Goal: Task Accomplishment & Management: Use online tool/utility

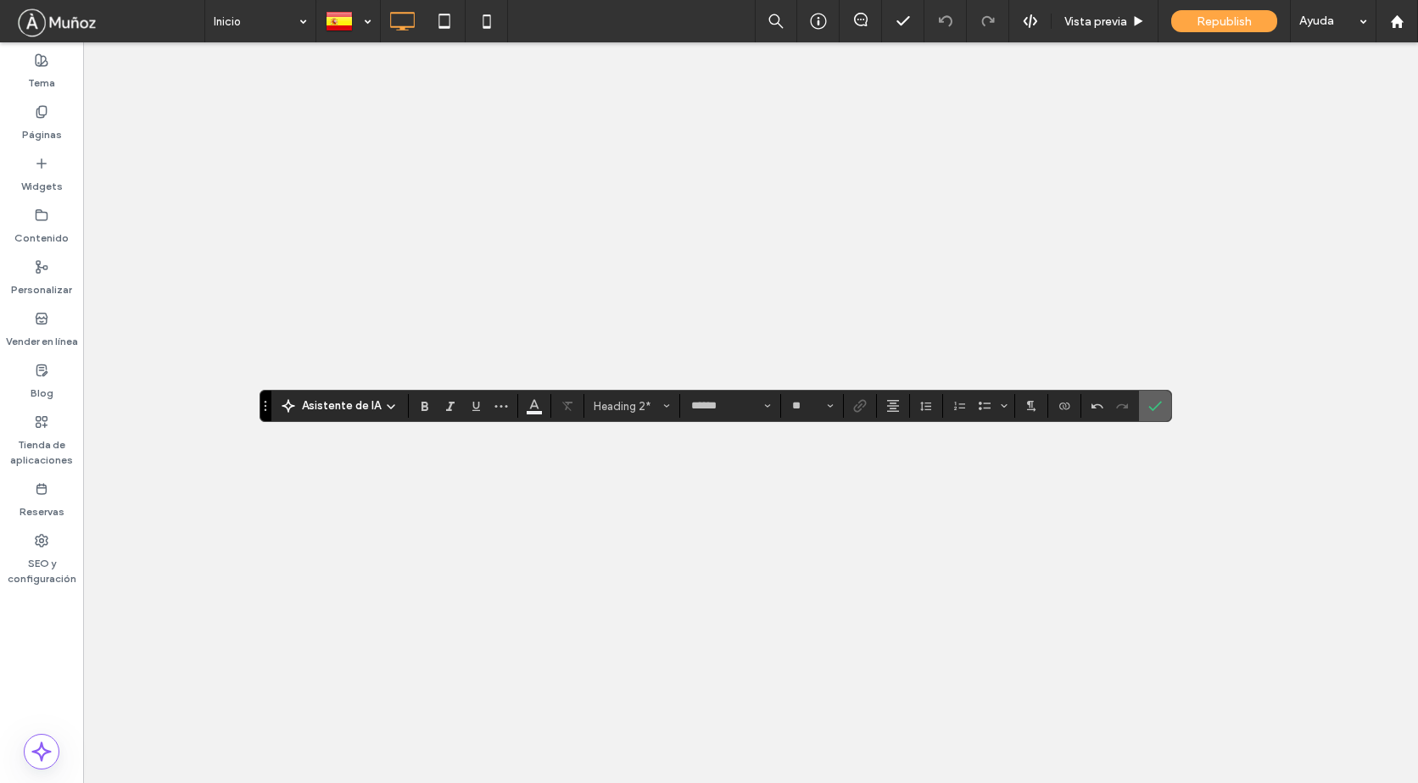
click at [1150, 404] on icon "Confirmar" at bounding box center [1155, 406] width 14 height 14
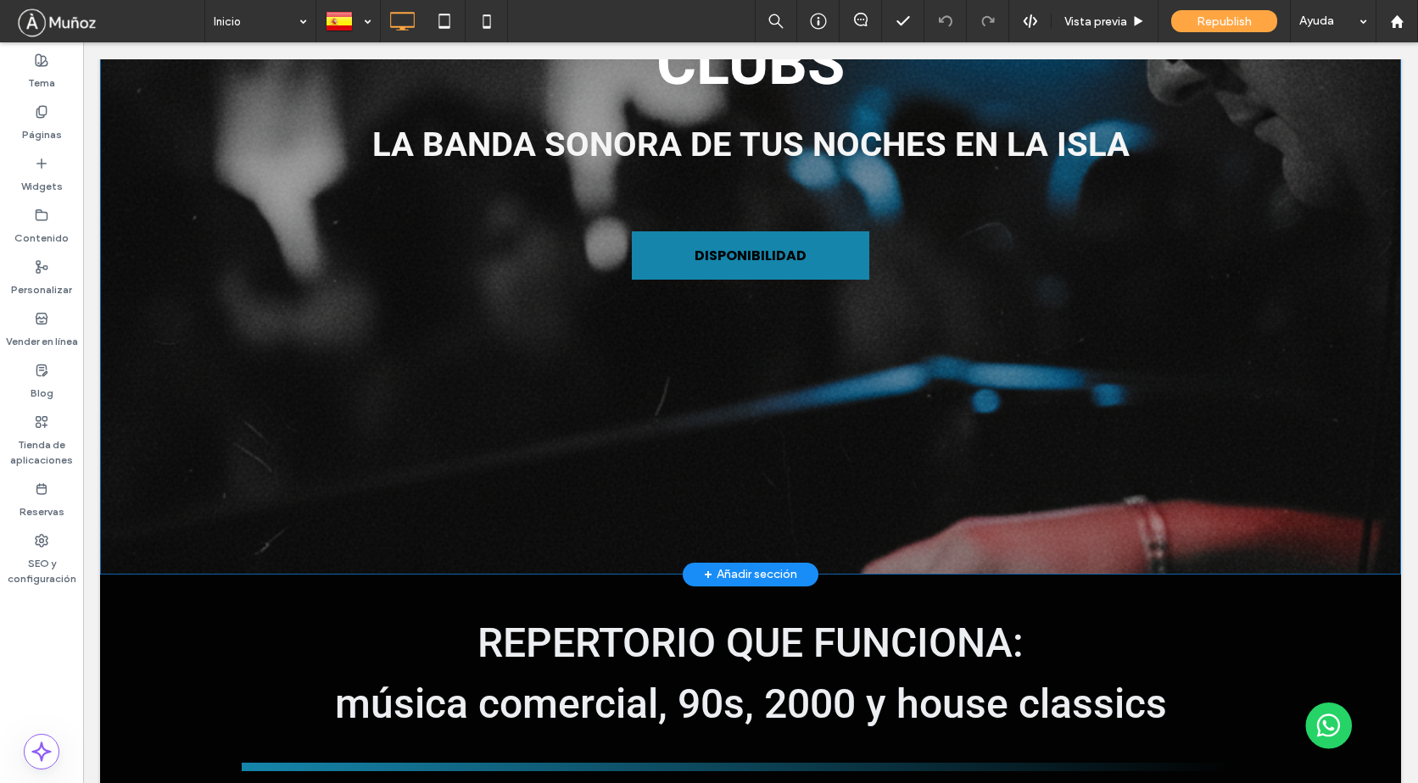
scroll to position [424, 0]
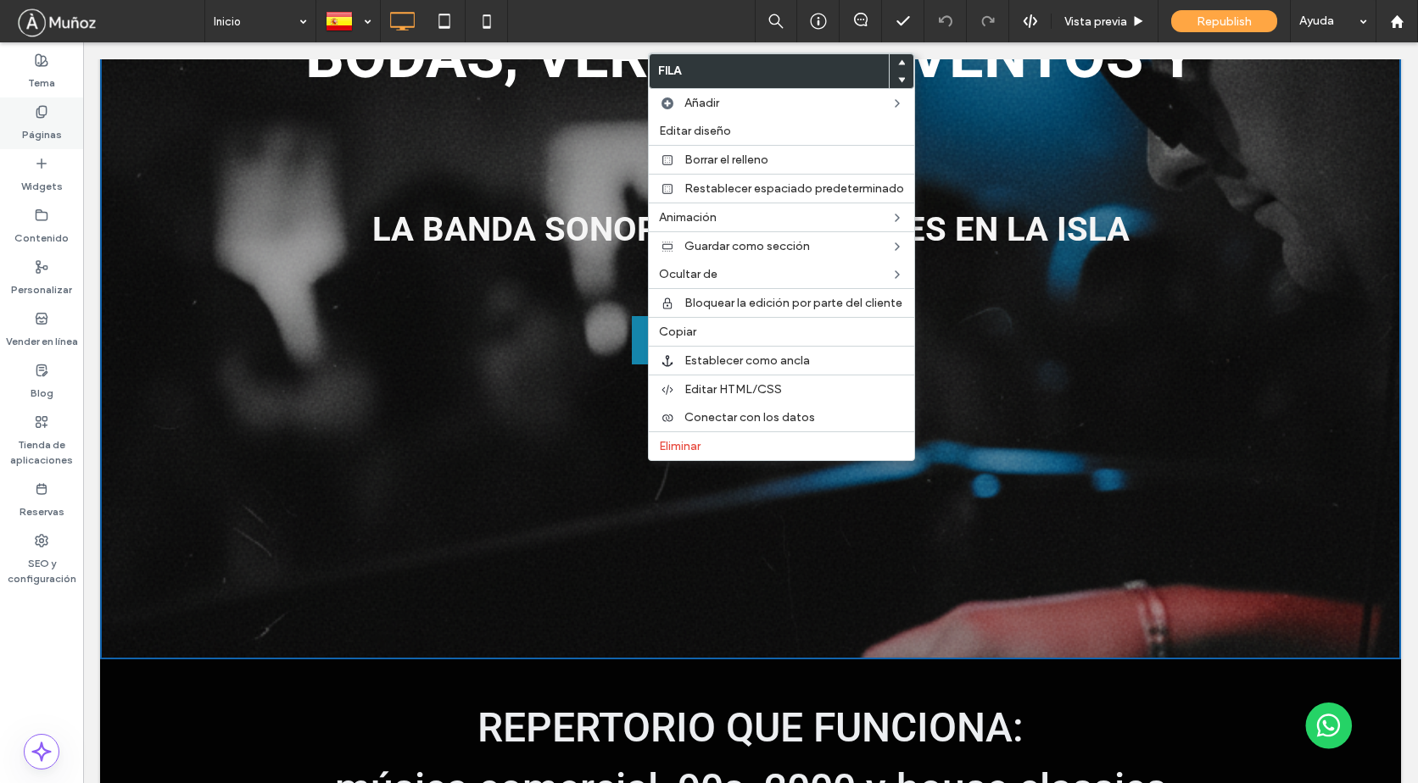
click at [44, 132] on label "Páginas" at bounding box center [42, 131] width 40 height 24
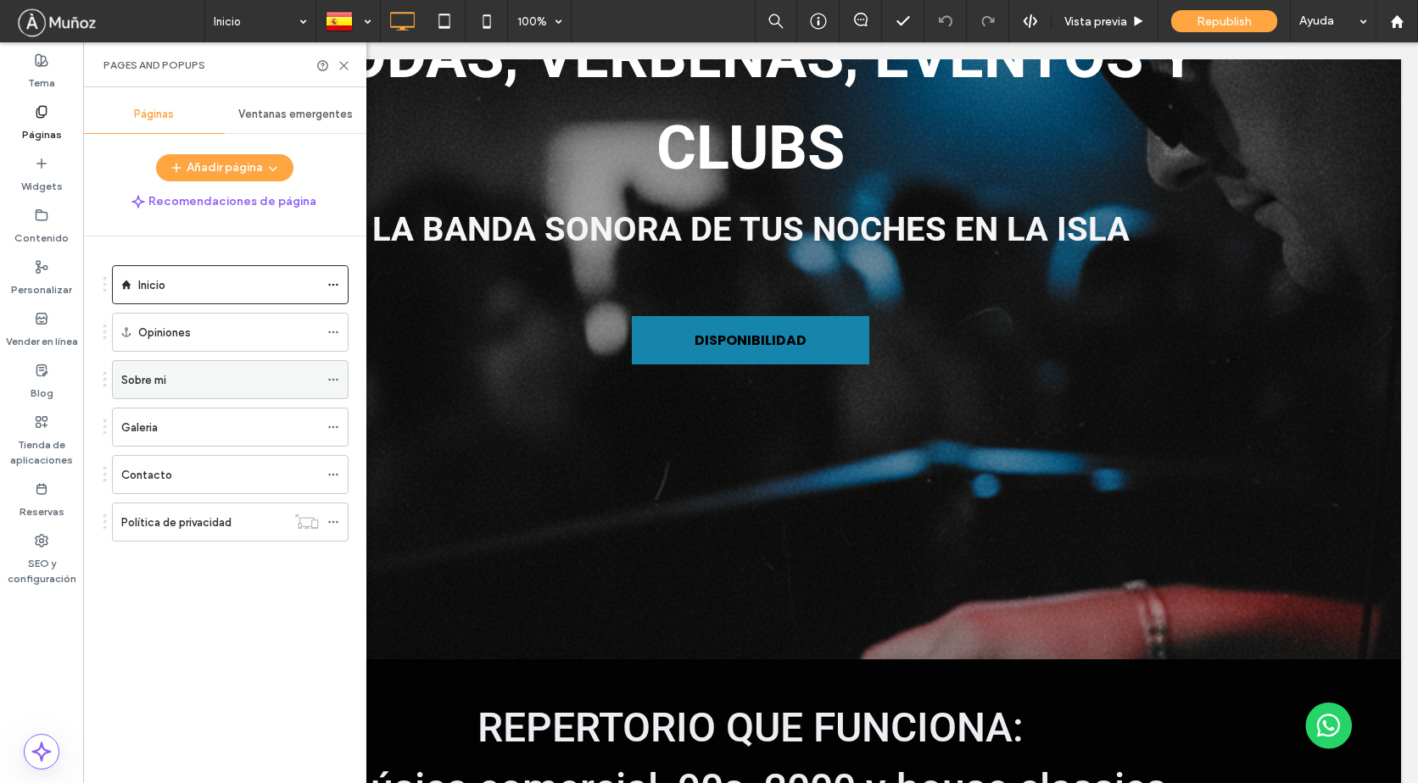
click at [231, 386] on div "Sobre mi" at bounding box center [220, 380] width 198 height 18
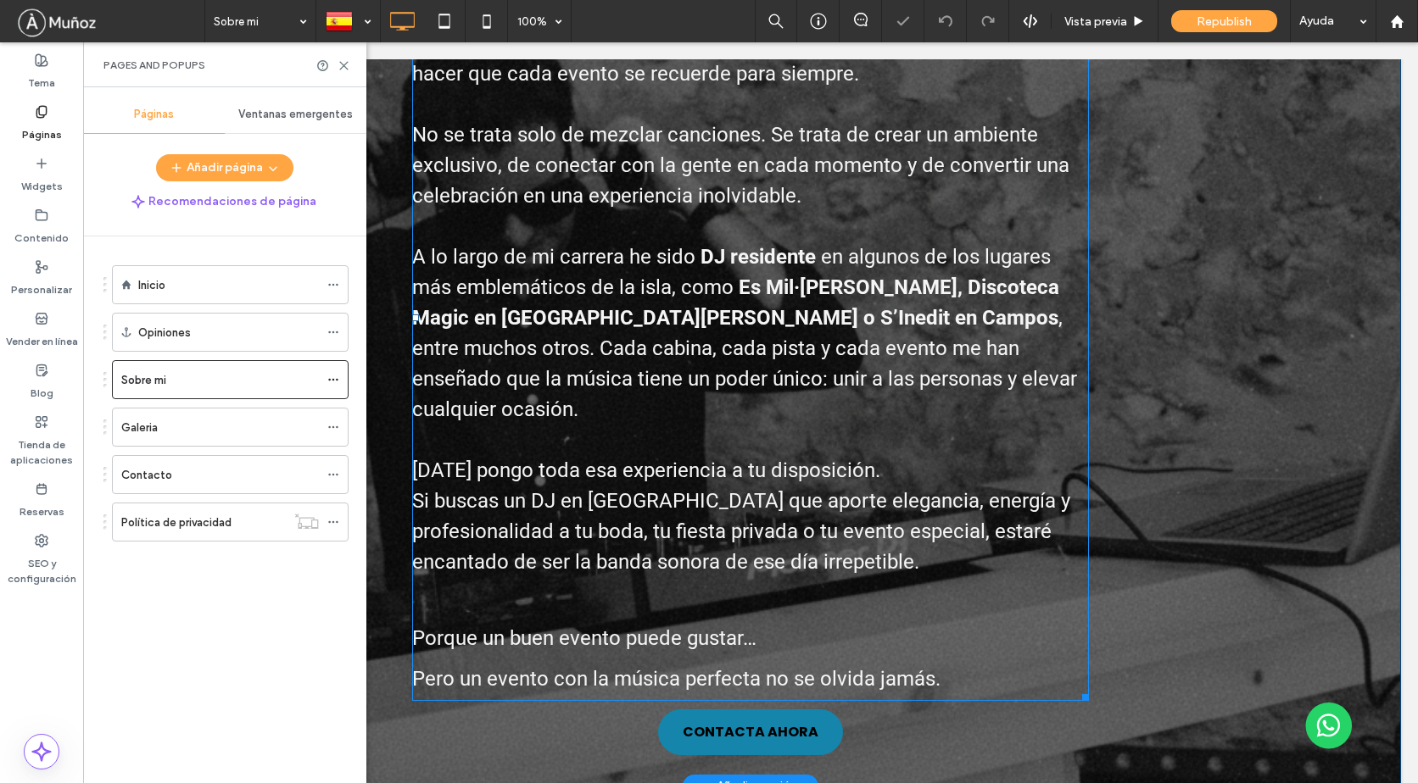
scroll to position [848, 0]
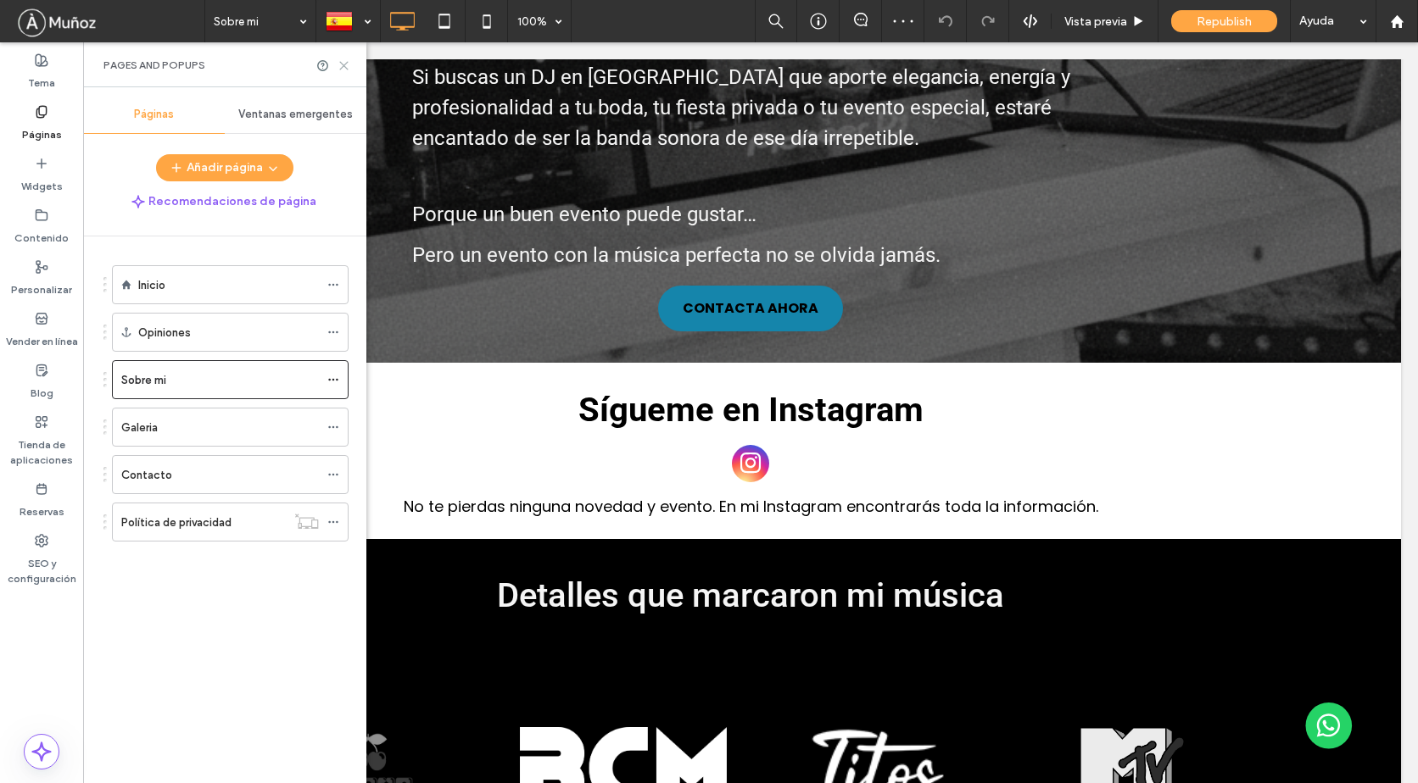
click at [342, 66] on icon at bounding box center [343, 65] width 13 height 13
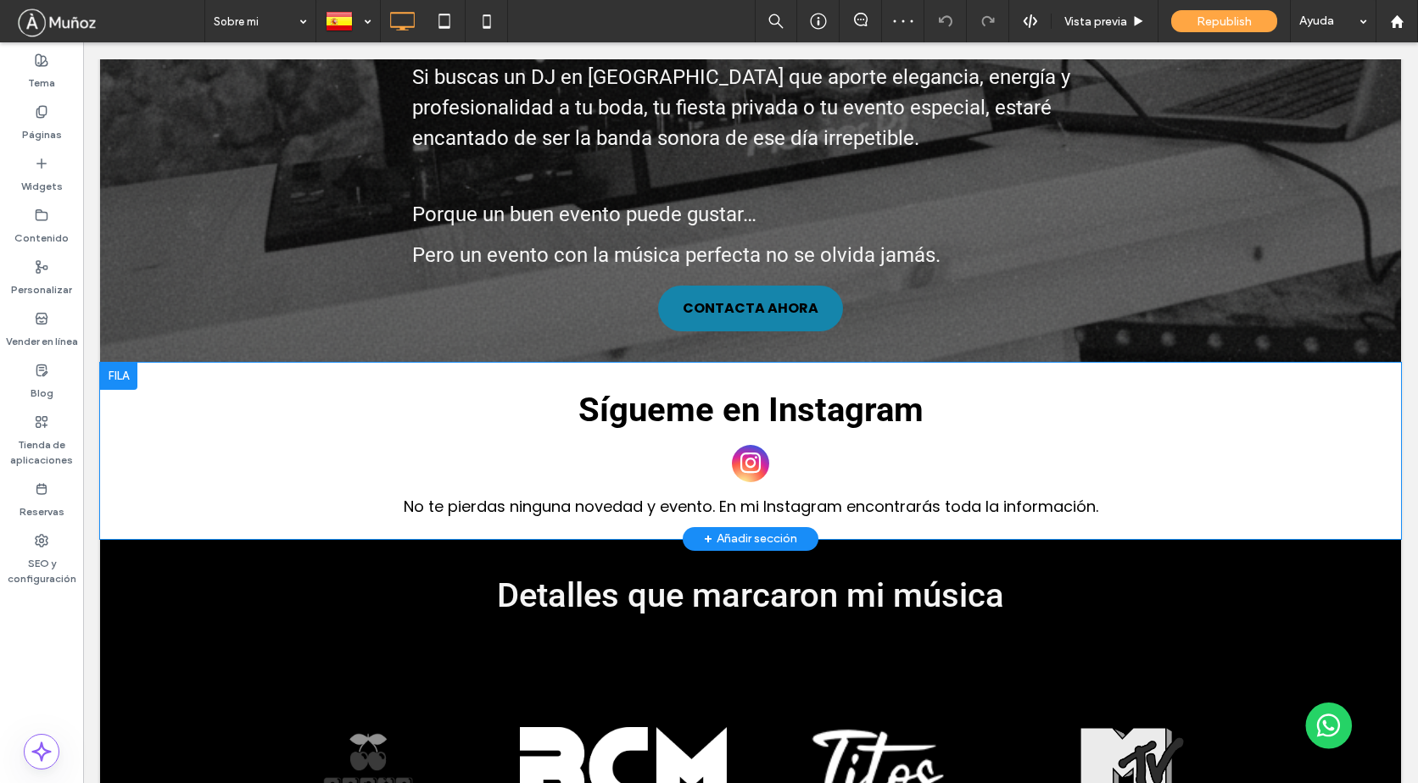
click at [122, 363] on div at bounding box center [118, 376] width 37 height 27
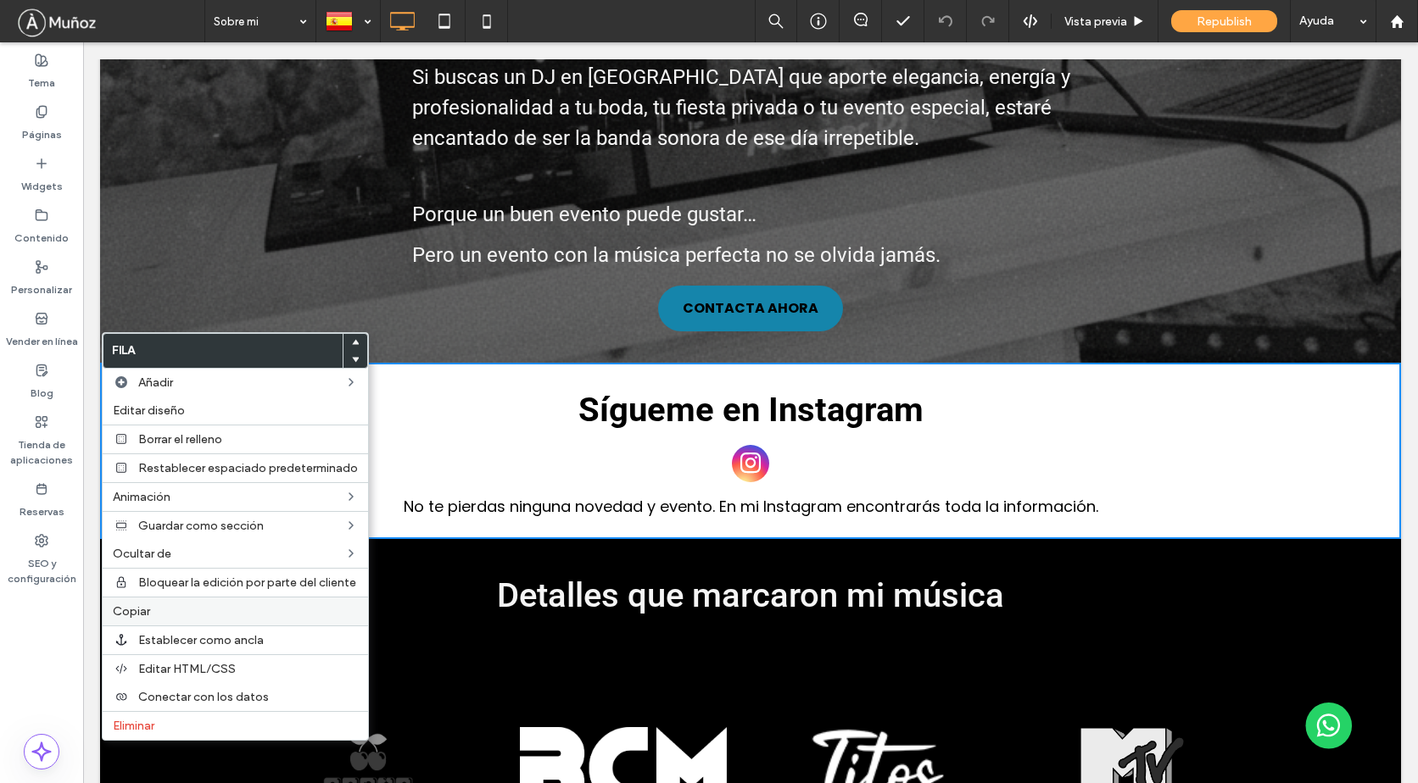
click at [145, 606] on span "Copiar" at bounding box center [131, 612] width 37 height 14
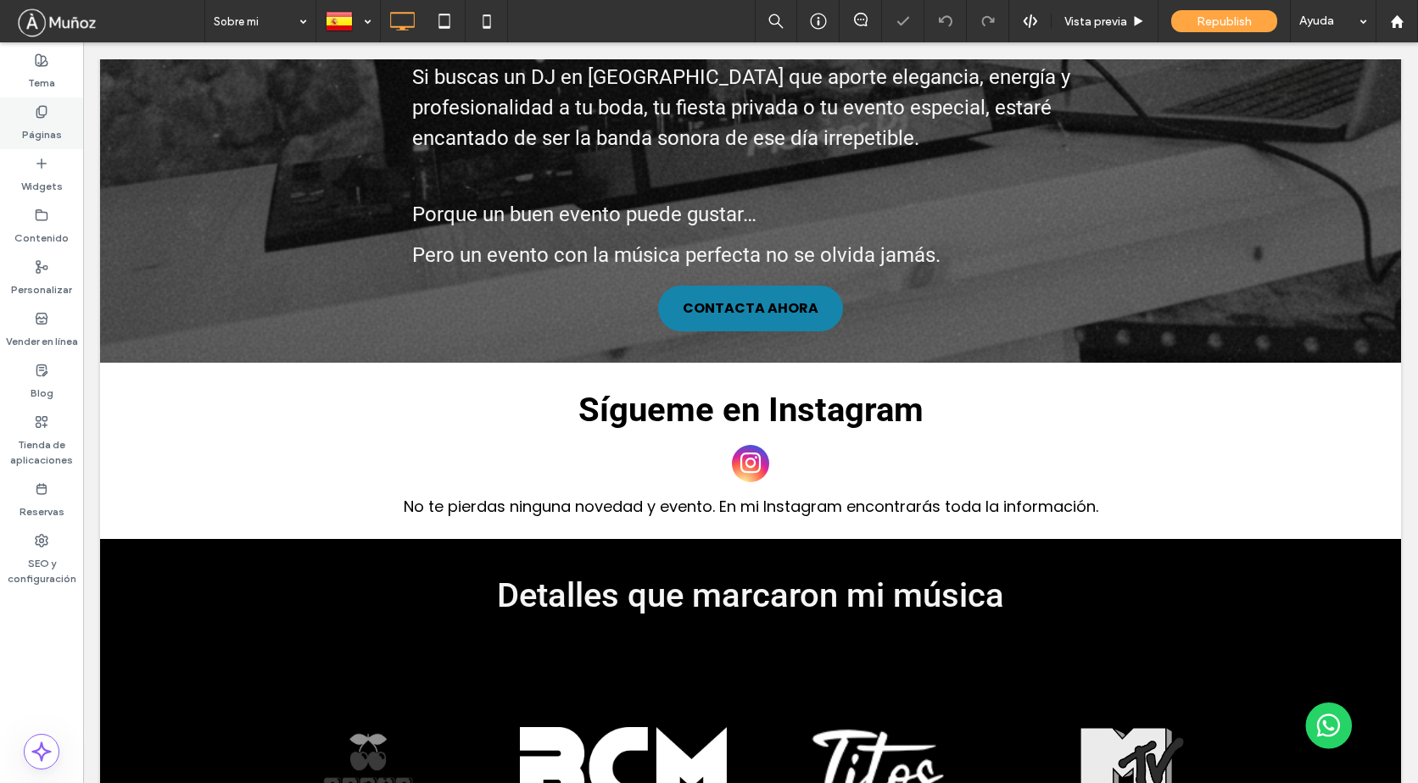
drag, startPoint x: 48, startPoint y: 126, endPoint x: 62, endPoint y: 135, distance: 16.0
click at [48, 126] on label "Páginas" at bounding box center [42, 131] width 40 height 24
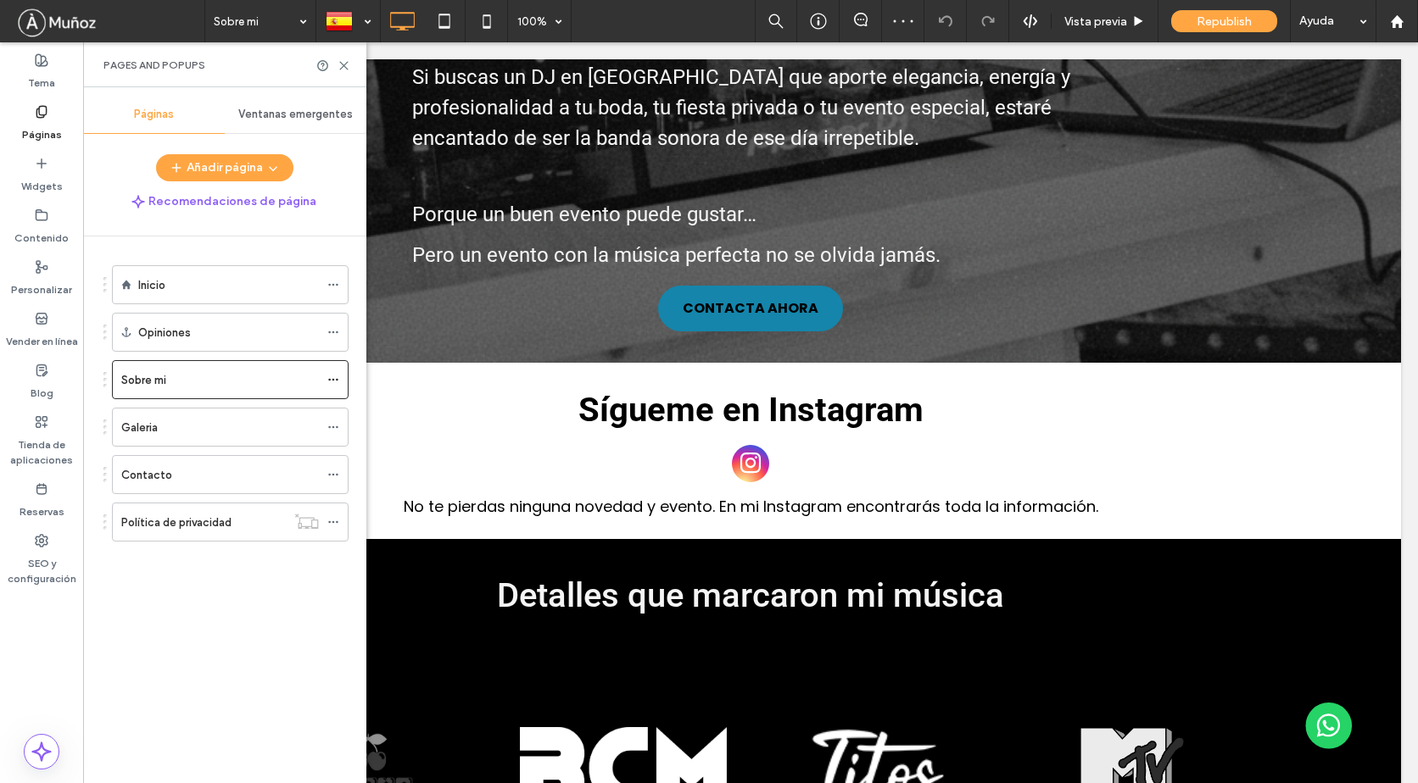
click at [224, 309] on ol "Inicio Opiniones Sobre mi Galeria Contacto Política de privacidad" at bounding box center [220, 403] width 258 height 276
click at [226, 284] on div "Inicio" at bounding box center [228, 285] width 181 height 18
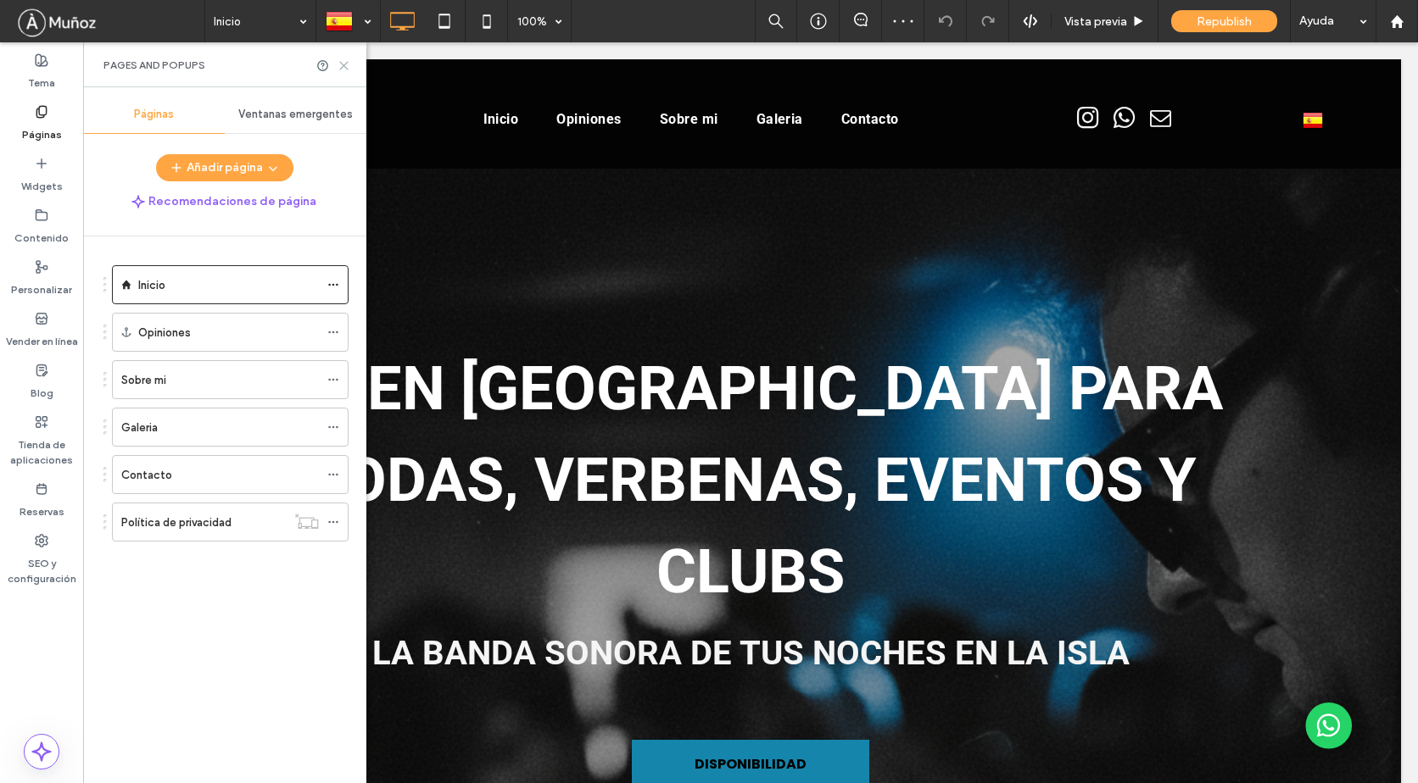
click at [342, 68] on use at bounding box center [344, 66] width 8 height 8
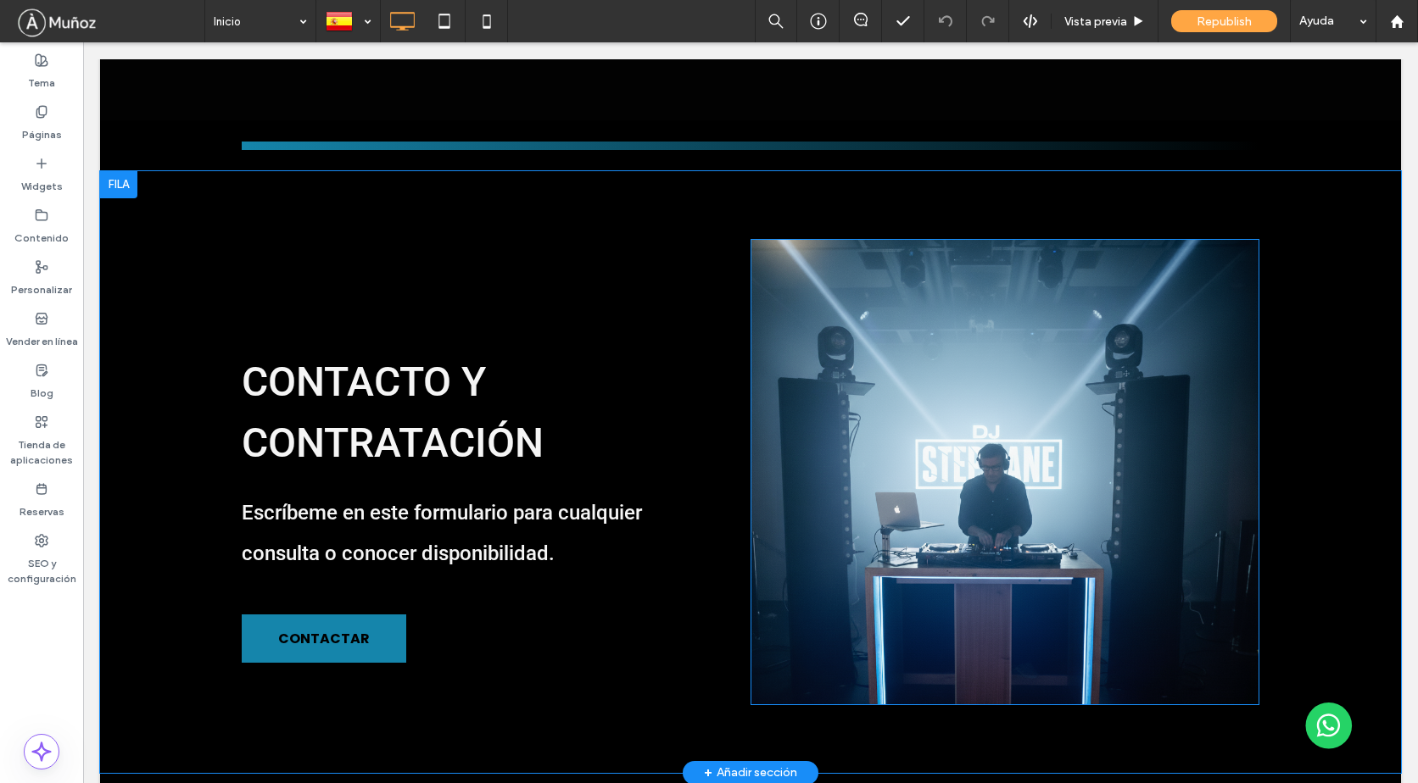
scroll to position [2204, 0]
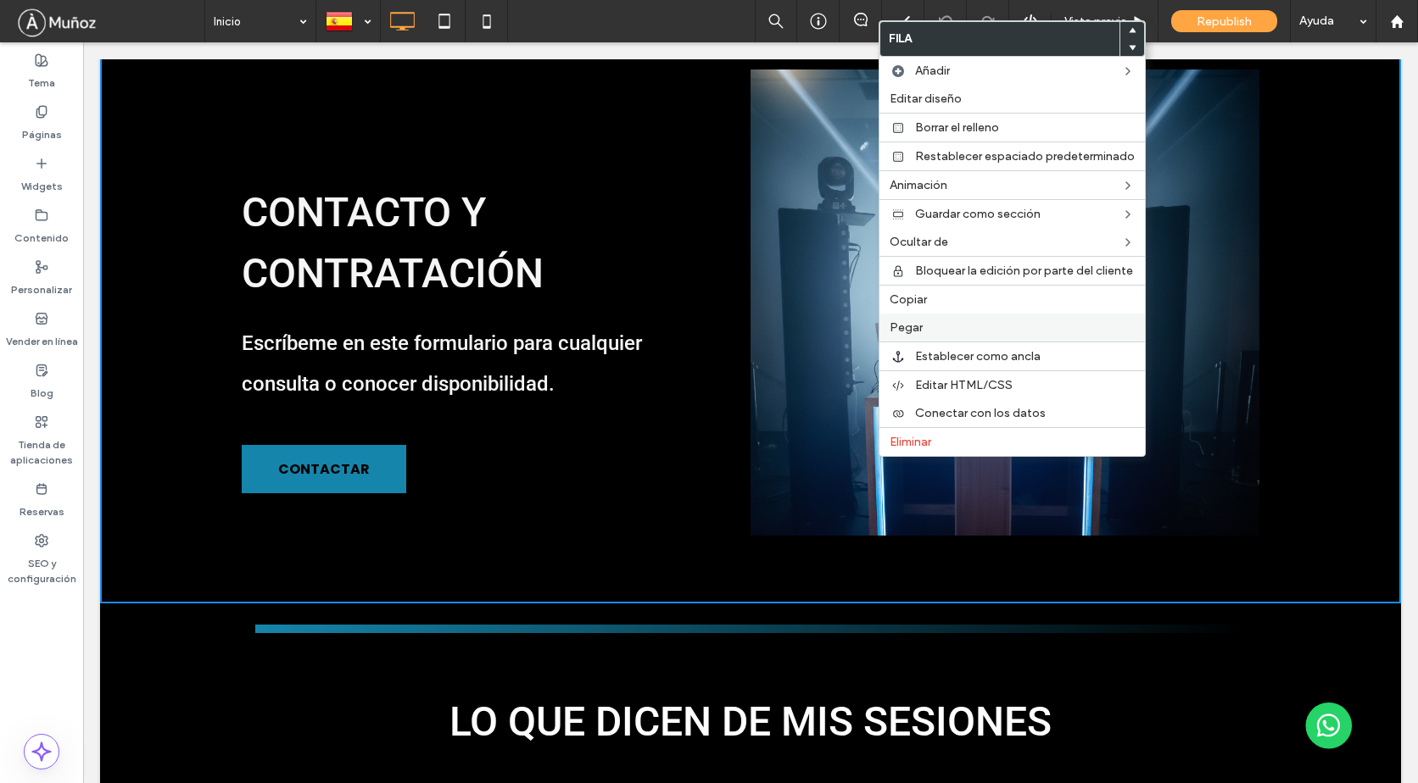
click at [911, 327] on span "Pegar" at bounding box center [905, 327] width 33 height 14
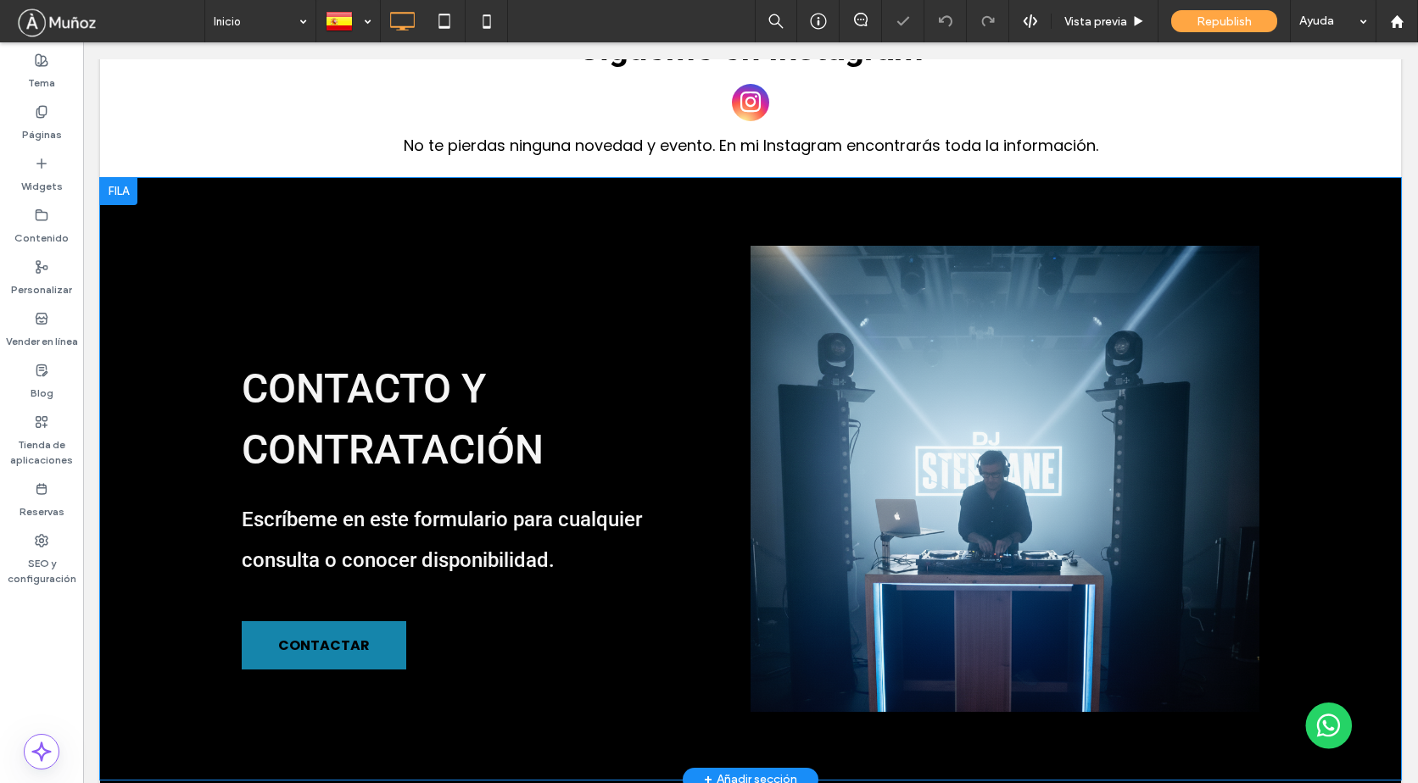
scroll to position [1974, 0]
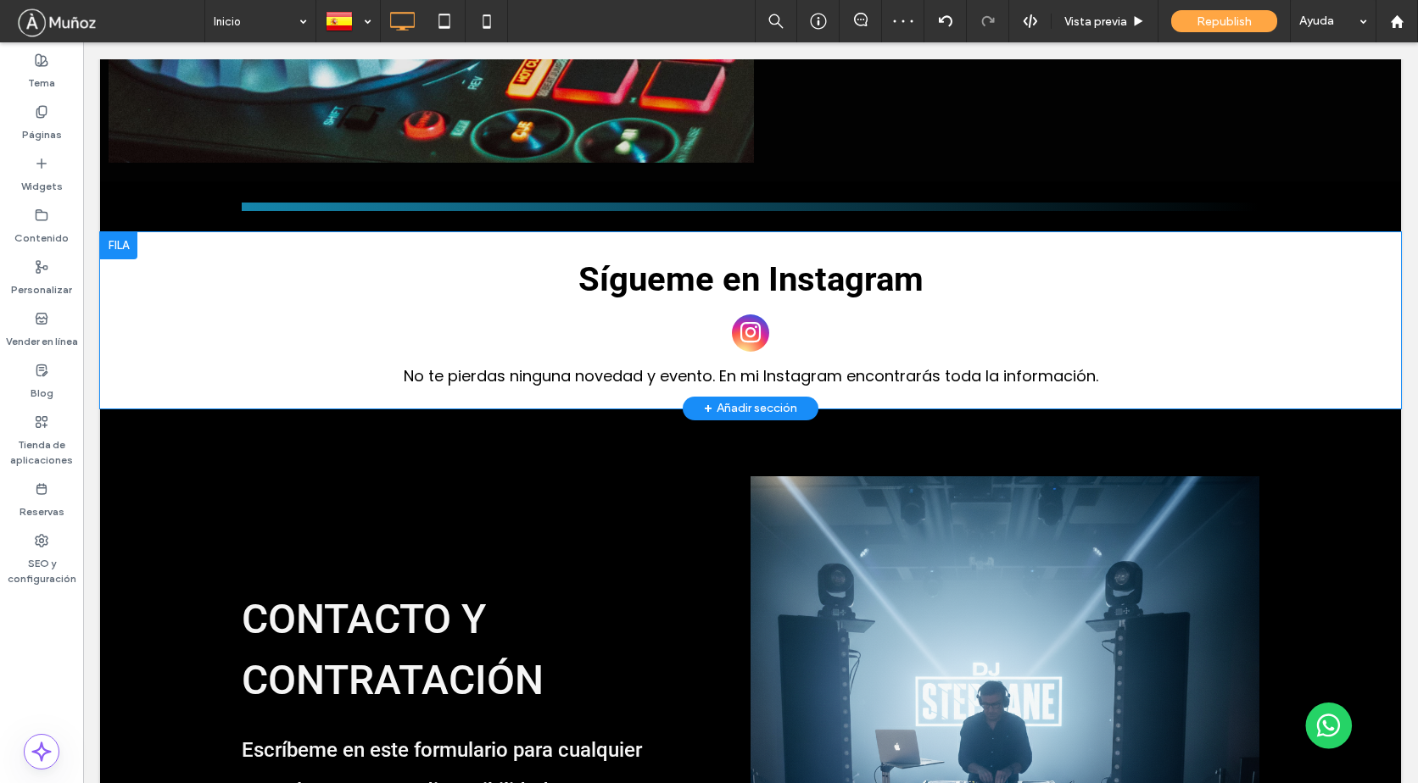
click at [122, 232] on div at bounding box center [118, 245] width 37 height 27
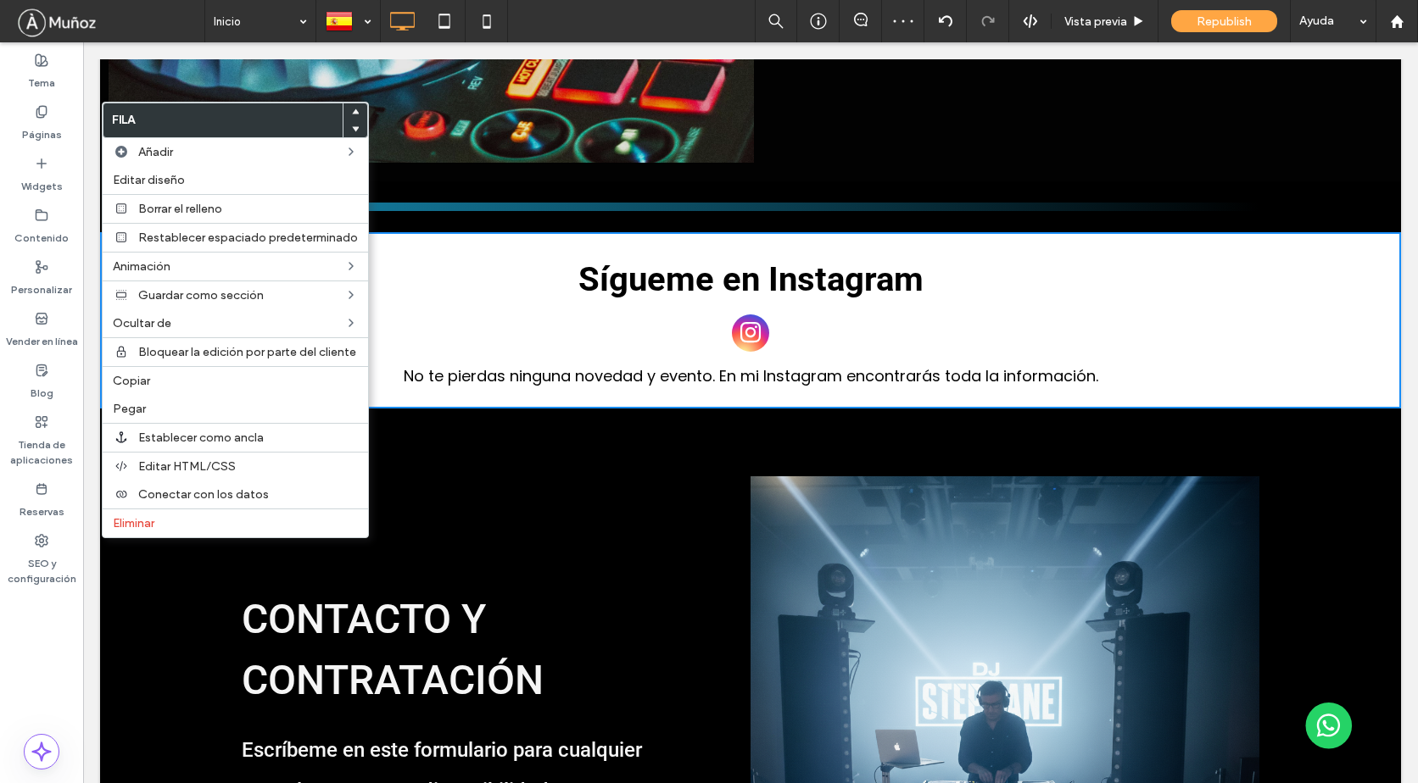
click at [353, 129] on use at bounding box center [356, 128] width 8 height 5
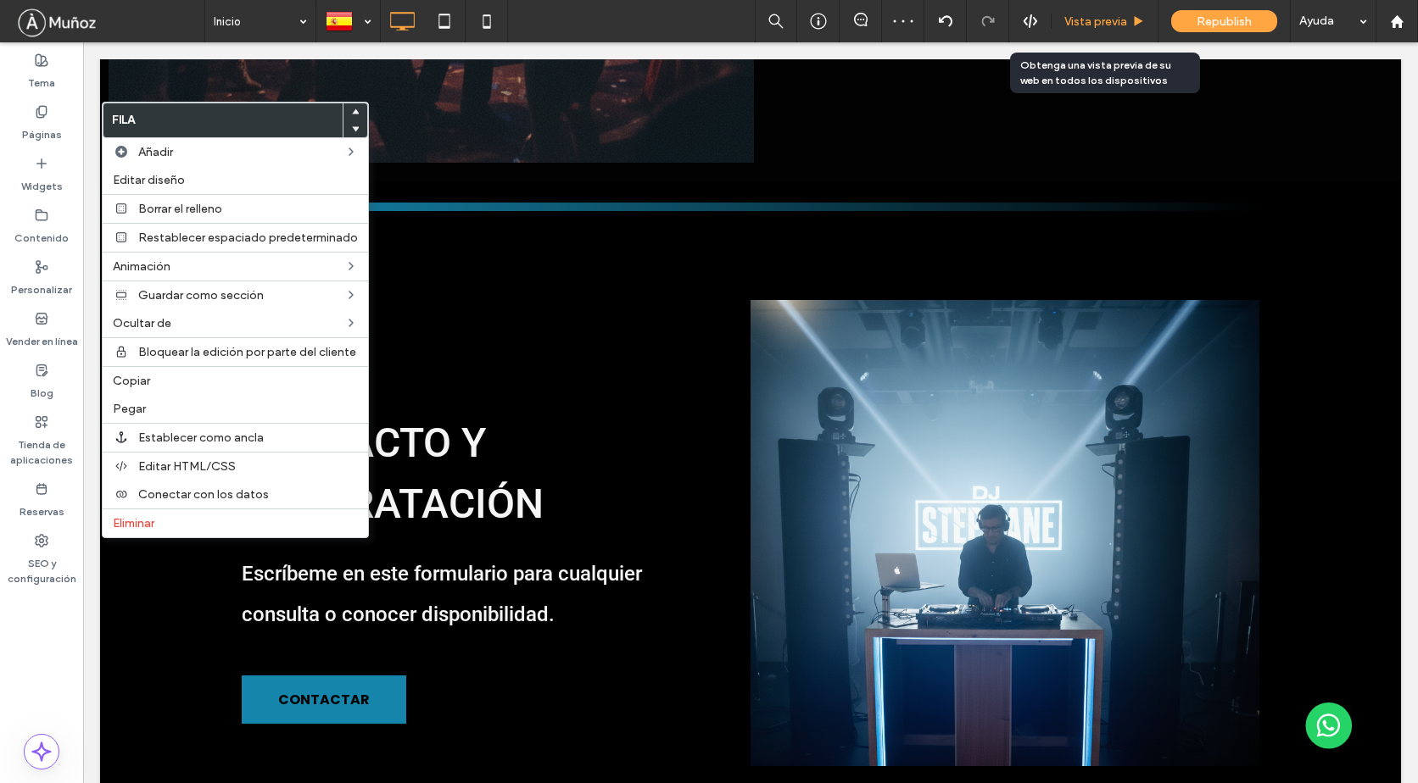
click at [1090, 17] on span "Vista previa" at bounding box center [1095, 21] width 63 height 14
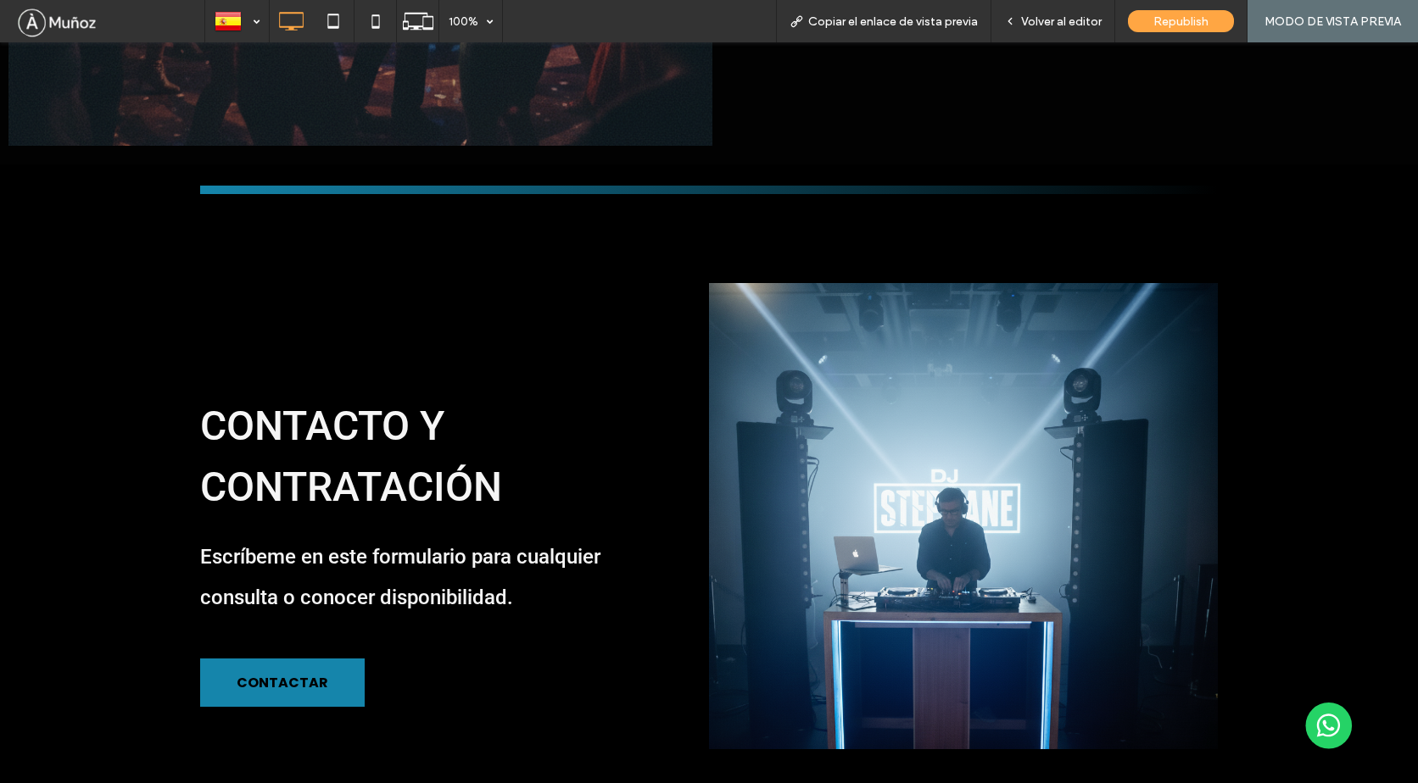
scroll to position [2398, 0]
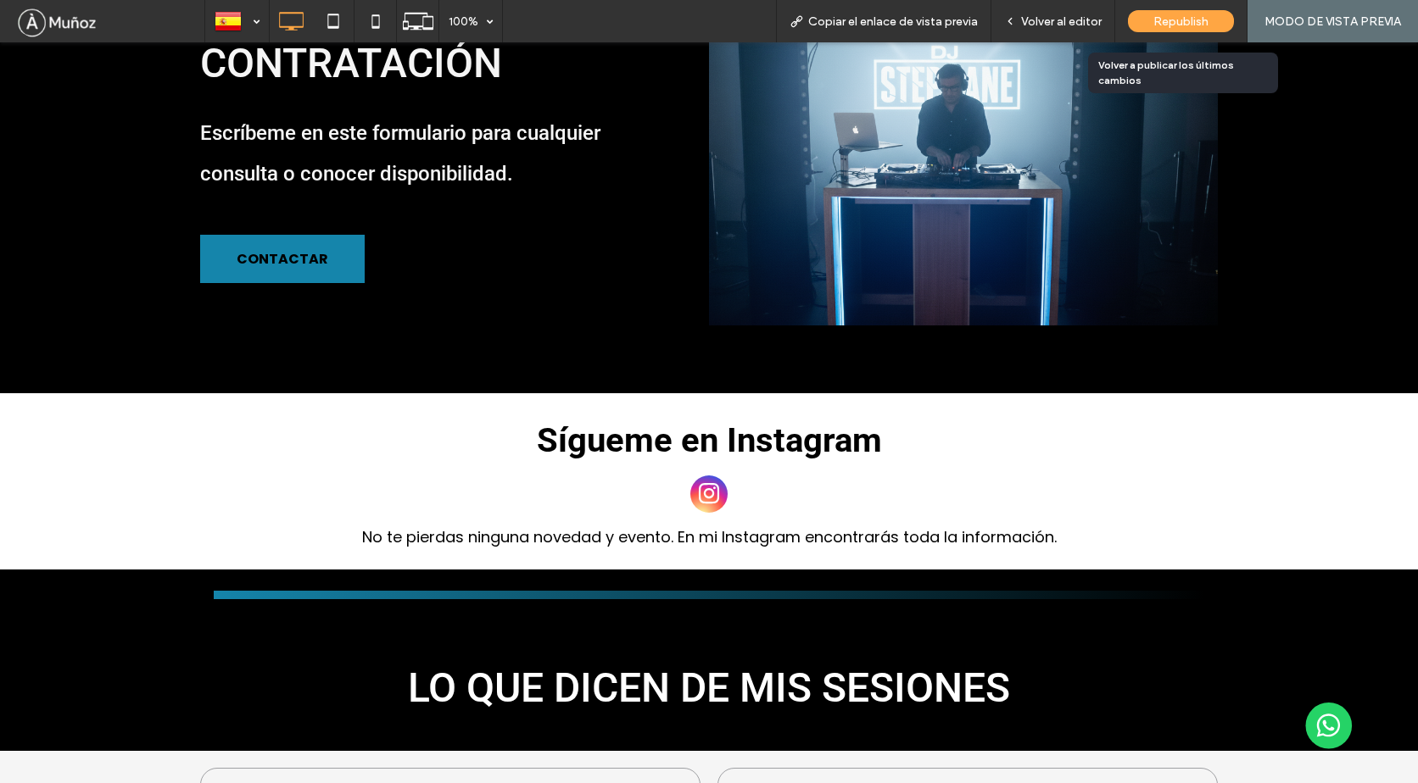
click at [1160, 22] on span "Republish" at bounding box center [1180, 21] width 55 height 14
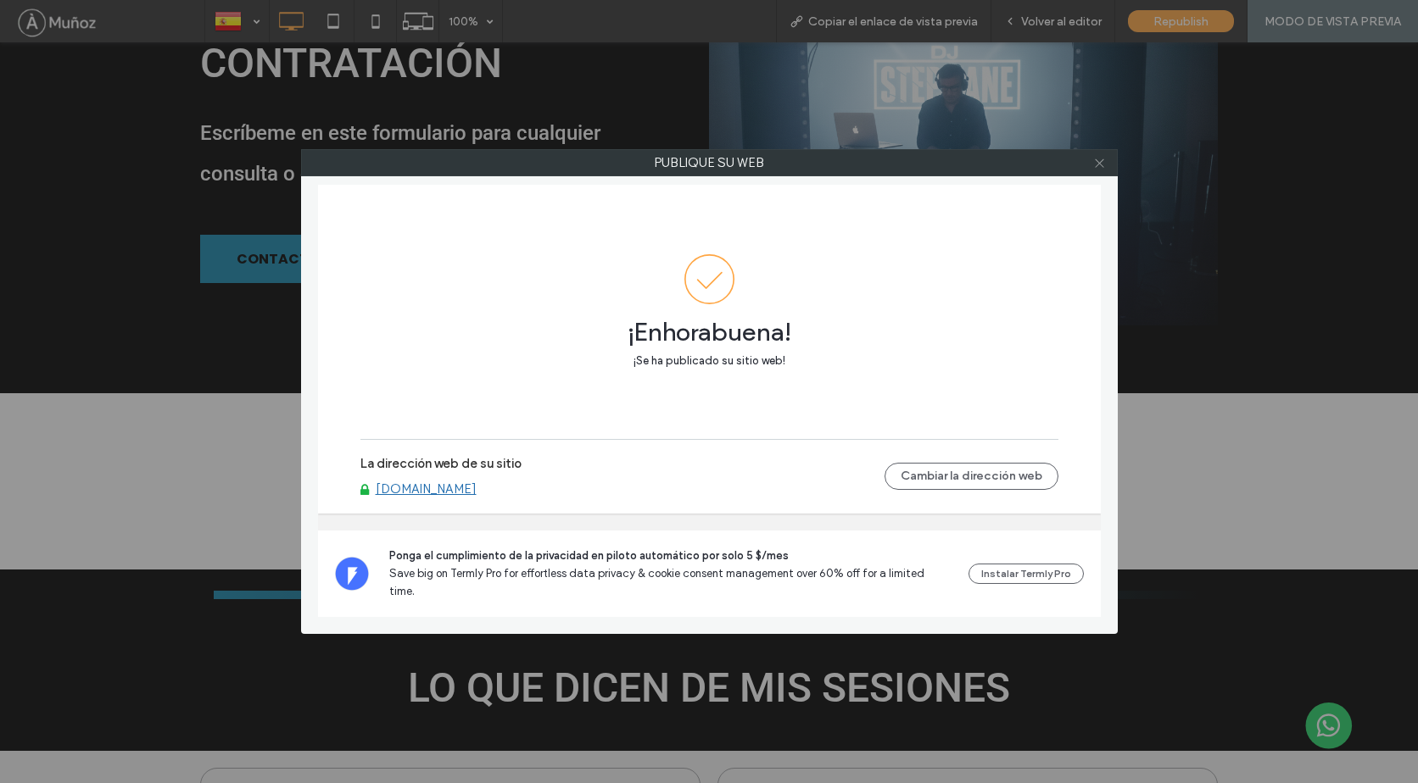
click at [1098, 166] on icon at bounding box center [1099, 163] width 13 height 13
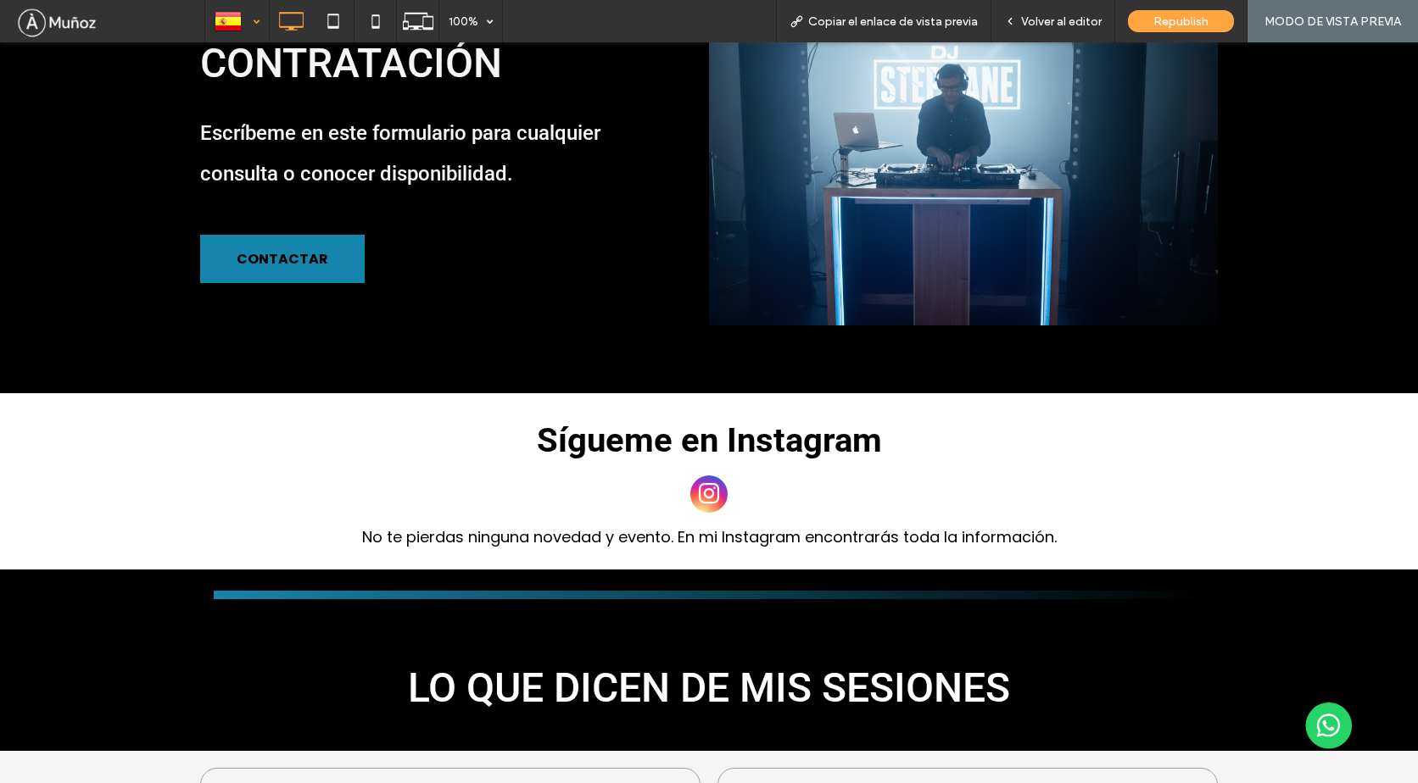
click at [227, 18] on div at bounding box center [237, 21] width 62 height 41
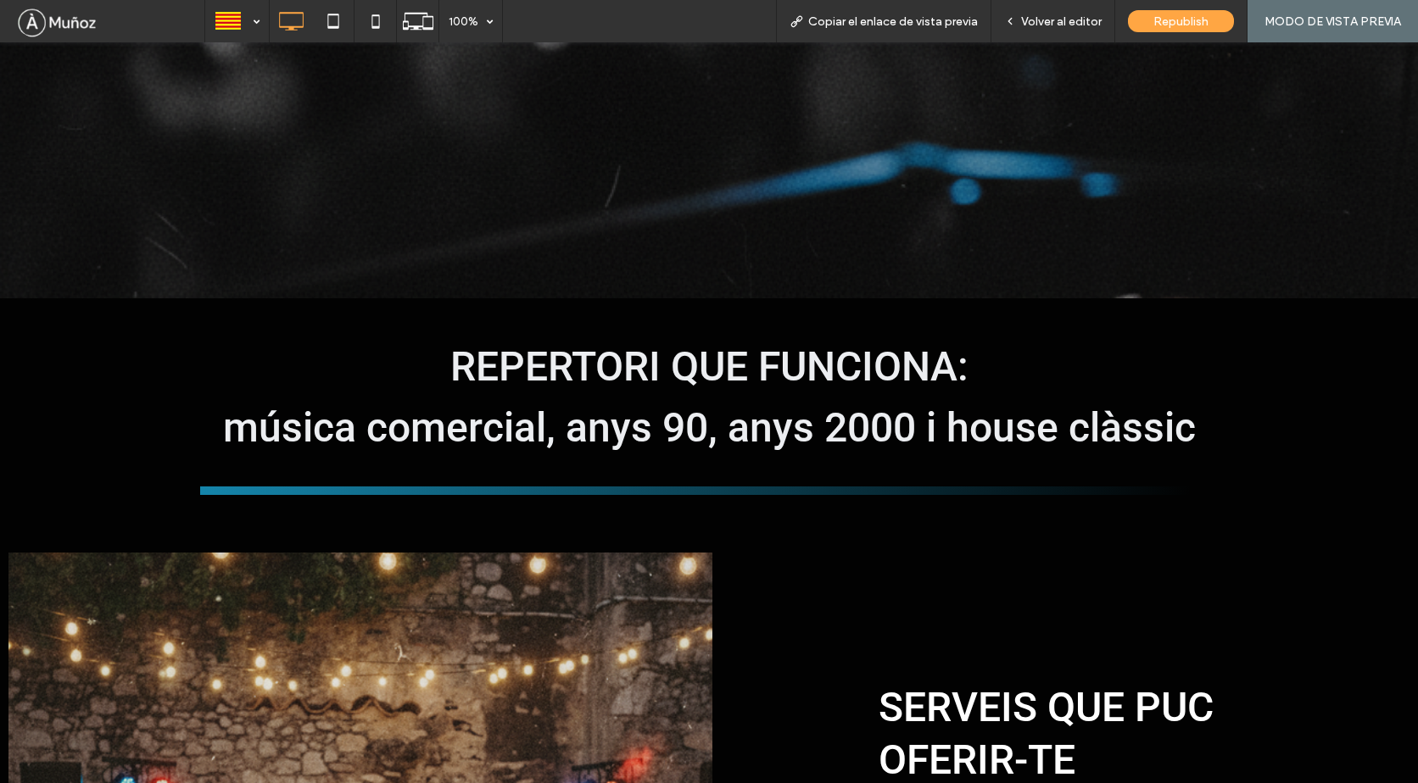
scroll to position [827, 0]
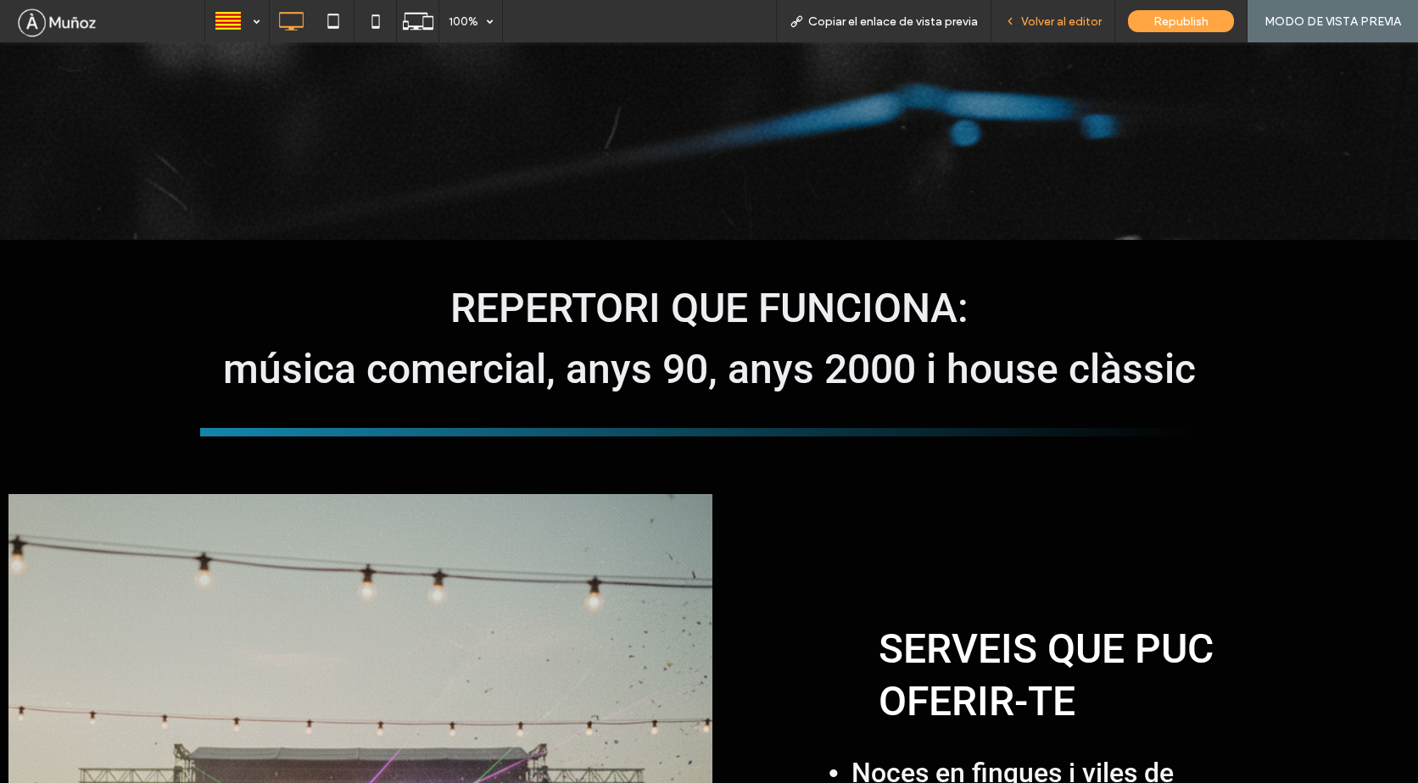
click at [1052, 25] on span "Volver al editor" at bounding box center [1061, 21] width 81 height 14
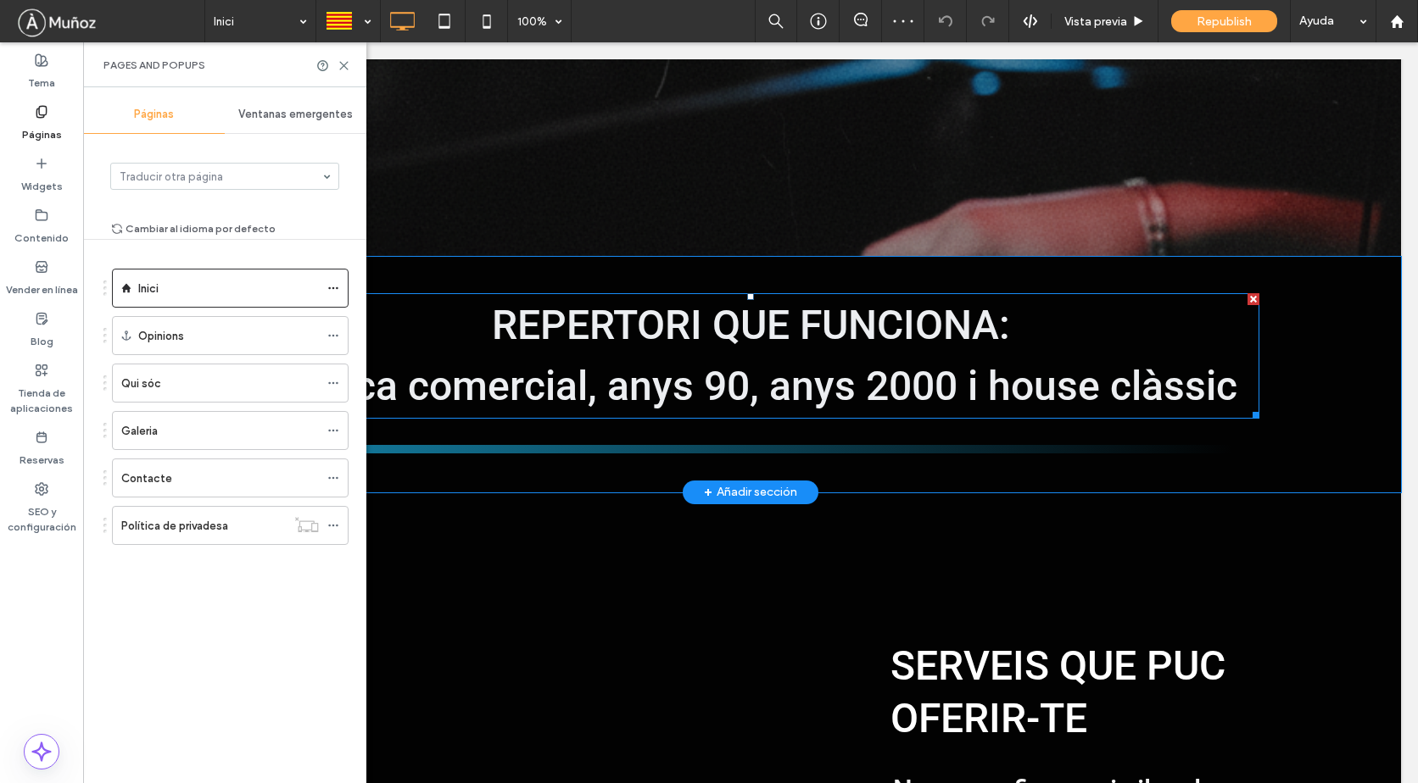
click at [1188, 385] on span "música comercial, anys 90, anys 2000 i house clàssic" at bounding box center [751, 386] width 973 height 48
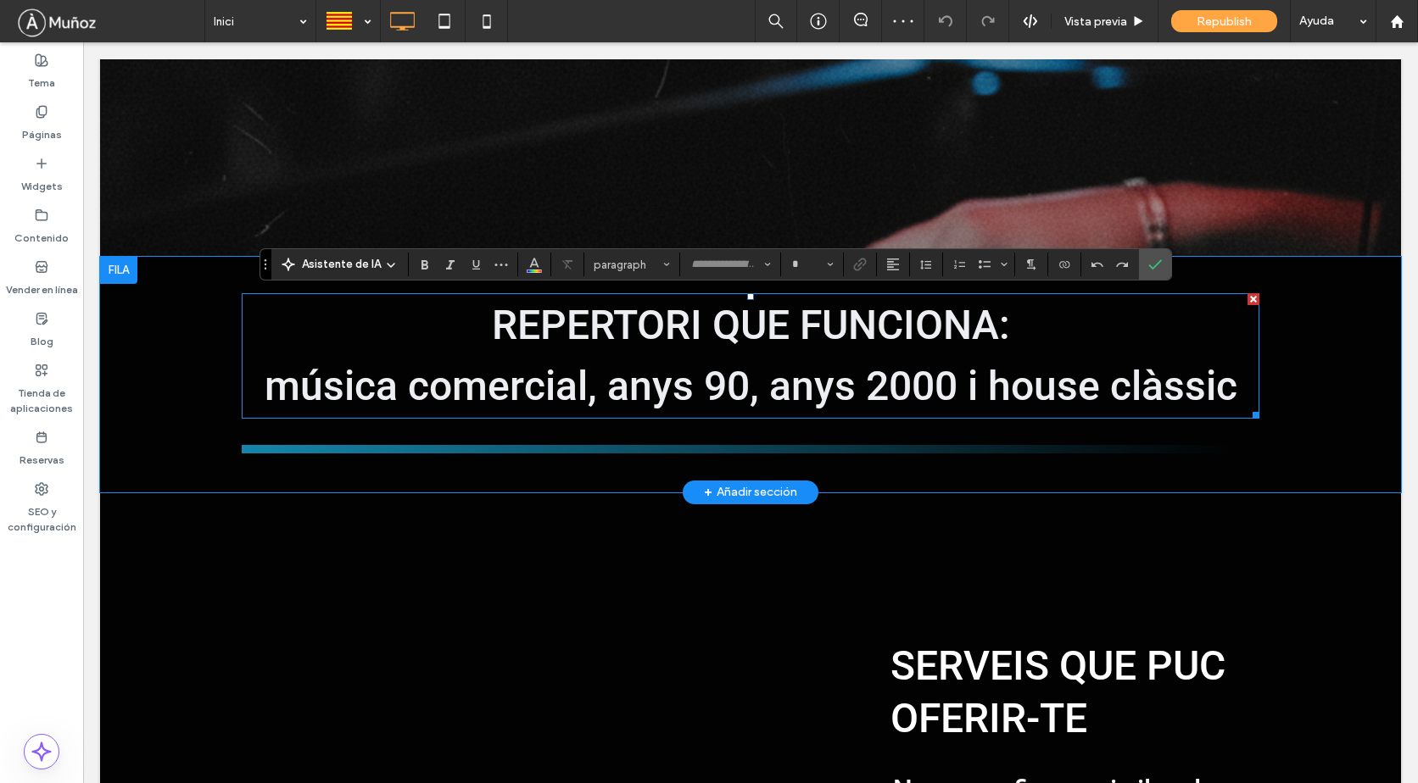
type input "******"
type input "**"
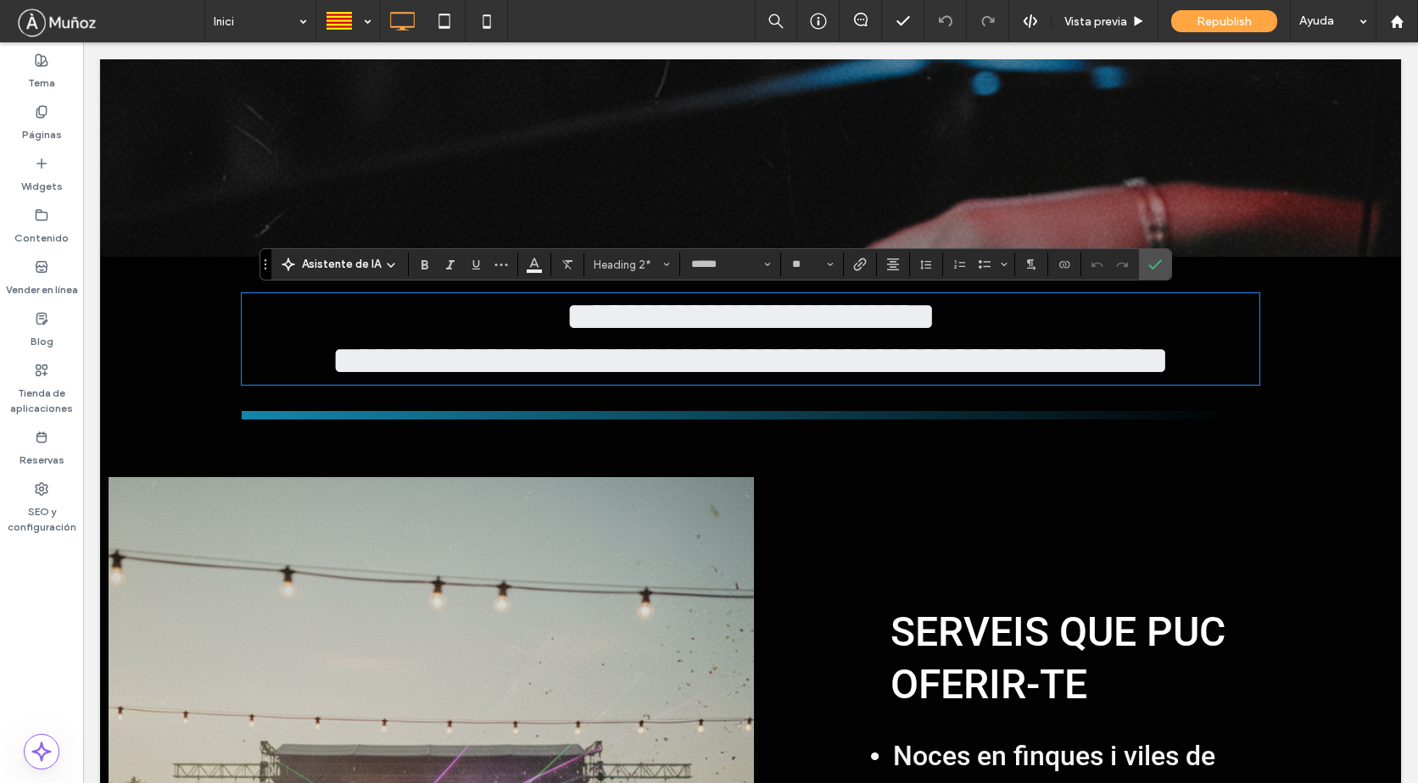
click at [1169, 381] on span "**********" at bounding box center [751, 361] width 838 height 40
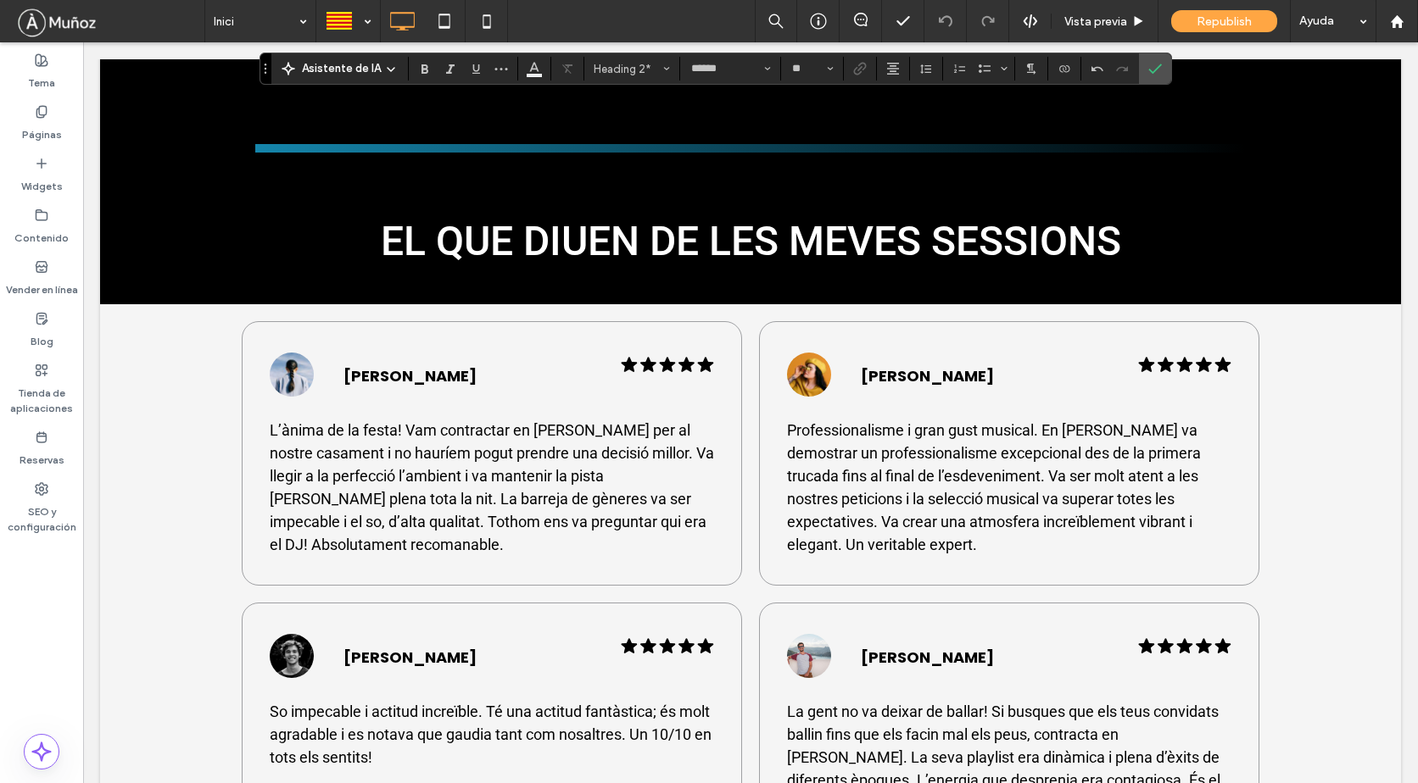
scroll to position [2438, 0]
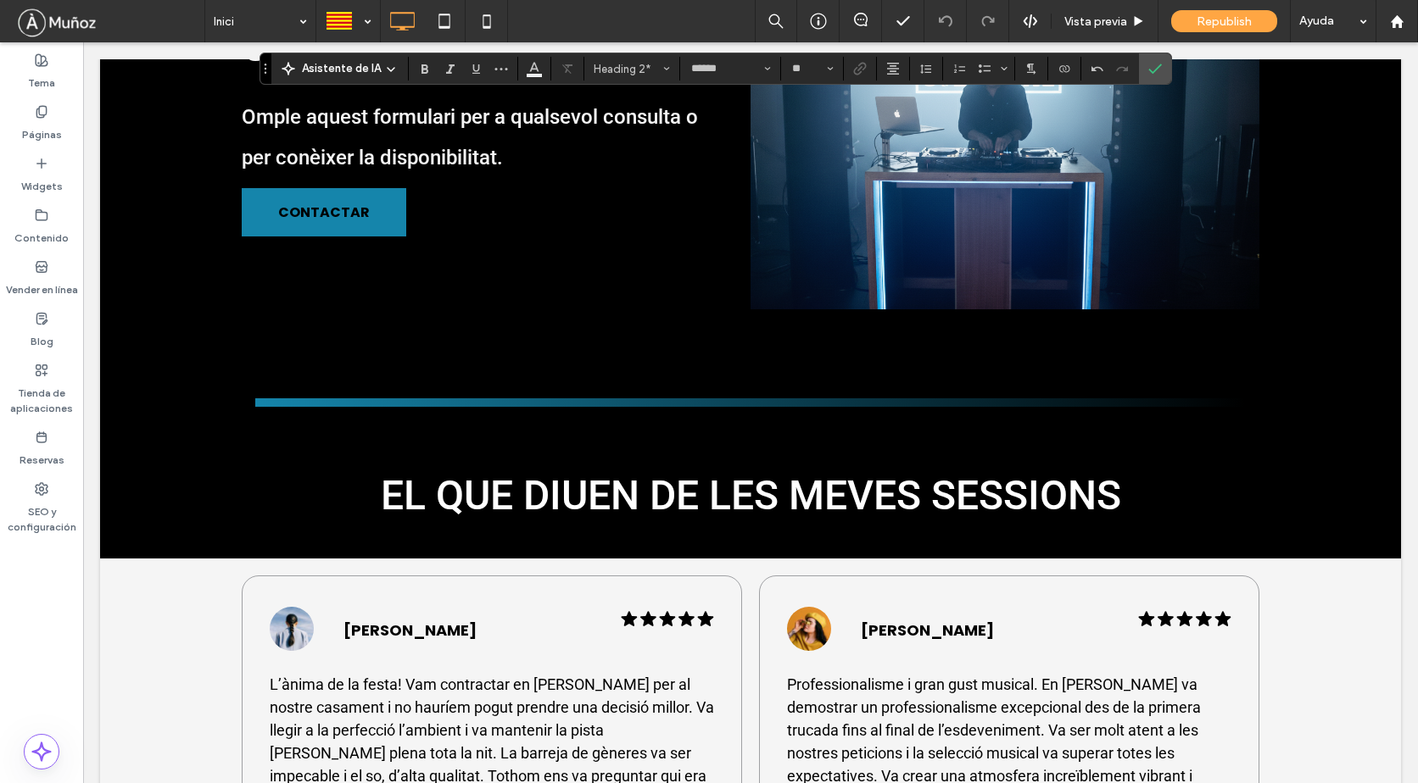
click at [763, 443] on div "EL QUE DIUEN DE LES MEVES SESSIONS Click To Paste Fila + Añadir sección" at bounding box center [750, 493] width 1301 height 131
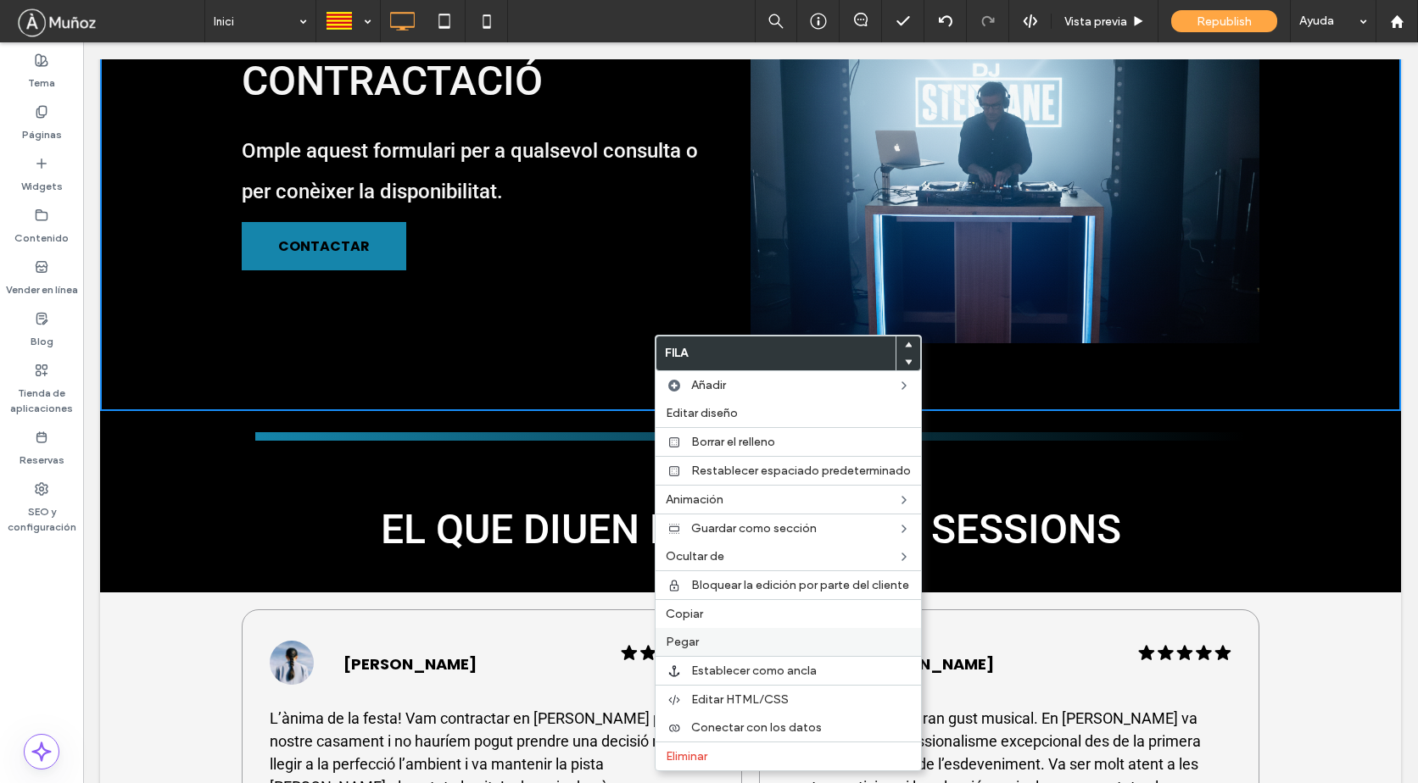
click at [695, 642] on span "Pegar" at bounding box center [682, 642] width 33 height 14
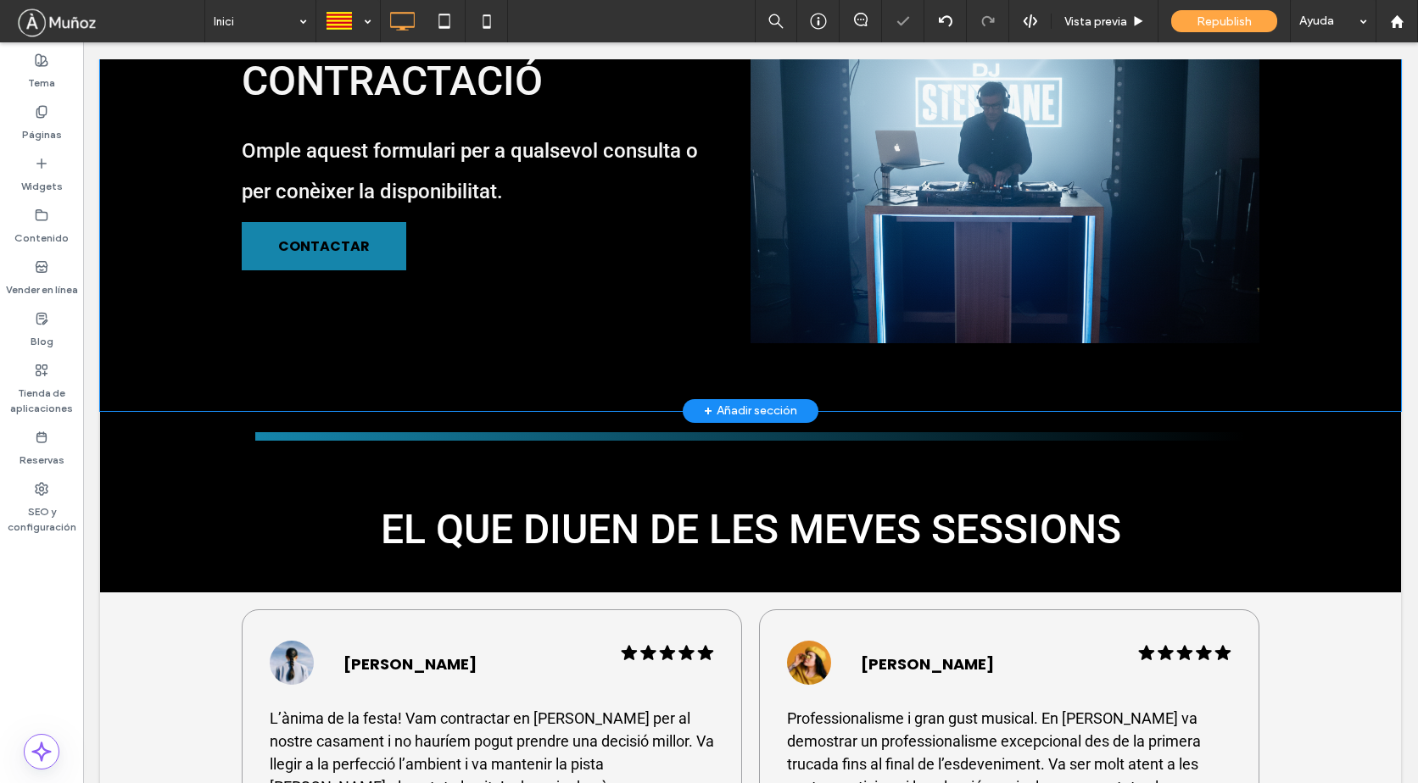
scroll to position [2106, 0]
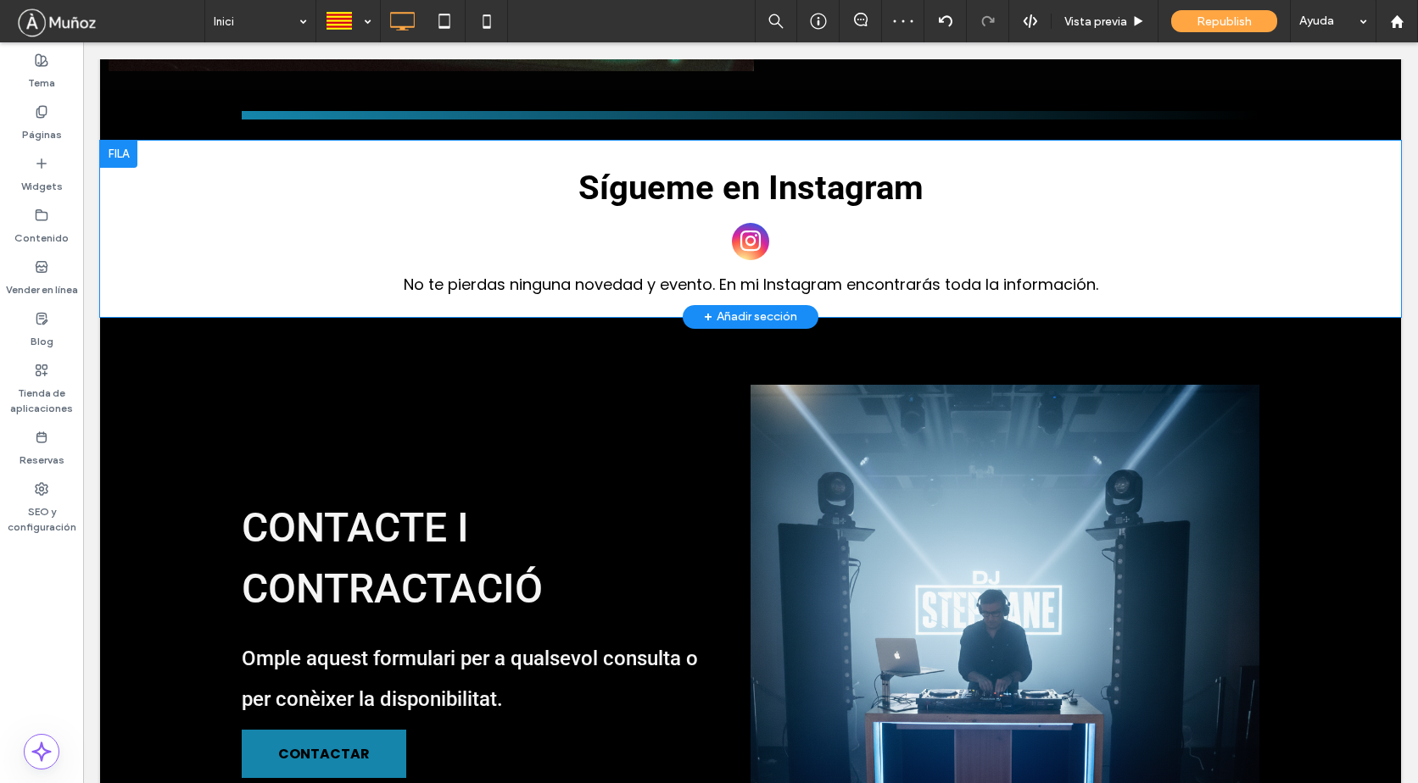
click at [125, 141] on div at bounding box center [118, 154] width 37 height 27
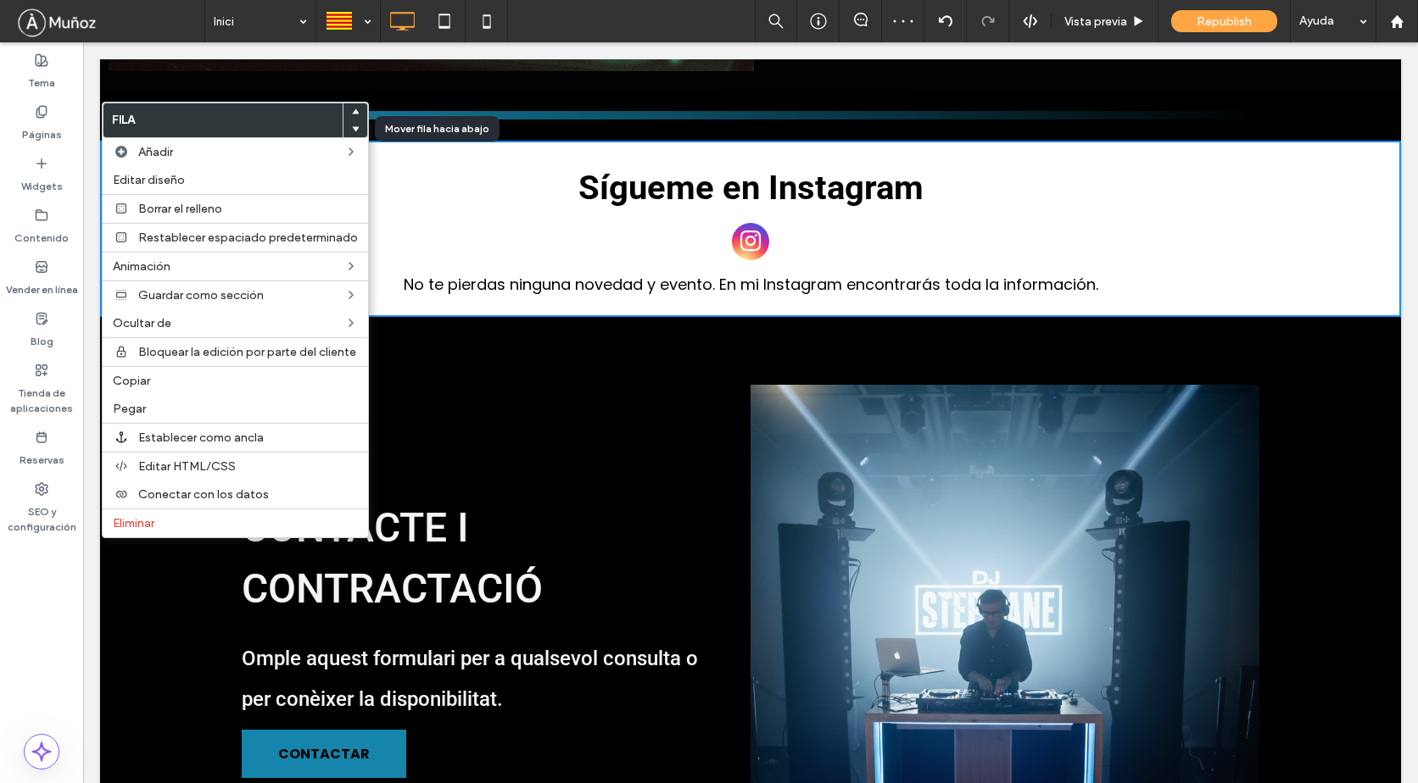
click at [352, 128] on icon at bounding box center [355, 128] width 7 height 7
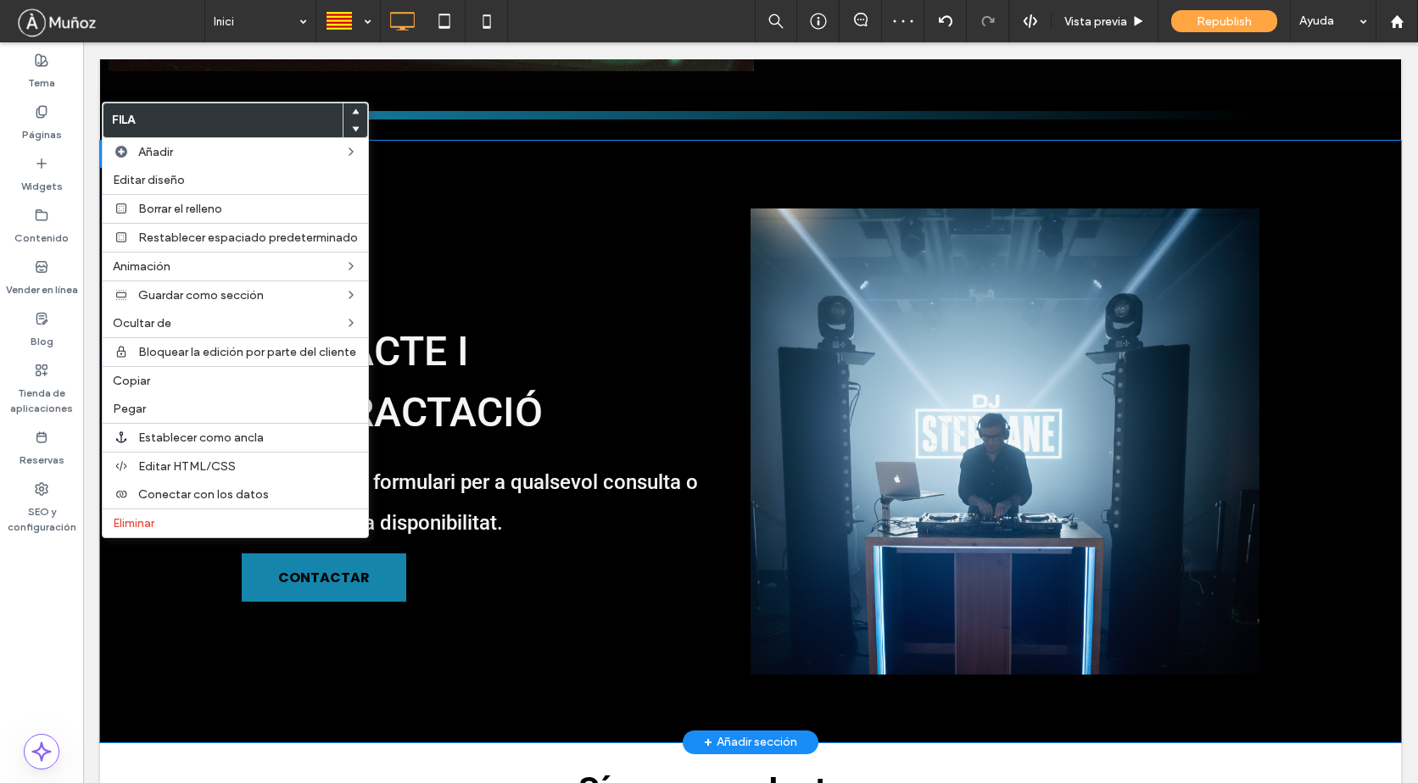
scroll to position [2530, 0]
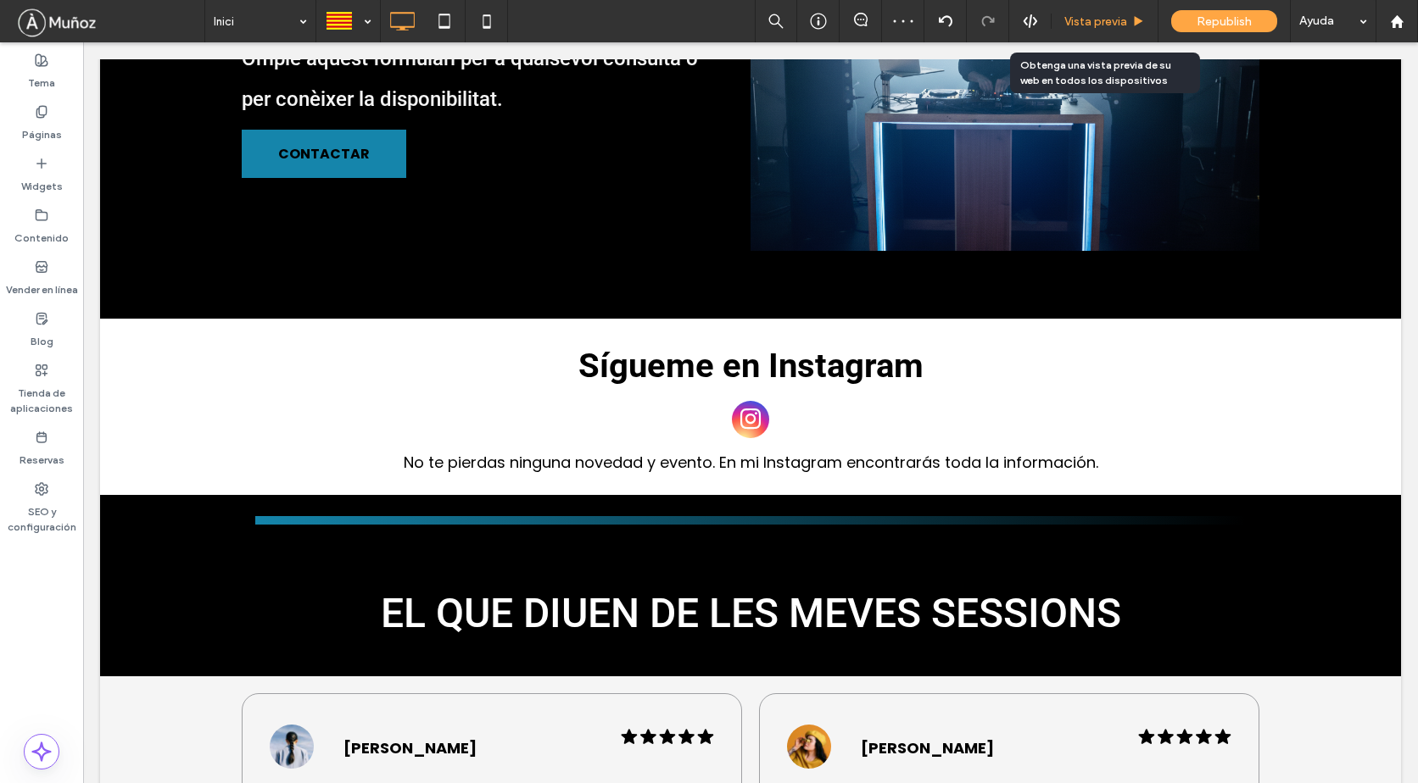
click at [1102, 15] on span "Vista previa" at bounding box center [1095, 21] width 63 height 14
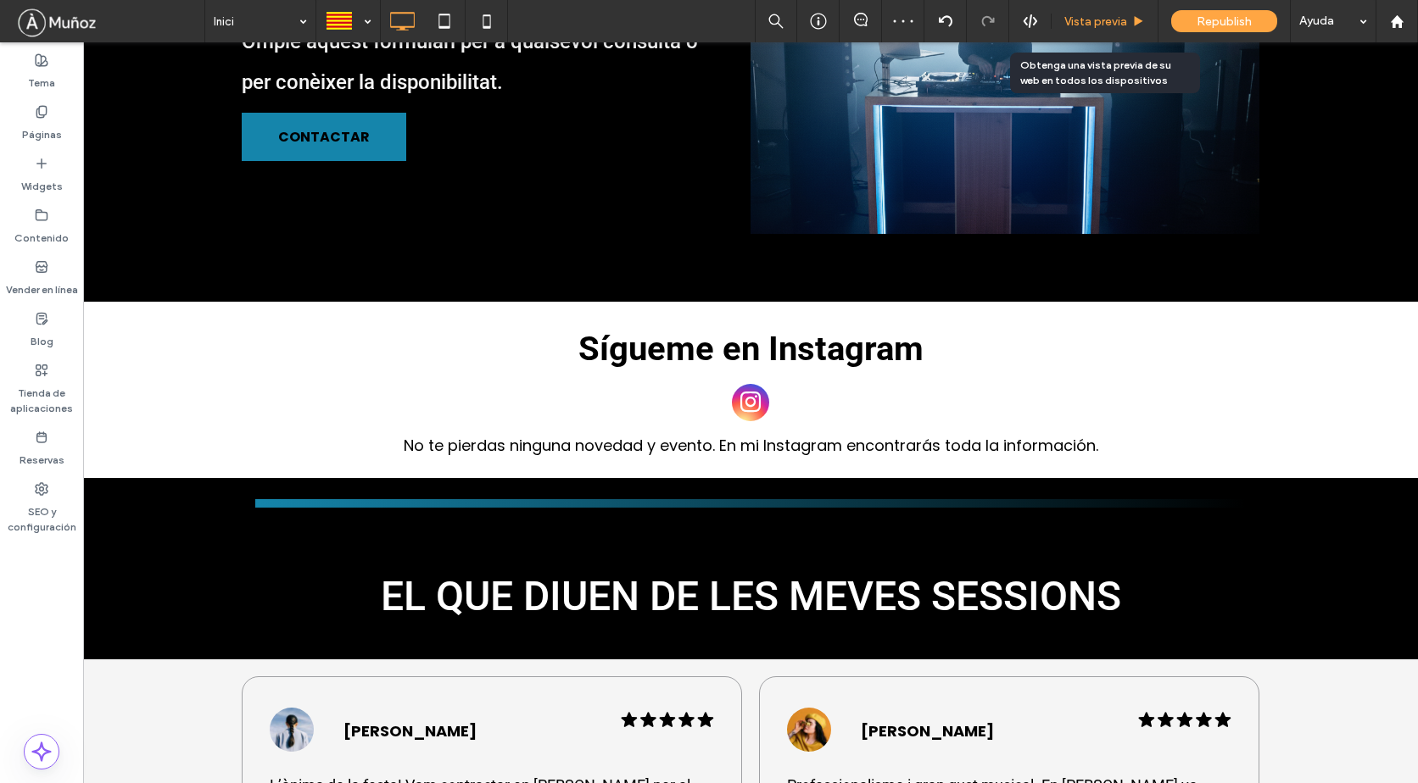
scroll to position [2489, 0]
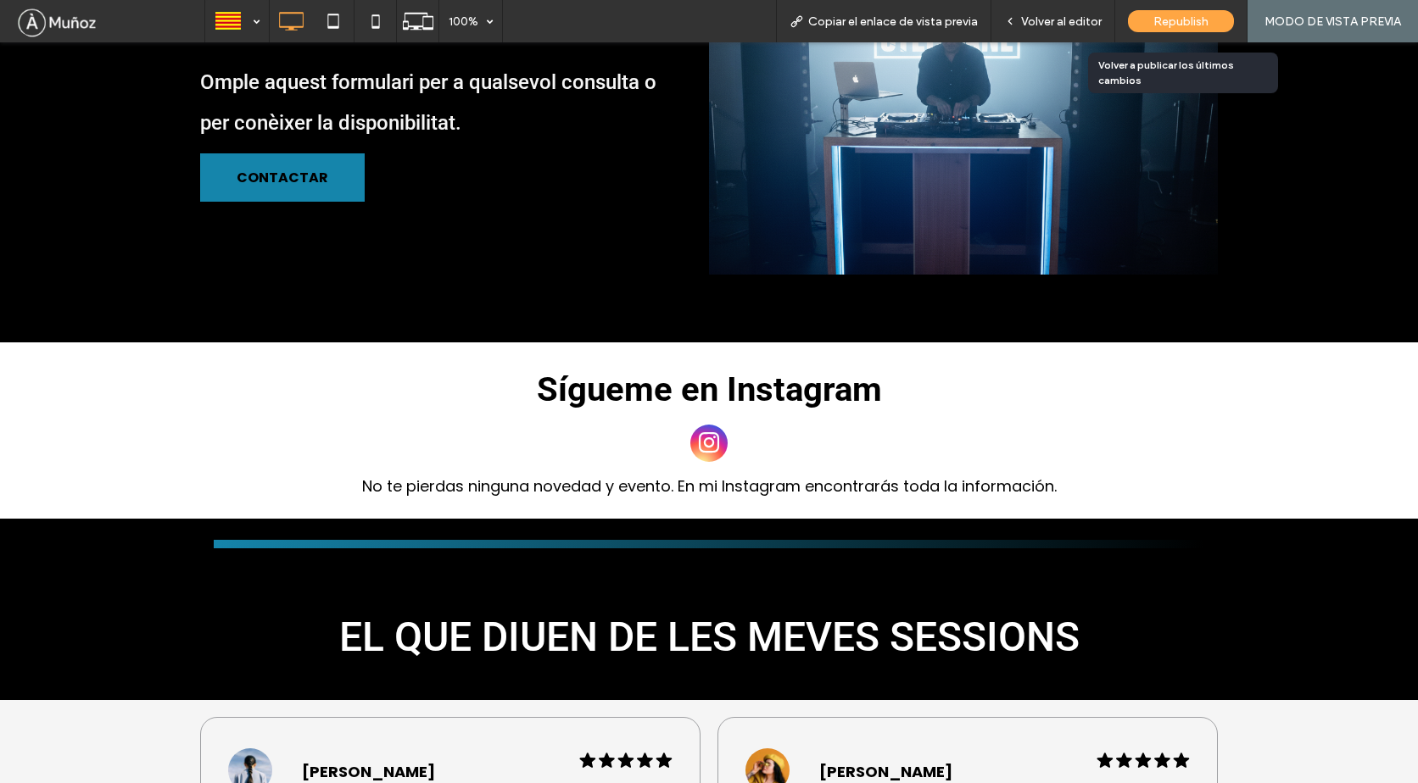
click at [1204, 22] on span "Republish" at bounding box center [1180, 21] width 55 height 14
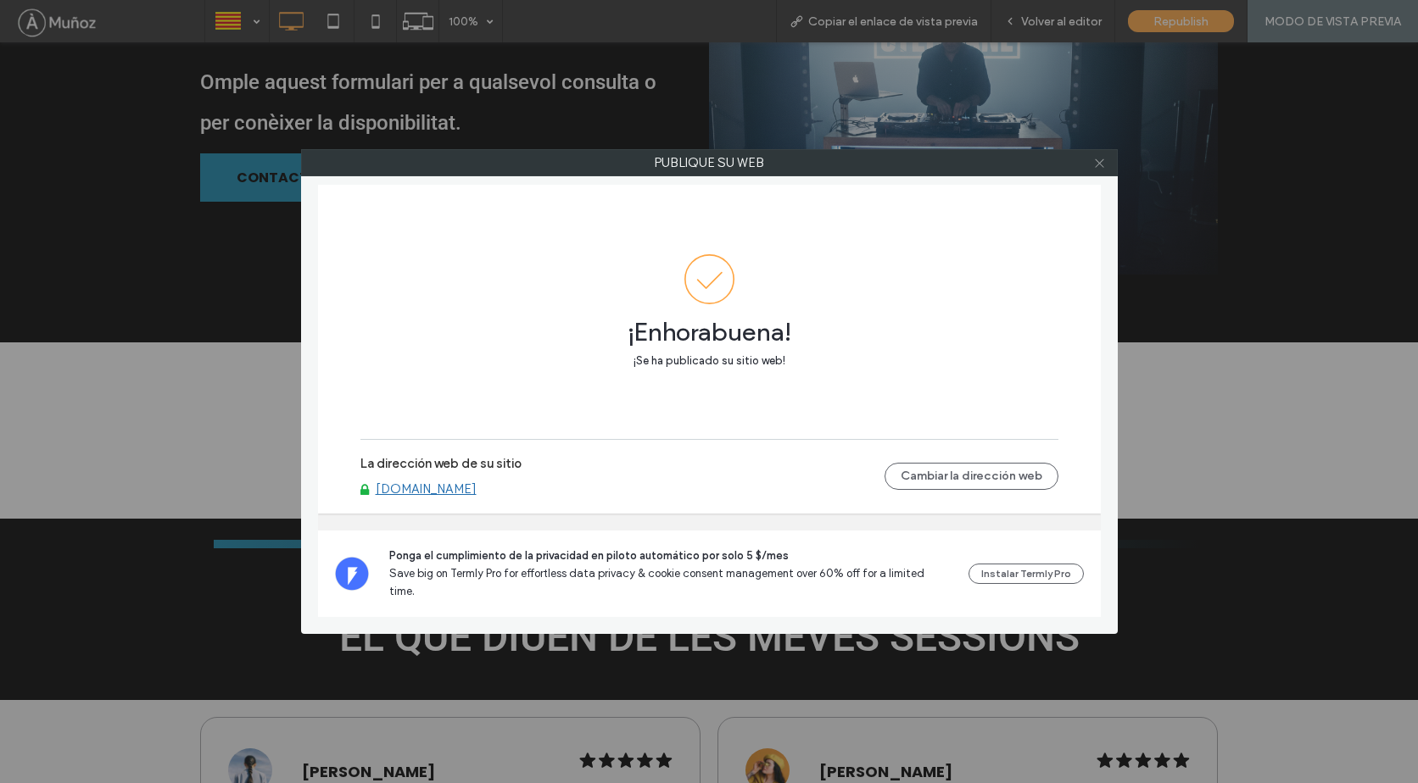
click at [1100, 162] on icon at bounding box center [1099, 163] width 13 height 13
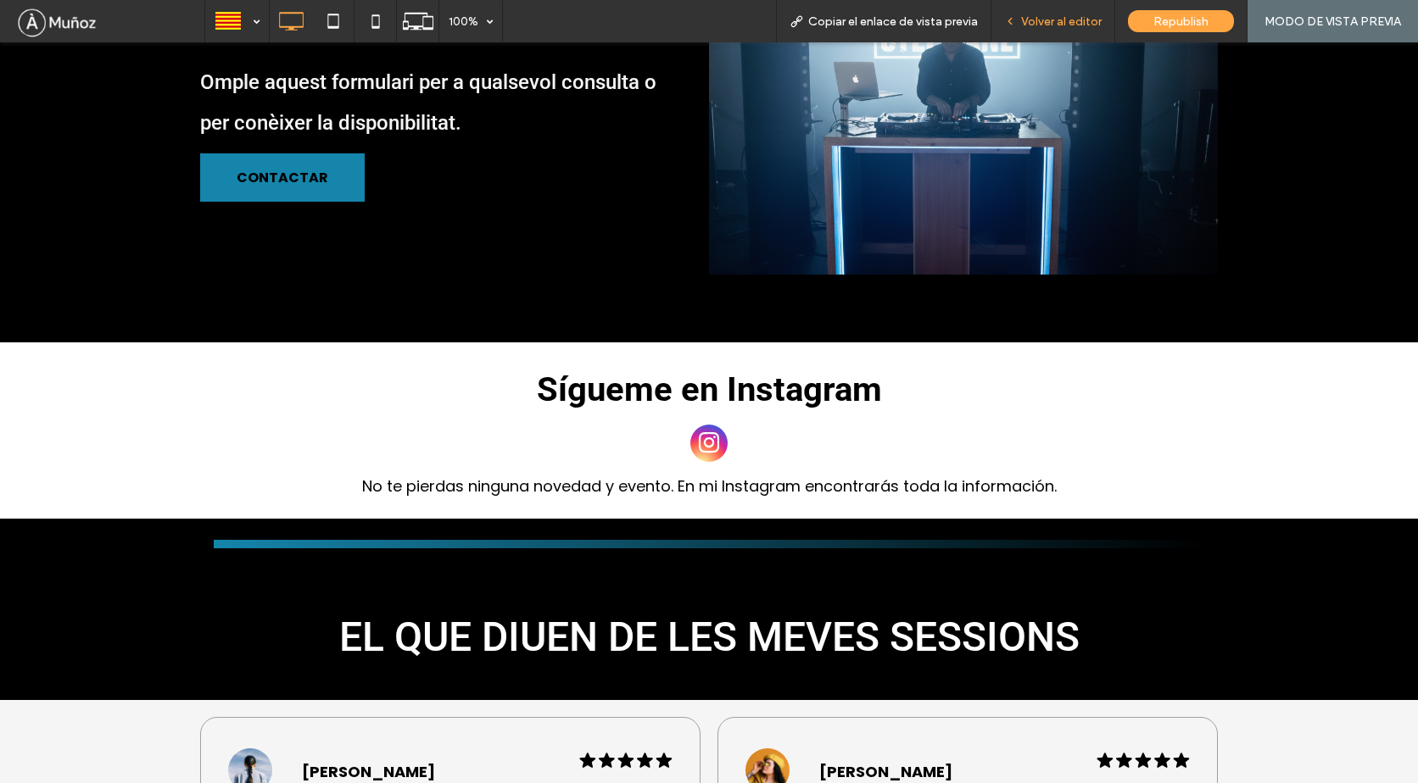
click at [1047, 27] on span "Volver al editor" at bounding box center [1061, 21] width 81 height 14
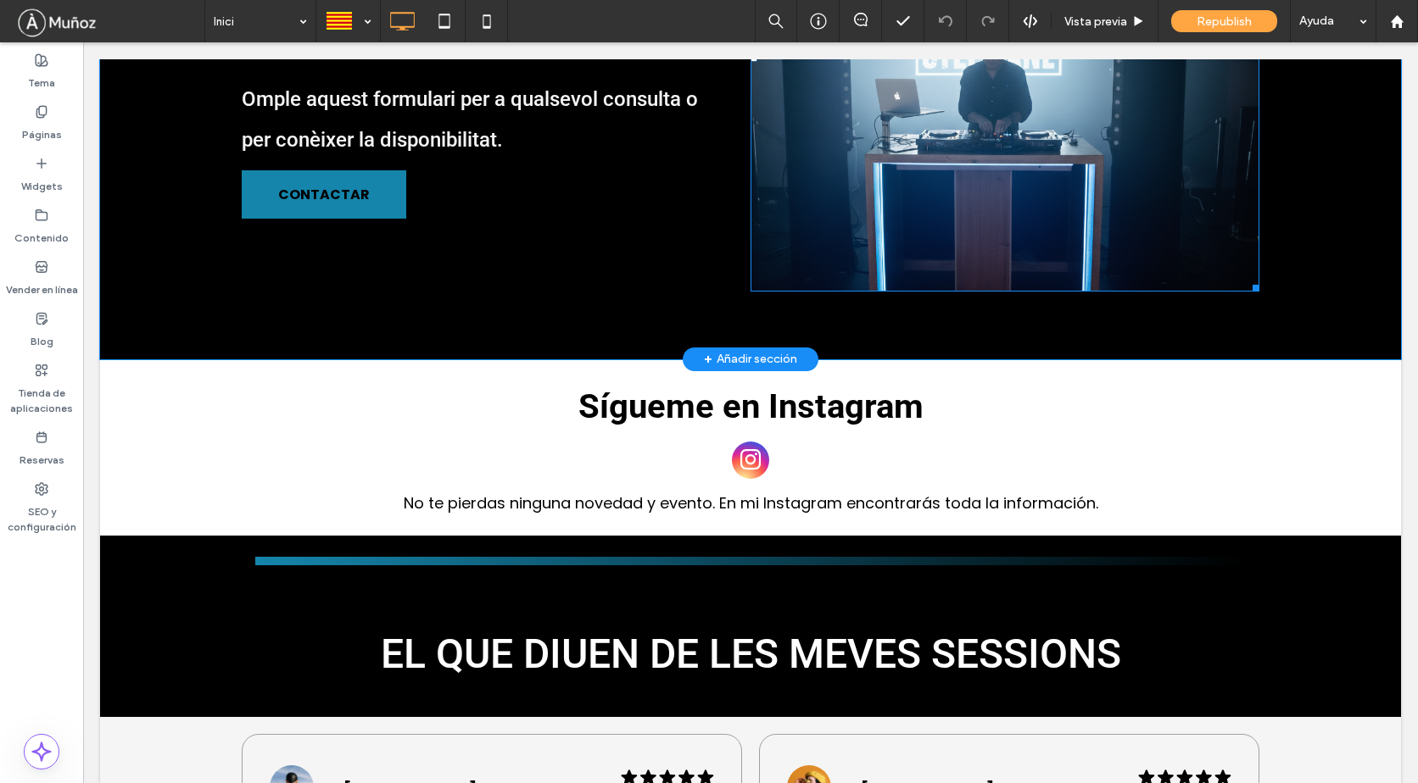
scroll to position [2530, 0]
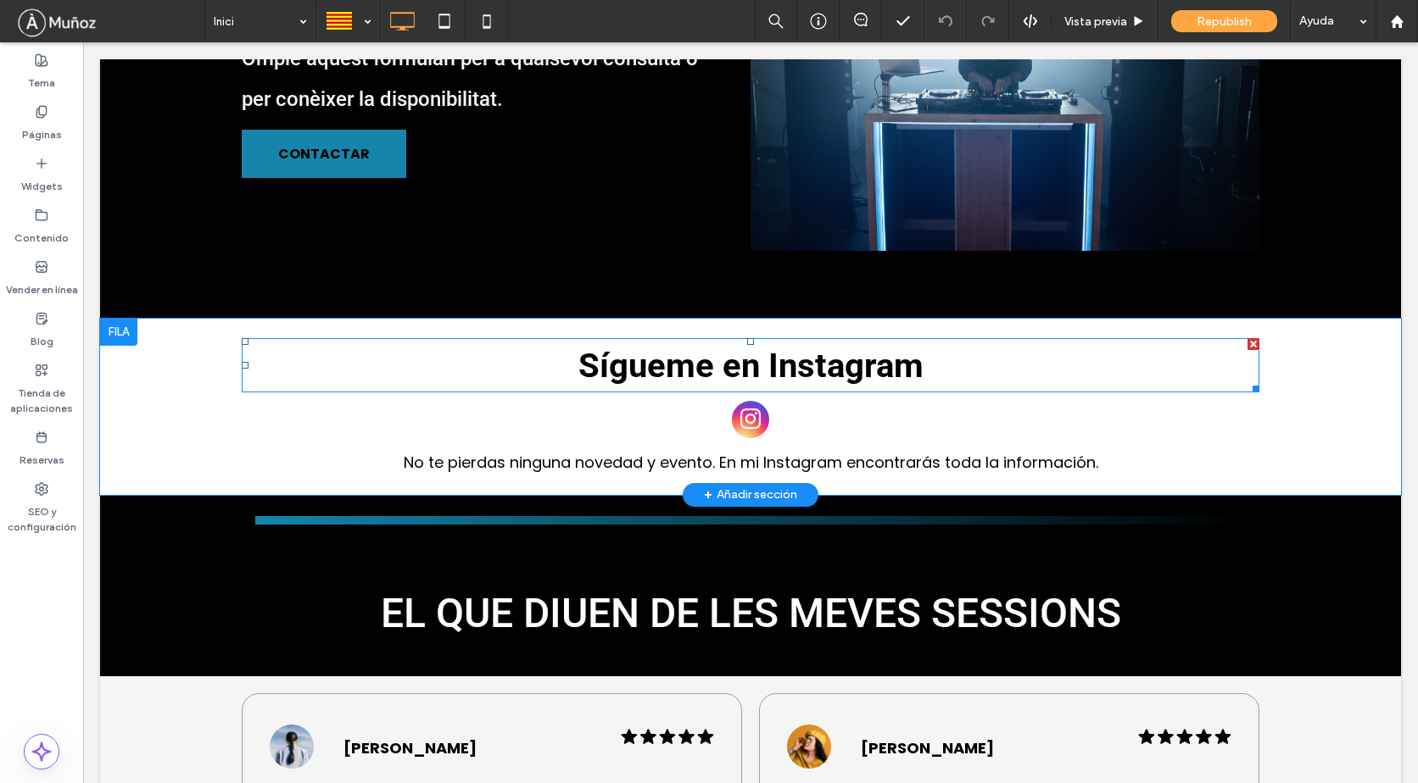
click at [711, 346] on span "Sígueme en Instagram" at bounding box center [750, 366] width 345 height 40
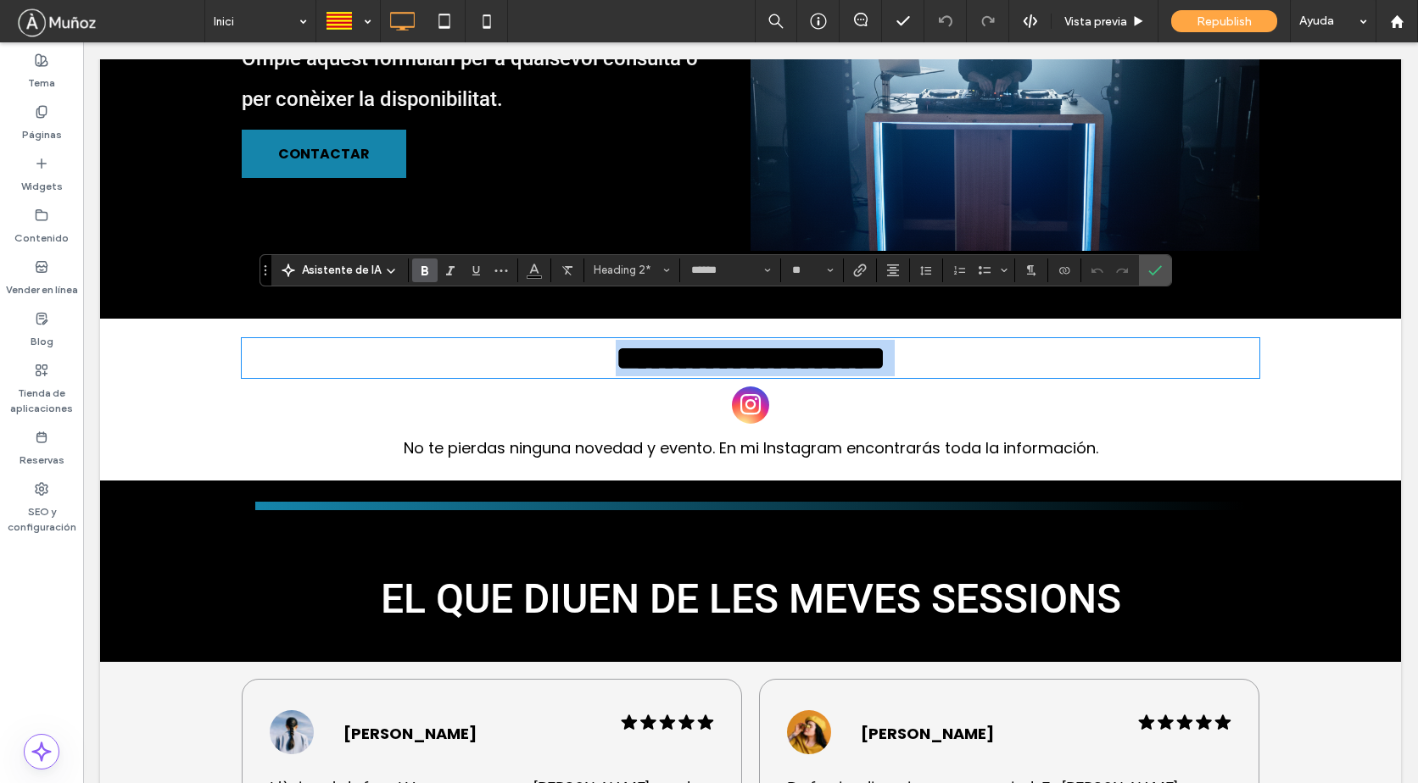
click at [666, 342] on span "**********" at bounding box center [751, 358] width 270 height 33
drag, startPoint x: 664, startPoint y: 327, endPoint x: 699, endPoint y: 324, distance: 35.8
click at [699, 342] on span "**********" at bounding box center [751, 358] width 270 height 33
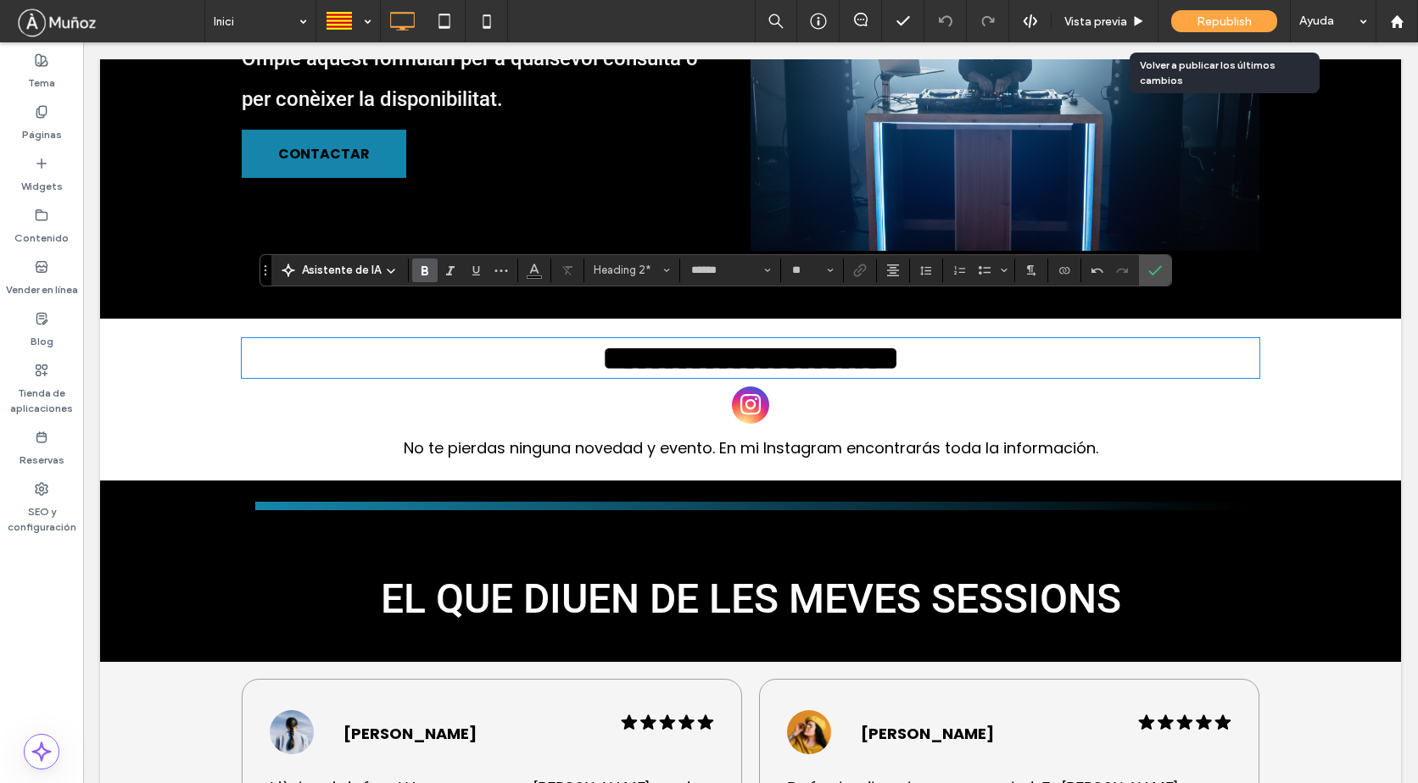
click at [1229, 15] on span "Republish" at bounding box center [1223, 21] width 55 height 14
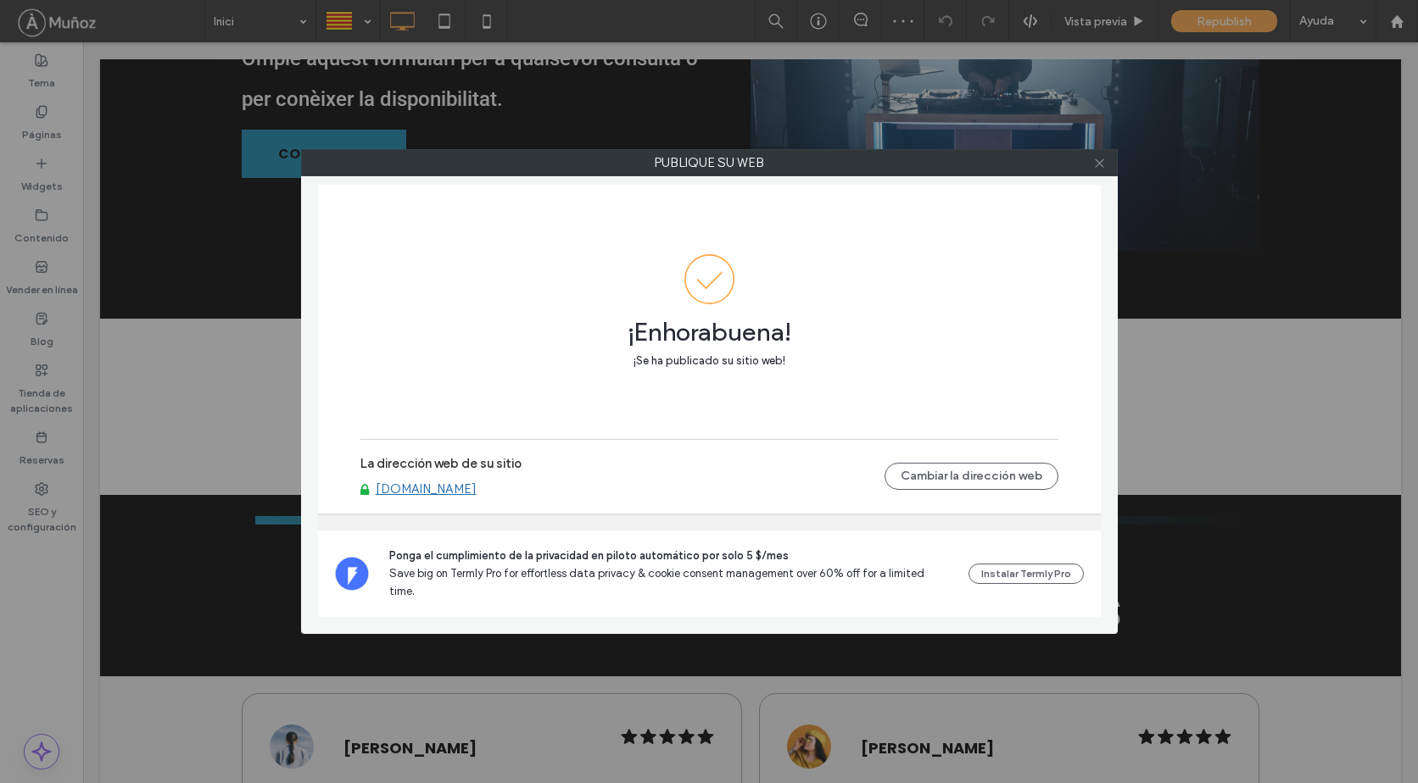
click at [1093, 159] on icon at bounding box center [1099, 163] width 13 height 13
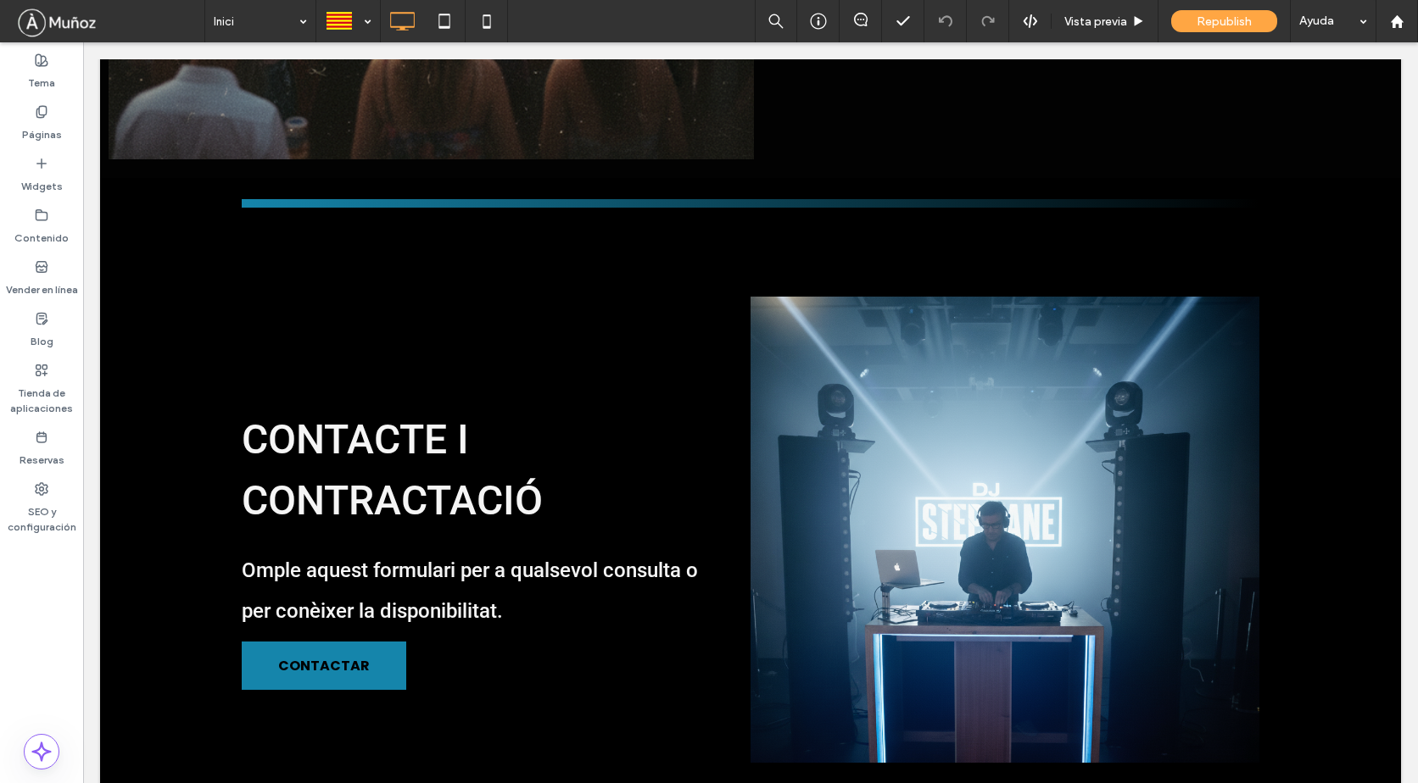
scroll to position [2372, 0]
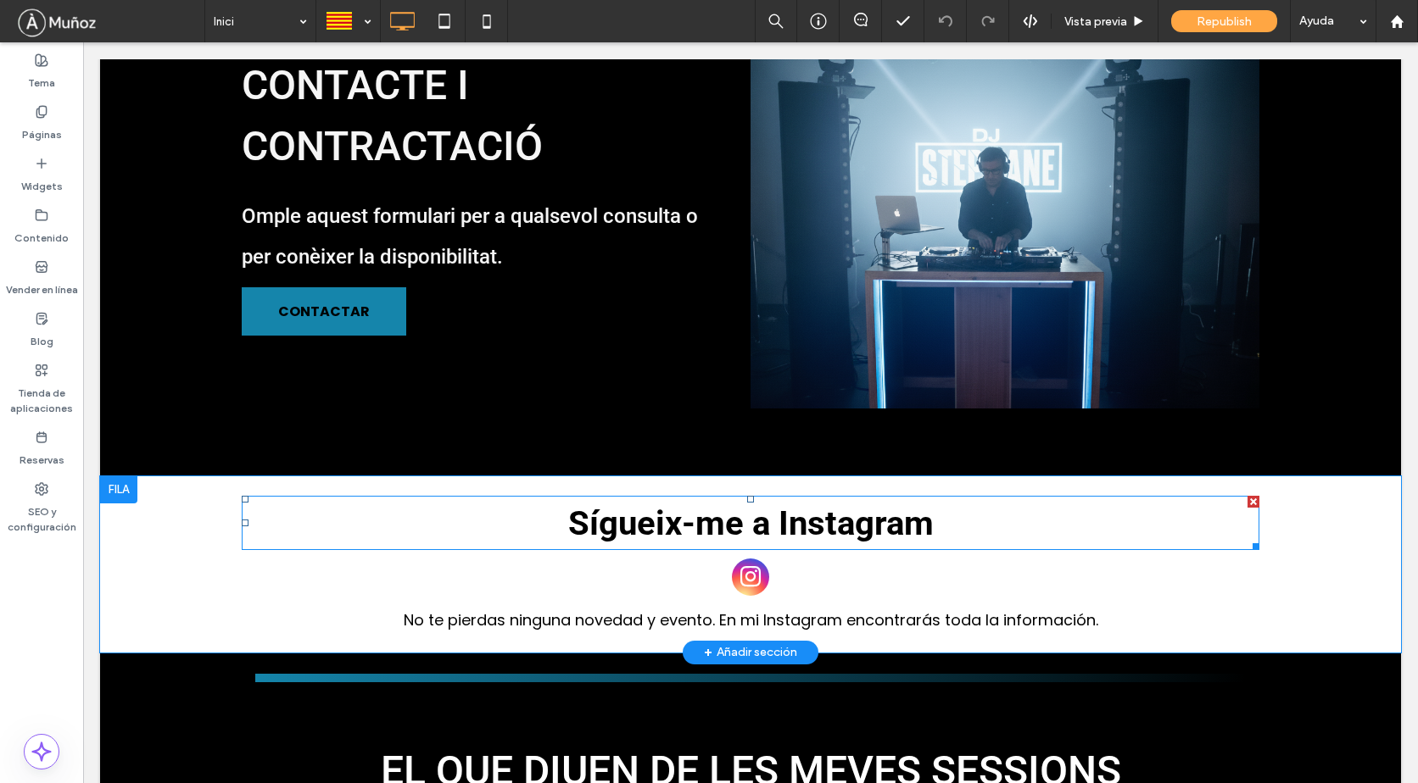
click at [721, 504] on span "Sígueix-me a Instagram" at bounding box center [750, 524] width 365 height 40
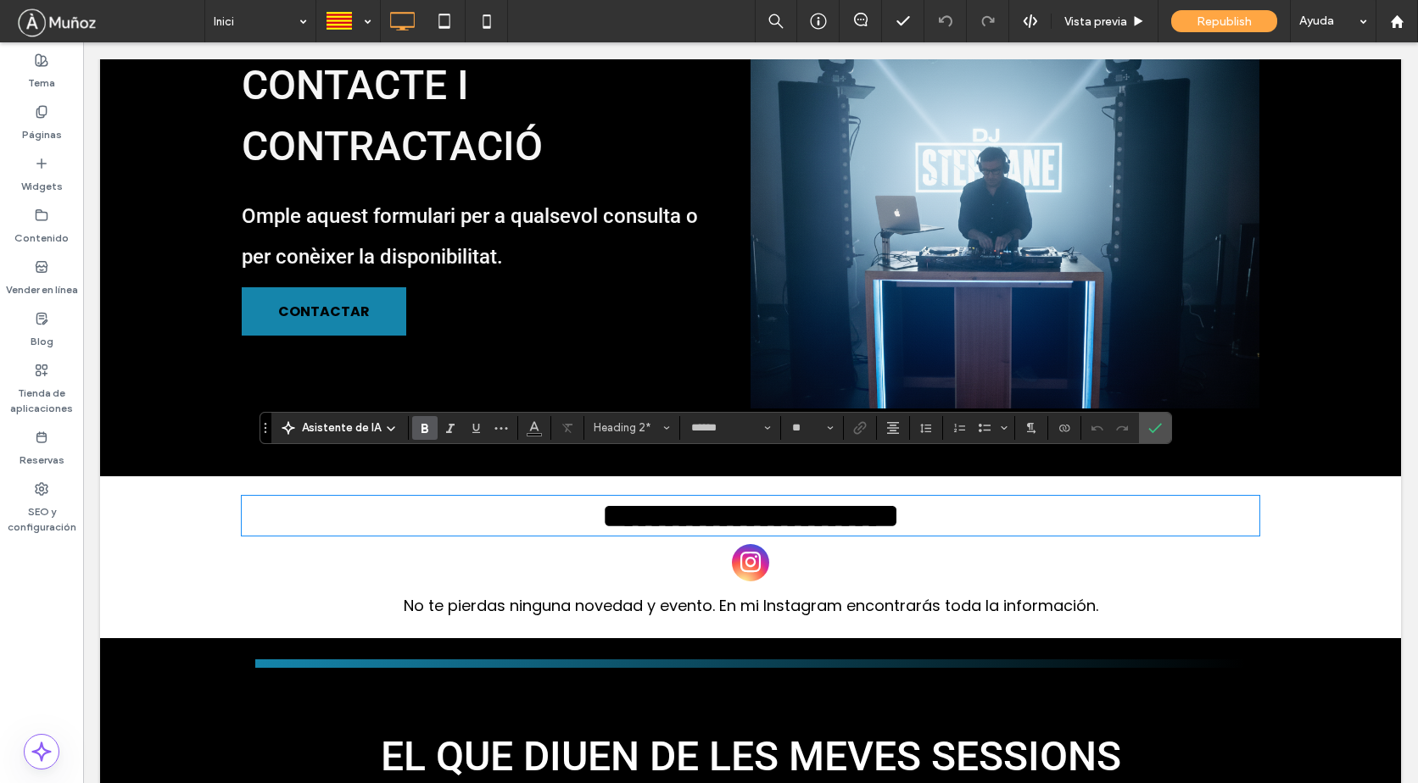
drag, startPoint x: 629, startPoint y: 488, endPoint x: 595, endPoint y: 484, distance: 34.1
click at [621, 499] on span "**********" at bounding box center [750, 515] width 297 height 33
drag, startPoint x: 579, startPoint y: 479, endPoint x: 590, endPoint y: 482, distance: 11.5
click at [602, 499] on span "**********" at bounding box center [750, 515] width 297 height 33
click at [1145, 435] on label "Confirmar" at bounding box center [1154, 428] width 25 height 31
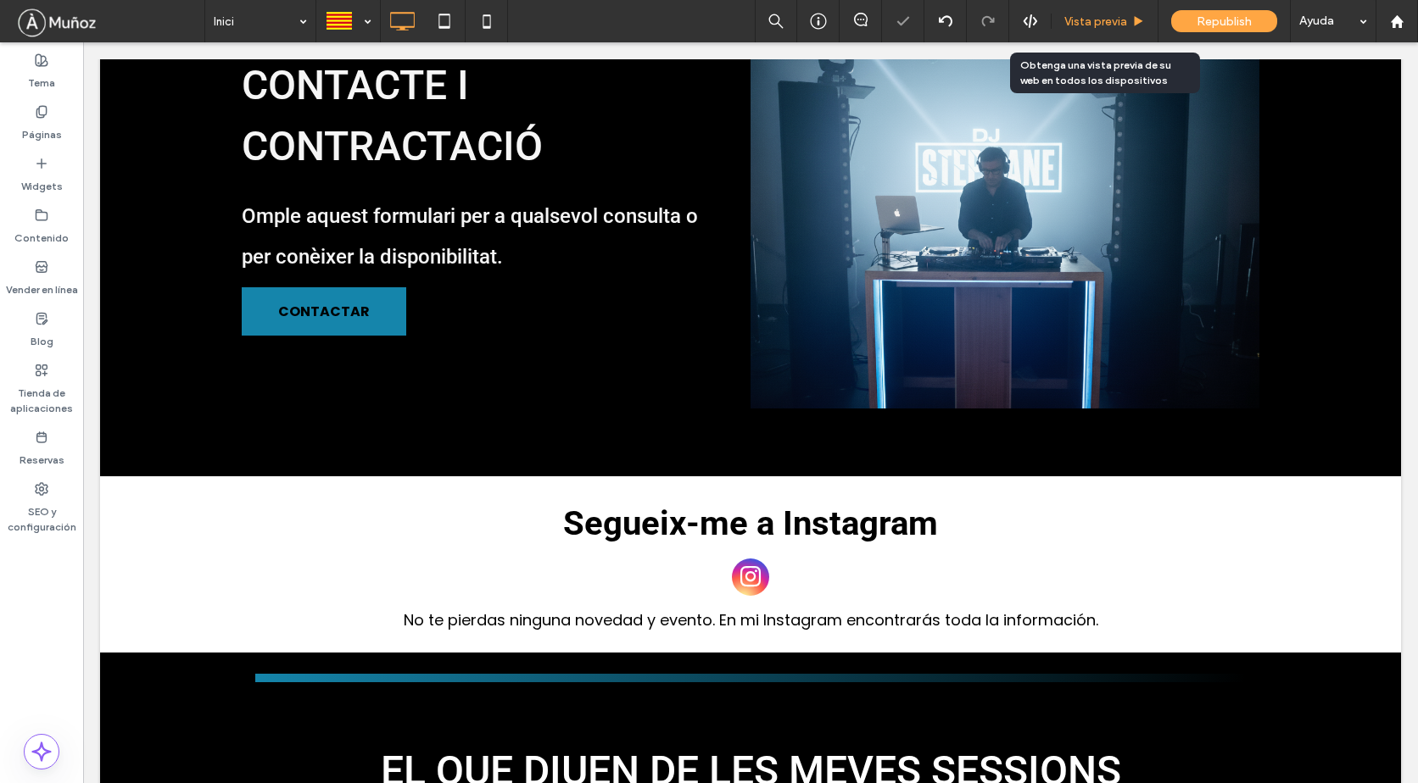
click at [1078, 33] on div "Vista previa" at bounding box center [1104, 21] width 107 height 42
click at [1101, 14] on span "Vista previa" at bounding box center [1095, 21] width 63 height 14
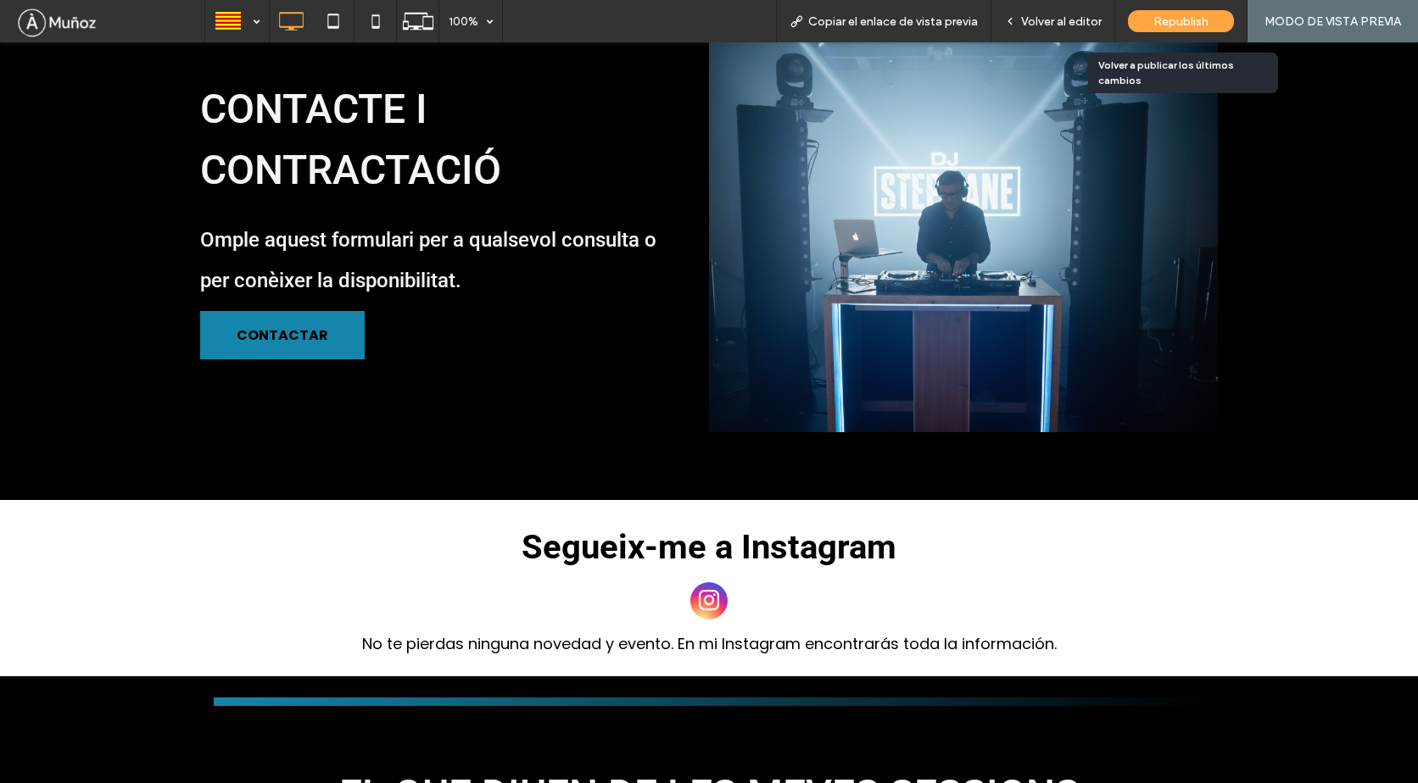
click at [1185, 16] on span "Republish" at bounding box center [1180, 21] width 55 height 14
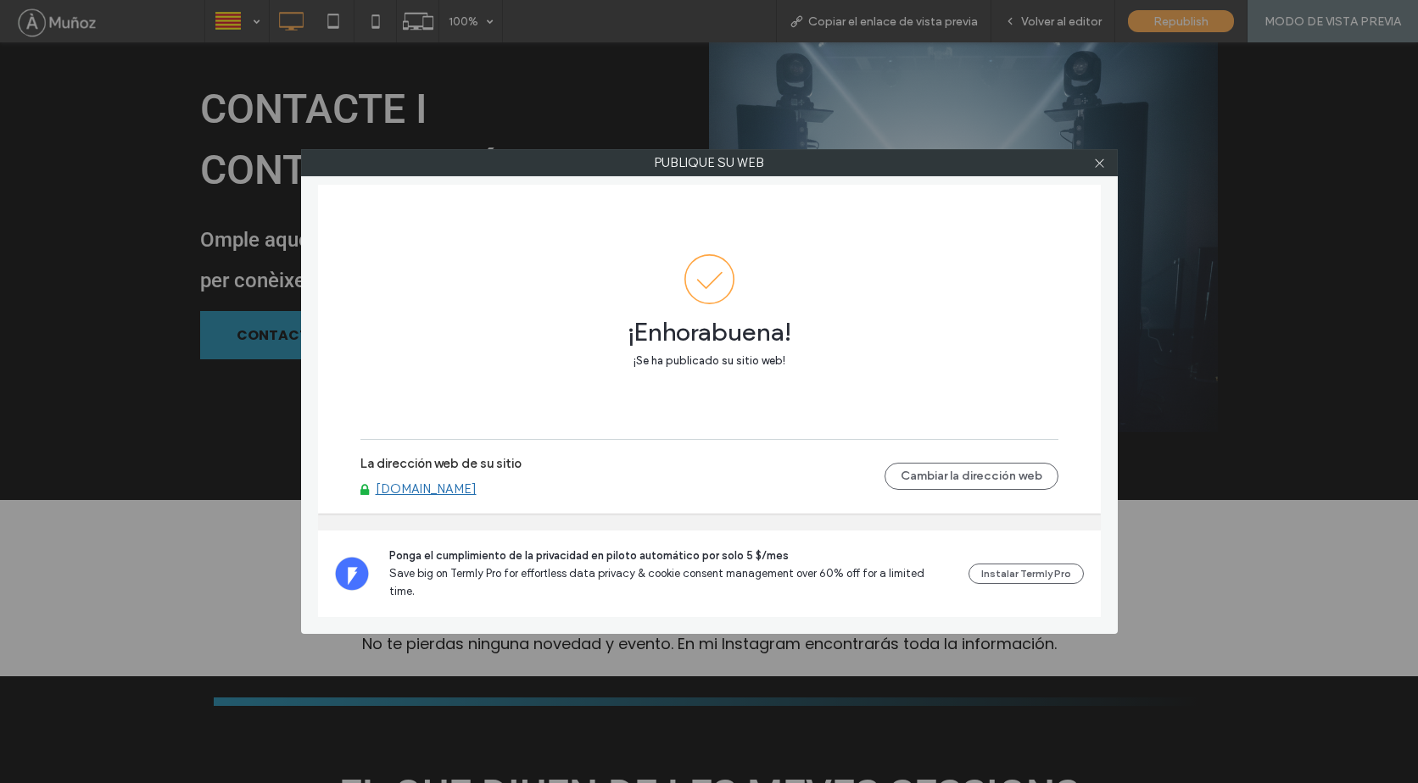
click at [458, 497] on link "[DOMAIN_NAME]" at bounding box center [426, 489] width 101 height 15
click at [1095, 163] on icon at bounding box center [1099, 163] width 13 height 13
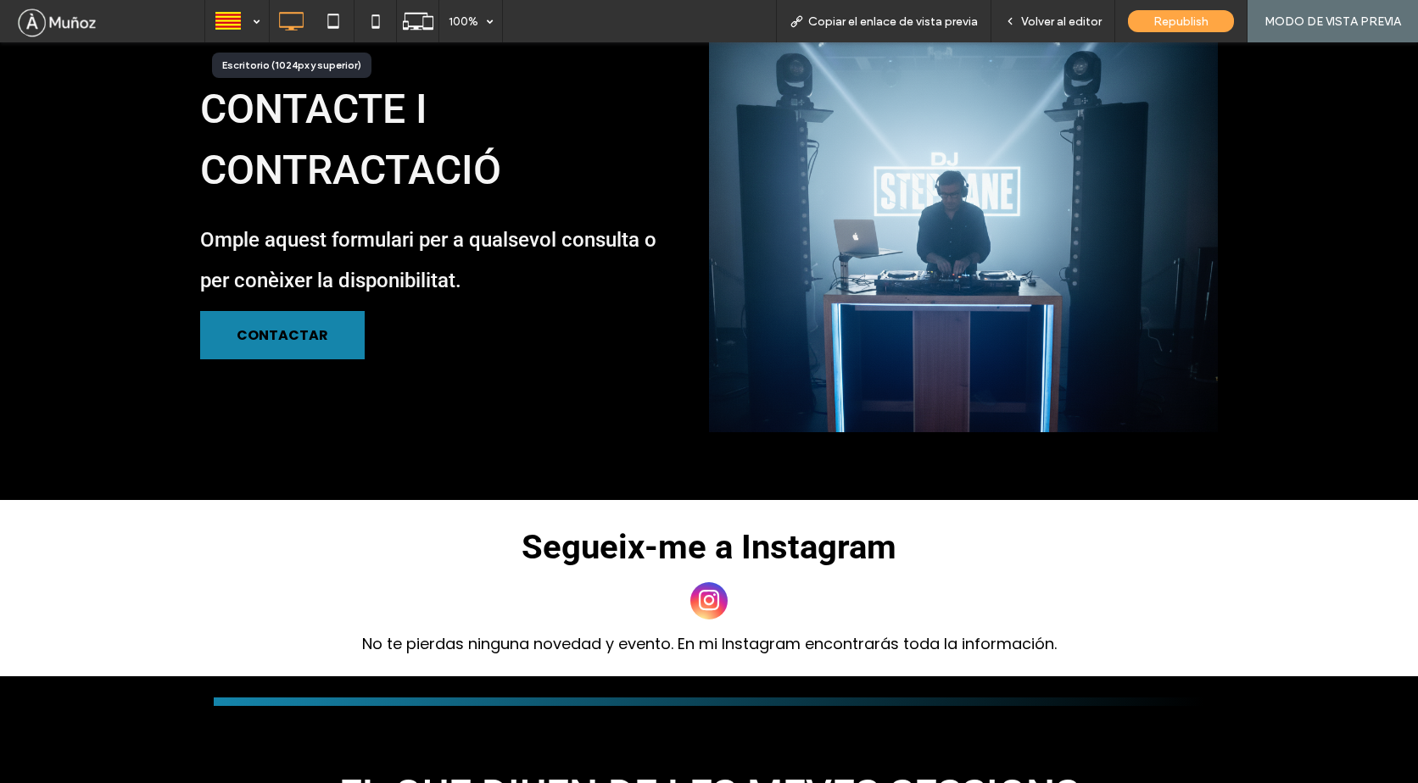
click at [270, 26] on div at bounding box center [291, 21] width 42 height 34
click at [248, 27] on div at bounding box center [237, 21] width 62 height 41
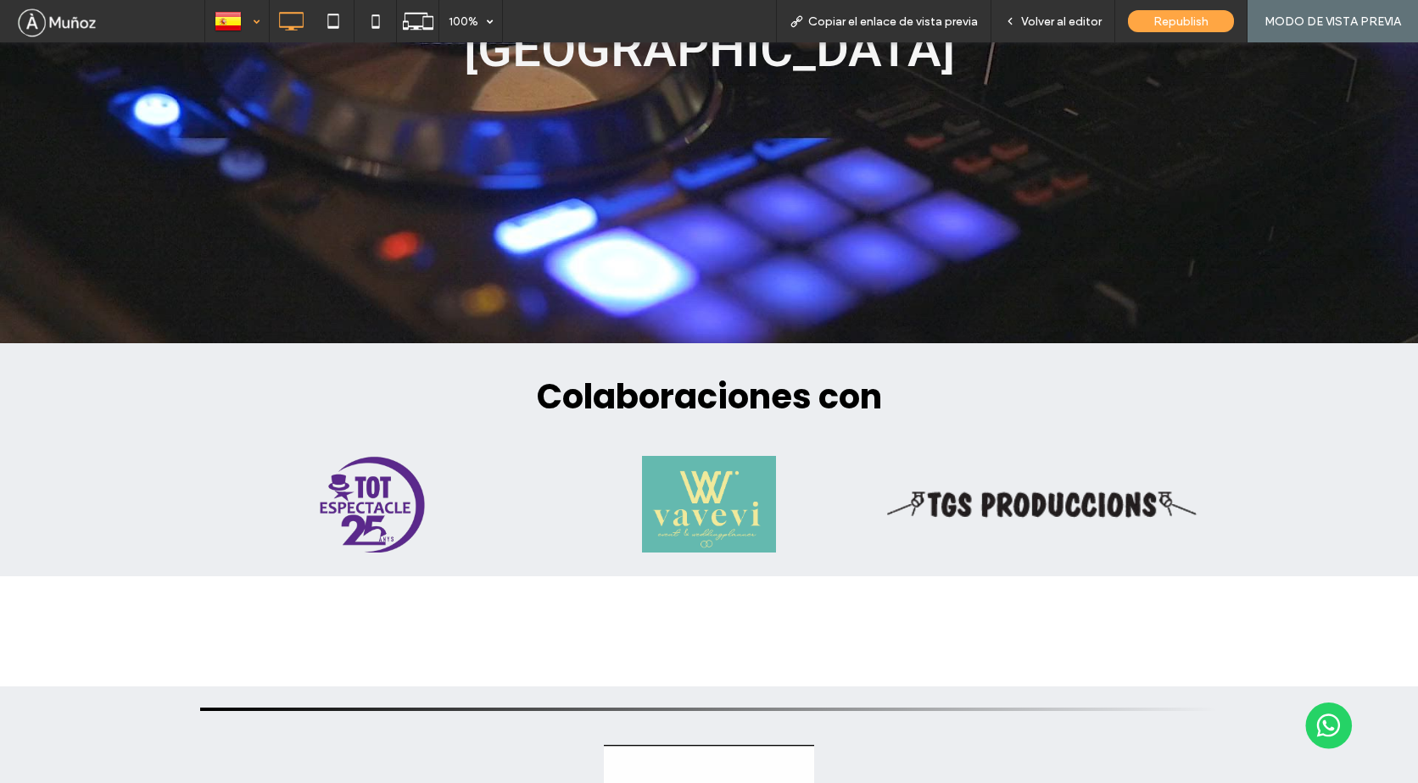
scroll to position [4077, 0]
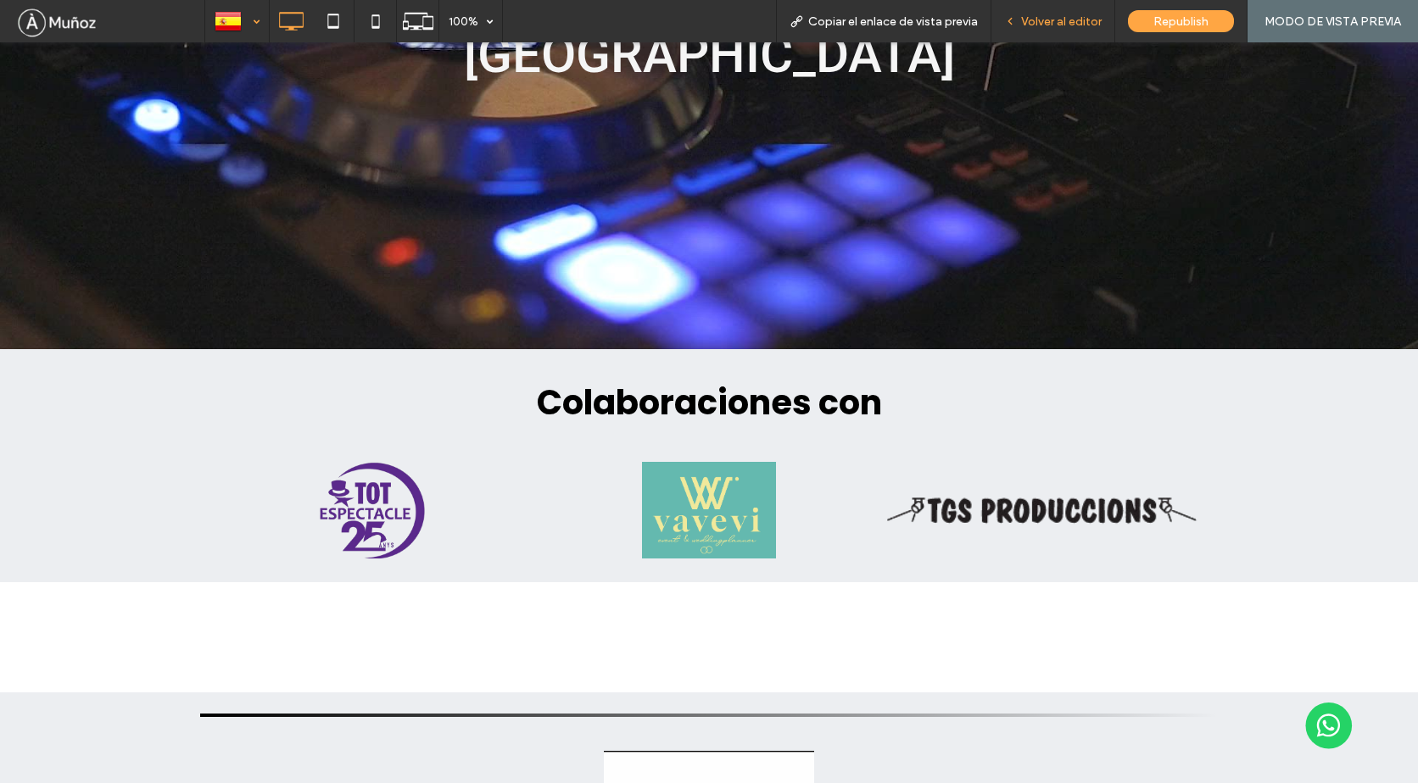
click at [1056, 20] on span "Volver al editor" at bounding box center [1061, 21] width 81 height 14
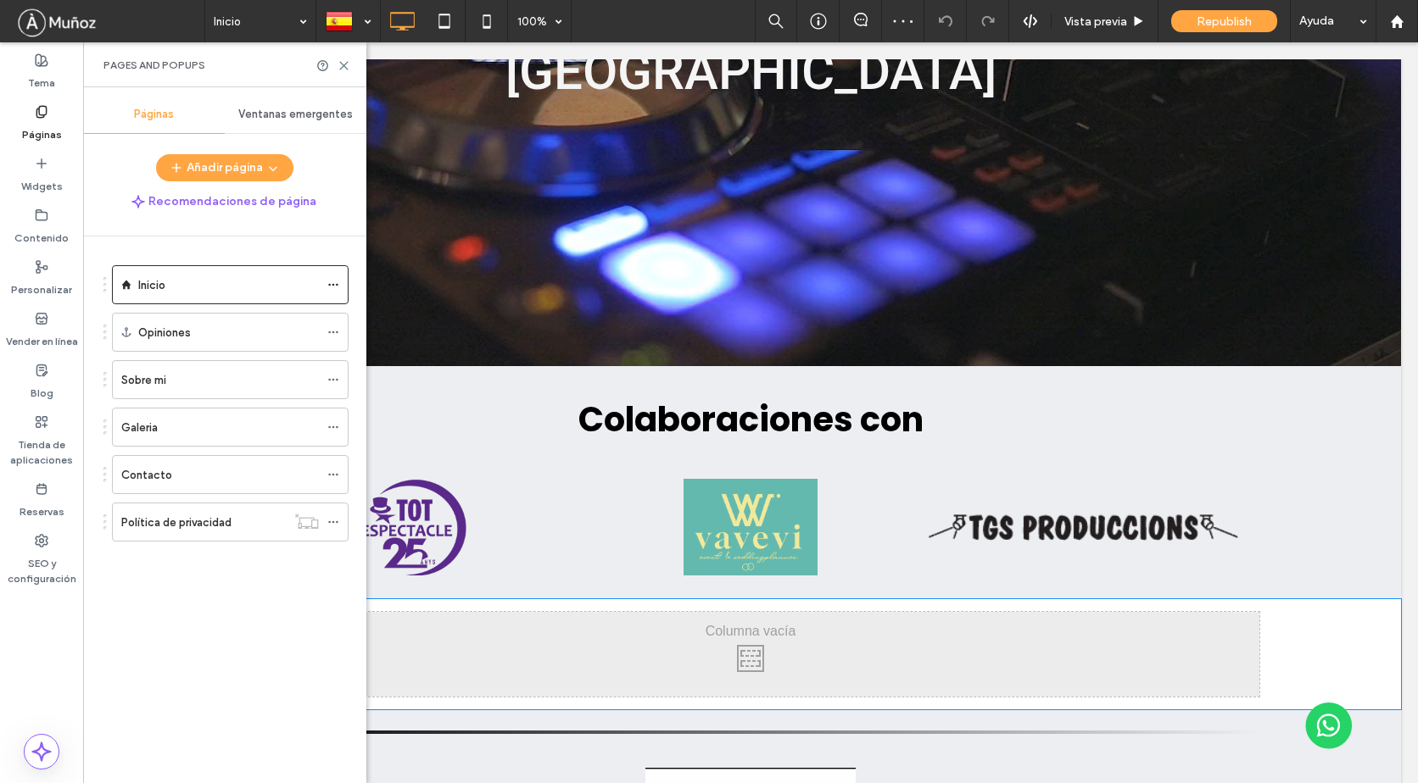
scroll to position [4117, 0]
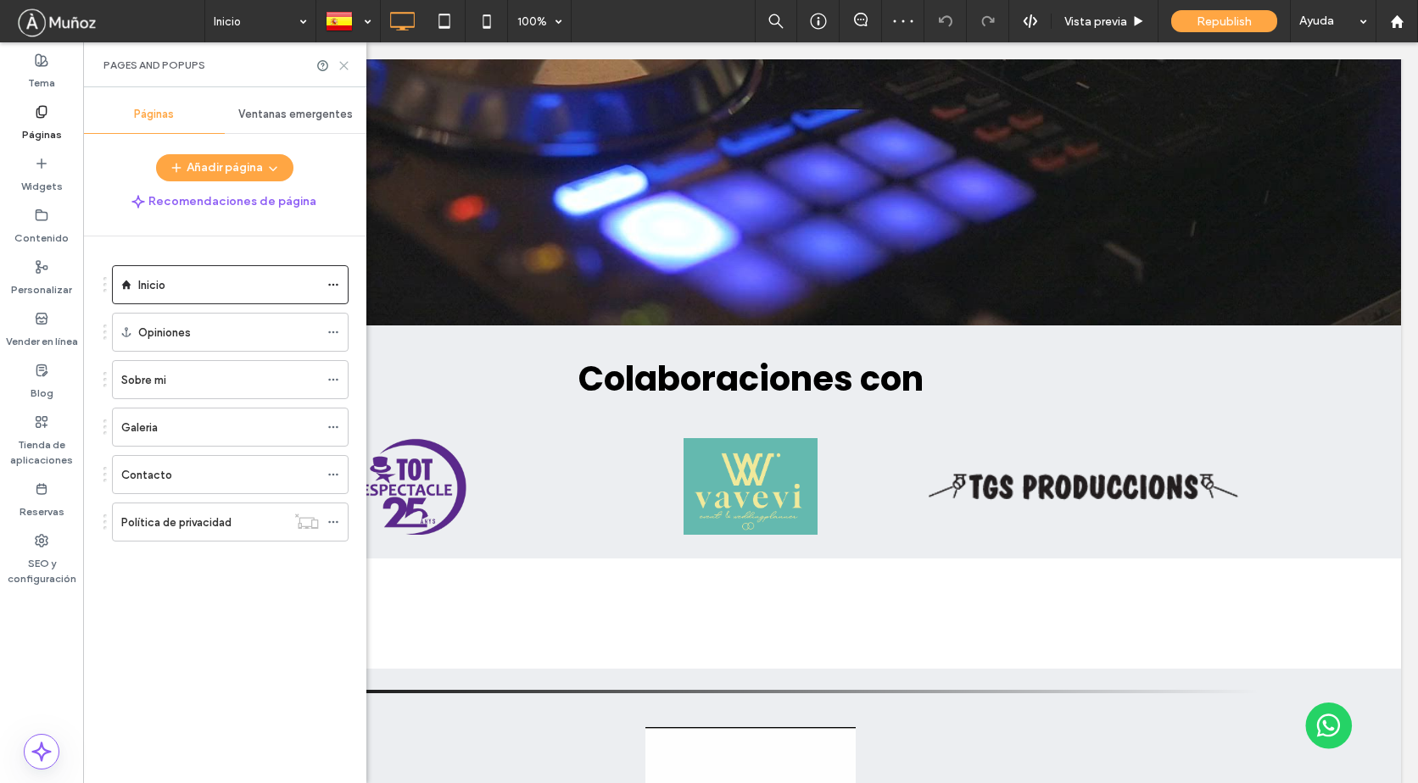
drag, startPoint x: 342, startPoint y: 63, endPoint x: 114, endPoint y: 315, distance: 339.7
click at [342, 63] on use at bounding box center [344, 66] width 8 height 8
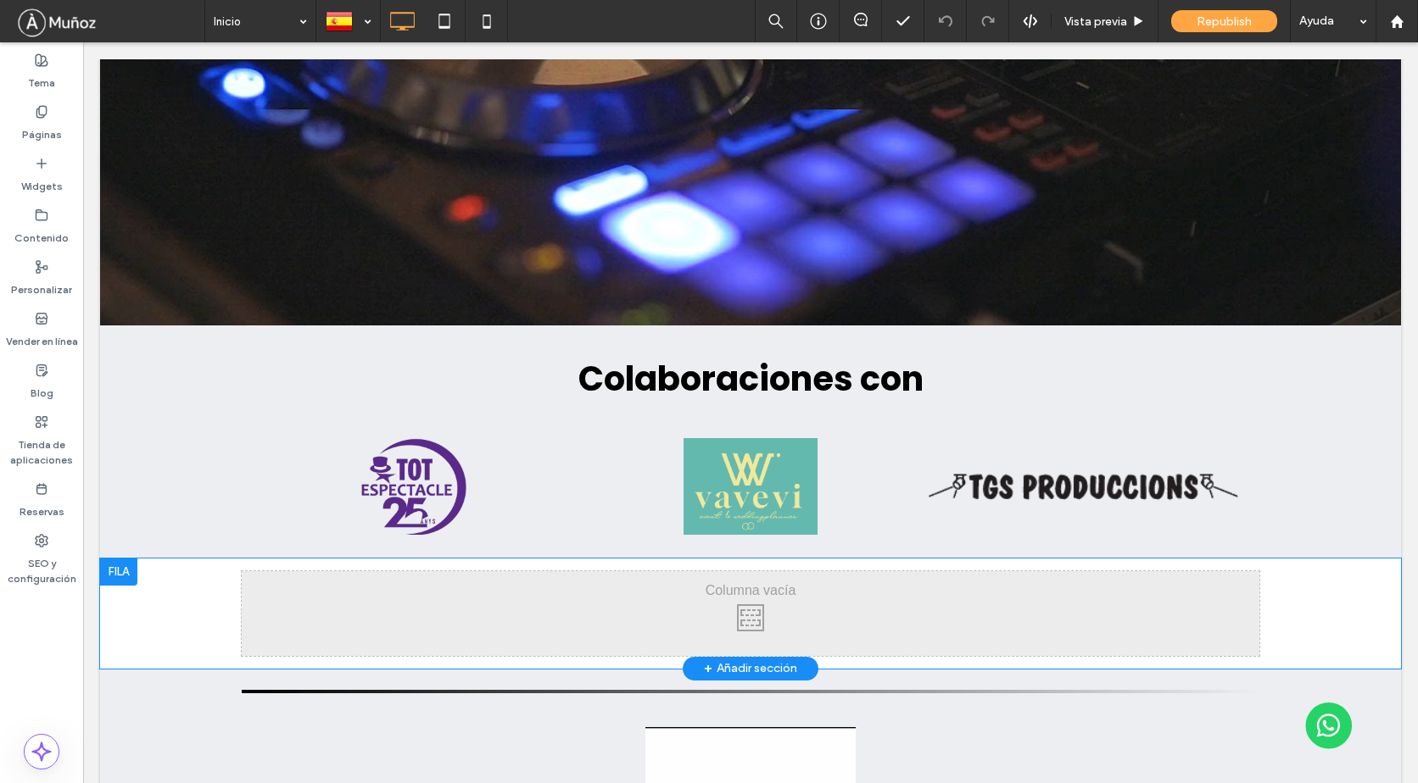
click at [130, 559] on div at bounding box center [118, 572] width 37 height 27
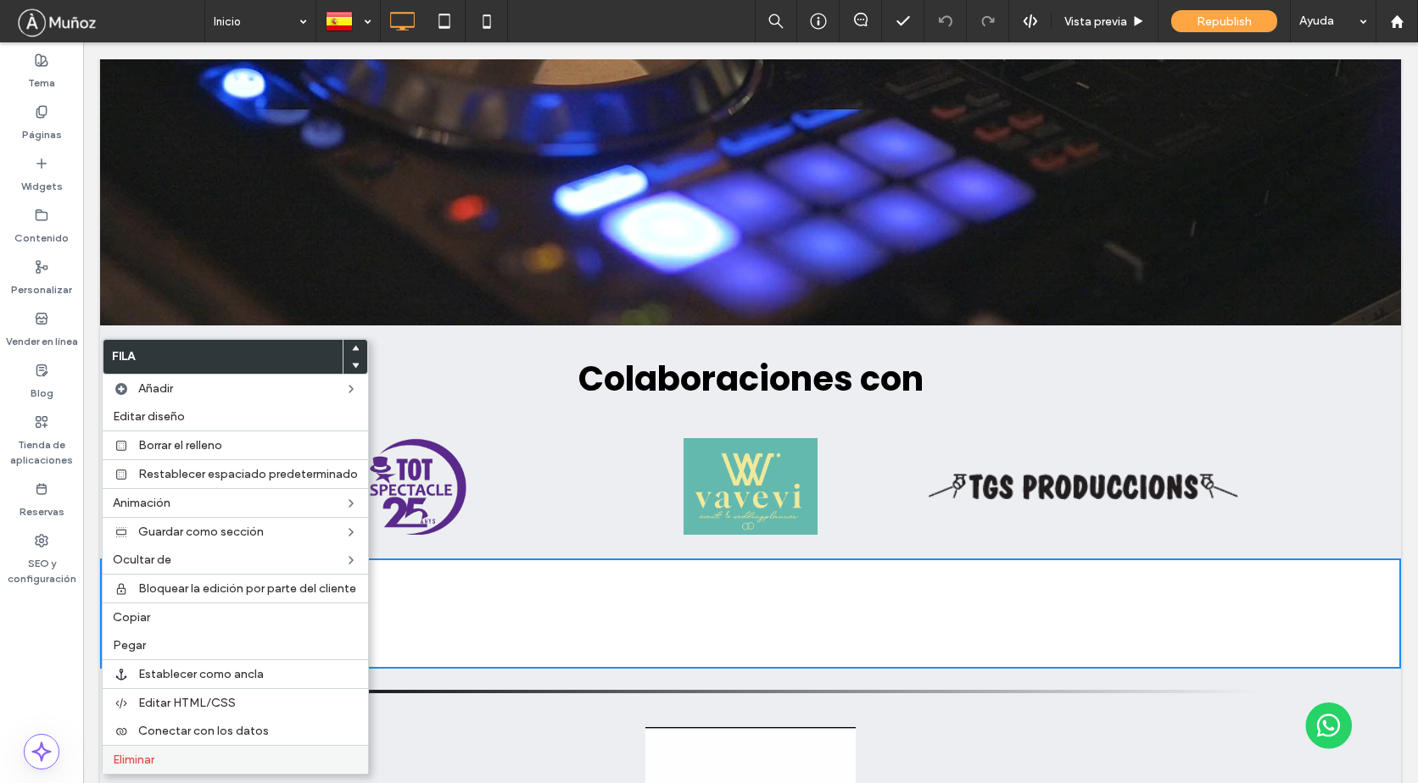
click at [177, 757] on label "Eliminar" at bounding box center [235, 760] width 245 height 14
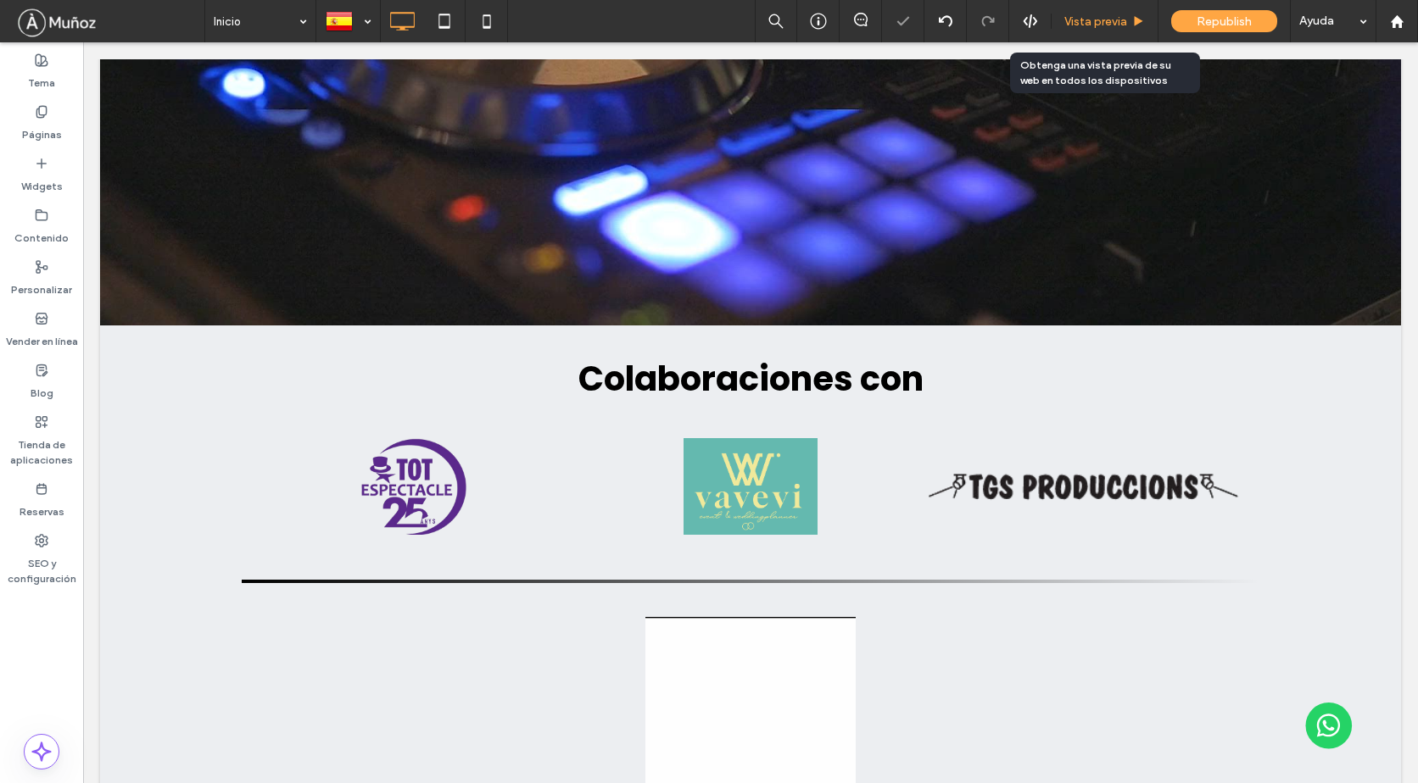
click at [1093, 20] on span "Vista previa" at bounding box center [1095, 21] width 63 height 14
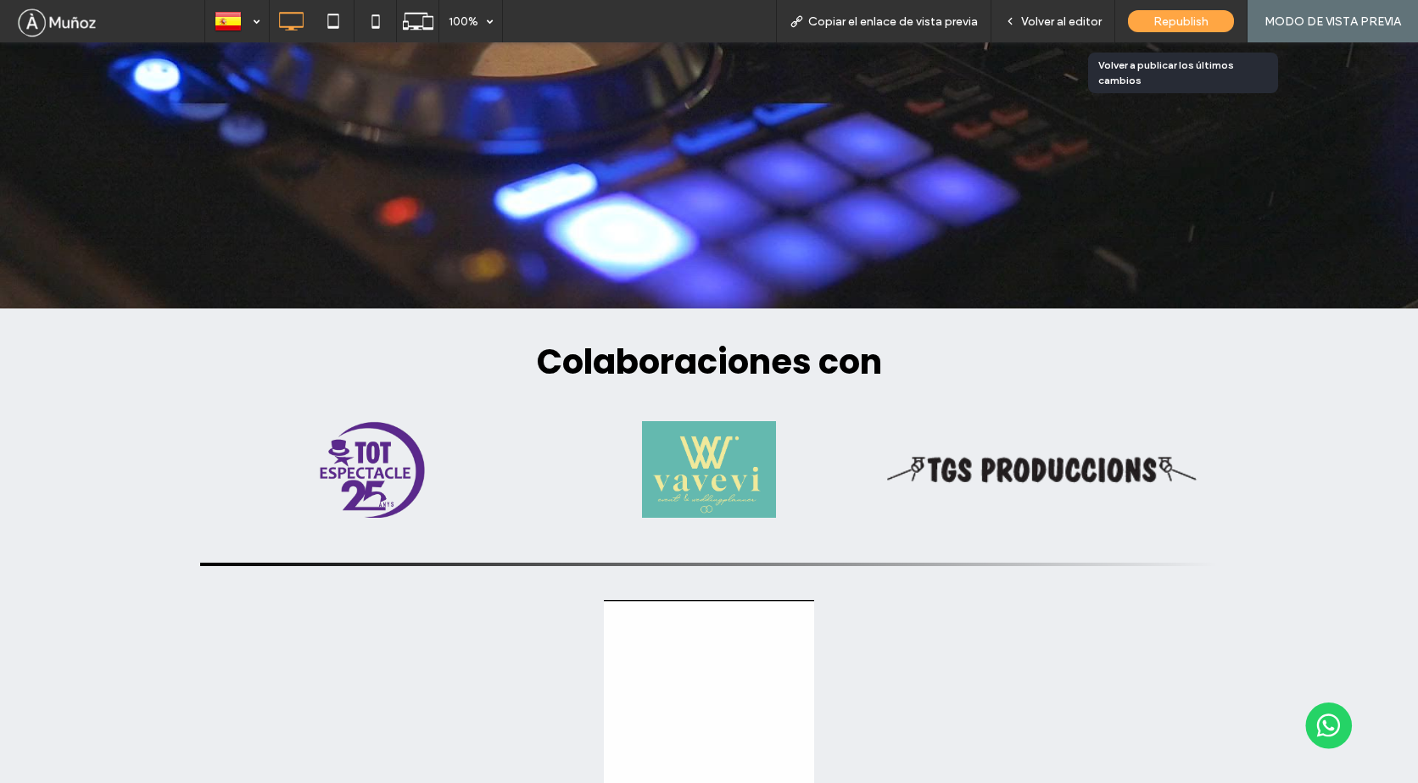
click at [1176, 25] on span "Republish" at bounding box center [1180, 21] width 55 height 14
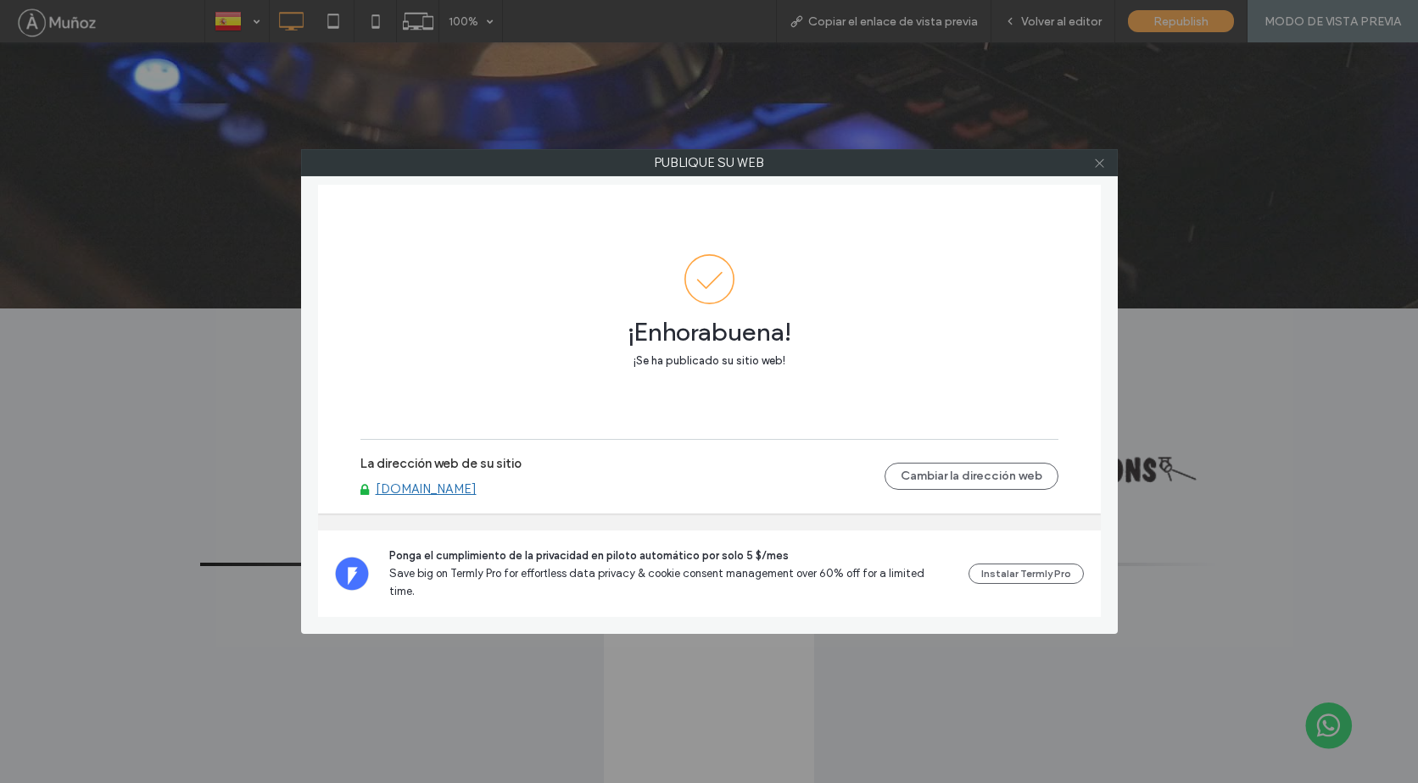
click at [1097, 163] on icon at bounding box center [1099, 163] width 13 height 13
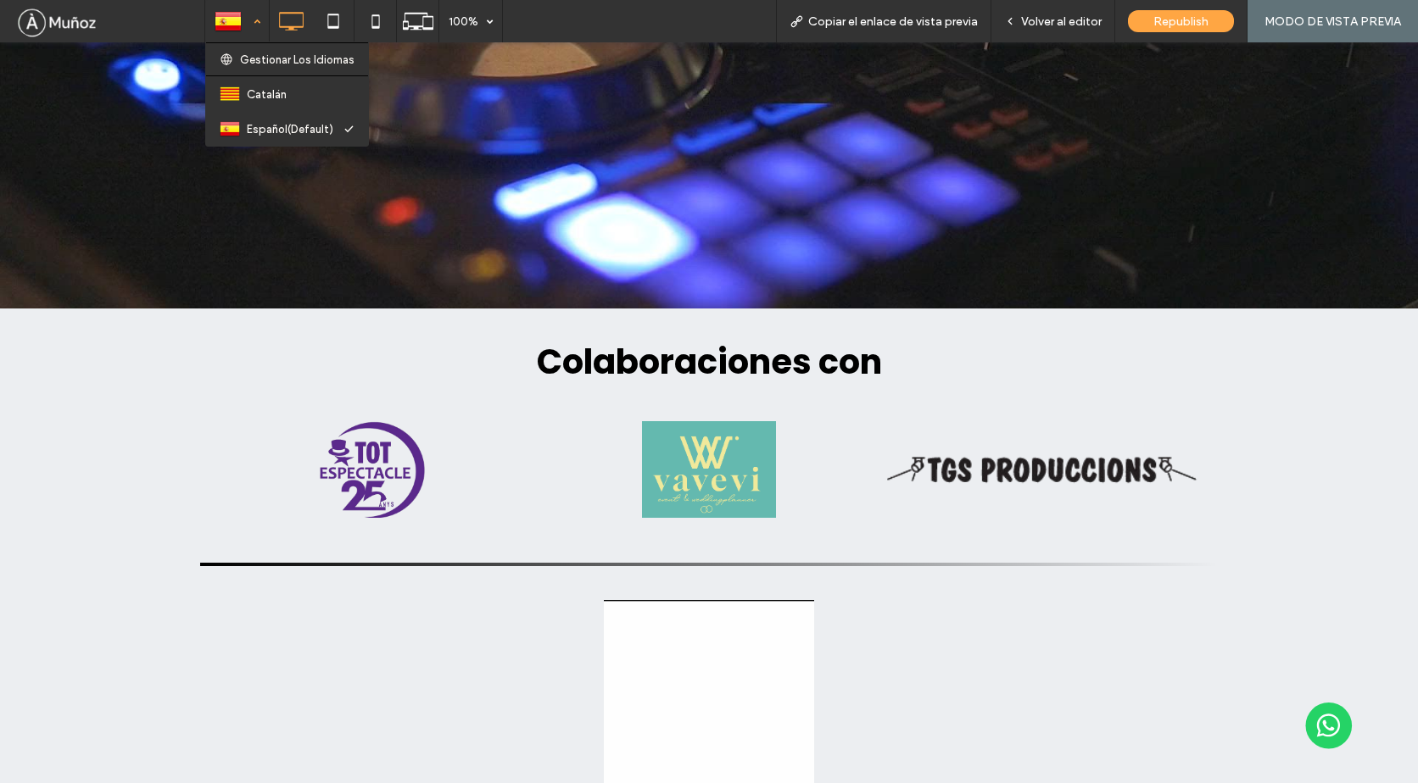
click at [239, 25] on div at bounding box center [237, 21] width 62 height 41
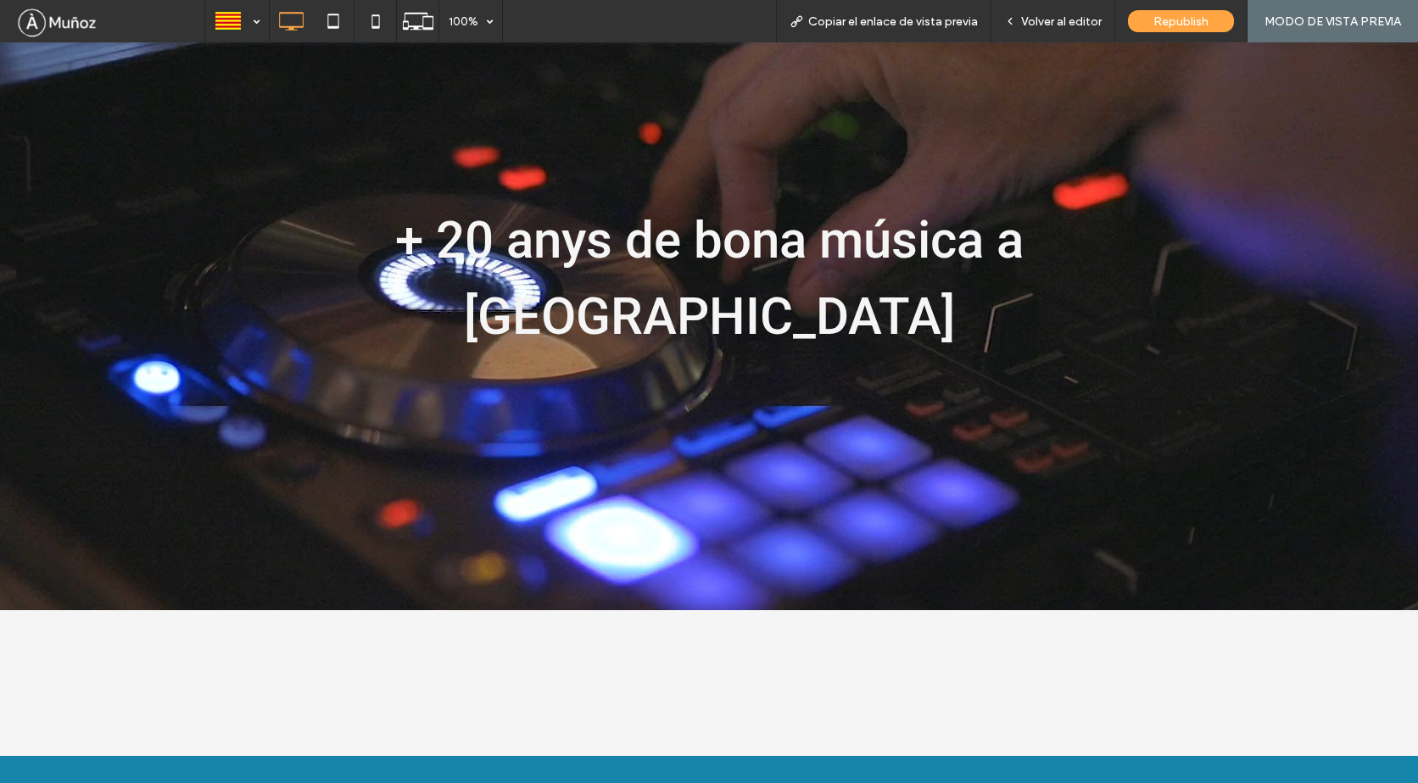
scroll to position [3851, 0]
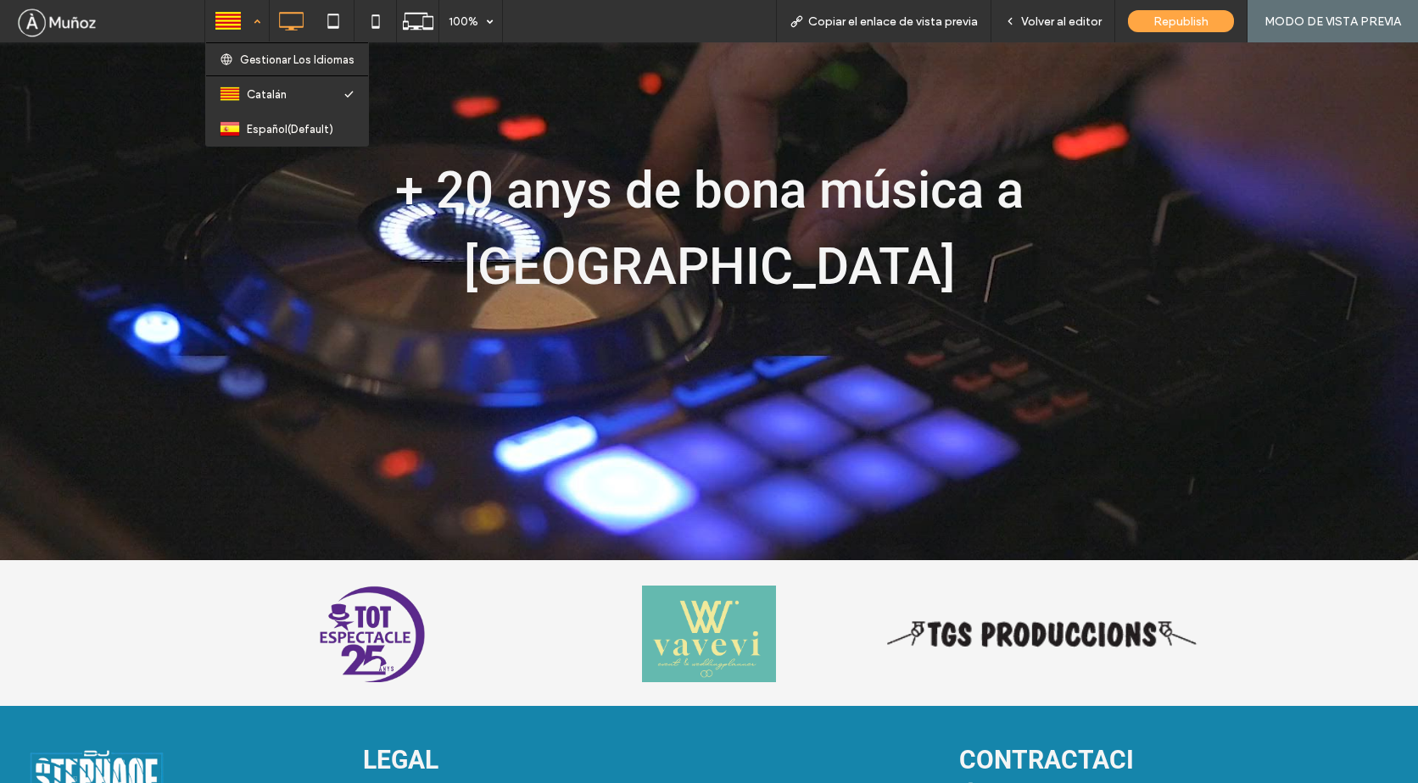
click at [261, 27] on div at bounding box center [237, 21] width 62 height 41
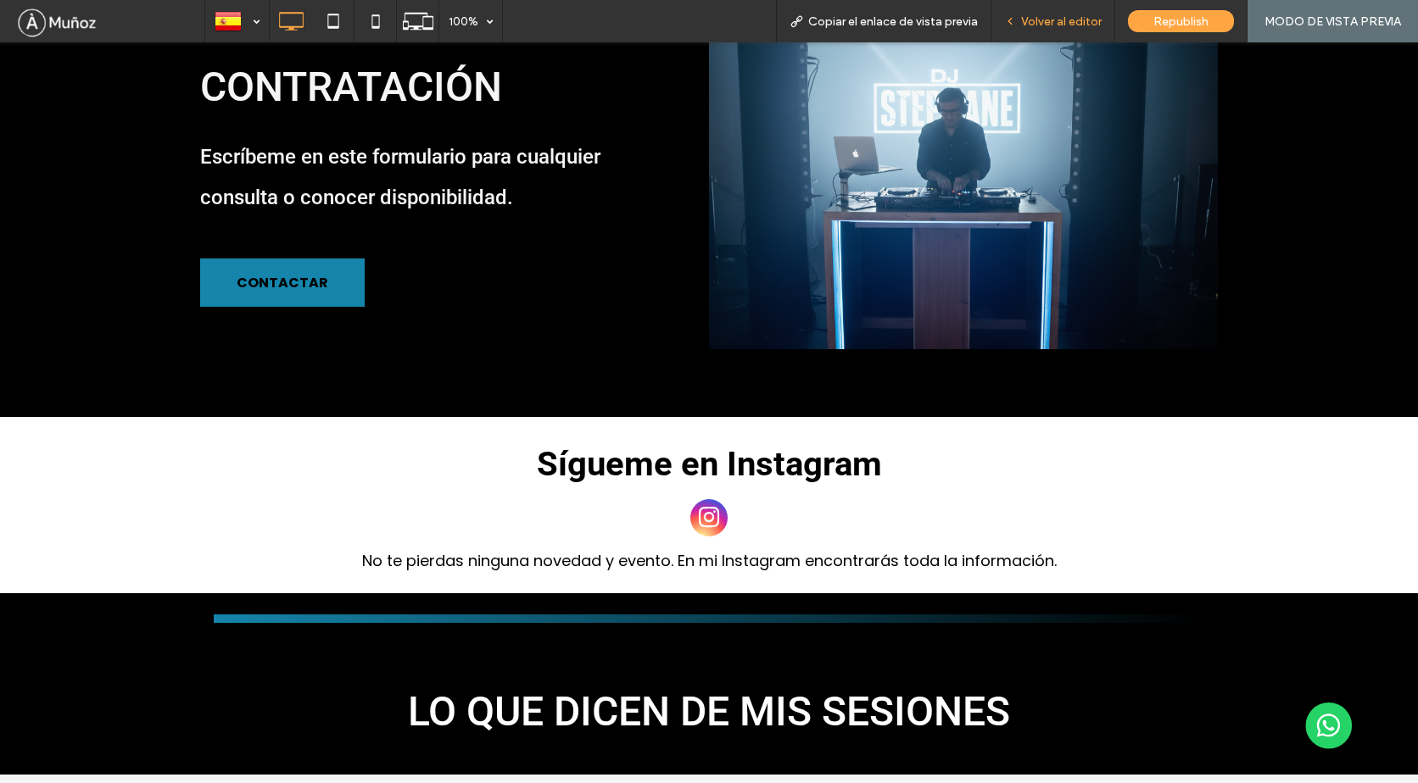
click at [1065, 26] on span "Volver al editor" at bounding box center [1061, 21] width 81 height 14
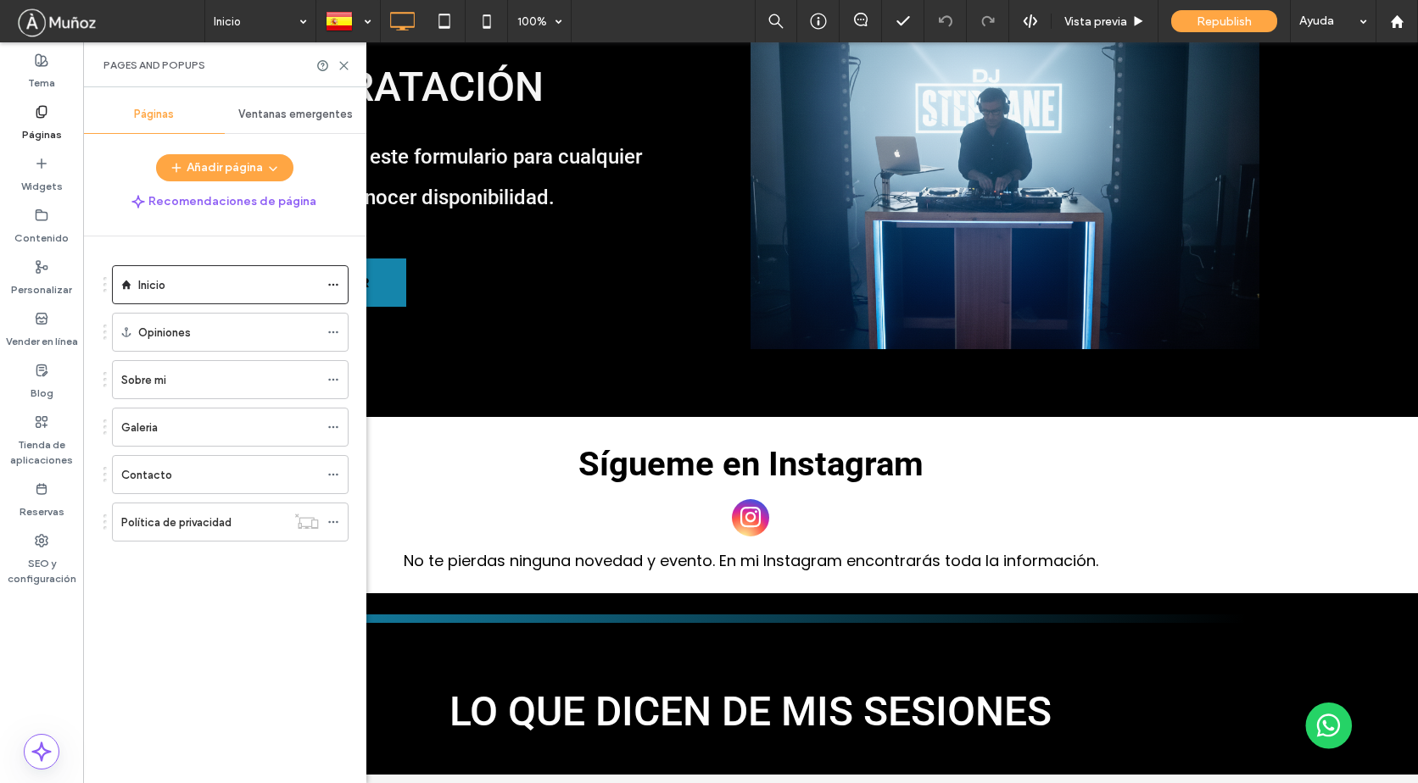
scroll to position [2415, 0]
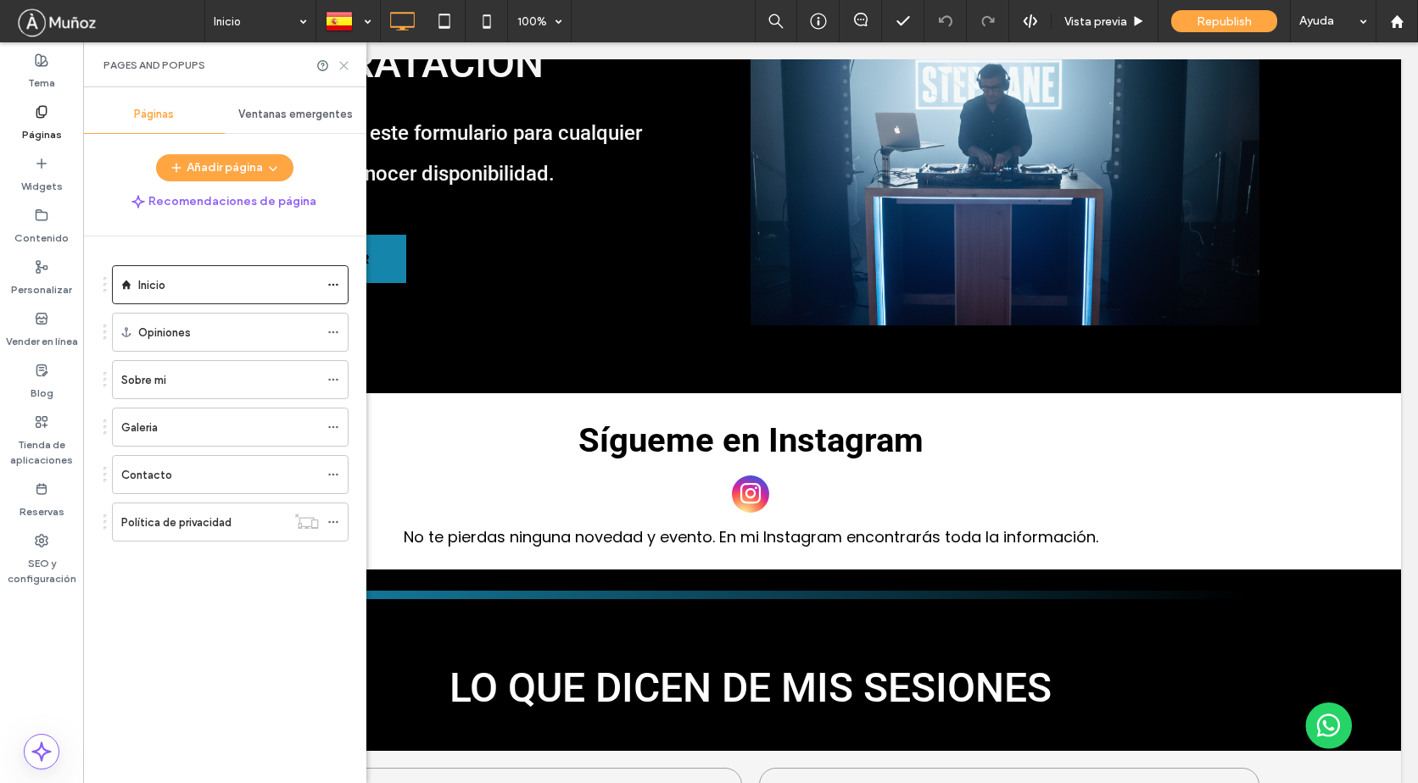
click at [343, 68] on icon at bounding box center [343, 65] width 13 height 13
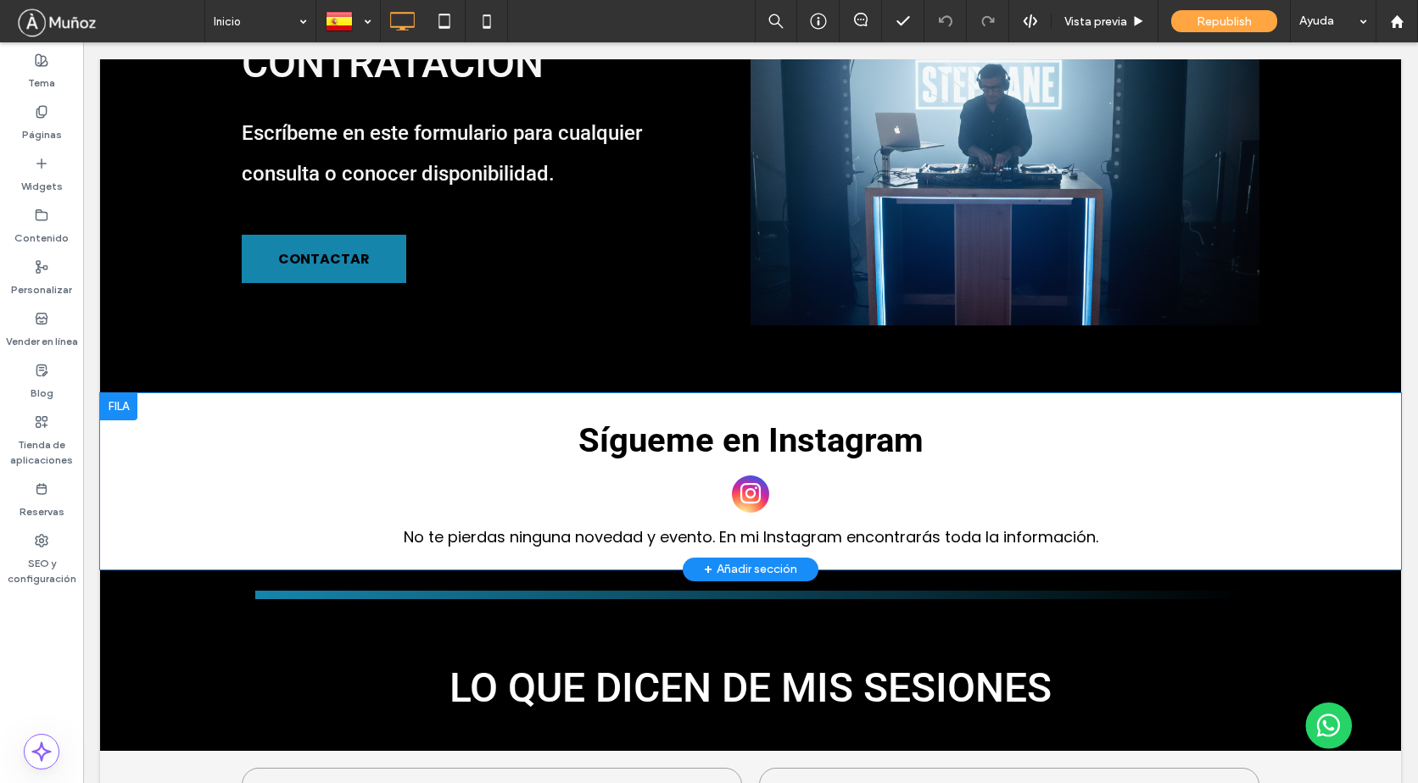
click at [125, 393] on div at bounding box center [118, 406] width 37 height 27
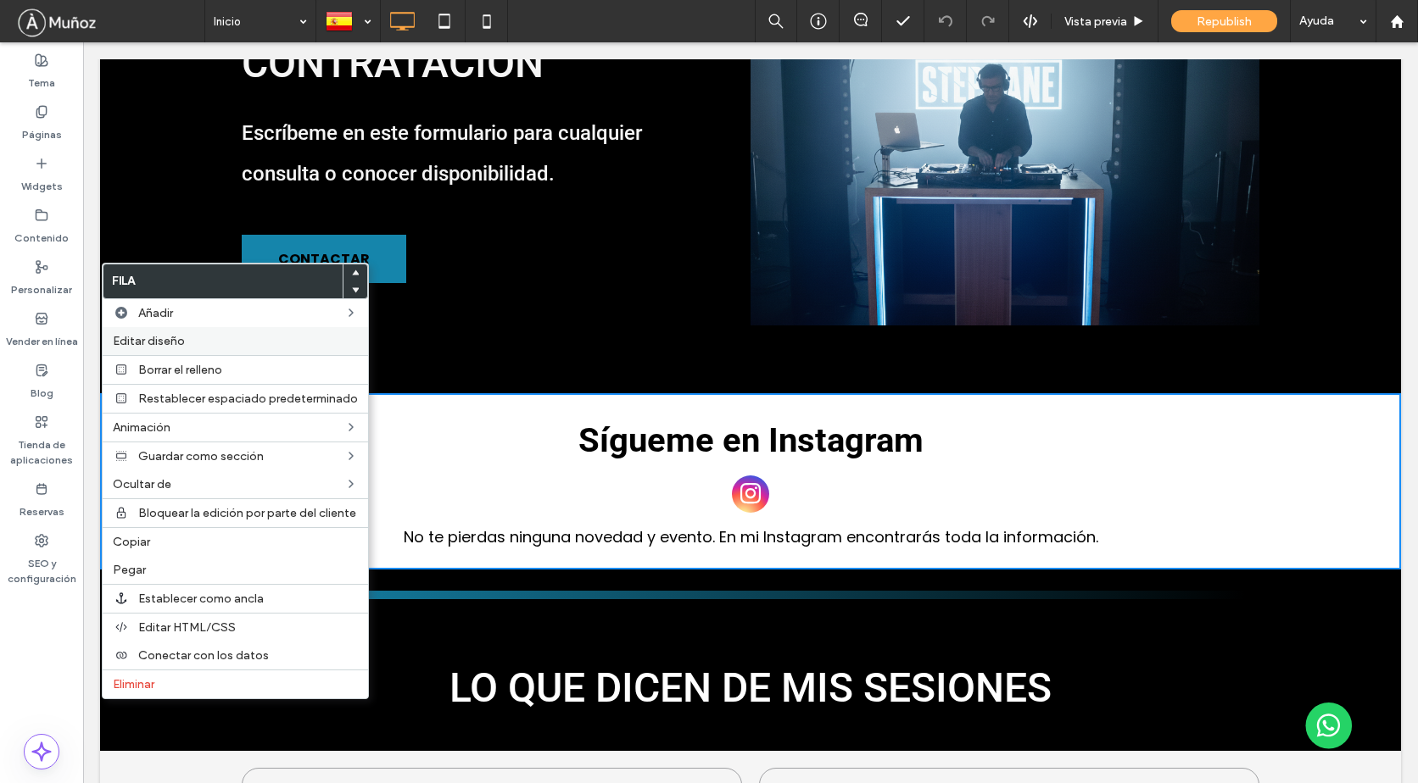
click at [166, 343] on span "Editar diseño" at bounding box center [149, 341] width 72 height 14
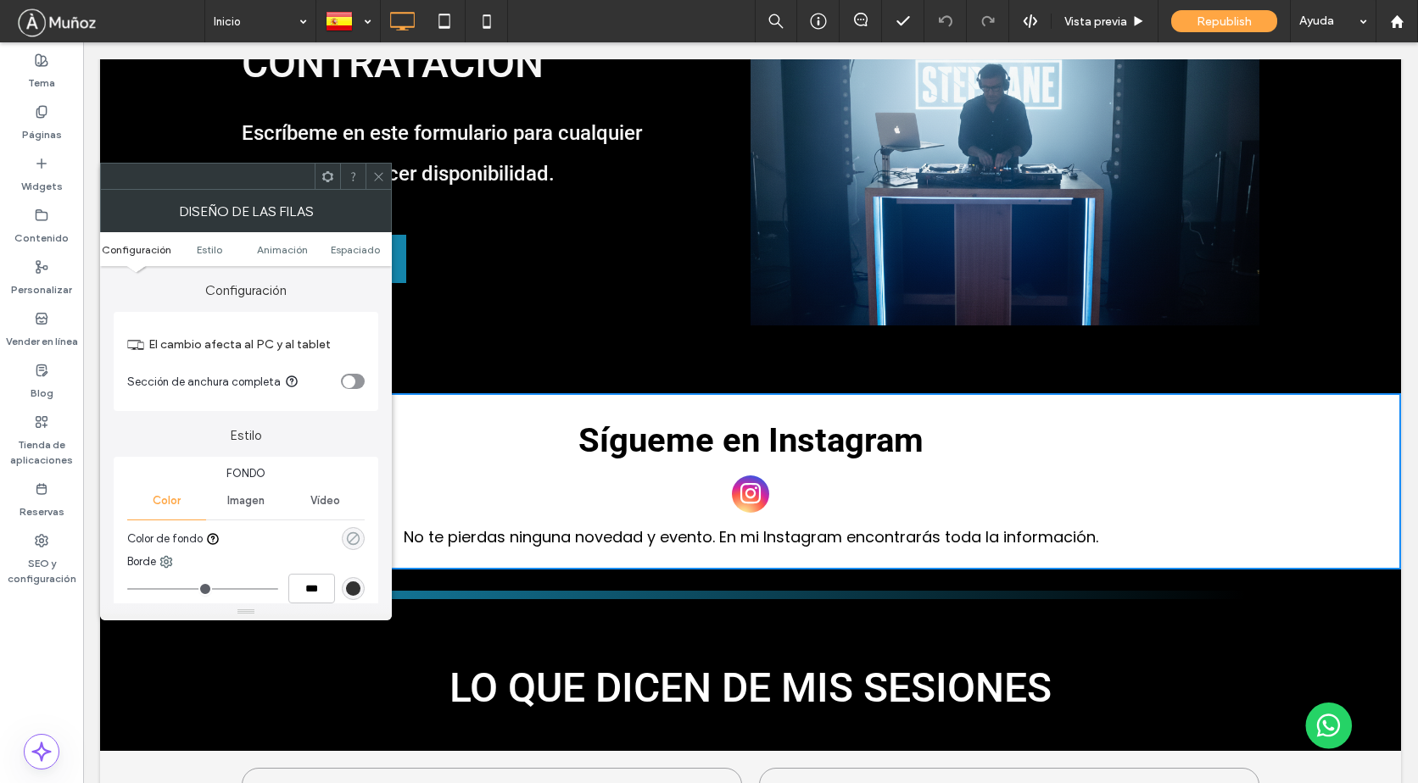
click at [352, 534] on icon "rgba(0, 0, 0, 0)" at bounding box center [353, 539] width 14 height 14
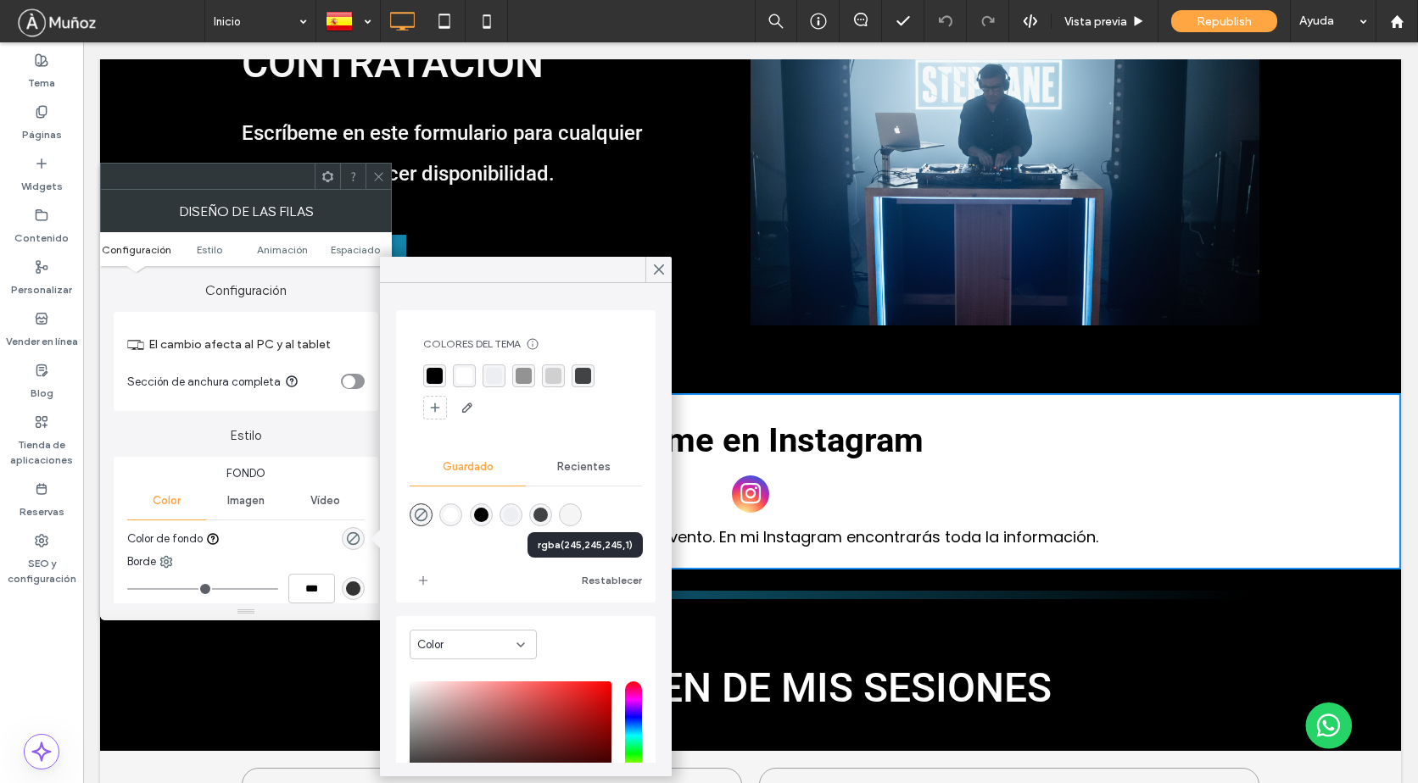
click at [577, 513] on div "rgba(245,245,245,1)" at bounding box center [570, 515] width 14 height 14
type input "*******"
type input "***"
type input "****"
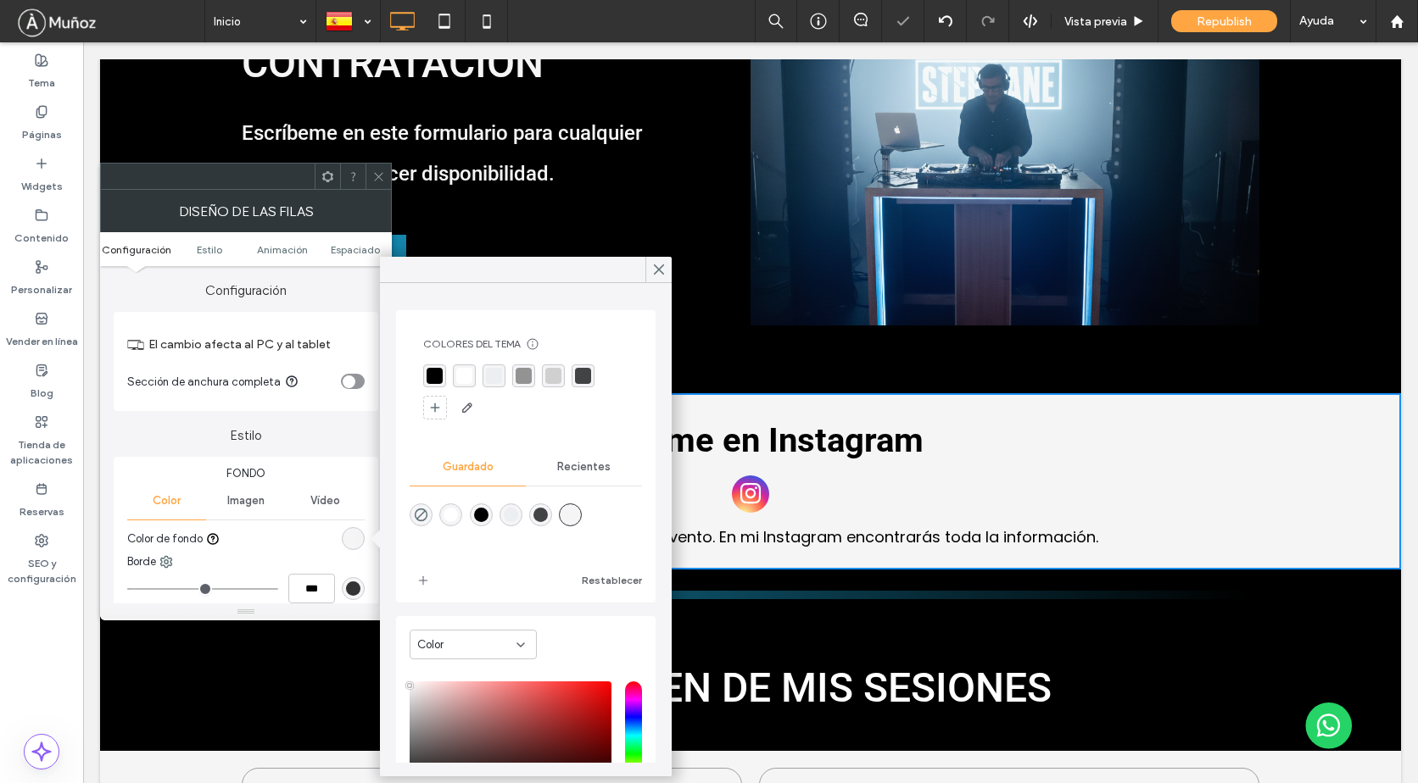
click at [518, 513] on div "rgba(236,238,241,1)" at bounding box center [511, 515] width 14 height 14
type input "*******"
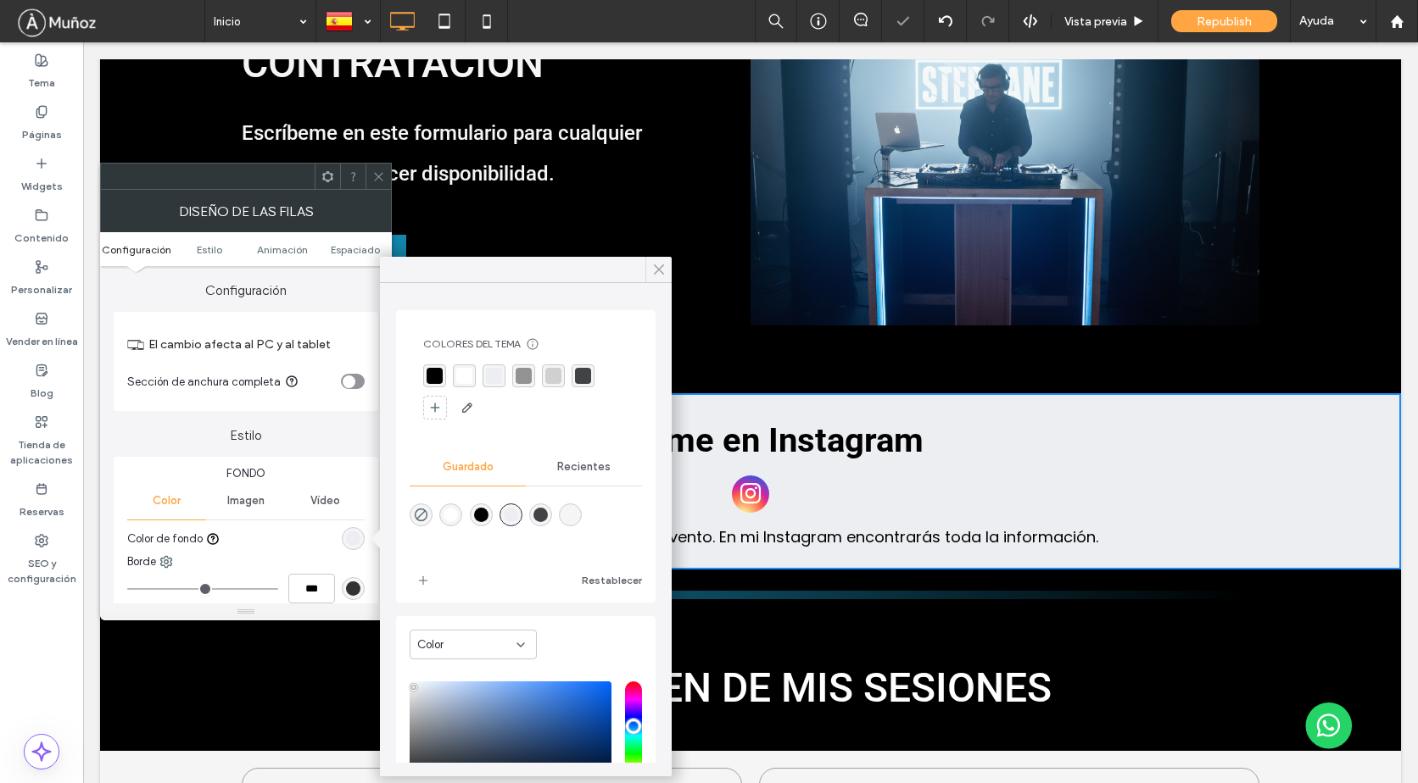
click at [655, 268] on icon at bounding box center [658, 269] width 15 height 15
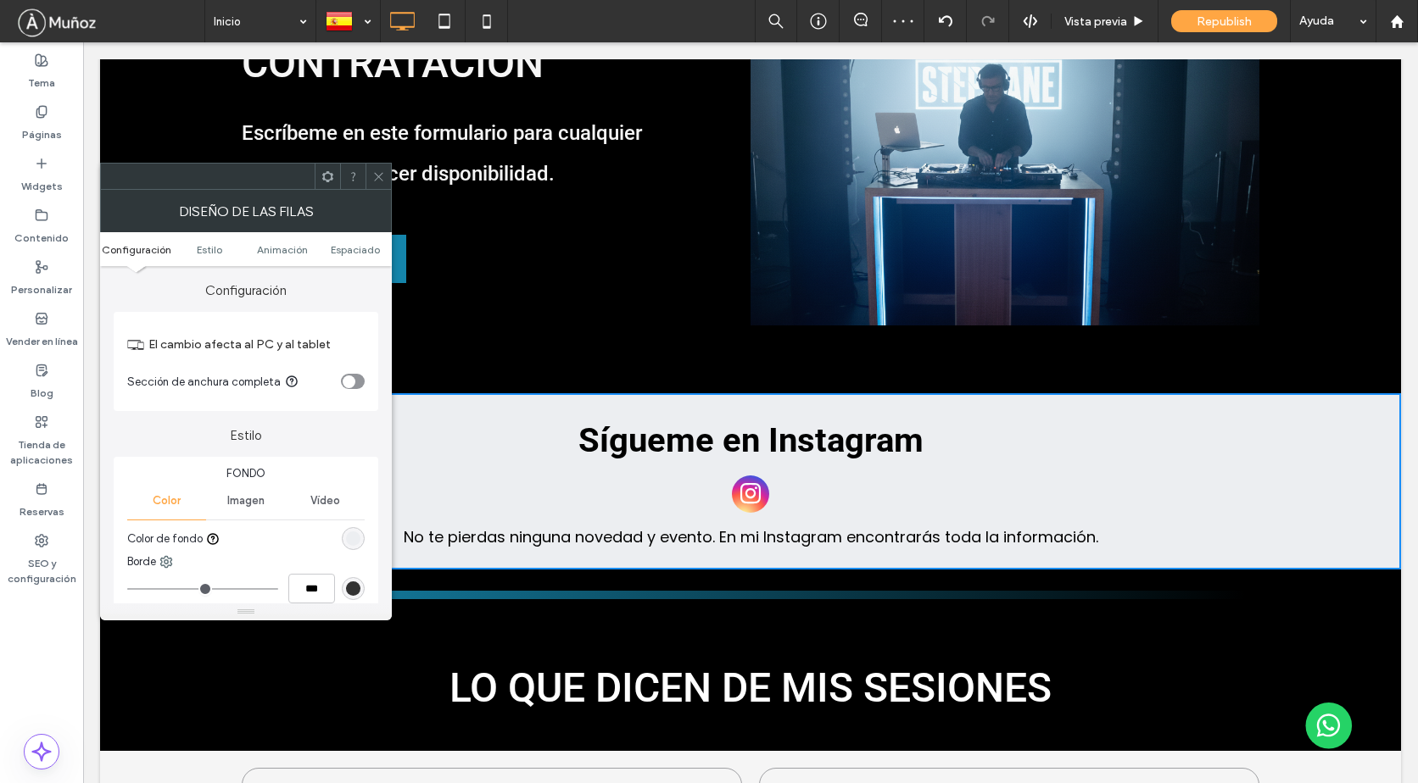
click at [376, 181] on icon at bounding box center [378, 176] width 13 height 13
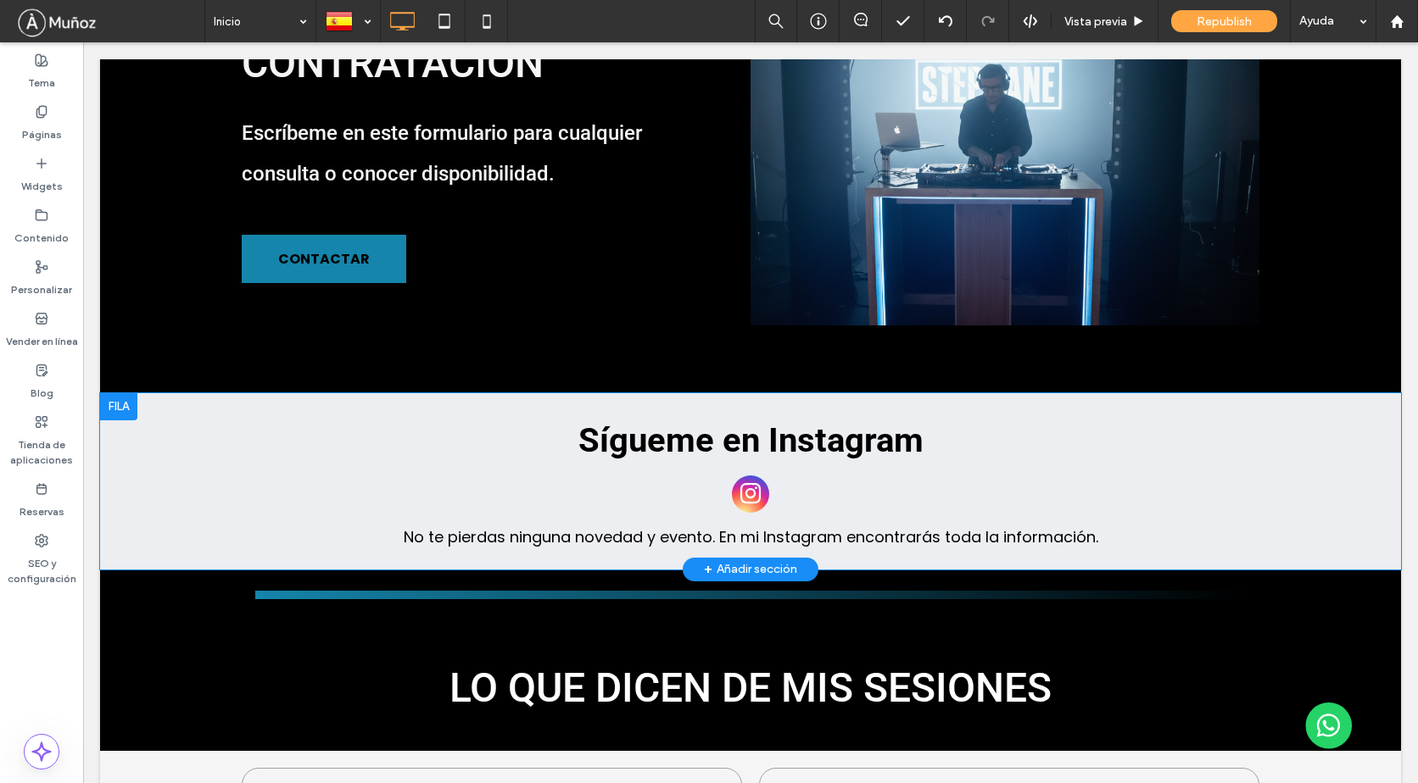
click at [117, 393] on div at bounding box center [118, 406] width 37 height 27
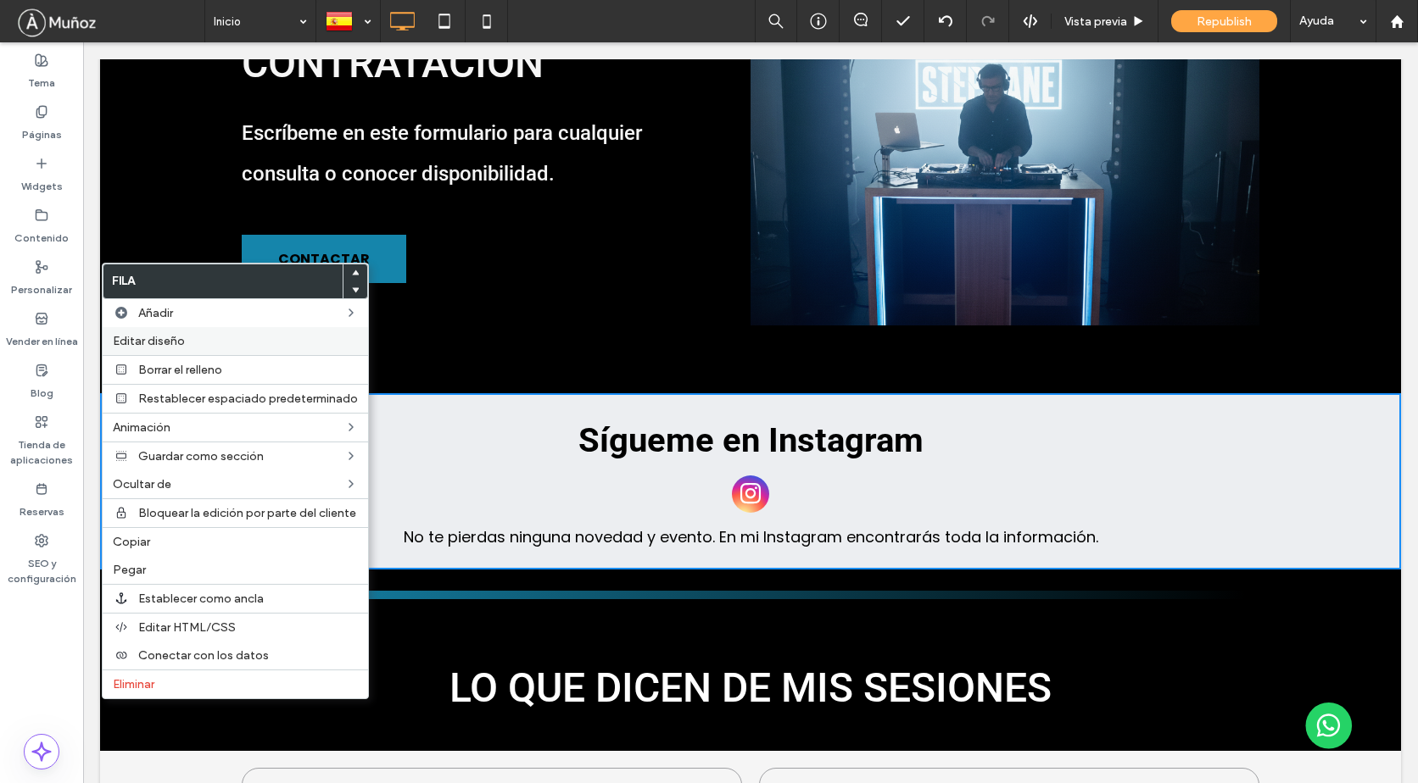
click at [199, 345] on label "Editar diseño" at bounding box center [235, 341] width 245 height 14
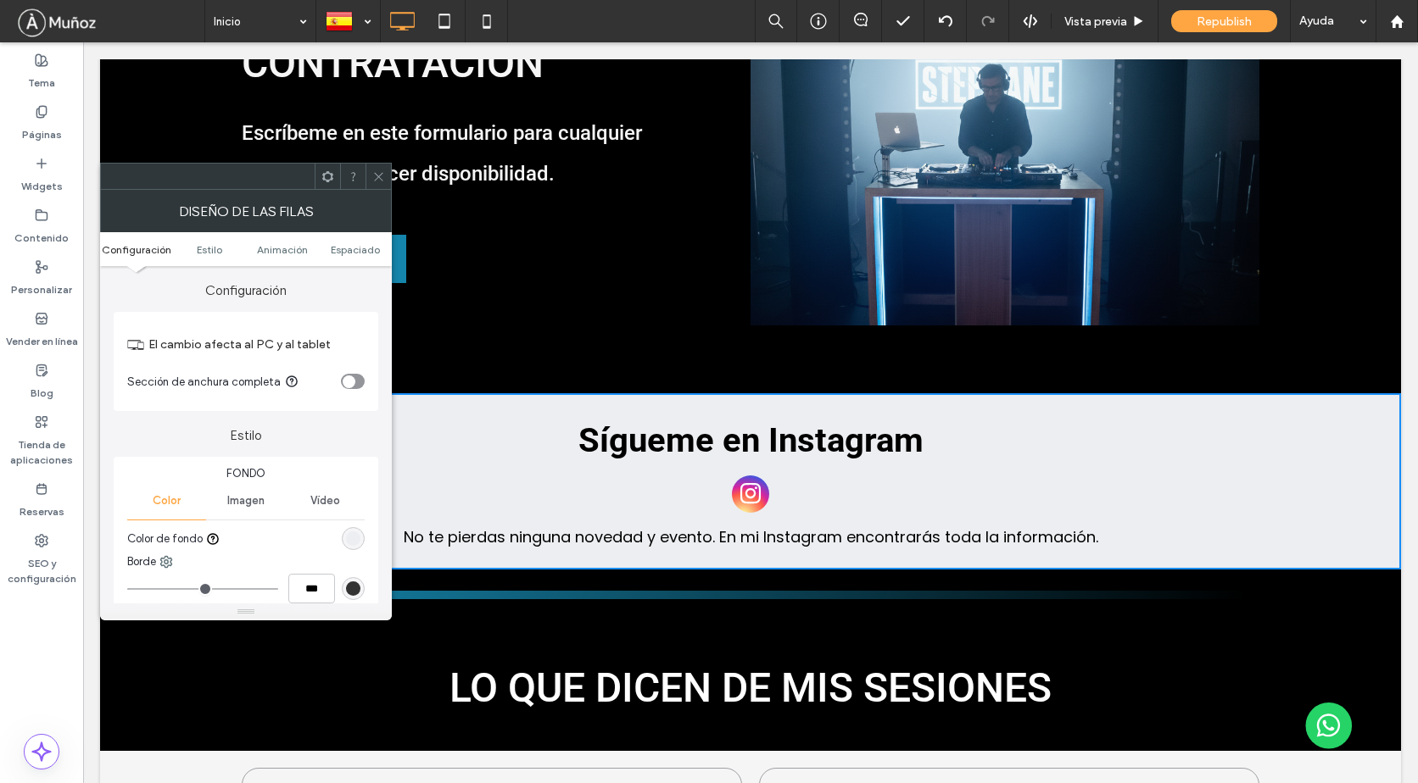
click at [357, 538] on div "rgb(236, 238, 241)" at bounding box center [353, 539] width 14 height 14
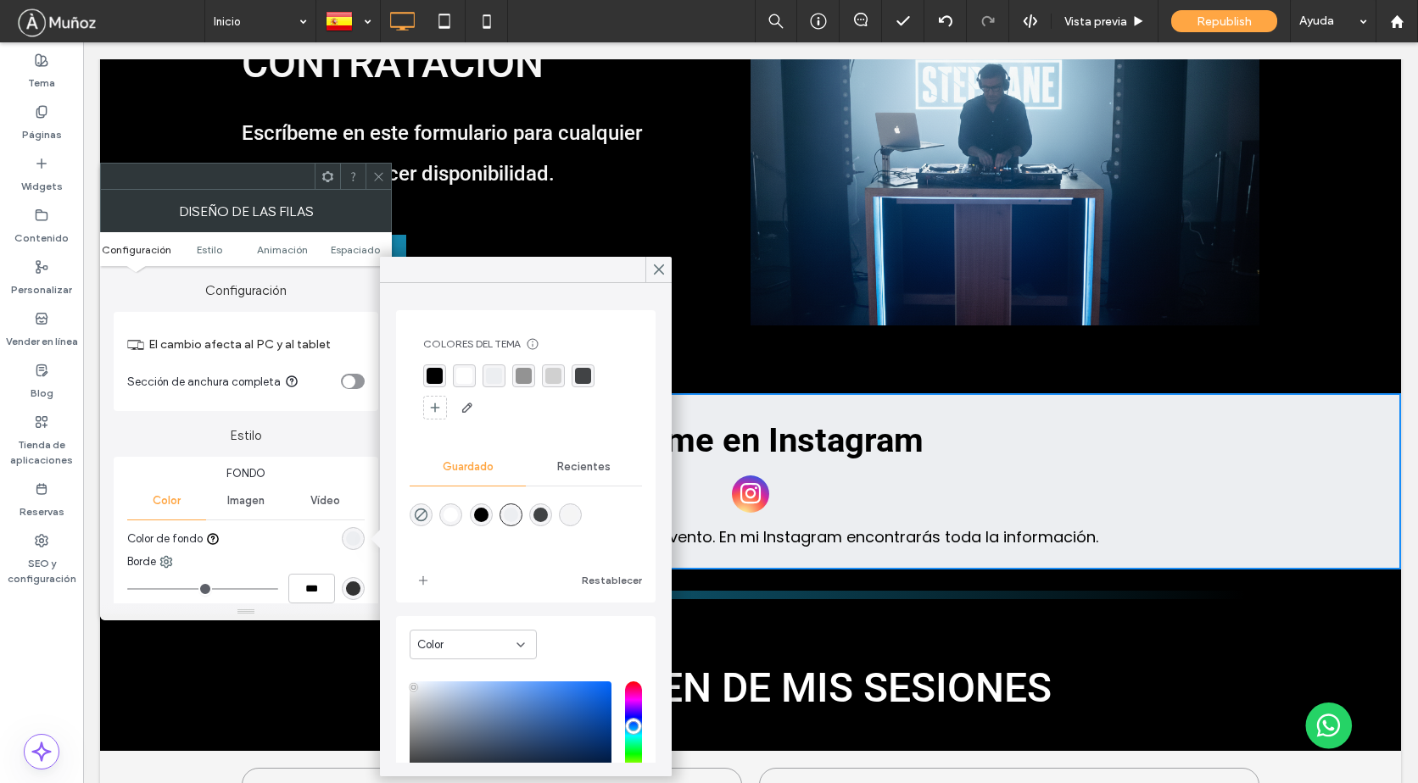
click at [577, 516] on div "rgba(245,245,245,1)" at bounding box center [570, 515] width 14 height 14
type input "*******"
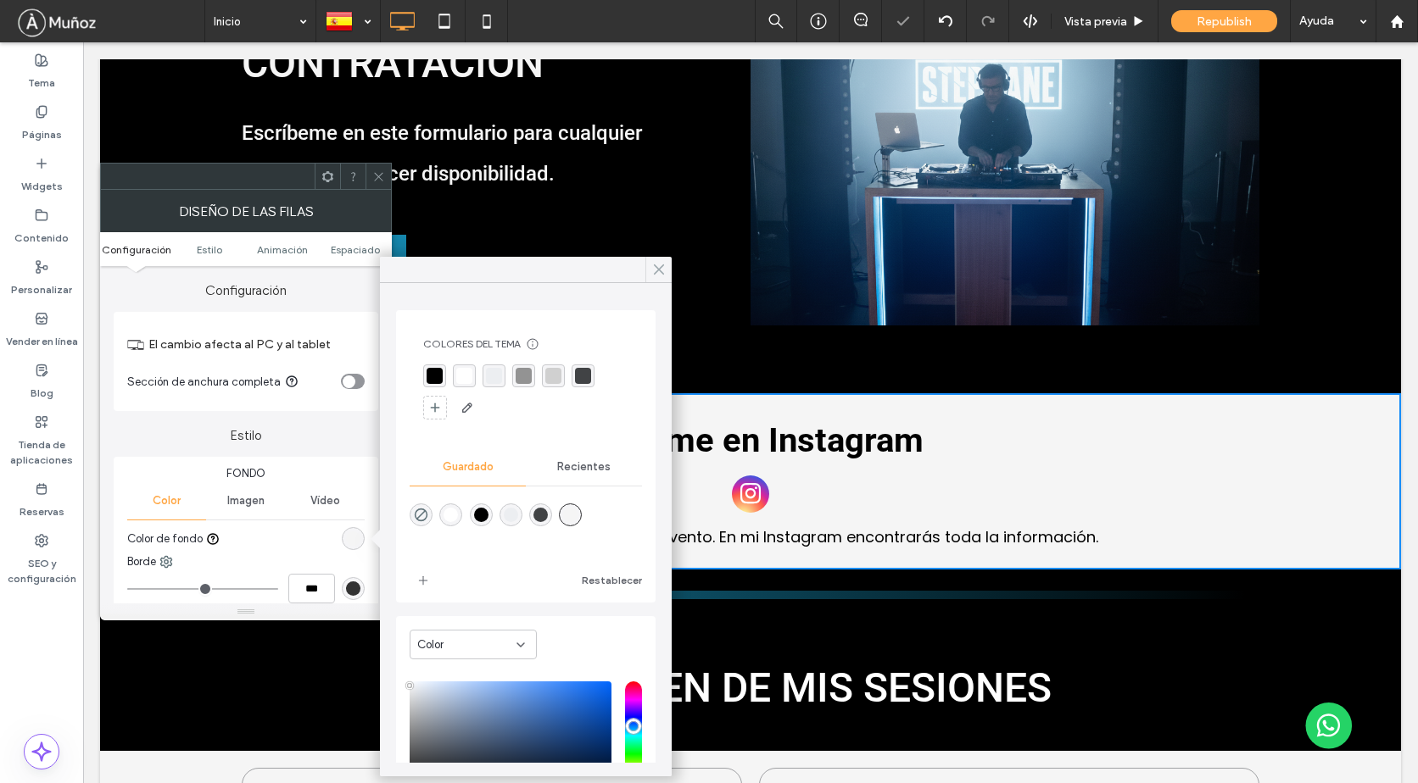
drag, startPoint x: 655, startPoint y: 270, endPoint x: 327, endPoint y: 191, distance: 337.5
click at [655, 270] on icon at bounding box center [658, 269] width 15 height 15
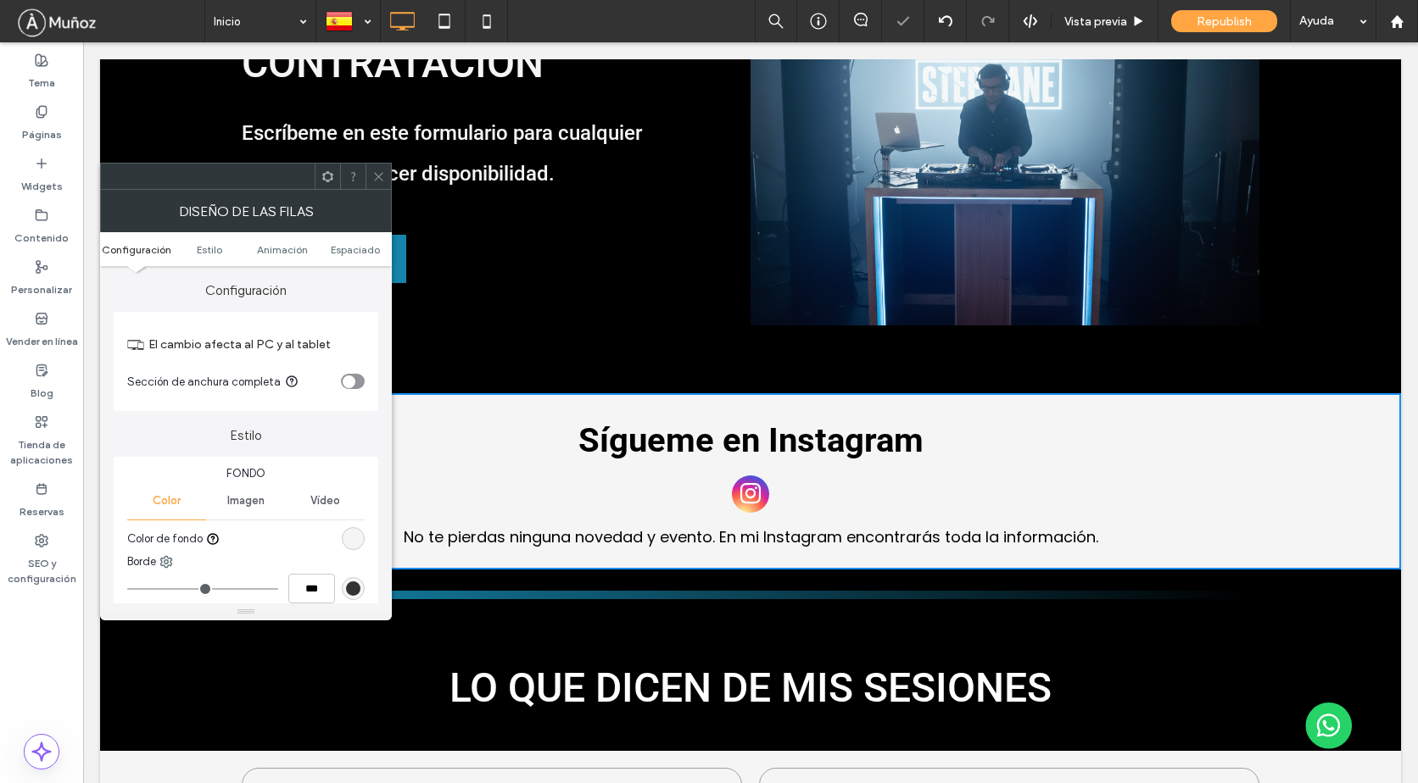
drag, startPoint x: 378, startPoint y: 180, endPoint x: 380, endPoint y: 142, distance: 38.2
click at [378, 180] on icon at bounding box center [378, 176] width 13 height 13
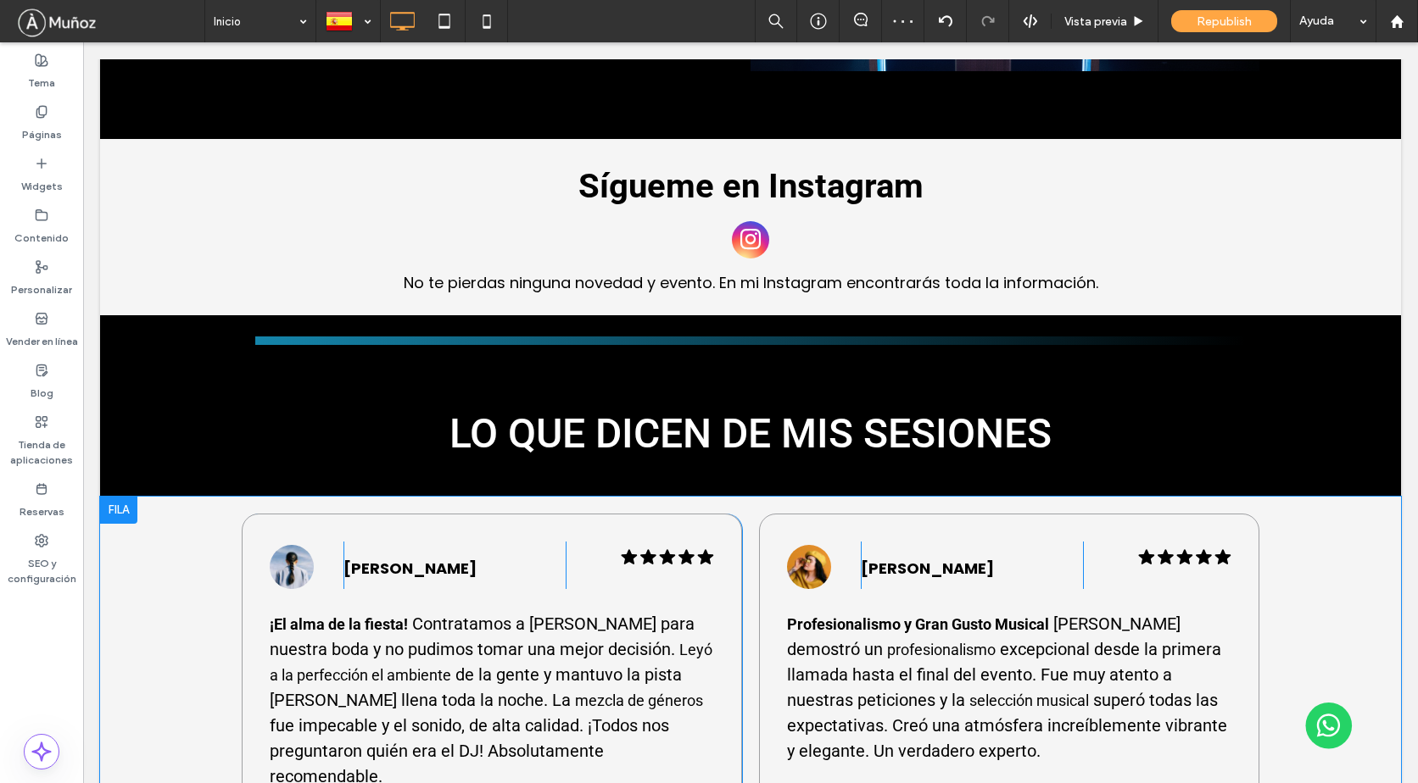
scroll to position [2330, 0]
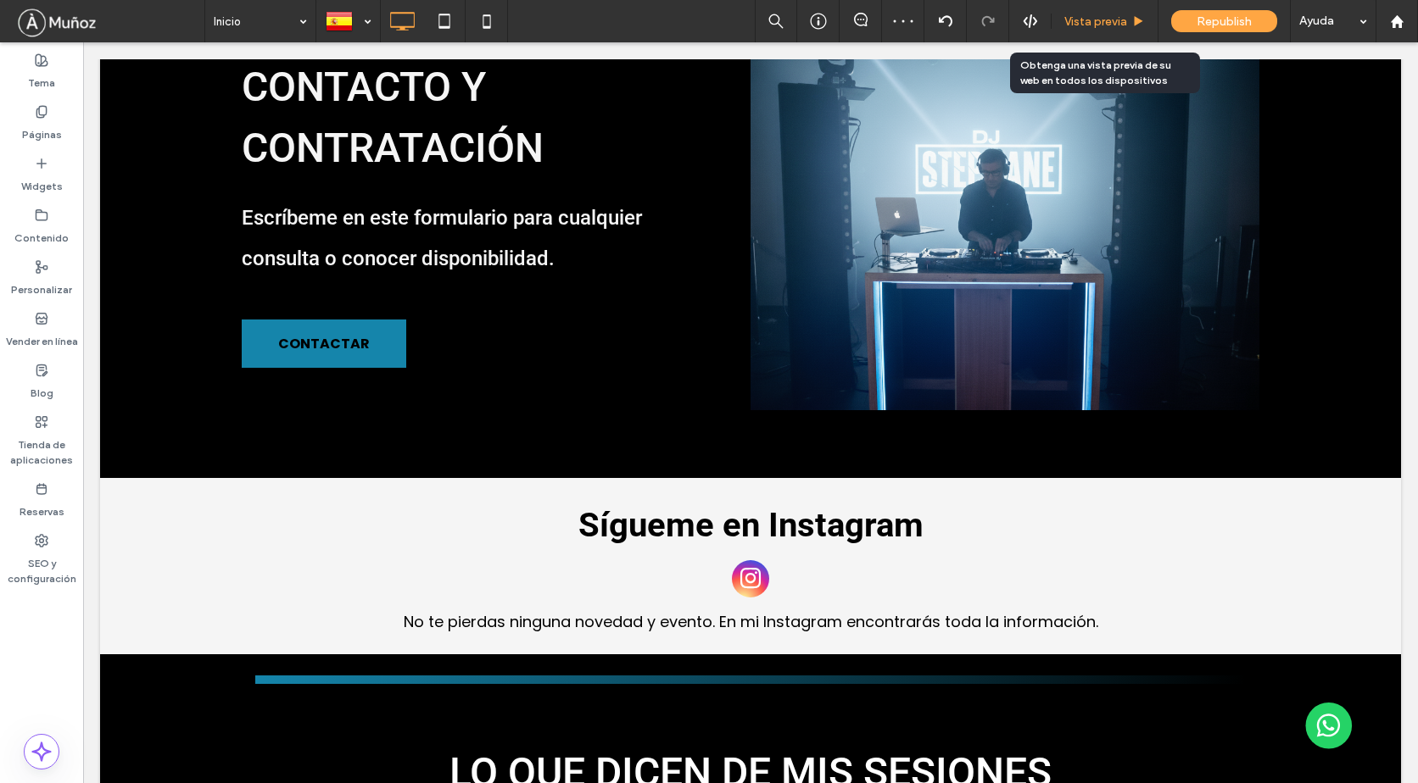
click at [1090, 29] on div "Vista previa" at bounding box center [1104, 21] width 107 height 42
click at [1108, 24] on span "Vista previa" at bounding box center [1095, 21] width 63 height 14
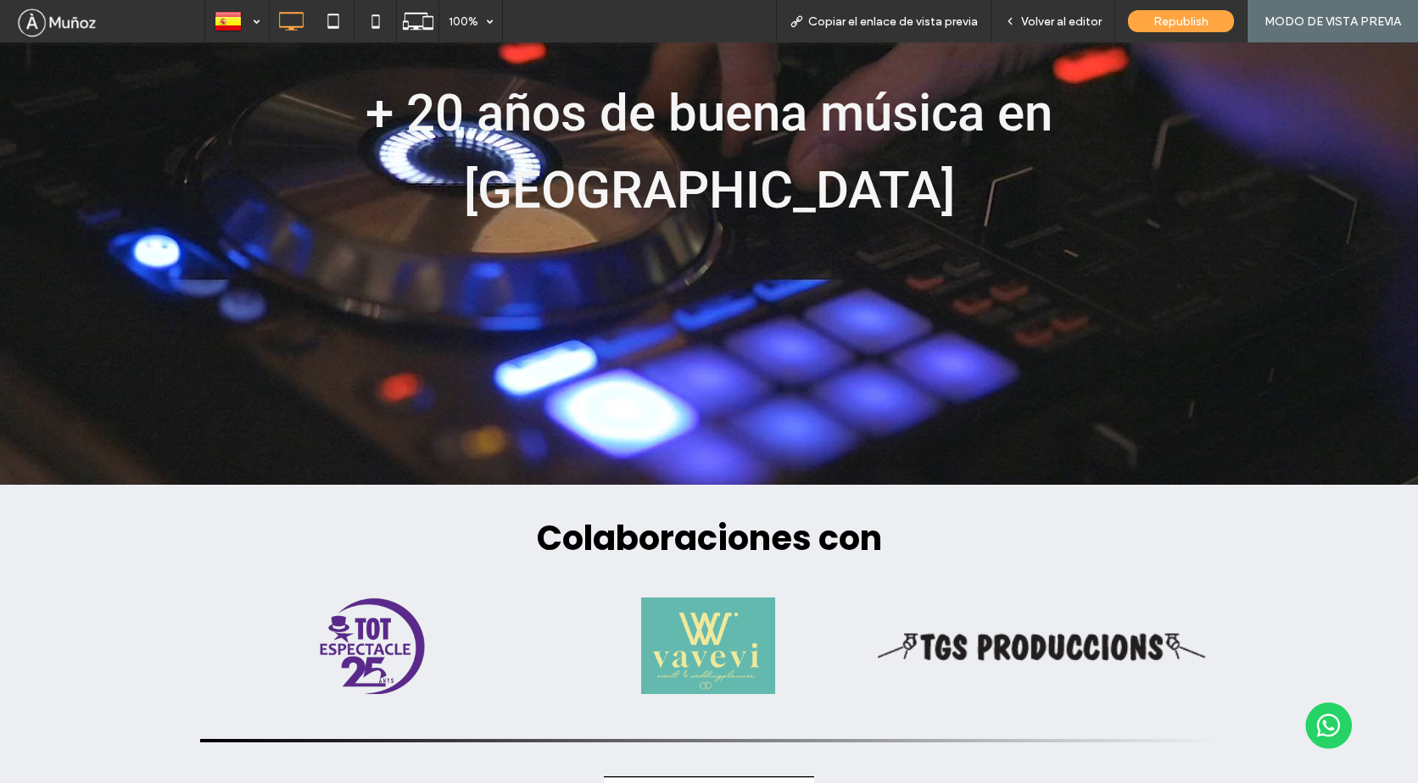
scroll to position [4195, 0]
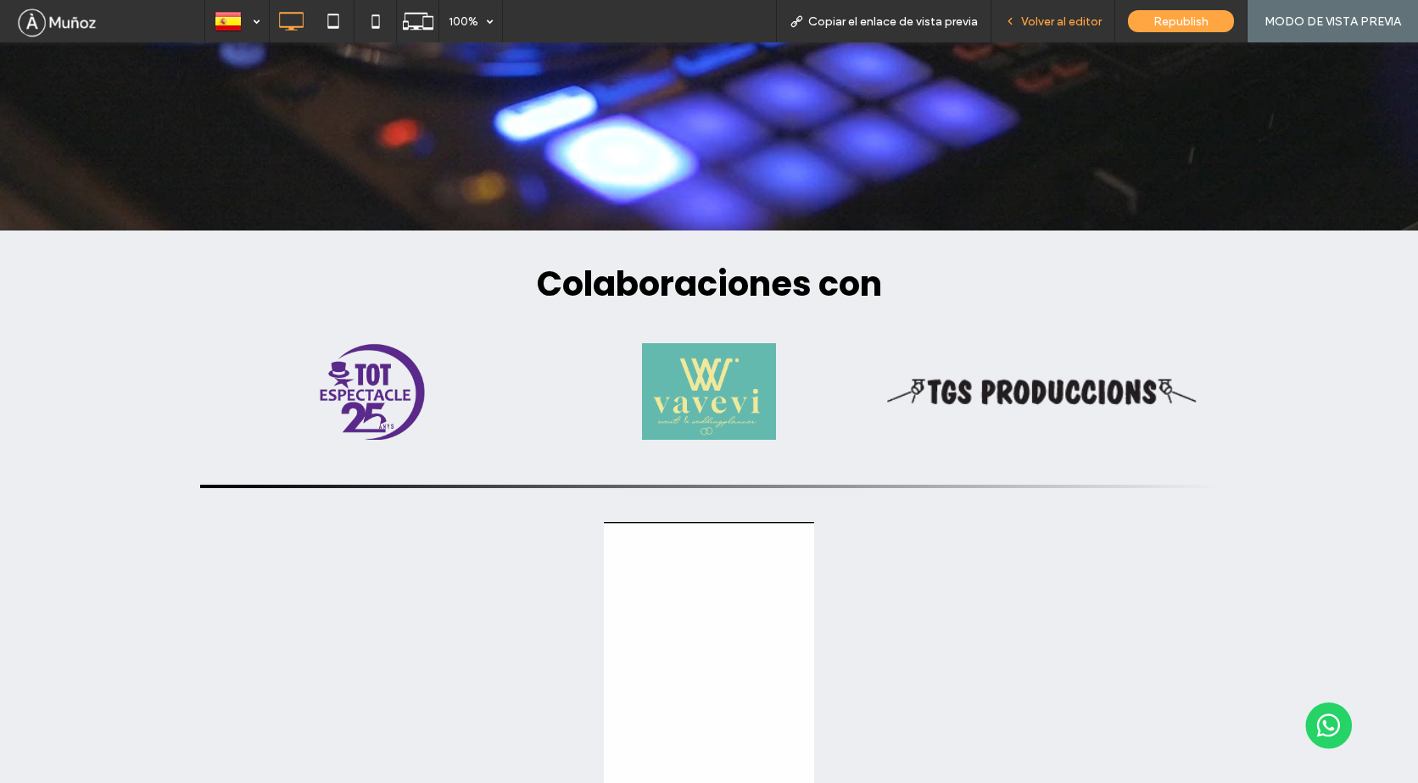
click at [1041, 20] on span "Volver al editor" at bounding box center [1061, 21] width 81 height 14
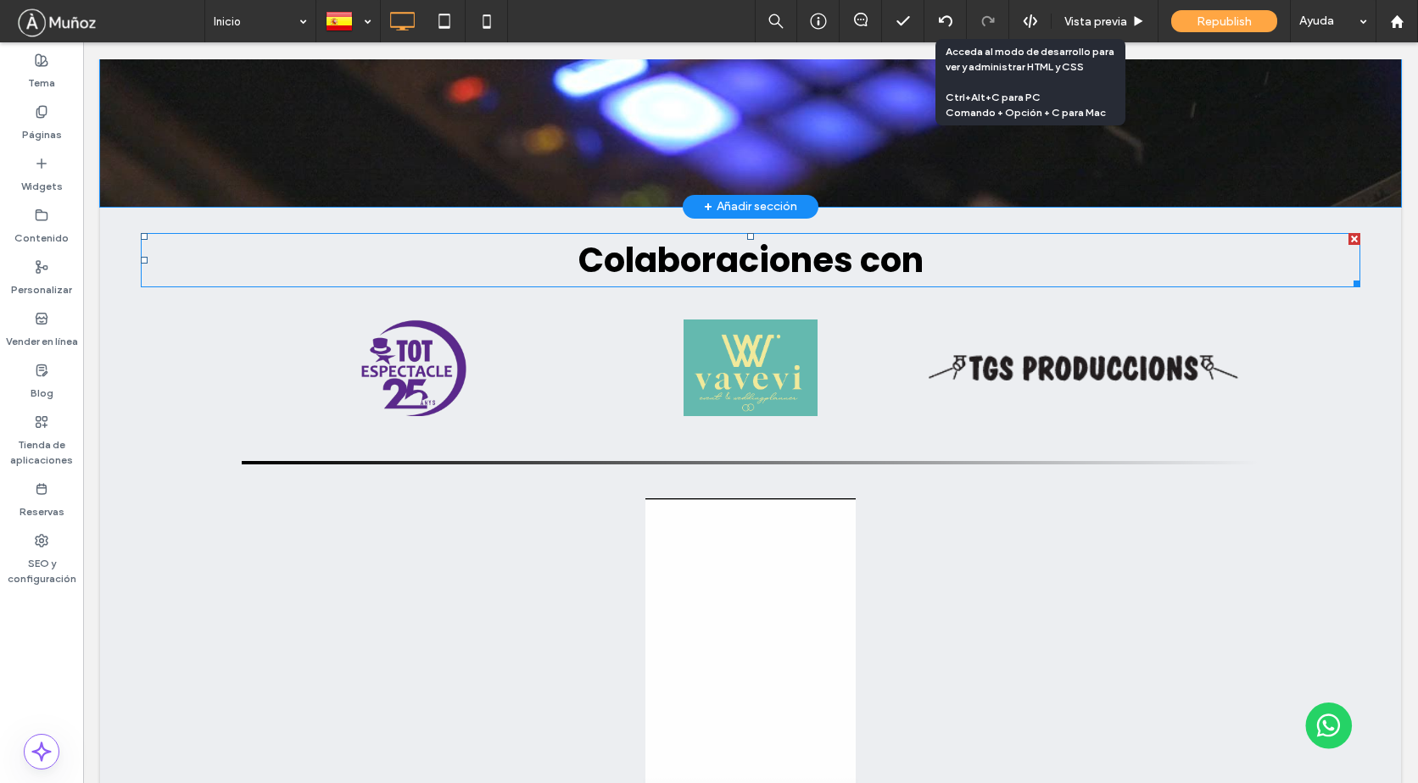
scroll to position [3982, 0]
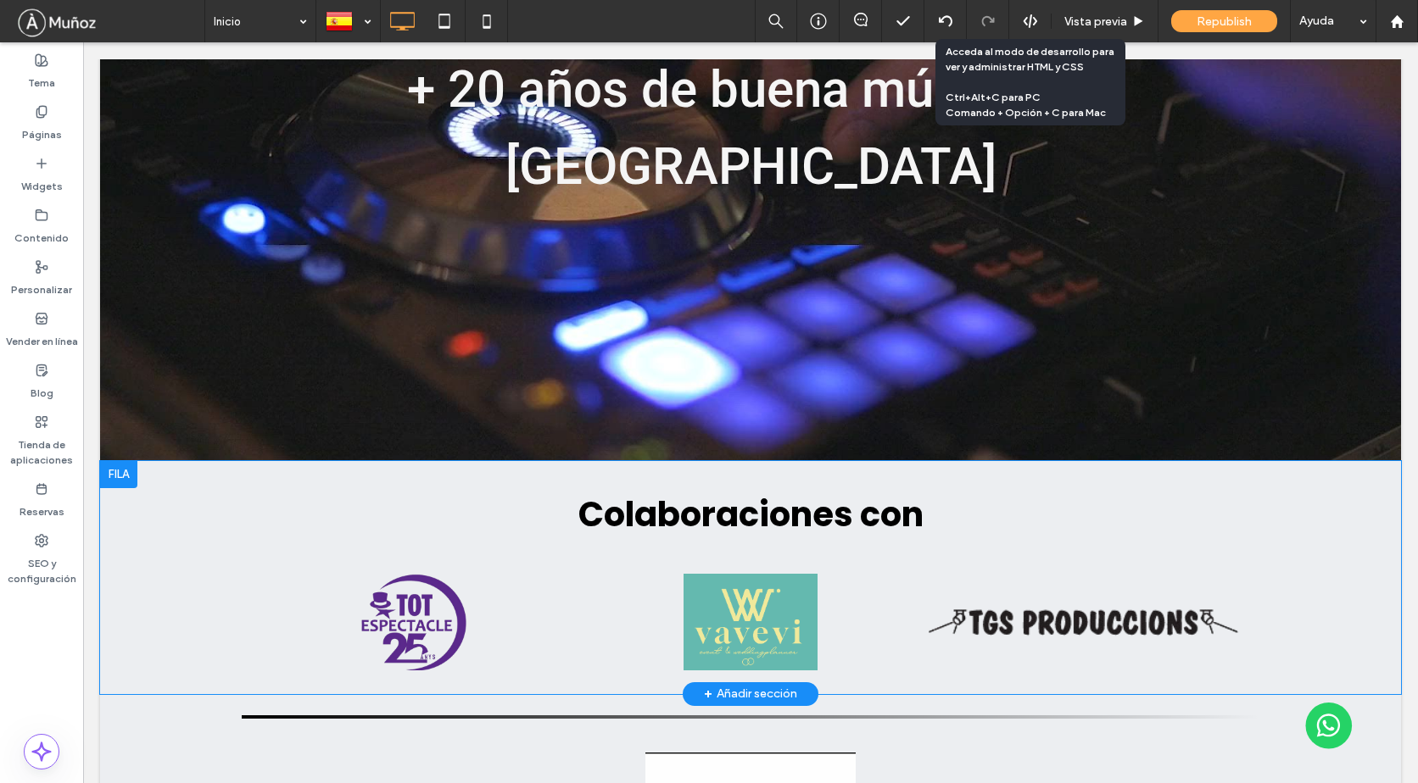
click at [117, 461] on div at bounding box center [118, 474] width 37 height 27
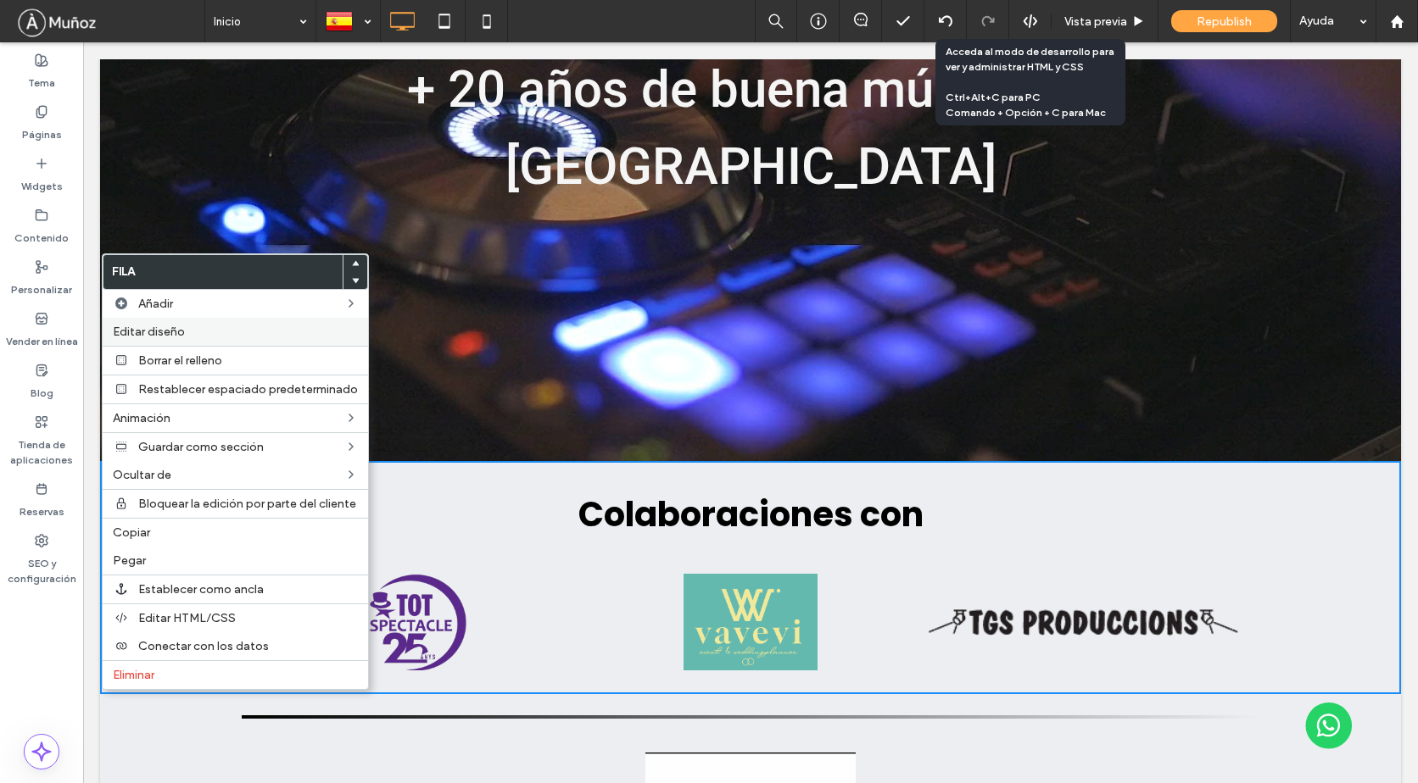
click at [140, 340] on div "Editar diseño" at bounding box center [235, 332] width 265 height 28
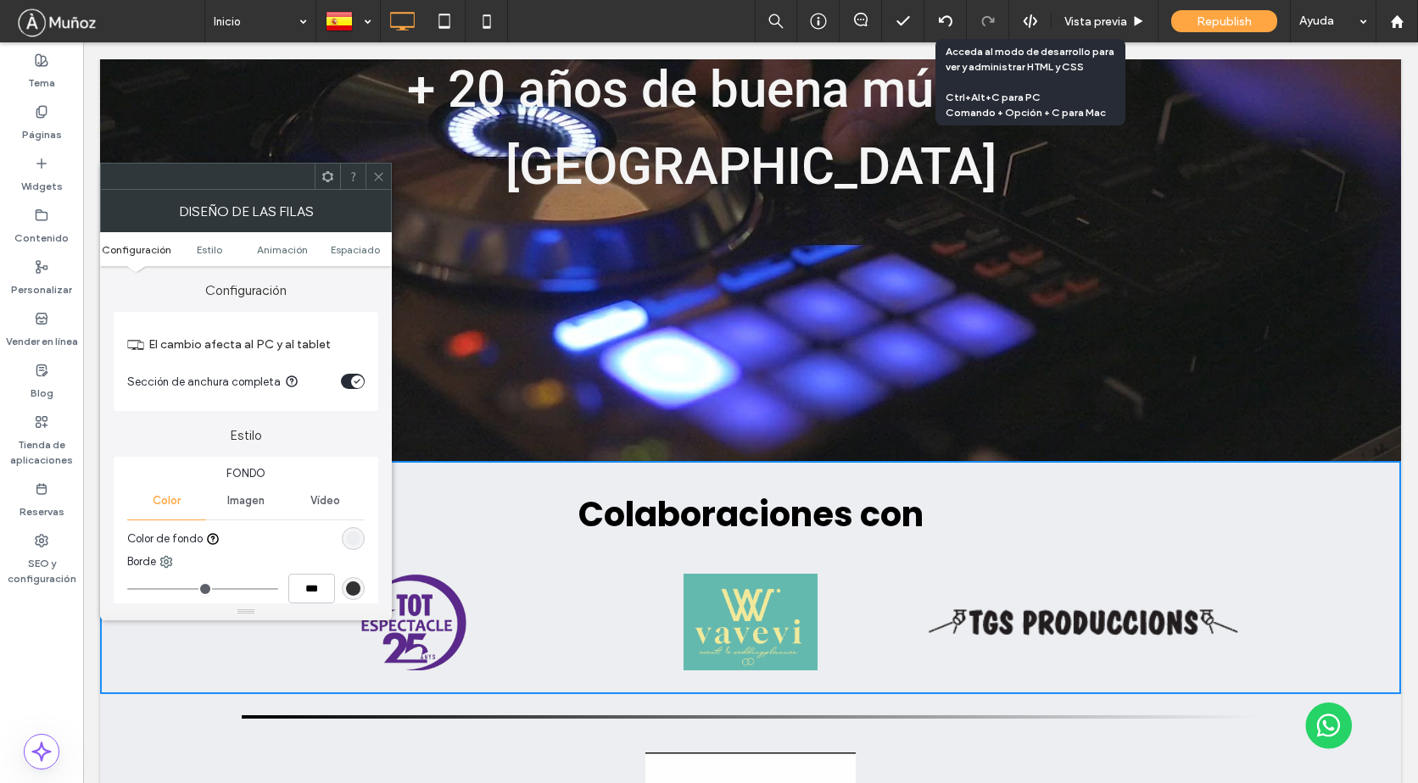
click at [360, 538] on div "rgb(236, 238, 241)" at bounding box center [353, 538] width 23 height 23
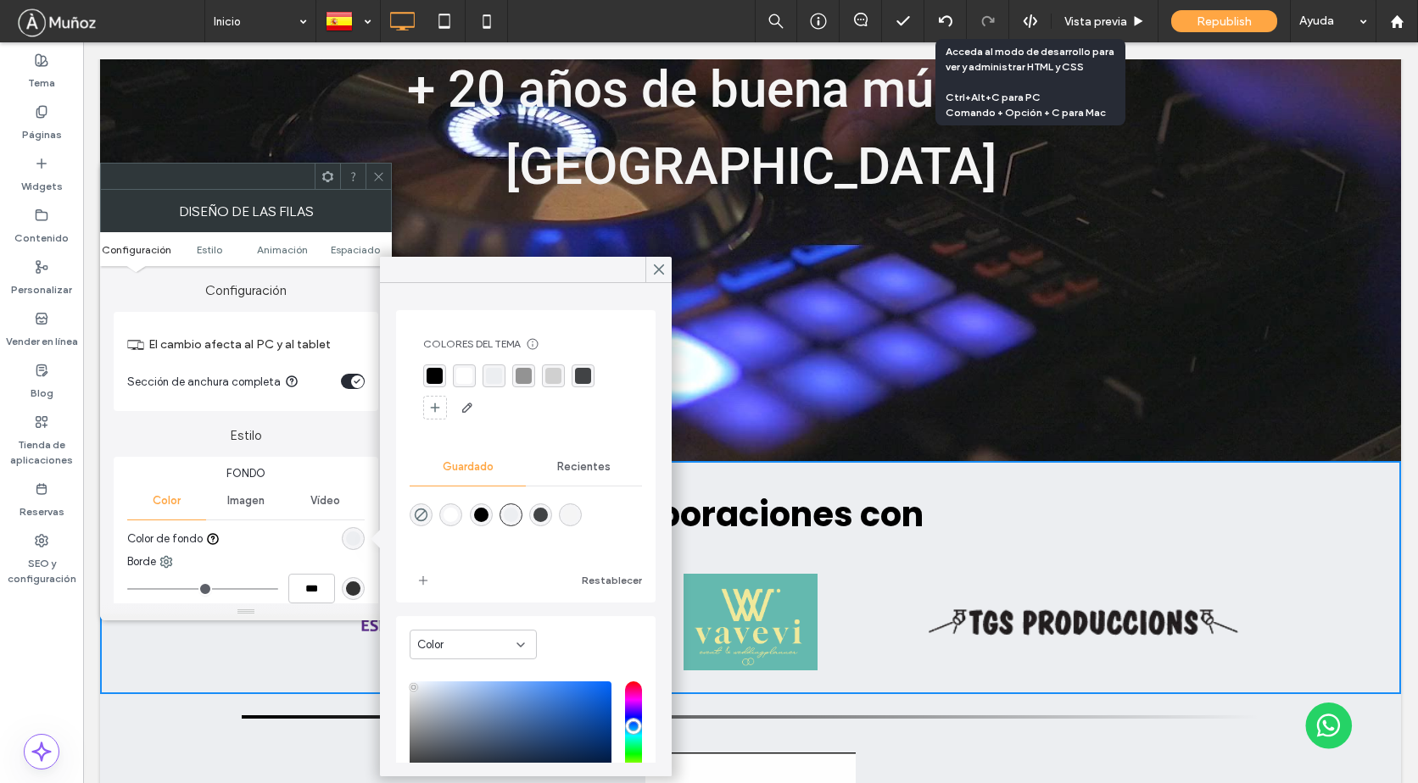
click at [577, 517] on div "rgba(245,245,245,1)" at bounding box center [570, 515] width 14 height 14
type input "*******"
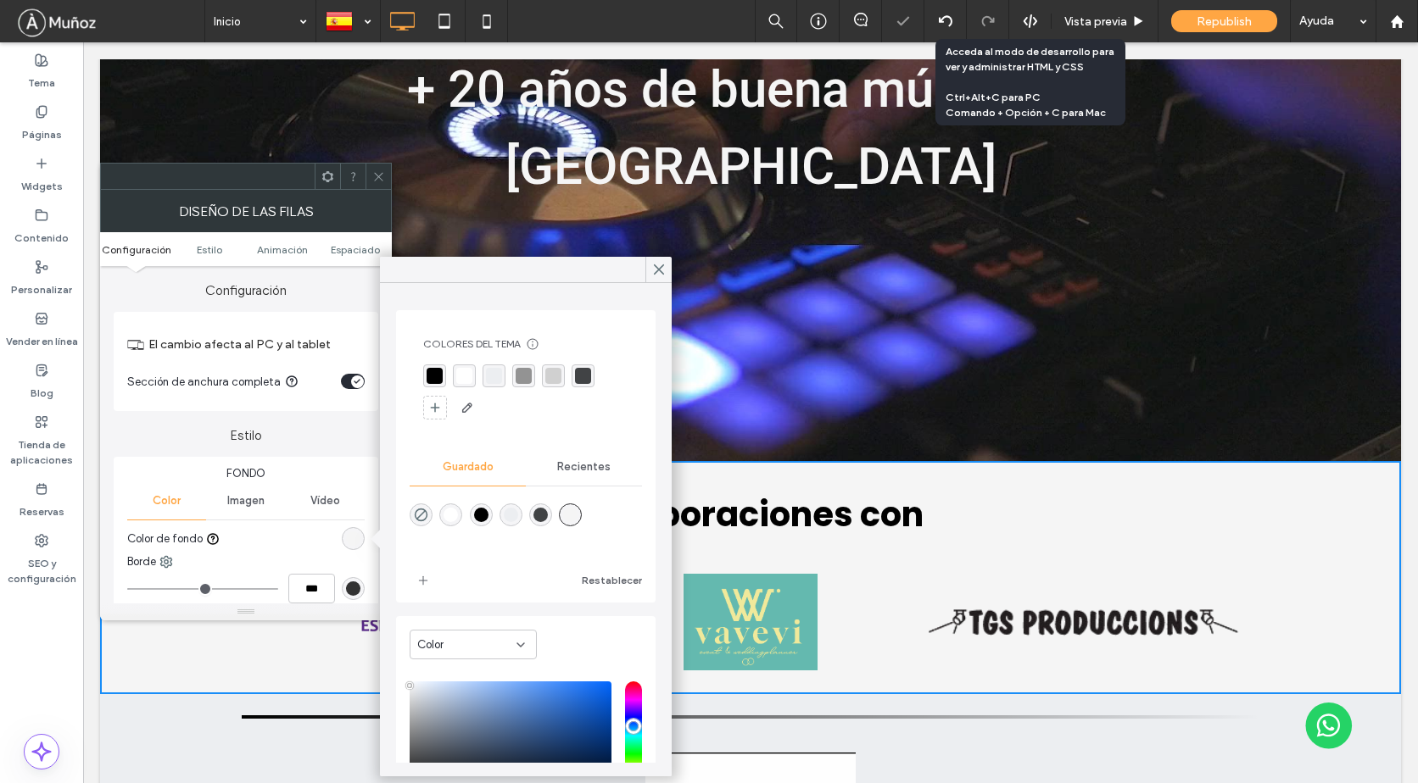
drag, startPoint x: 376, startPoint y: 175, endPoint x: 364, endPoint y: 226, distance: 52.2
click at [376, 176] on icon at bounding box center [378, 176] width 13 height 13
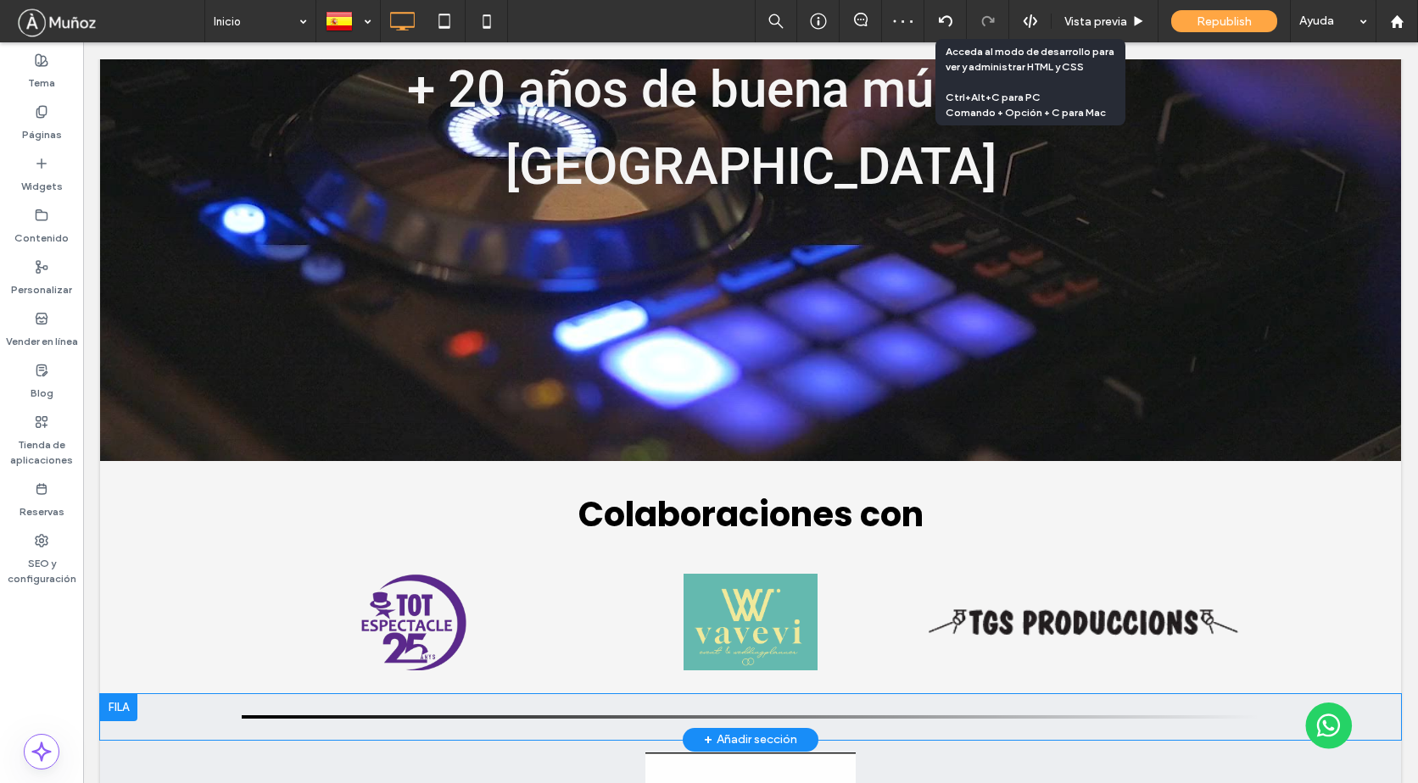
click at [120, 694] on div at bounding box center [118, 707] width 37 height 27
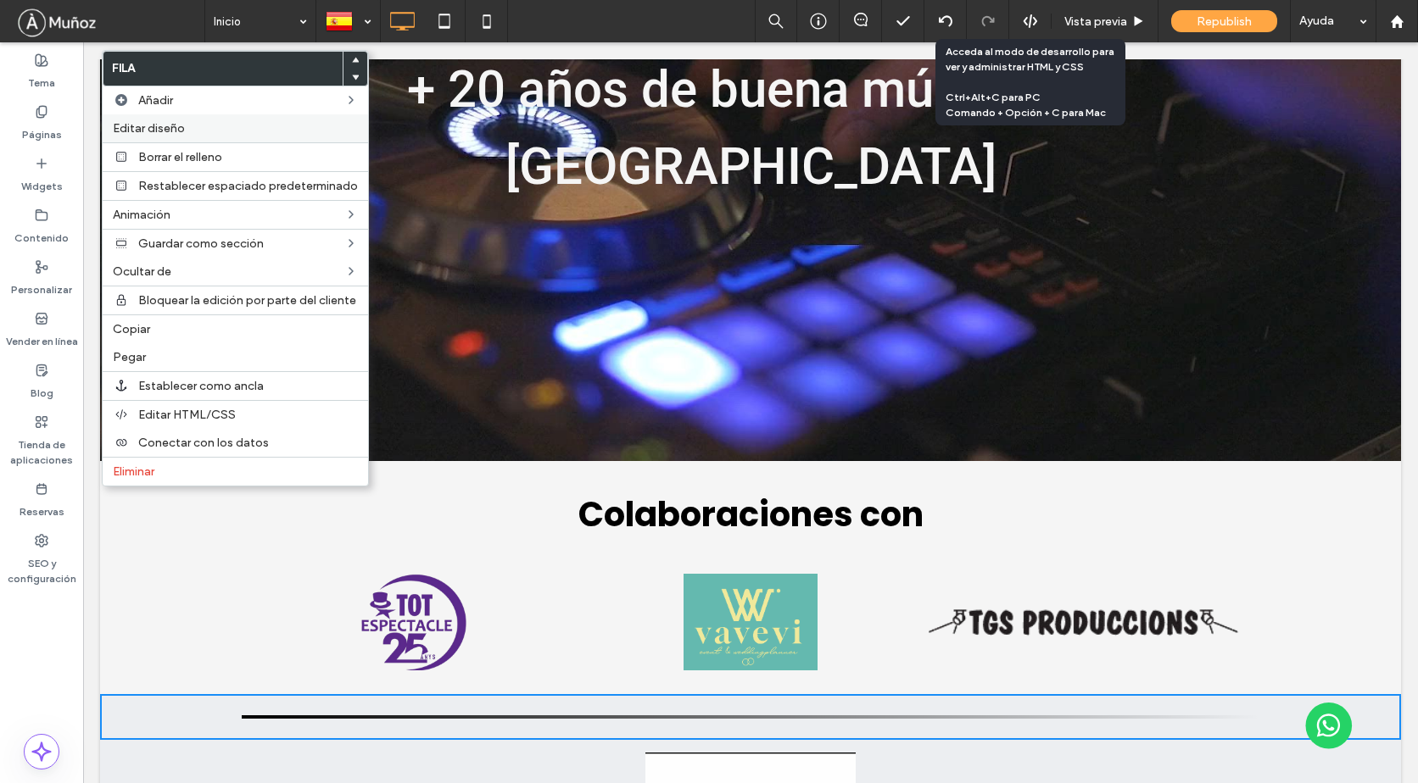
click at [161, 131] on span "Editar diseño" at bounding box center [149, 128] width 72 height 14
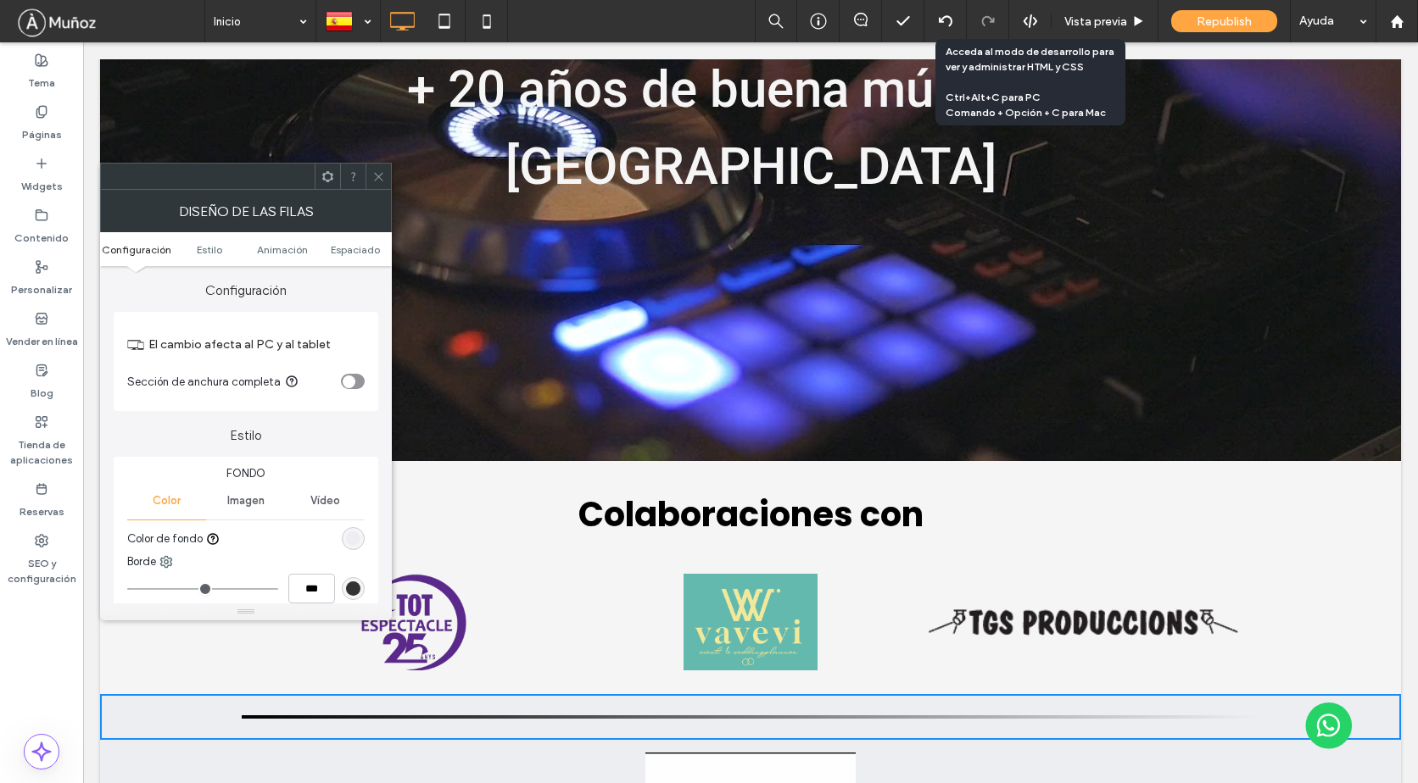
click at [350, 543] on div "rgb(236, 238, 241)" at bounding box center [353, 539] width 14 height 14
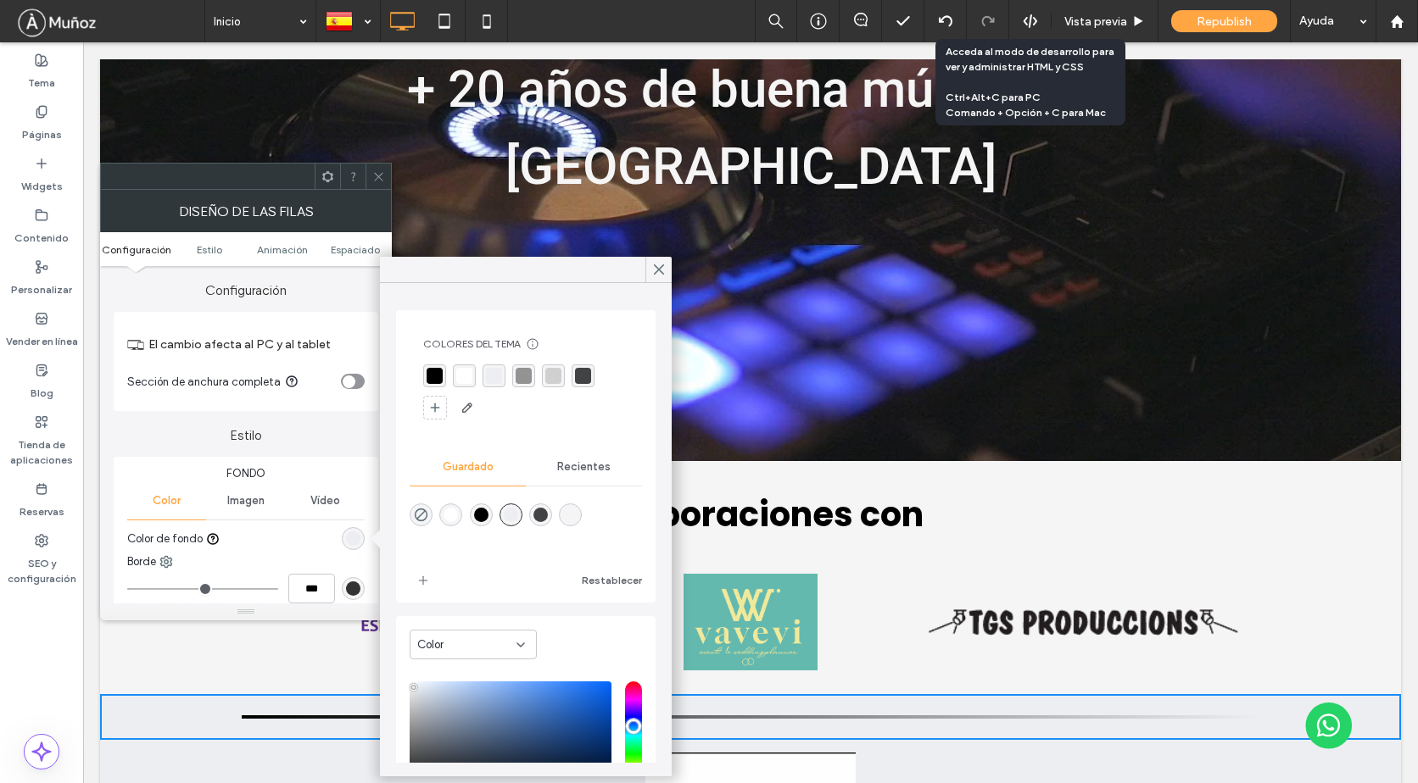
click at [573, 516] on div "rgba(245,245,245,1)" at bounding box center [570, 515] width 23 height 23
type input "*******"
click at [660, 274] on icon at bounding box center [658, 269] width 15 height 15
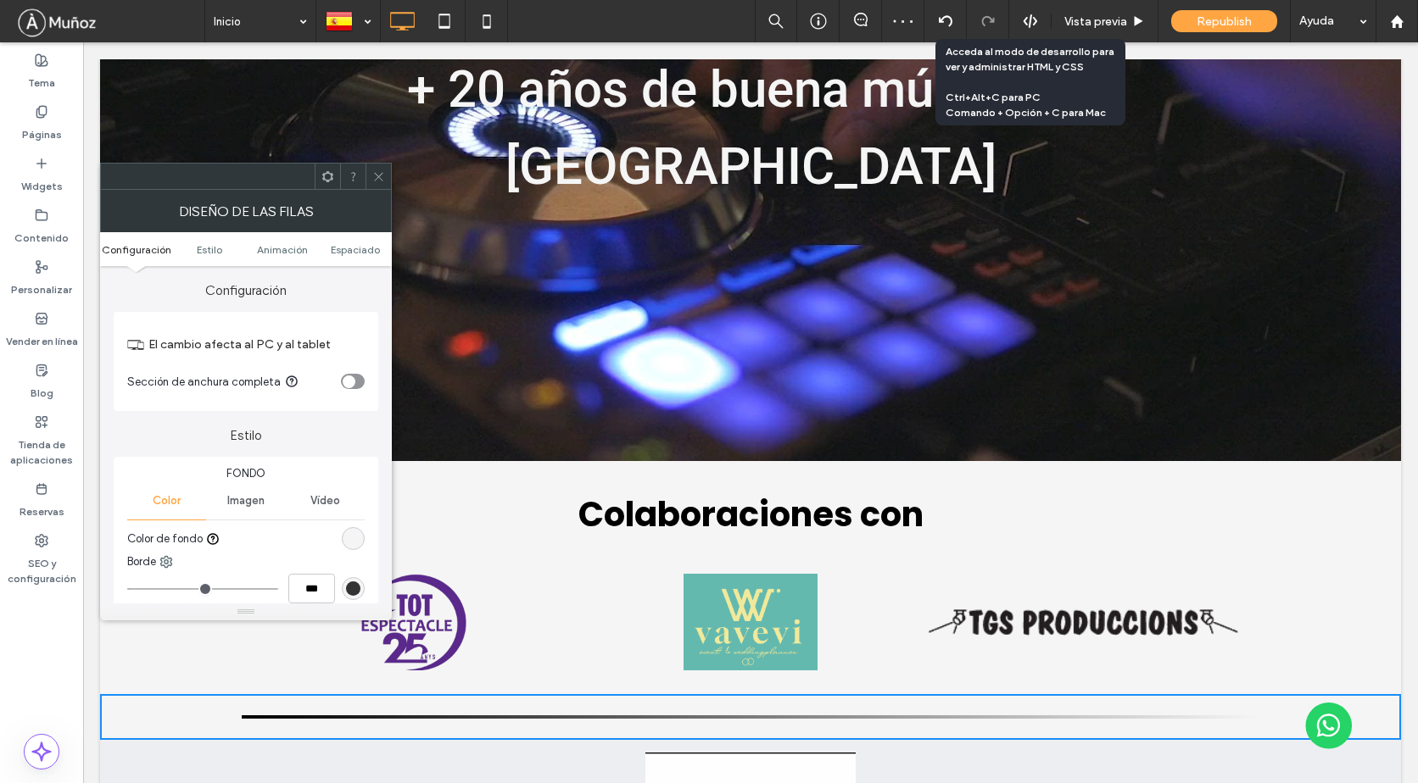
drag, startPoint x: 383, startPoint y: 166, endPoint x: 310, endPoint y: 287, distance: 141.5
click at [383, 167] on span at bounding box center [378, 176] width 13 height 25
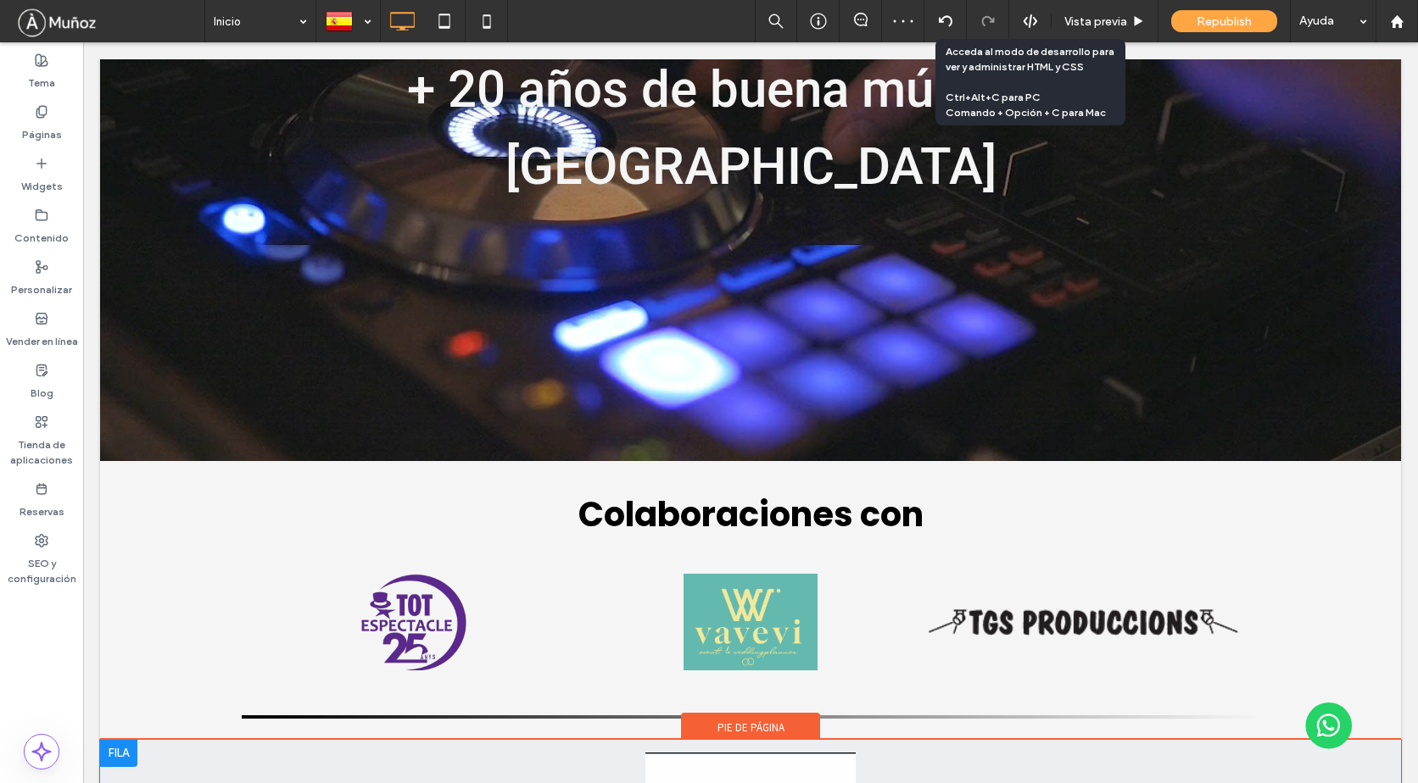
click at [119, 740] on div at bounding box center [118, 753] width 37 height 27
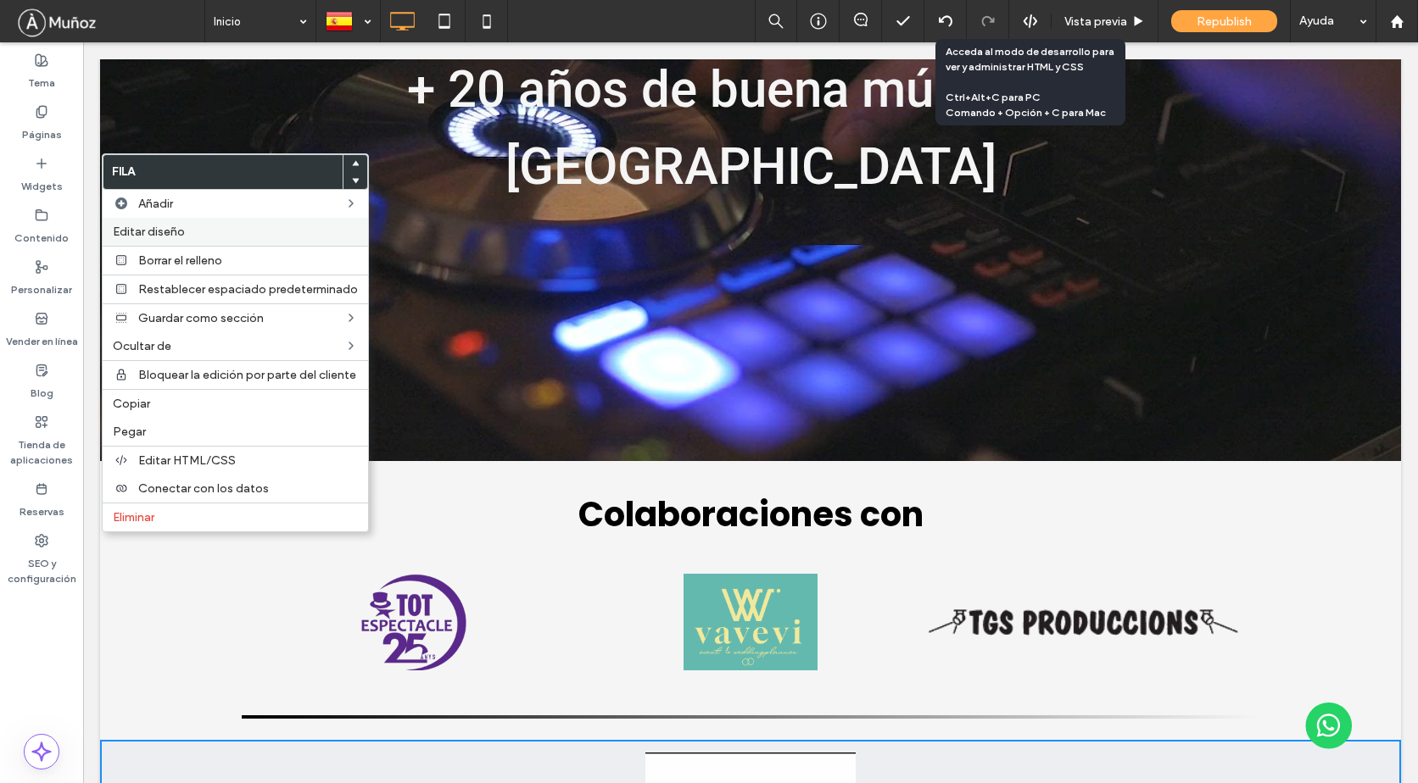
click at [175, 235] on span "Editar diseño" at bounding box center [149, 232] width 72 height 14
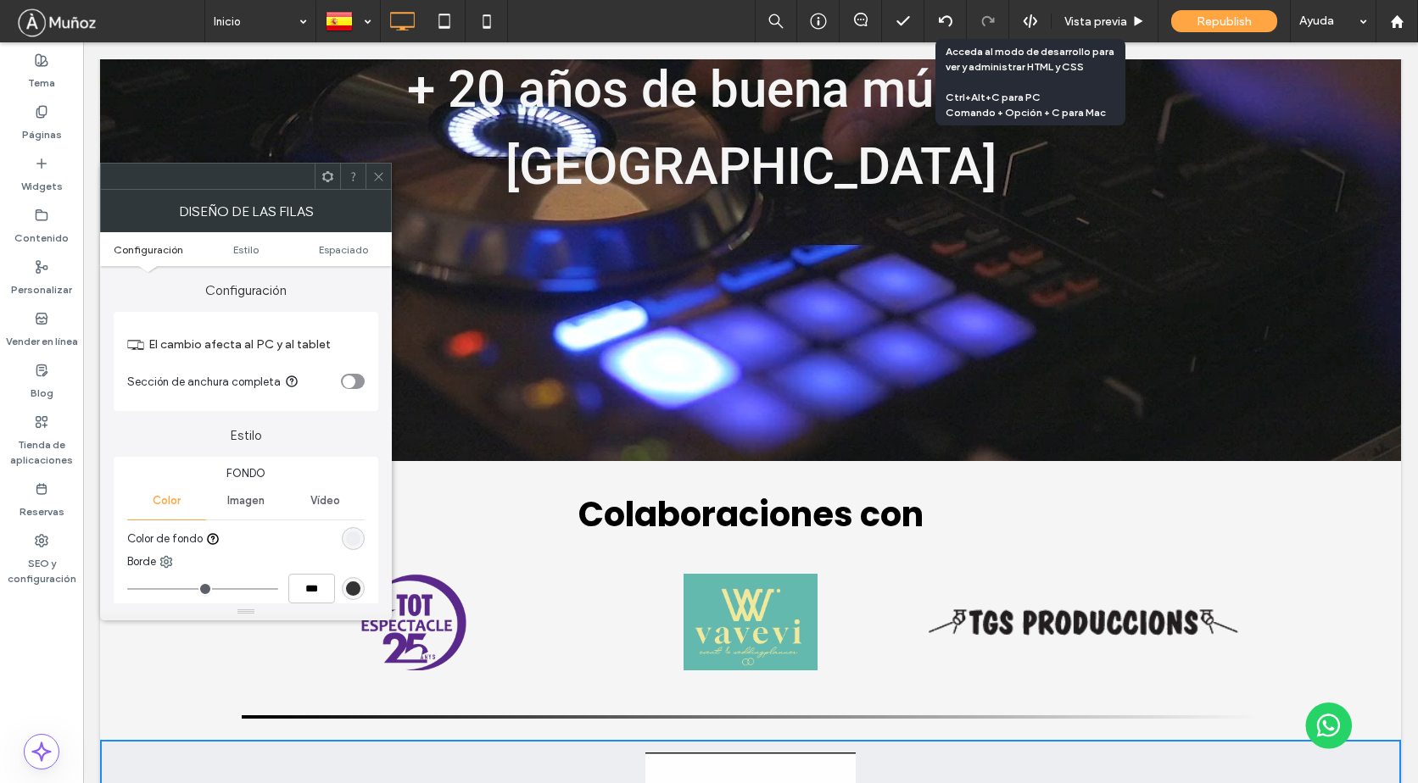
click at [357, 537] on div "rgb(236, 238, 241)" at bounding box center [353, 539] width 14 height 14
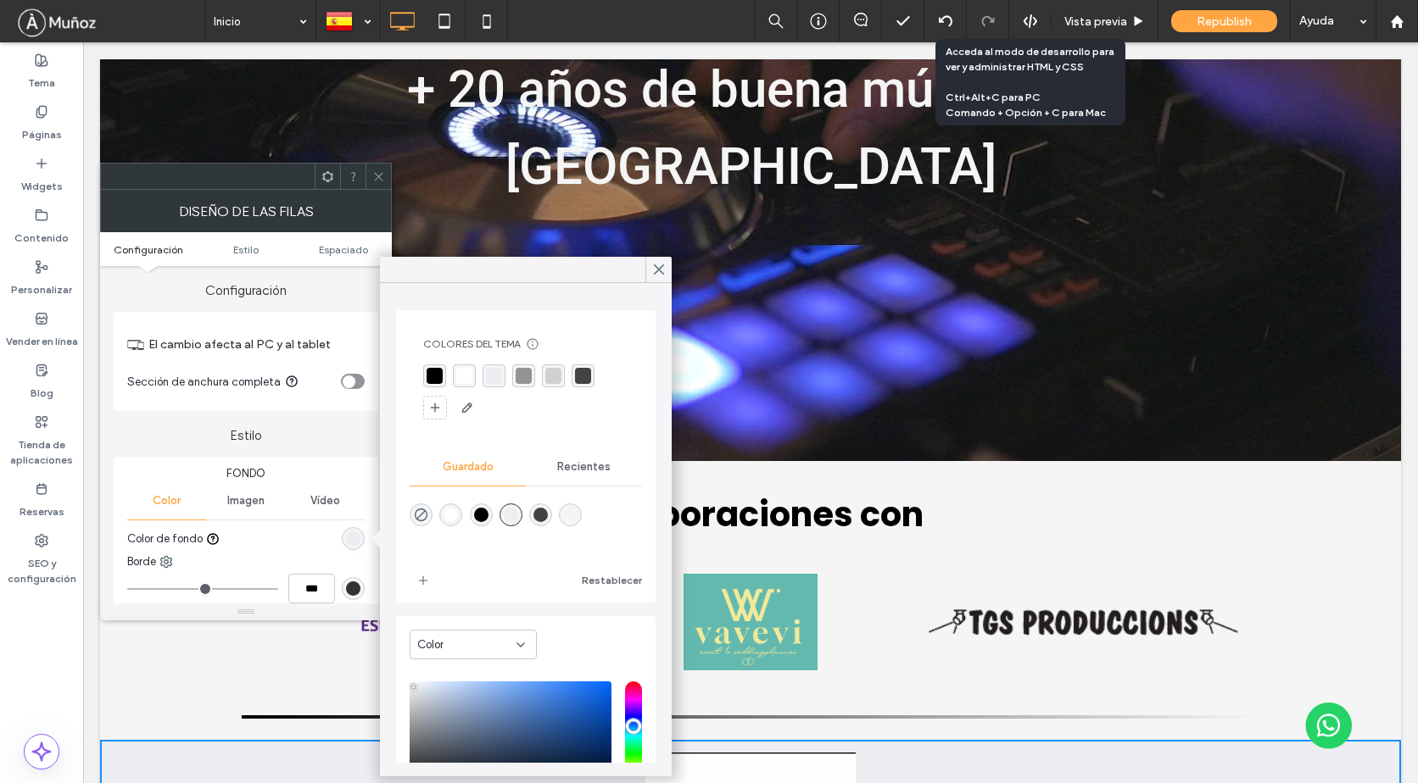
drag, startPoint x: 584, startPoint y: 520, endPoint x: 618, endPoint y: 407, distance: 117.8
click at [577, 517] on div "rgba(245,245,245,1)" at bounding box center [570, 515] width 14 height 14
type input "*******"
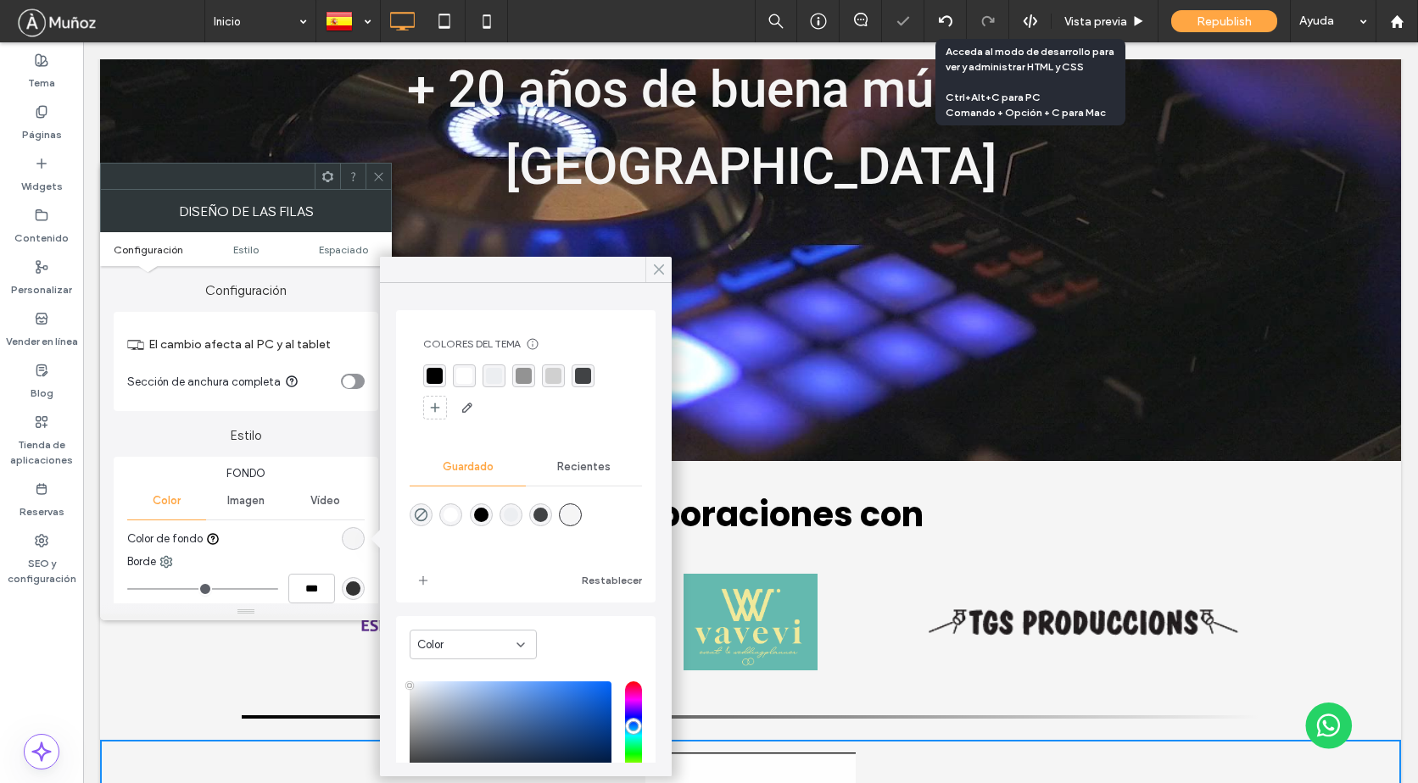
drag, startPoint x: 653, startPoint y: 273, endPoint x: 353, endPoint y: 173, distance: 316.4
click at [653, 273] on icon at bounding box center [658, 269] width 15 height 15
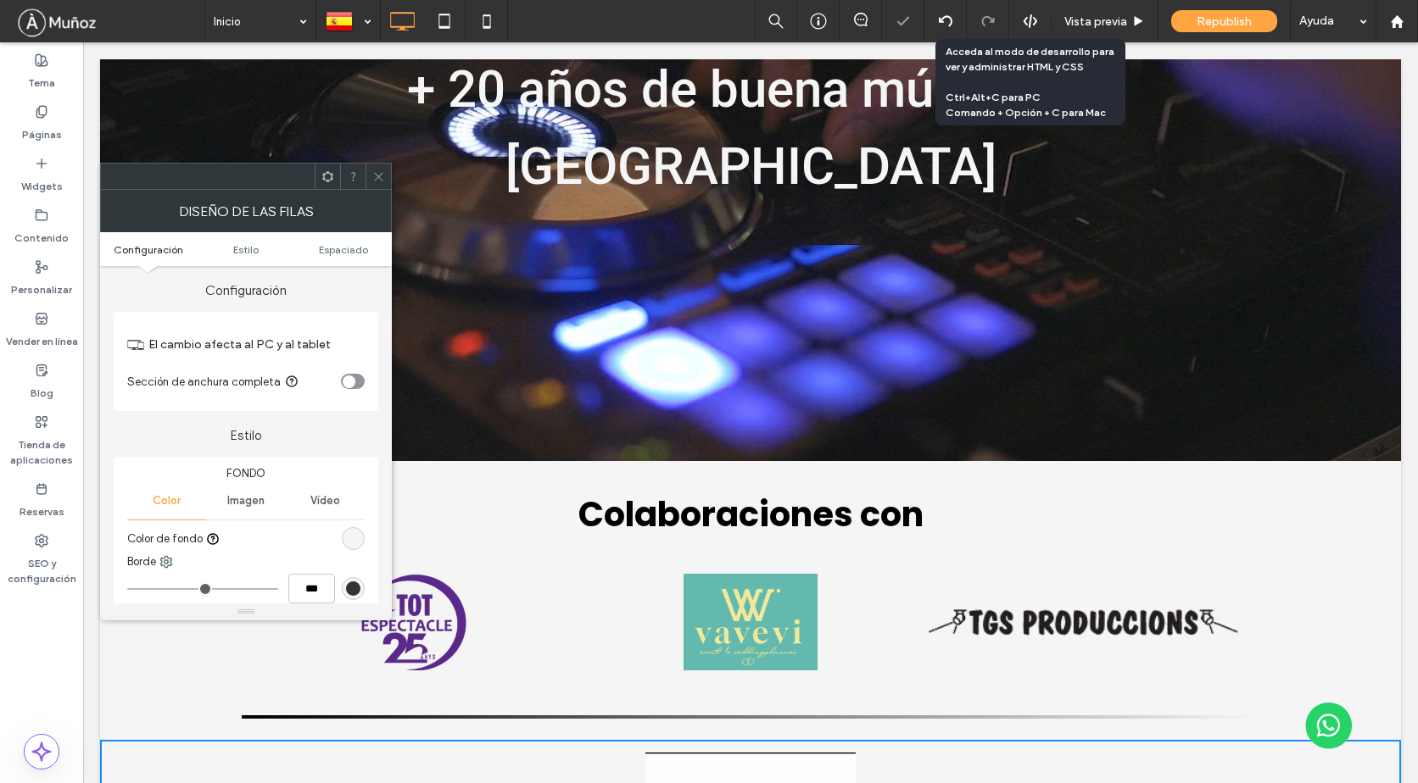
drag, startPoint x: 376, startPoint y: 173, endPoint x: 382, endPoint y: 205, distance: 32.8
click at [376, 174] on icon at bounding box center [378, 176] width 13 height 13
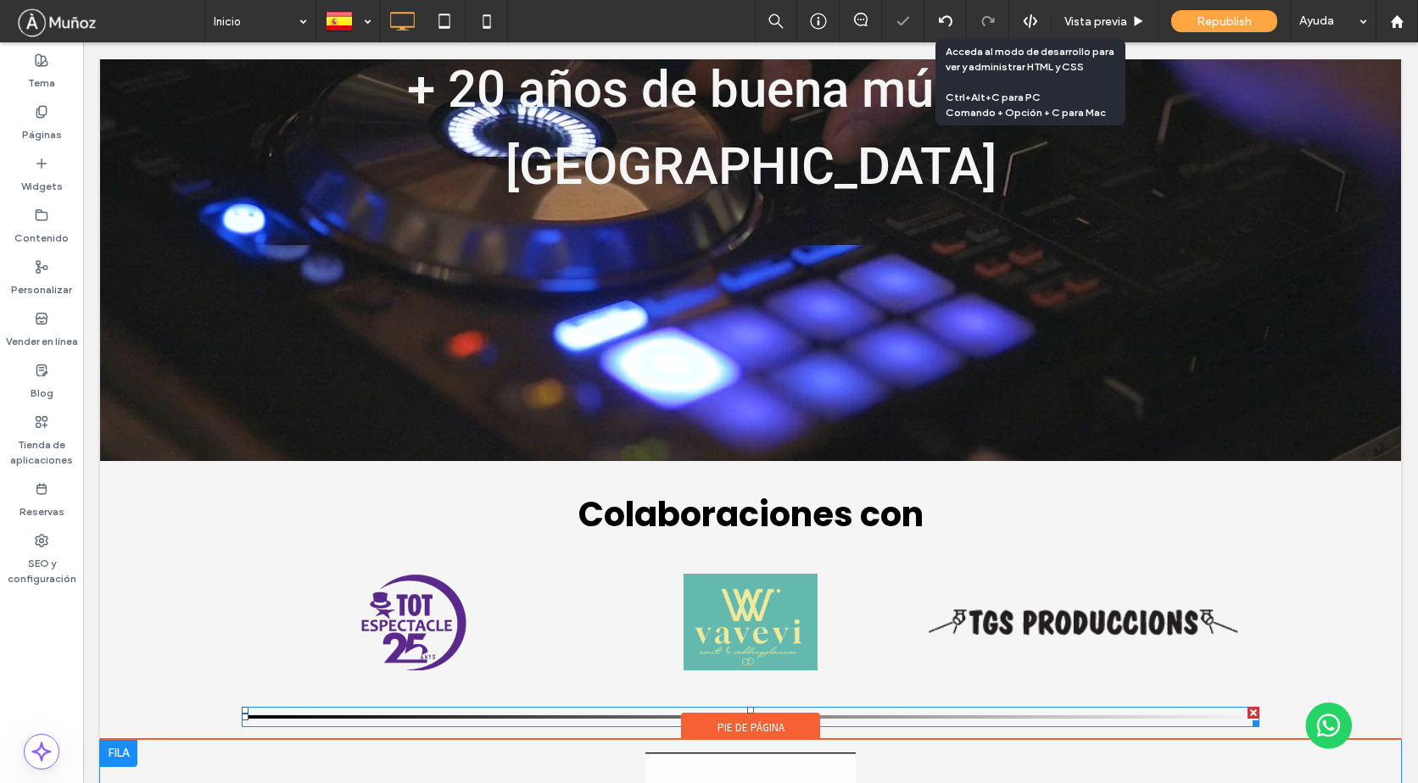
scroll to position [4236, 0]
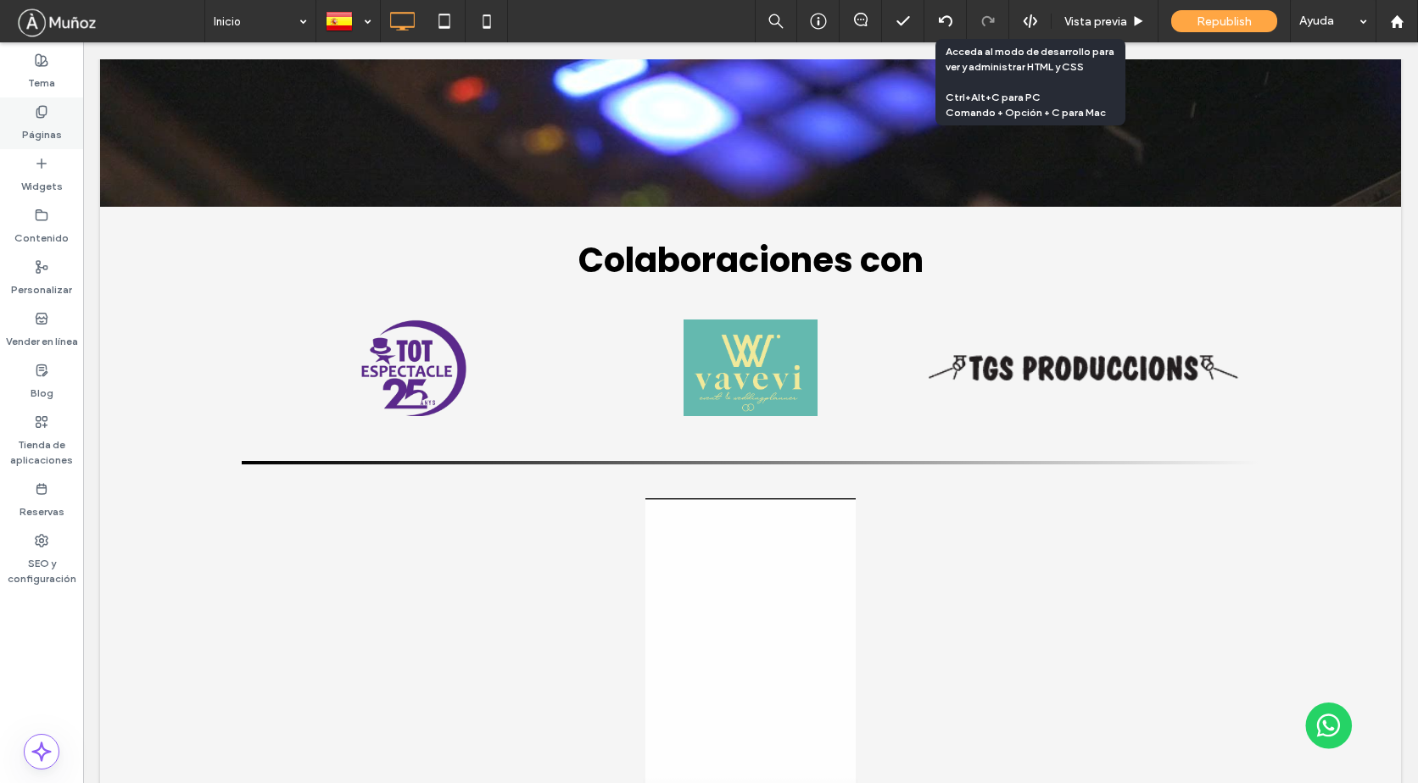
click at [28, 125] on label "Páginas" at bounding box center [42, 131] width 40 height 24
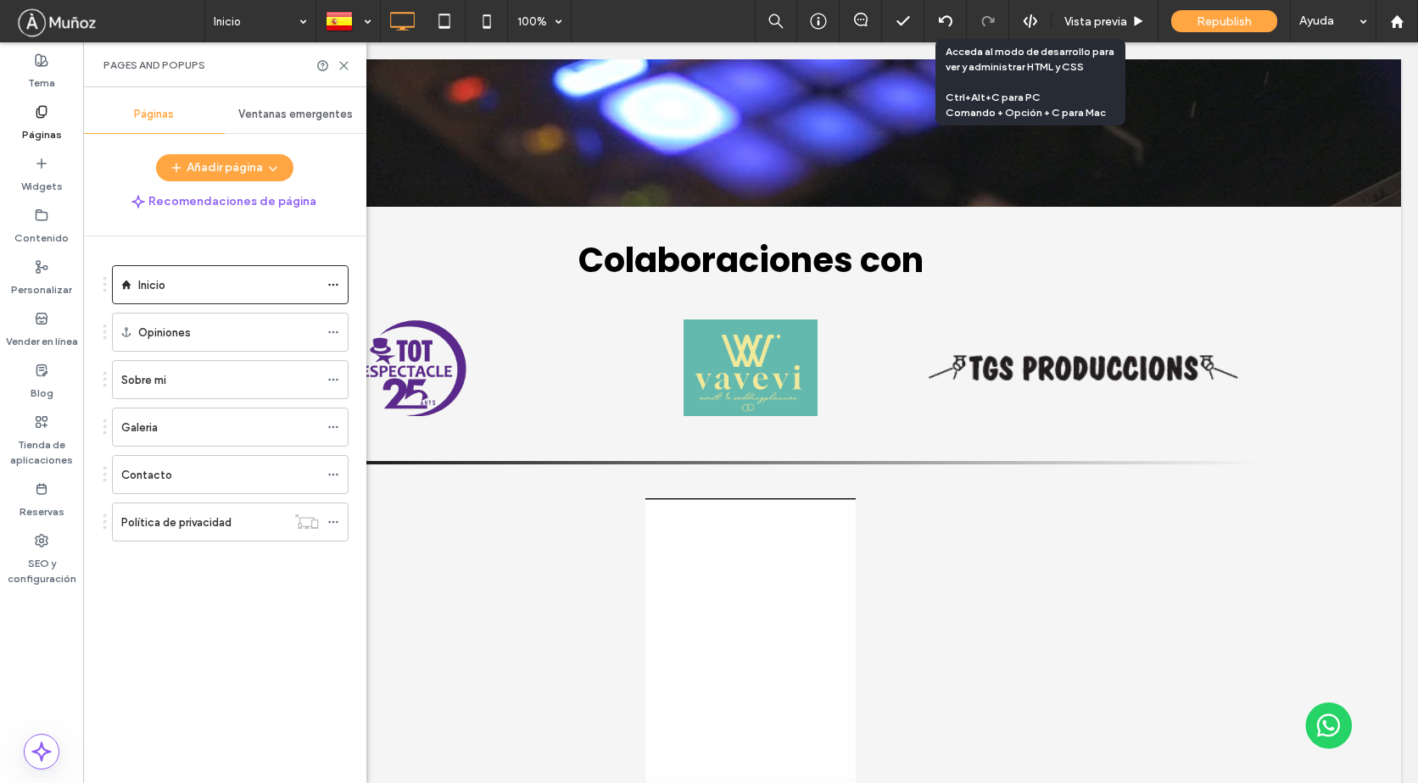
click at [341, 72] on div "Pages and Popups" at bounding box center [224, 64] width 283 height 45
click at [33, 157] on div "Widgets" at bounding box center [41, 175] width 83 height 52
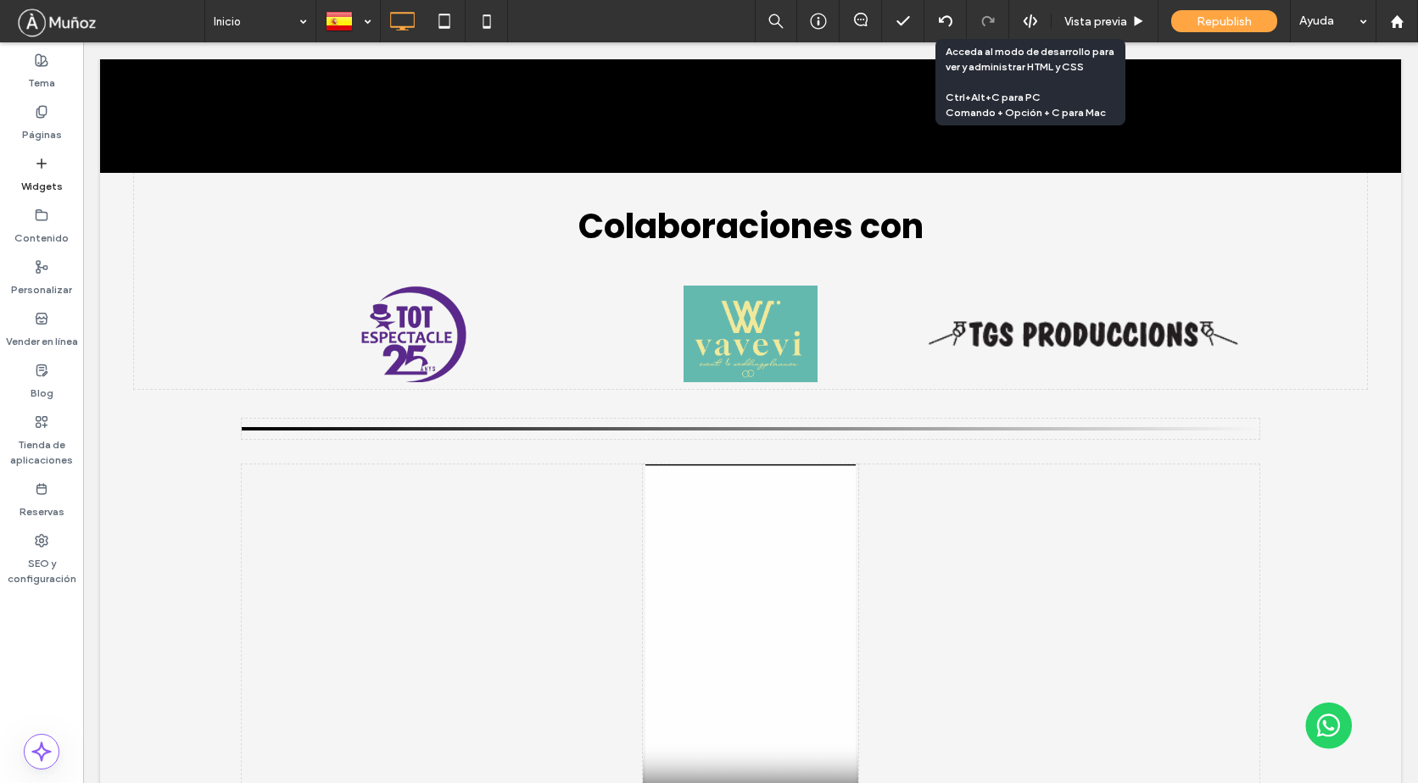
scroll to position [4287, 0]
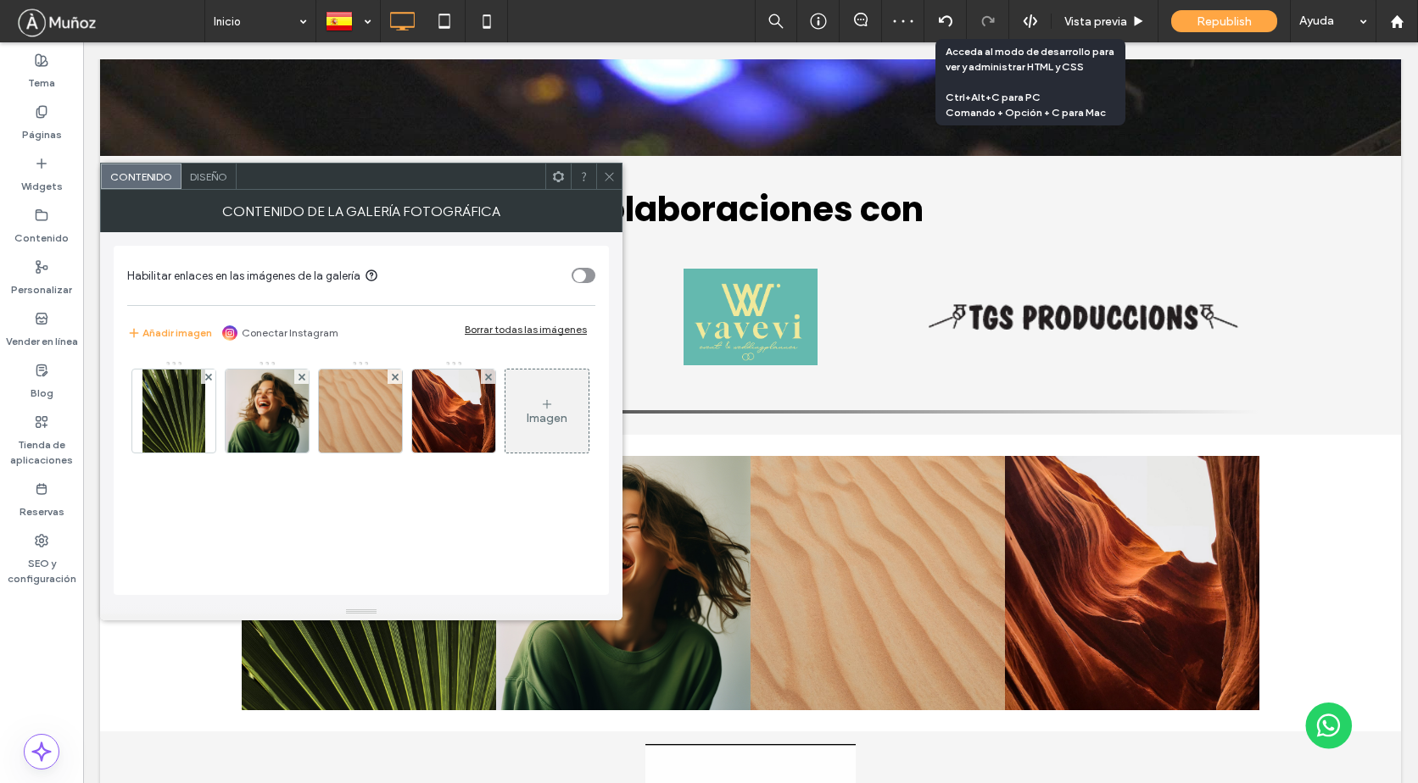
click at [532, 327] on div "Borrar todas las imágenes" at bounding box center [526, 329] width 122 height 13
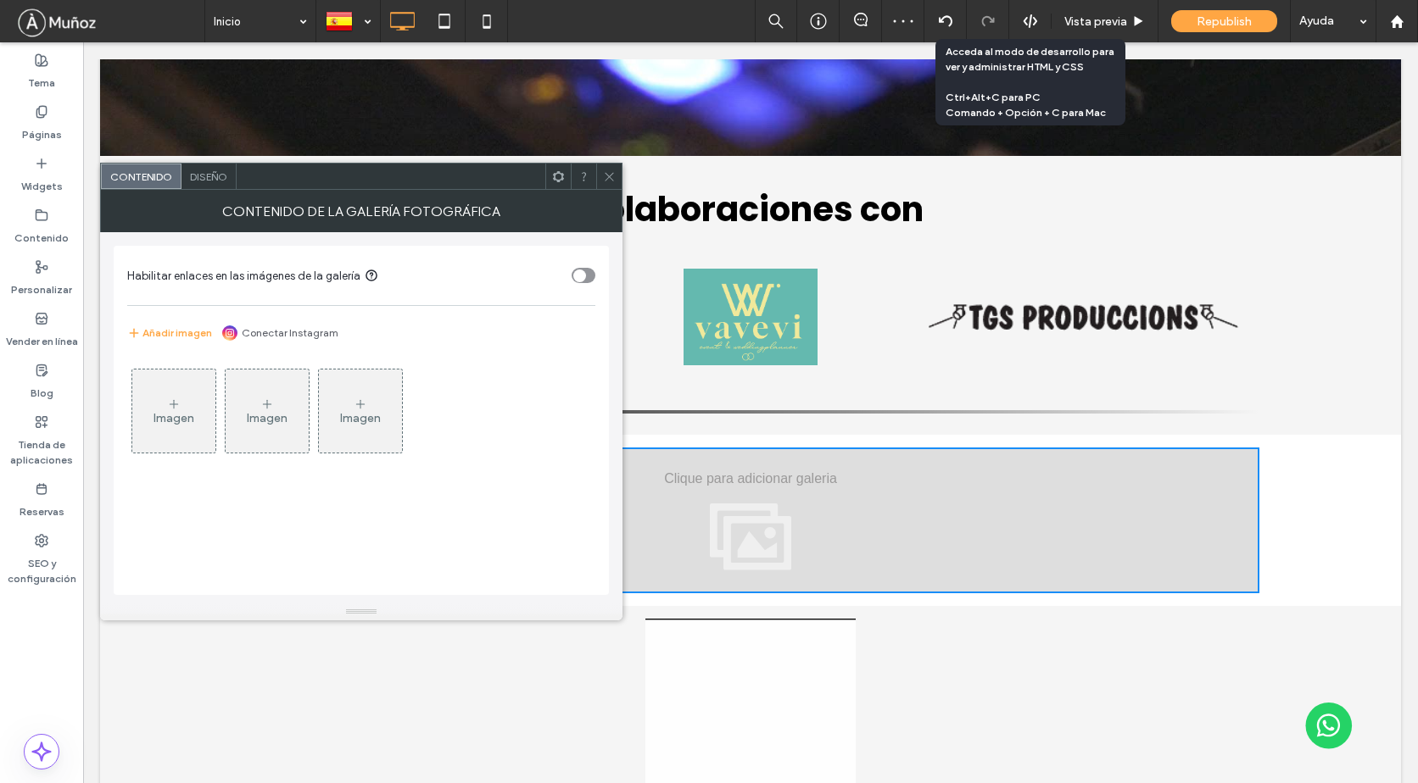
click at [198, 402] on div "Imagen" at bounding box center [173, 411] width 83 height 80
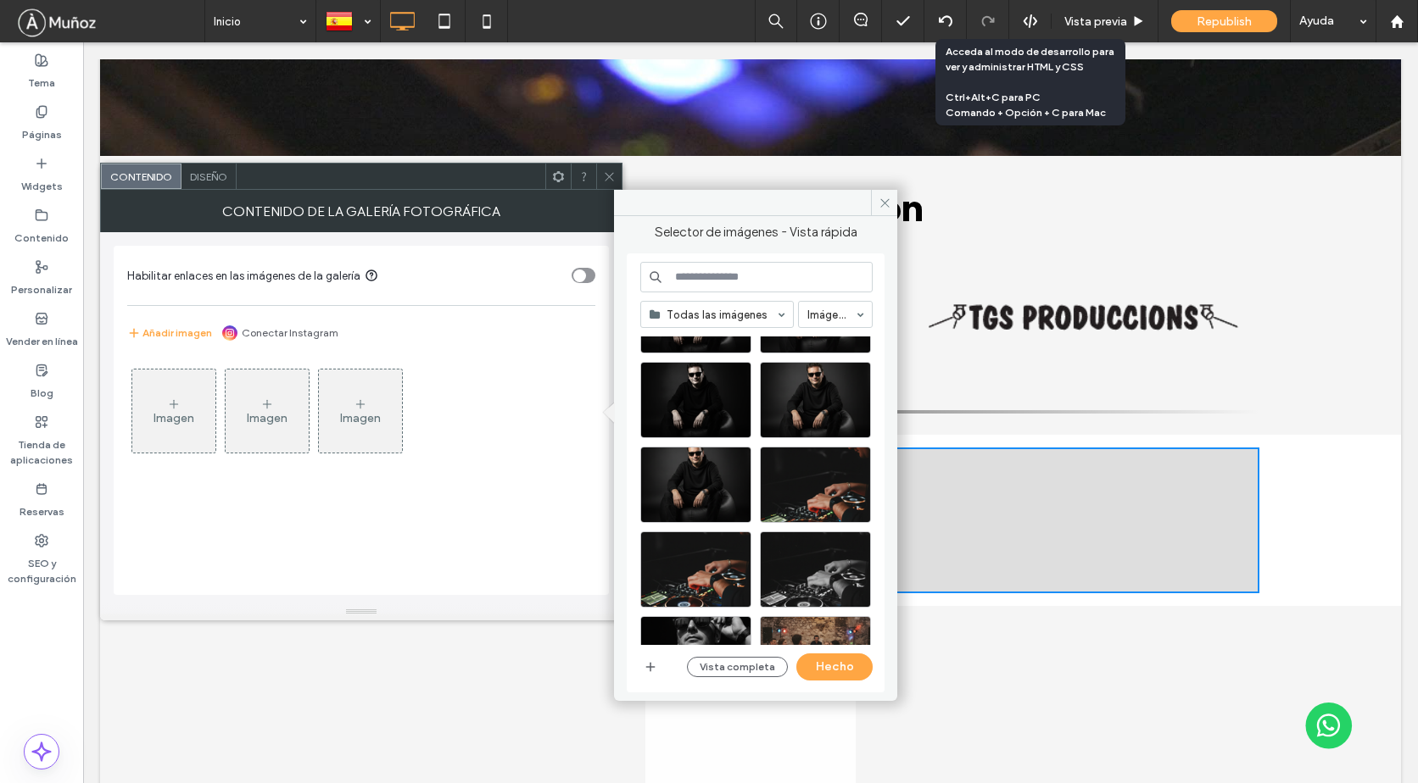
scroll to position [509, 0]
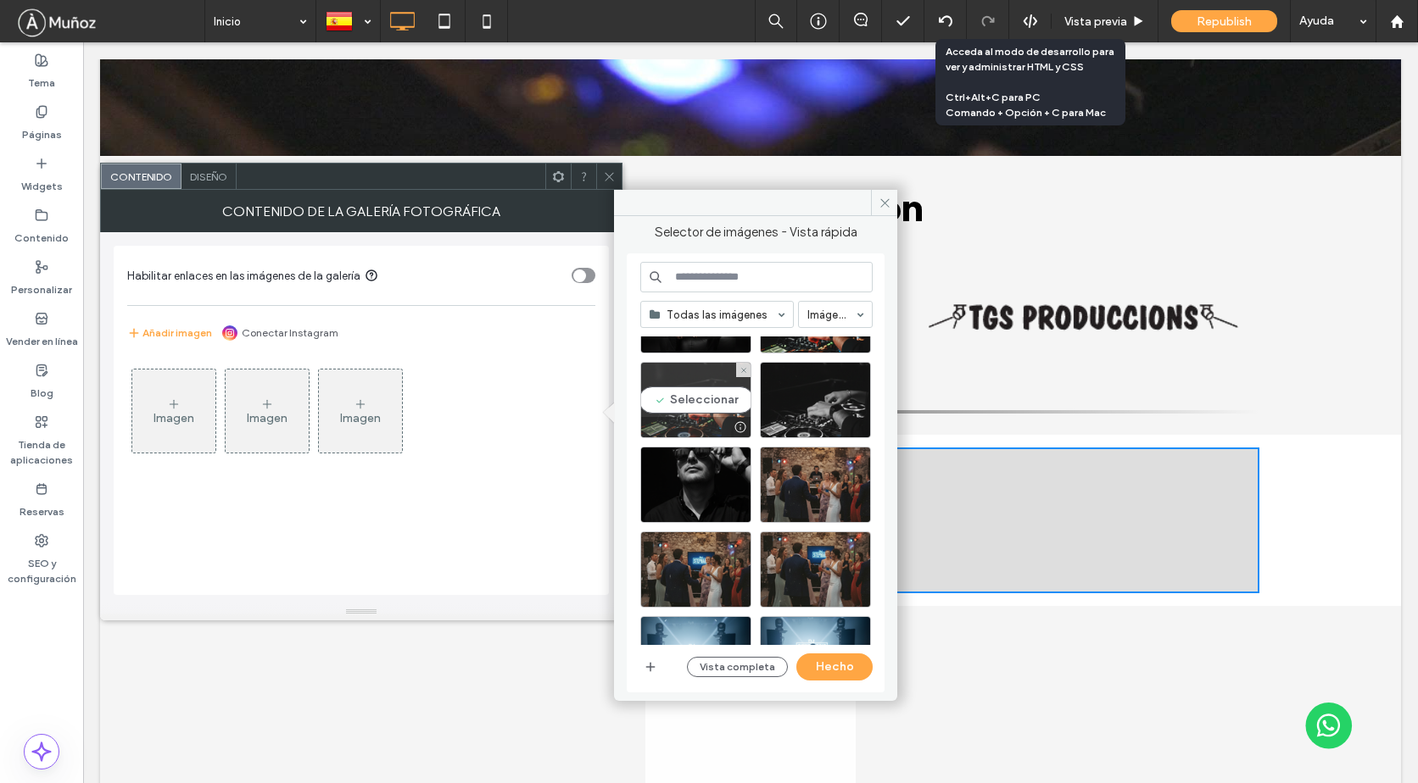
click at [699, 416] on div "Seleccionar" at bounding box center [695, 400] width 111 height 76
click at [829, 676] on button "Hecho" at bounding box center [834, 667] width 76 height 27
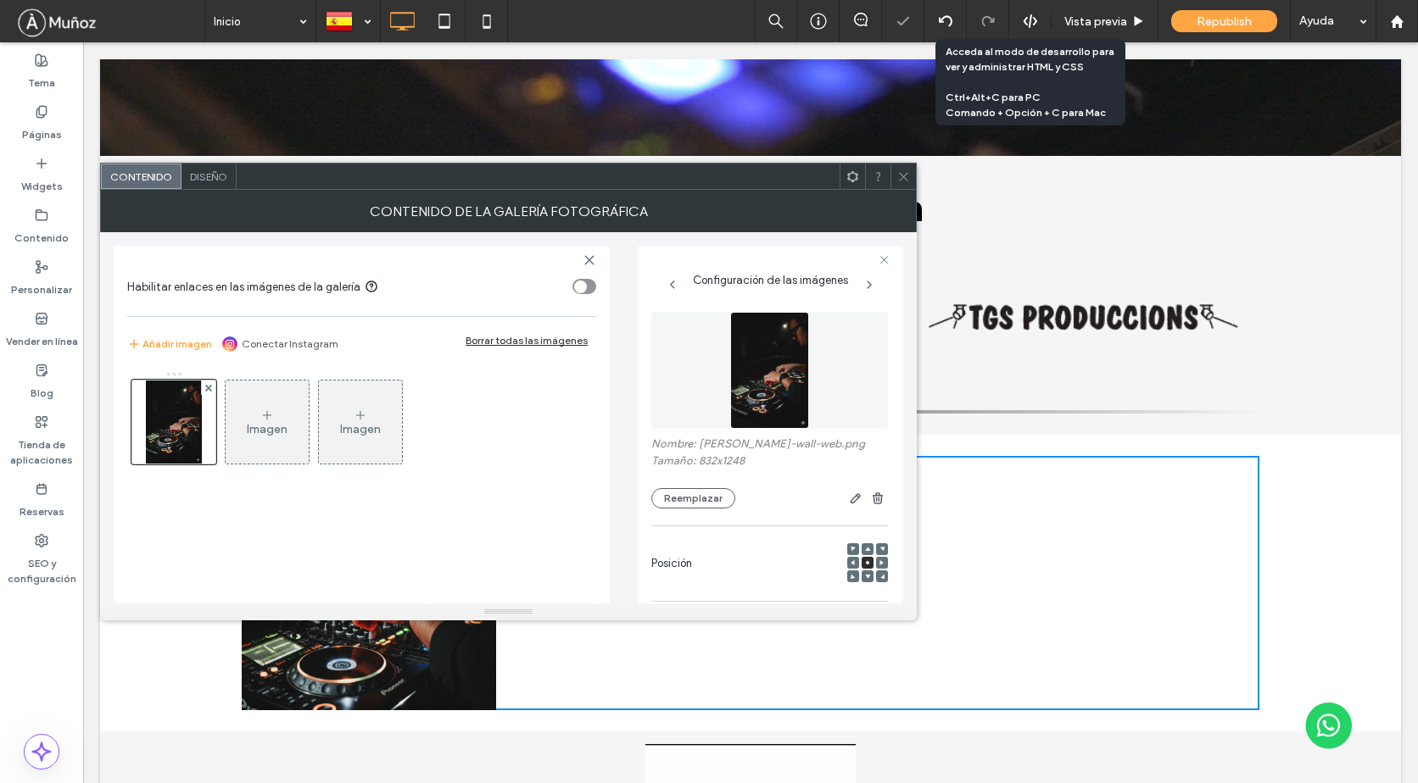
click at [906, 177] on icon at bounding box center [903, 176] width 13 height 13
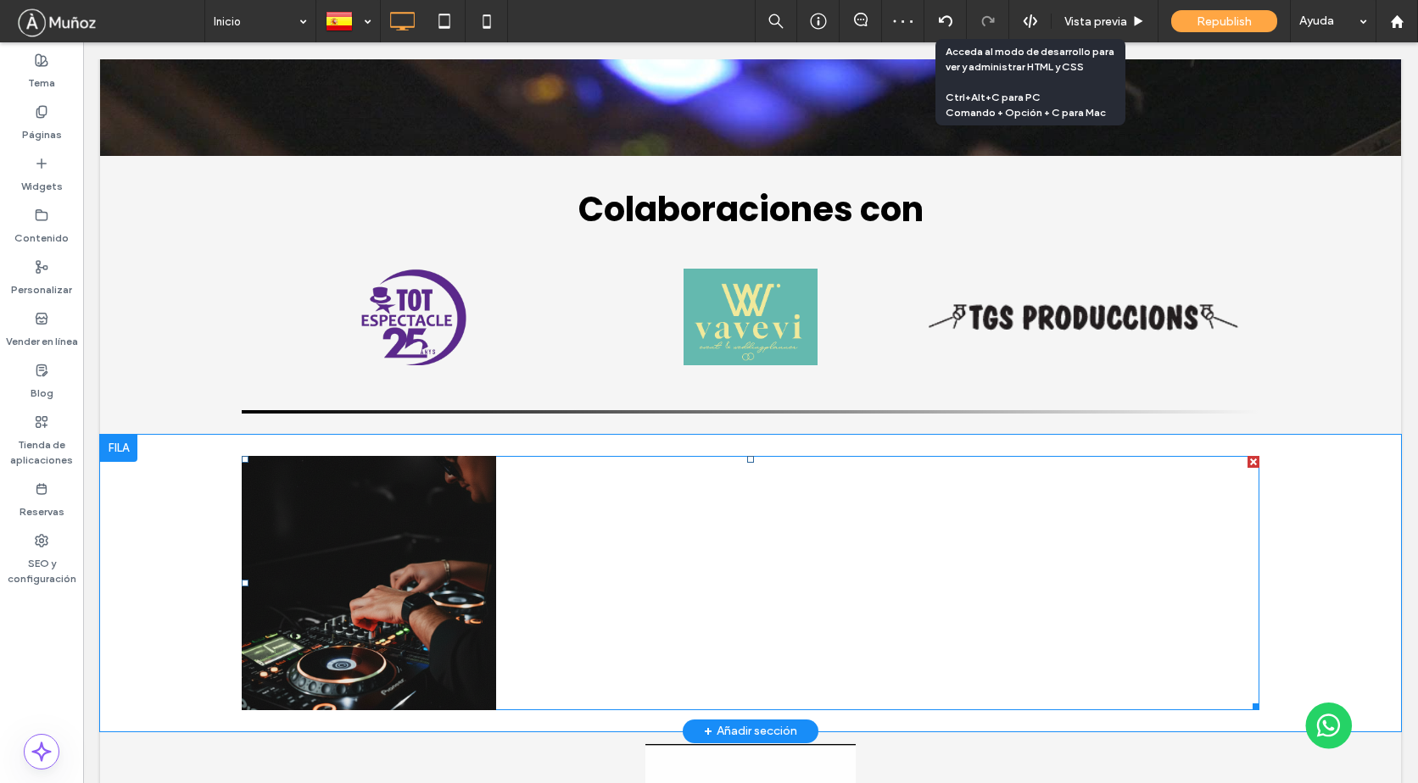
click at [667, 456] on div at bounding box center [623, 583] width 254 height 254
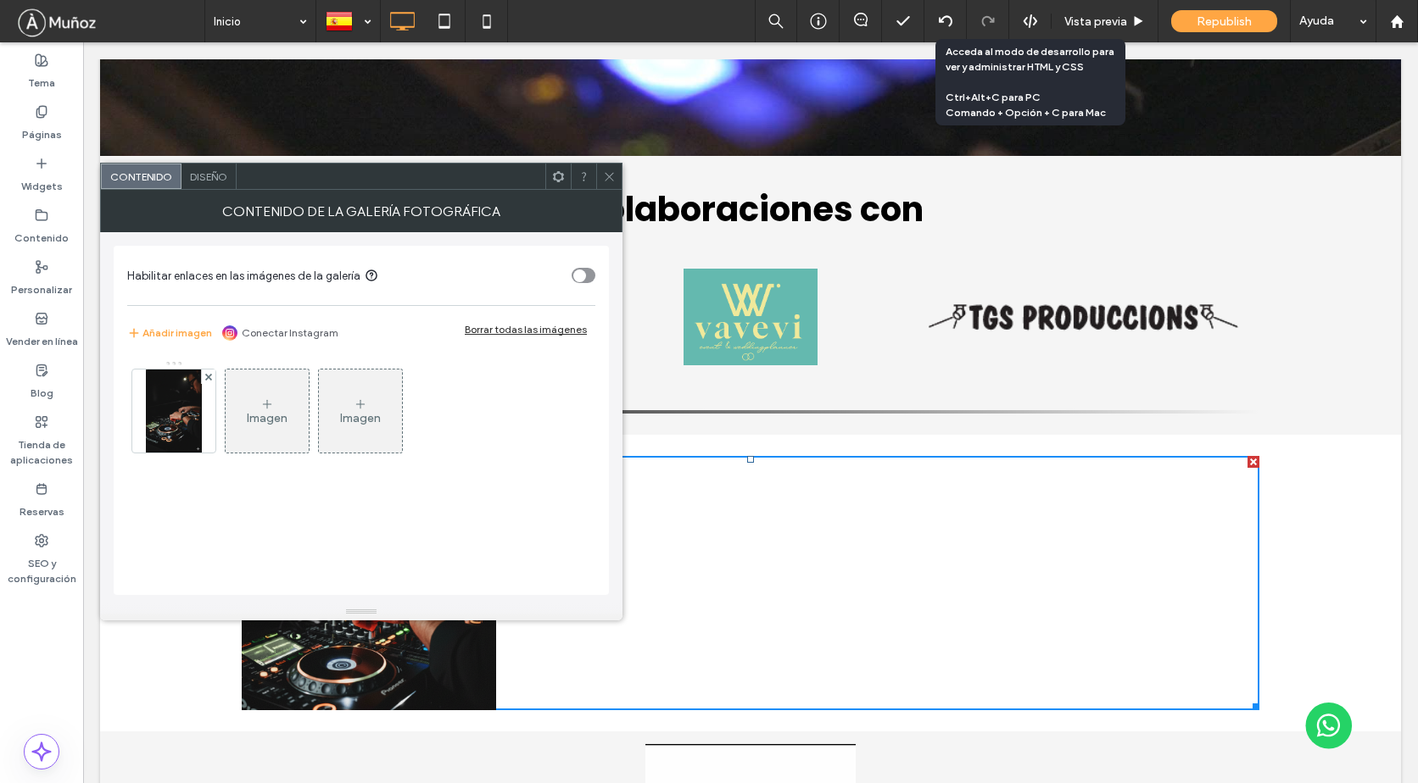
click at [264, 415] on div "Imagen" at bounding box center [267, 418] width 41 height 14
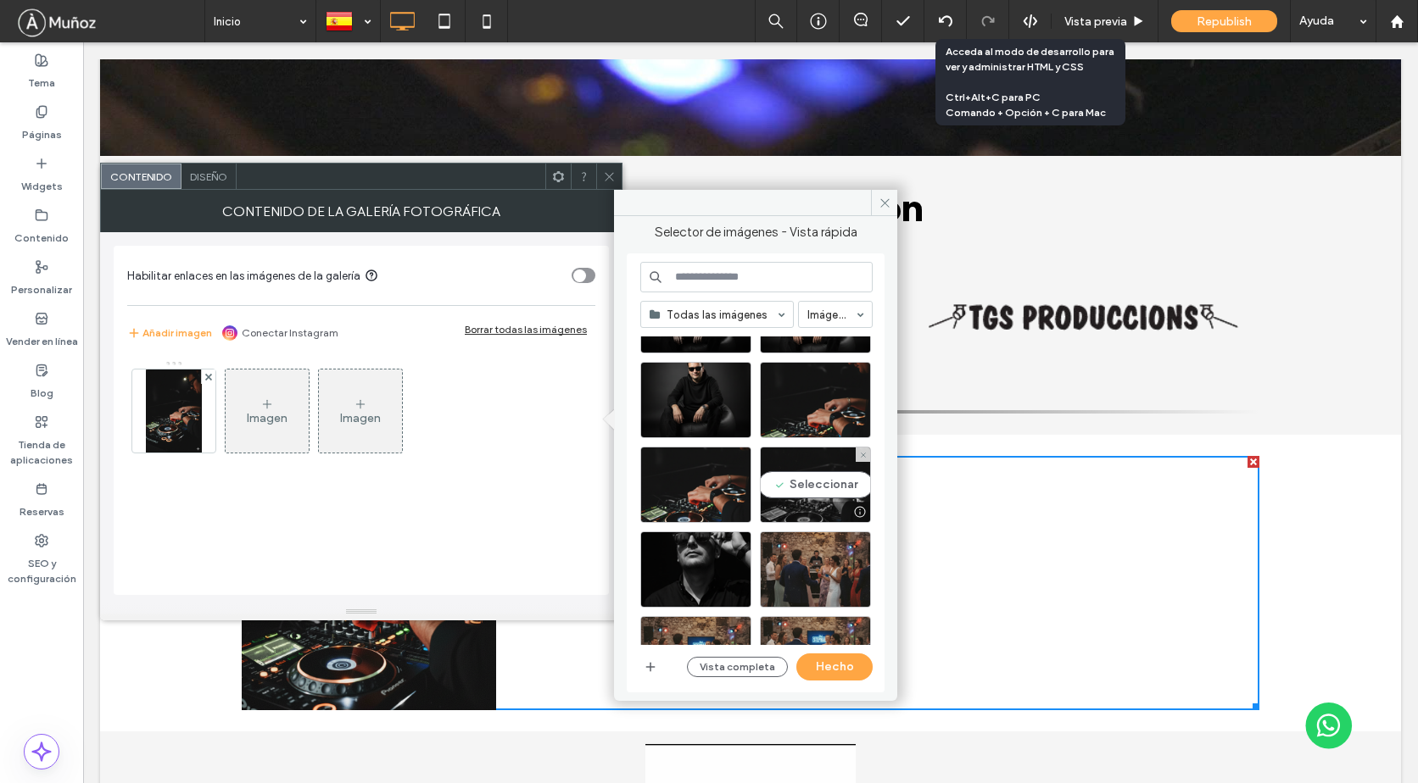
scroll to position [594, 0]
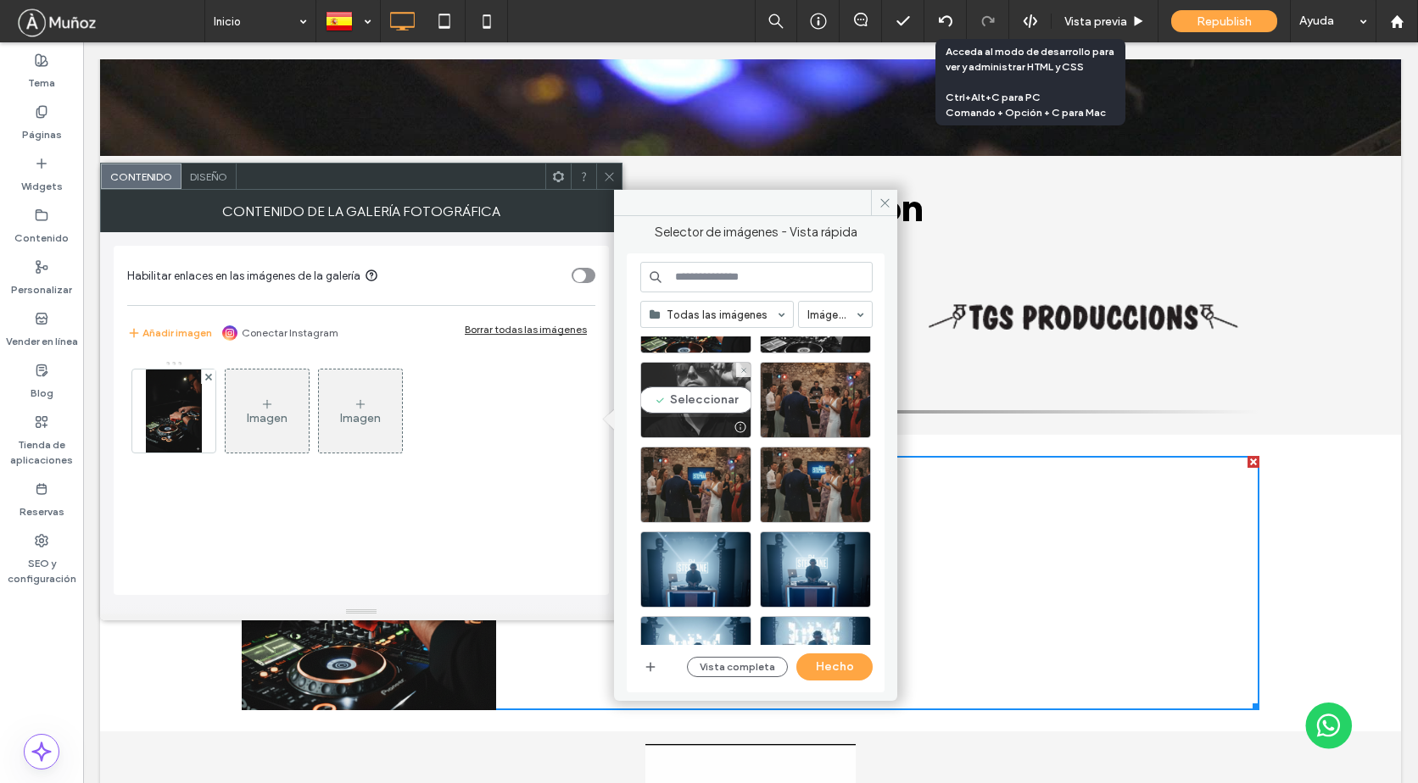
click at [714, 379] on div "Seleccionar" at bounding box center [695, 400] width 111 height 76
drag, startPoint x: 846, startPoint y: 672, endPoint x: 763, endPoint y: 612, distance: 102.1
click at [846, 672] on button "Hecho" at bounding box center [834, 667] width 76 height 27
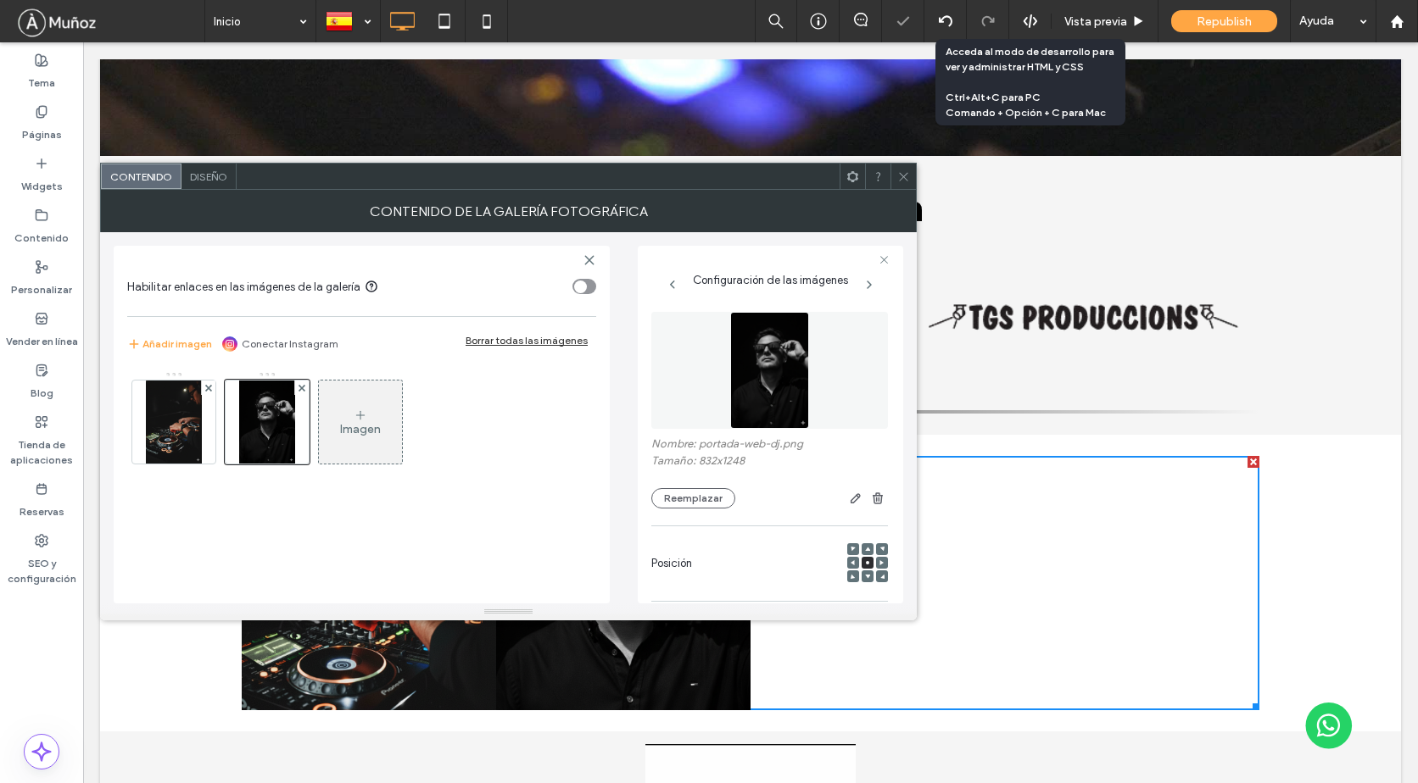
click at [904, 179] on icon at bounding box center [903, 176] width 13 height 13
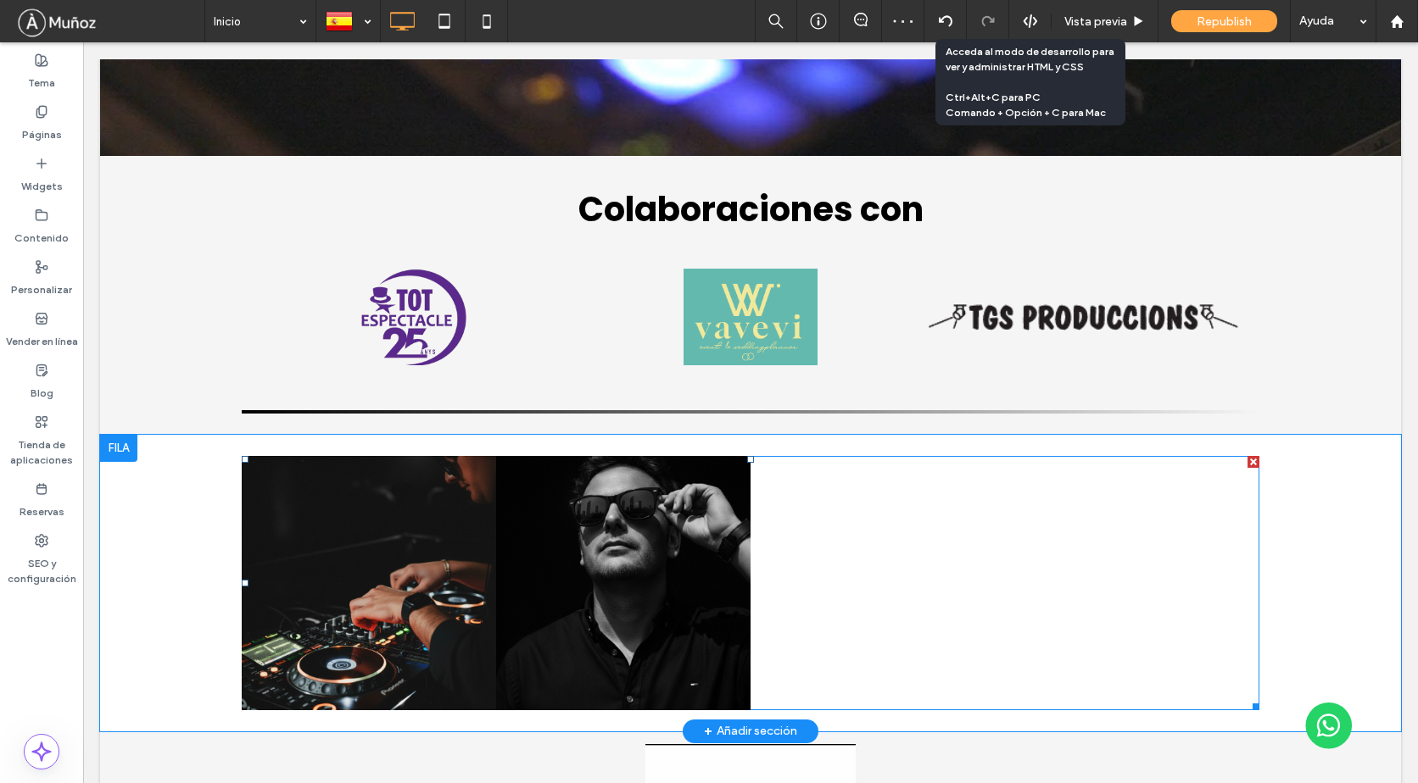
click at [685, 456] on link at bounding box center [623, 583] width 254 height 254
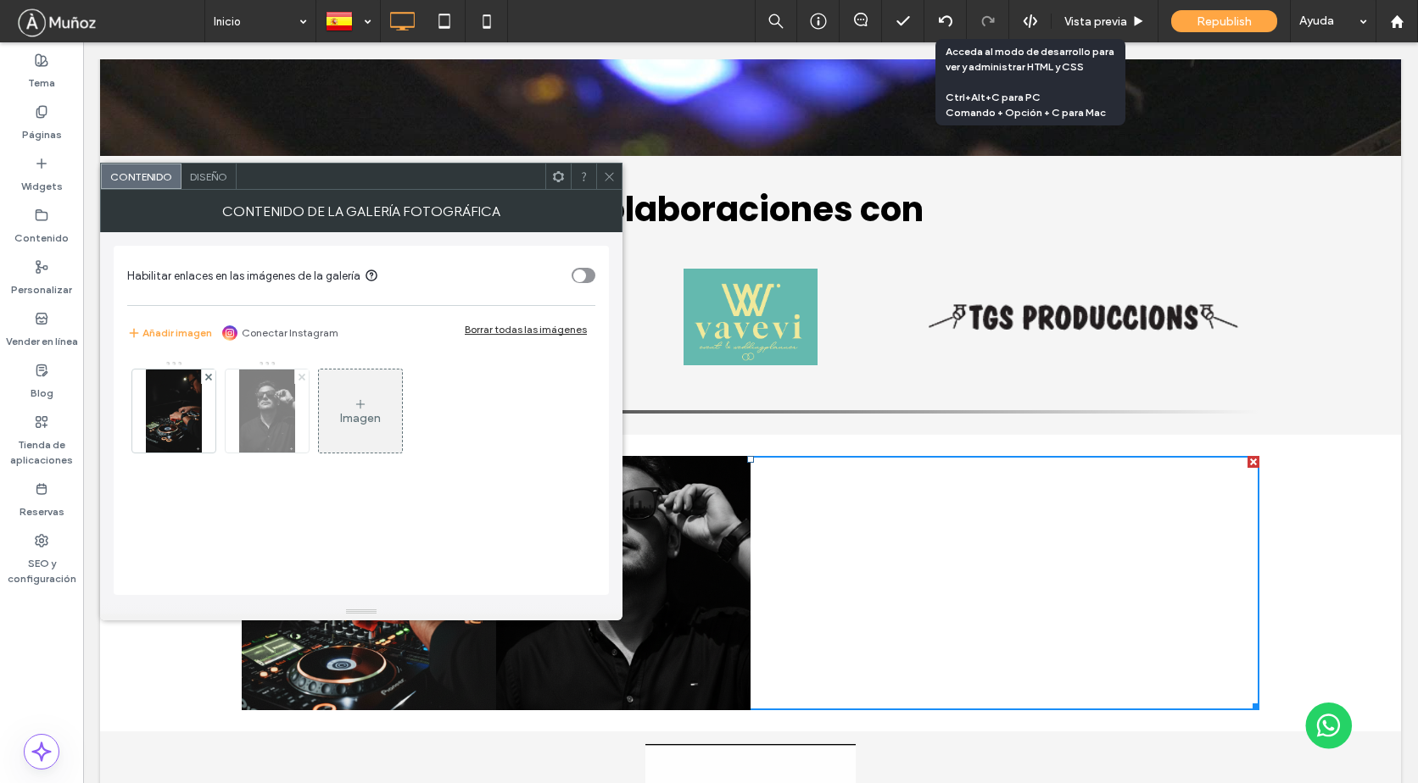
click at [301, 379] on icon at bounding box center [301, 377] width 7 height 7
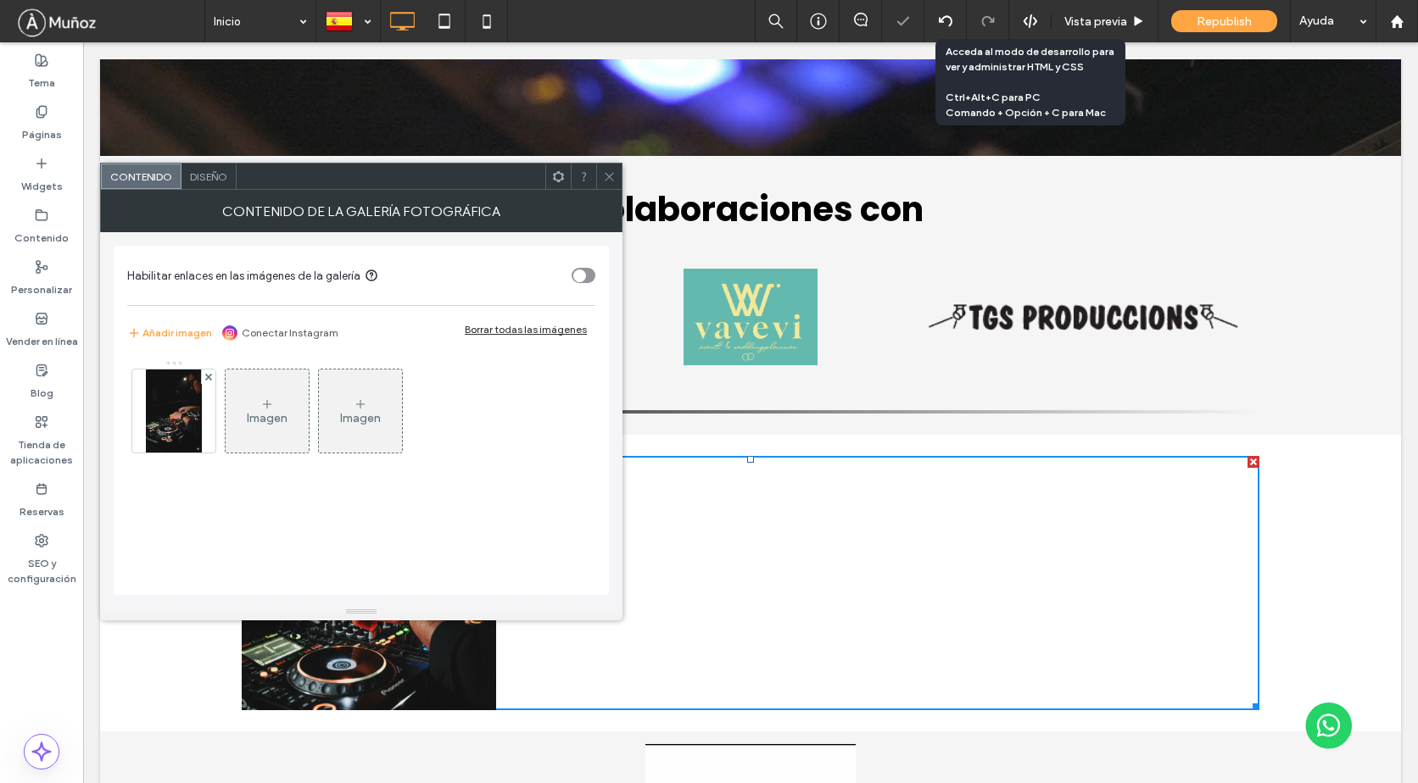
click at [294, 409] on div "Imagen" at bounding box center [267, 411] width 83 height 80
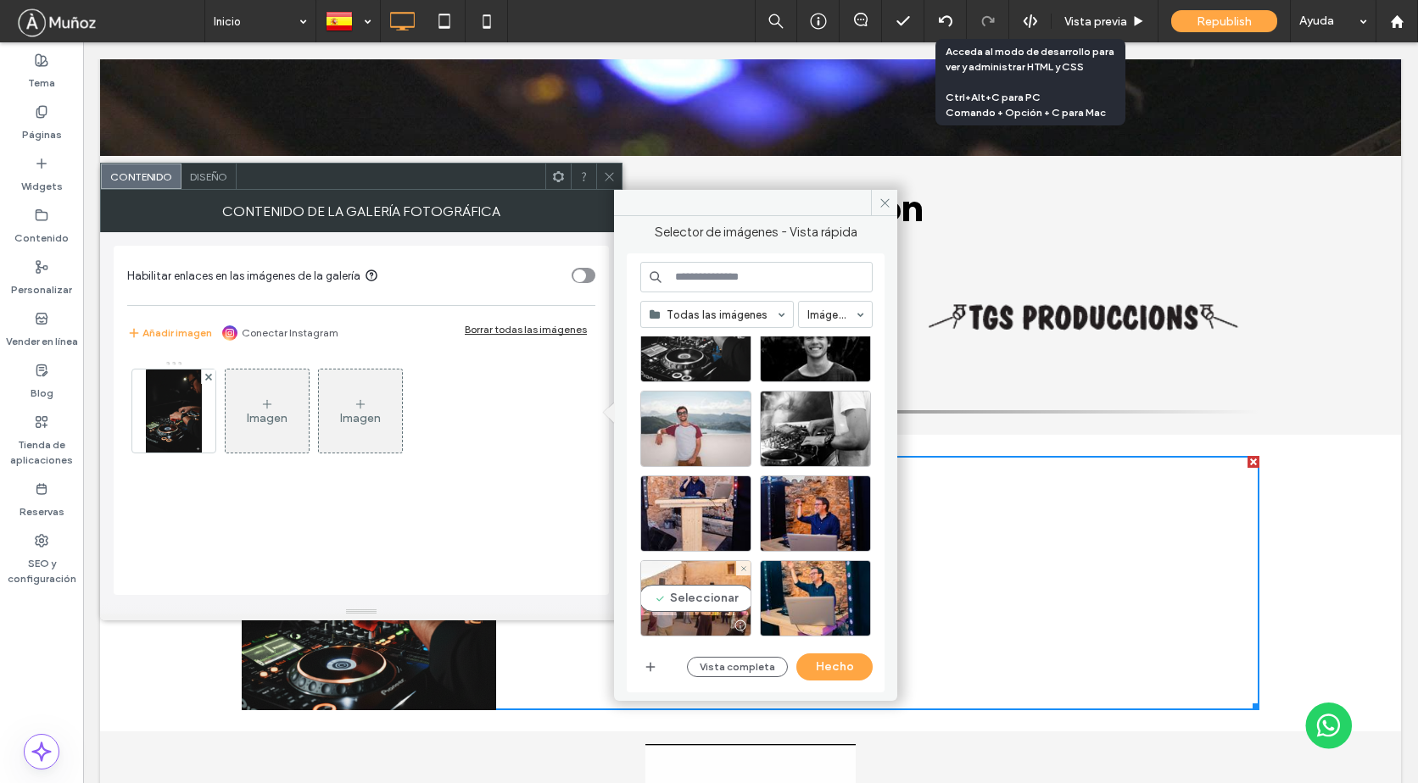
scroll to position [2430, 0]
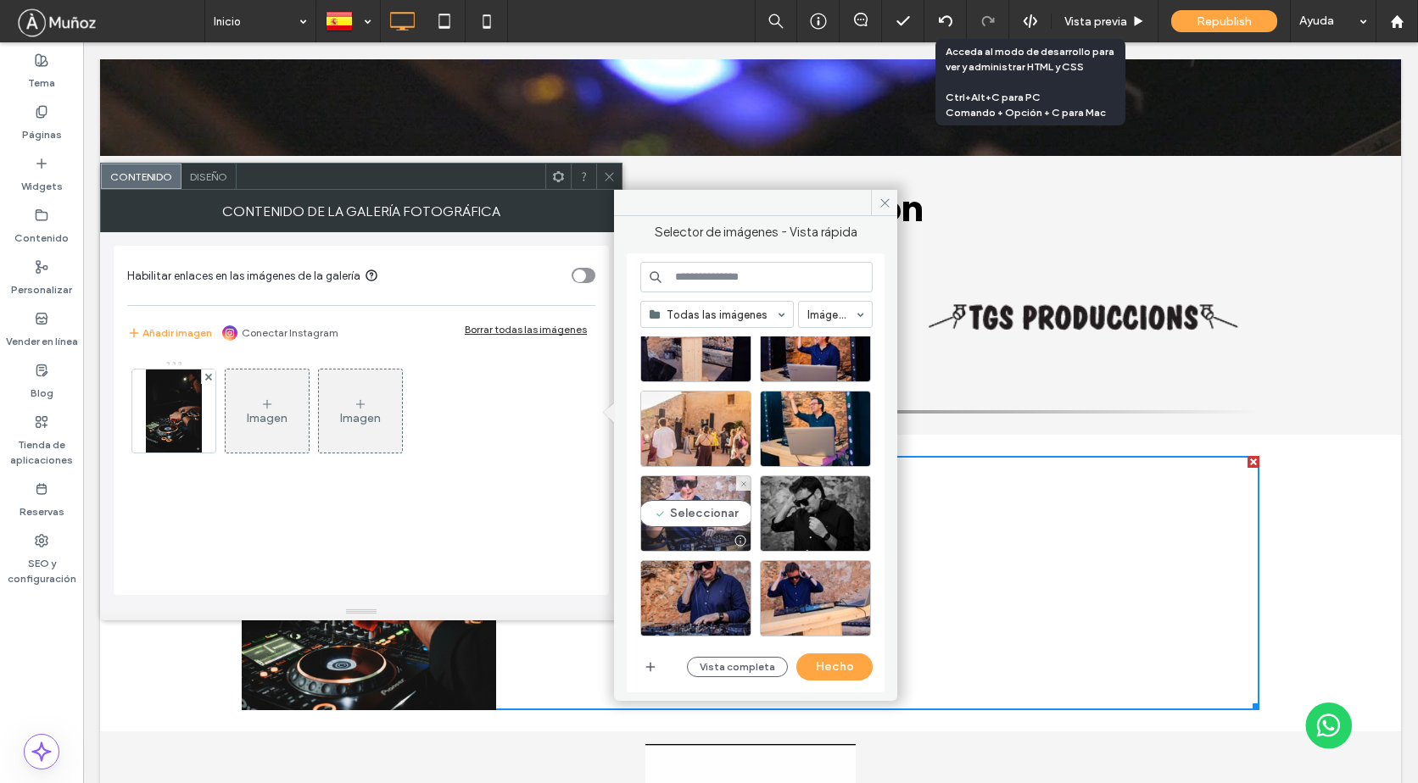
click at [701, 493] on div "Seleccionar" at bounding box center [695, 514] width 111 height 76
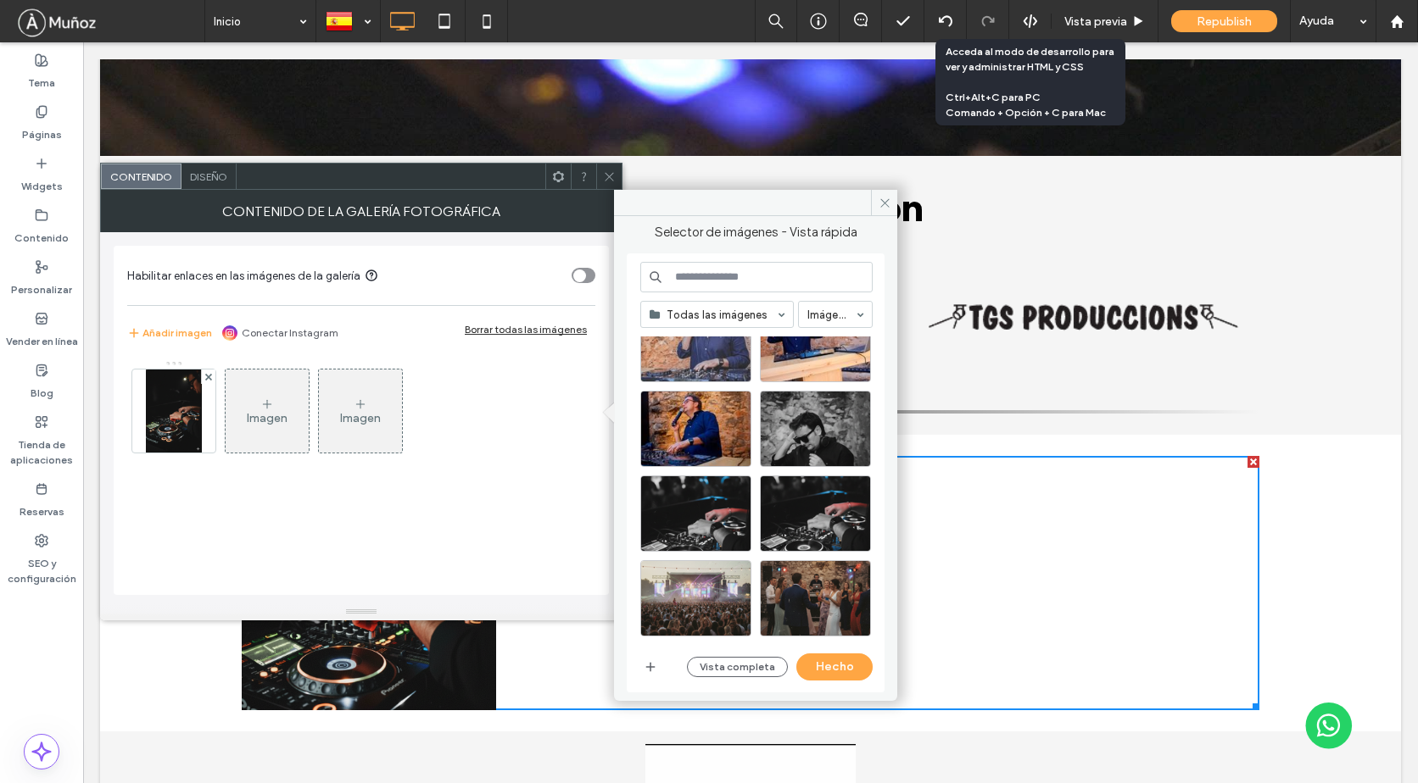
scroll to position [2515, 0]
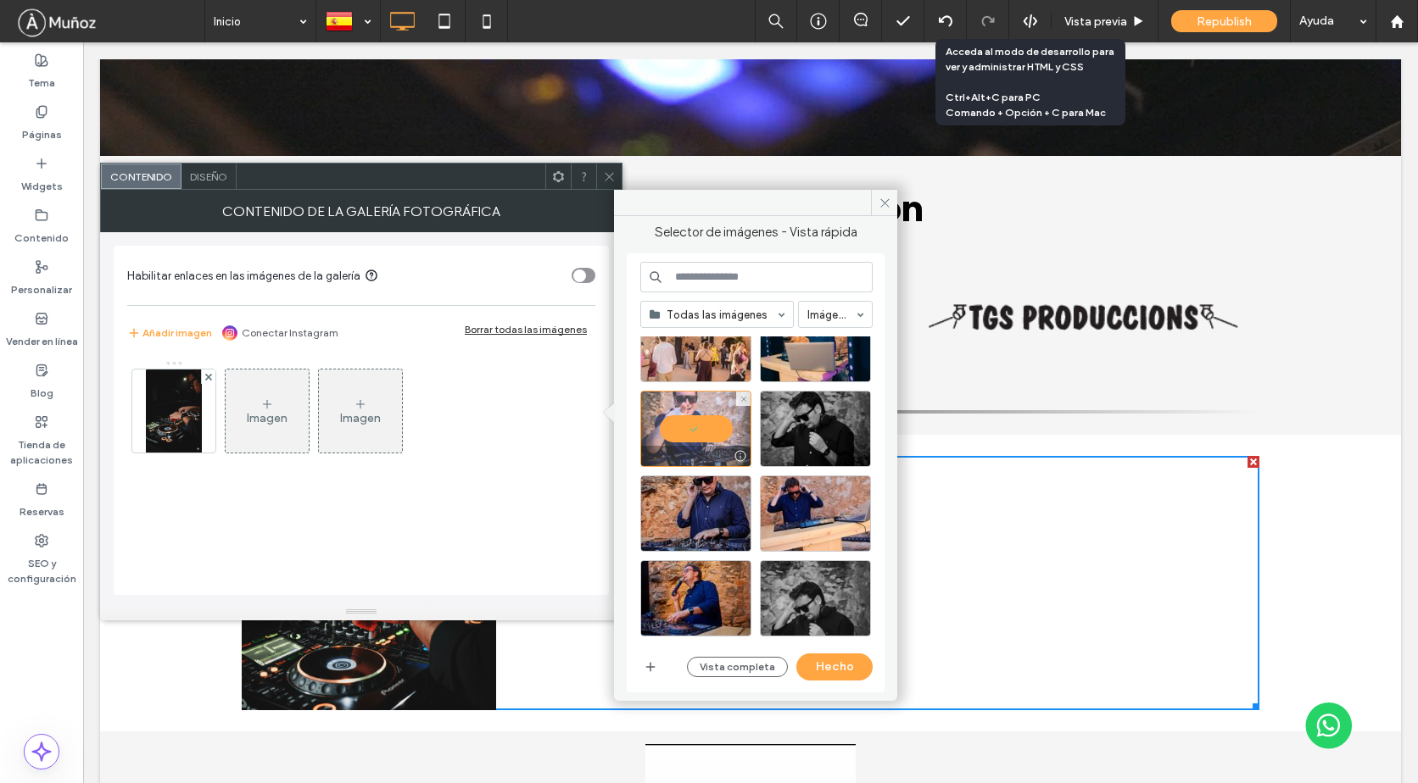
click at [690, 423] on div at bounding box center [695, 429] width 111 height 76
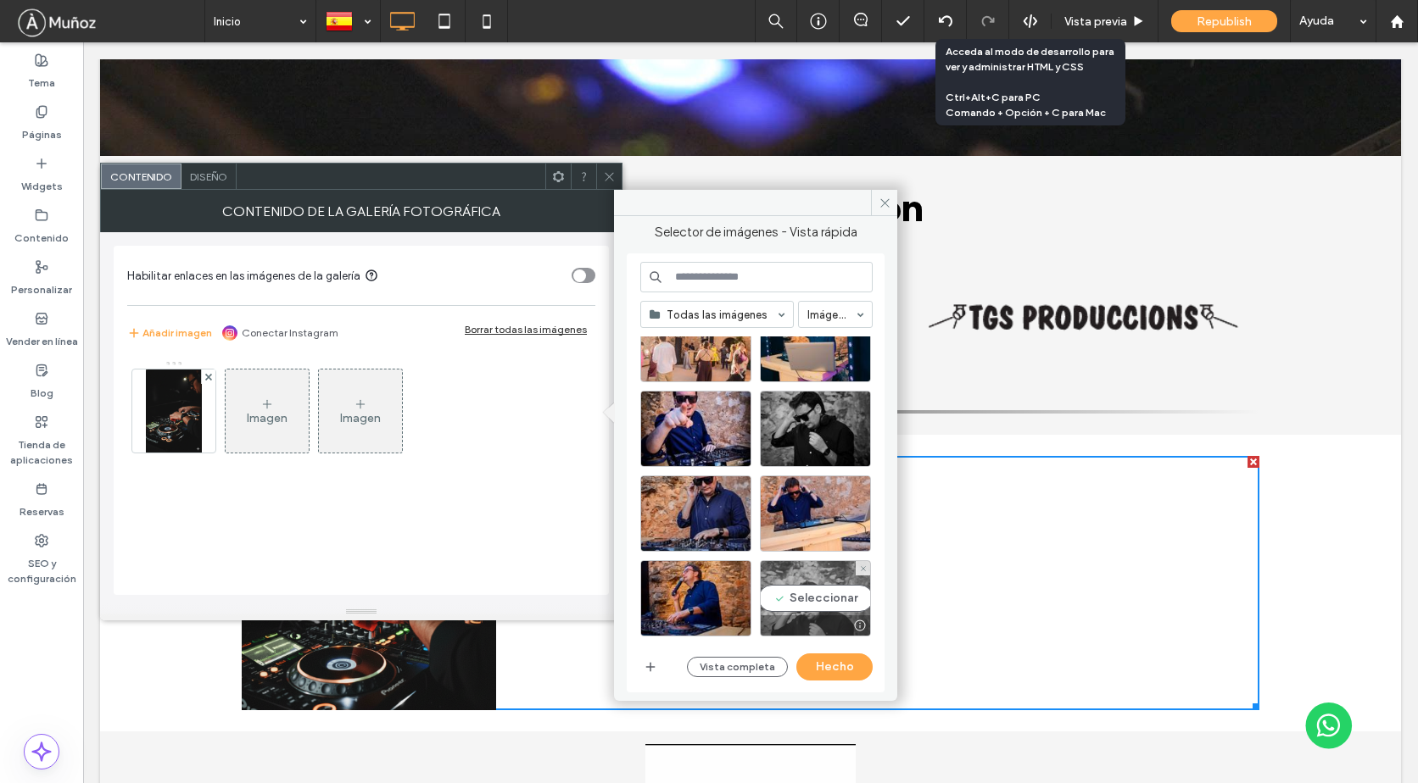
click at [830, 599] on div "Seleccionar" at bounding box center [815, 598] width 111 height 76
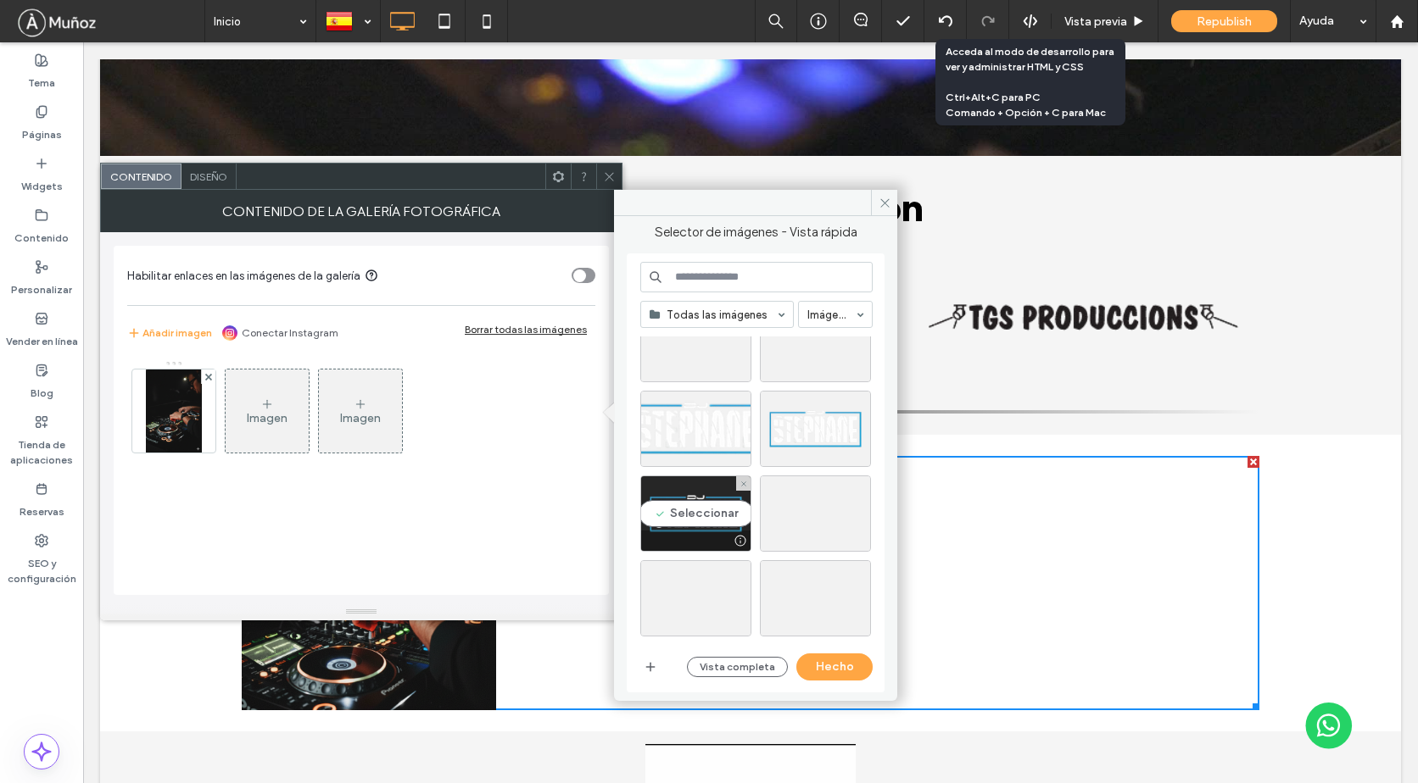
scroll to position [3447, 0]
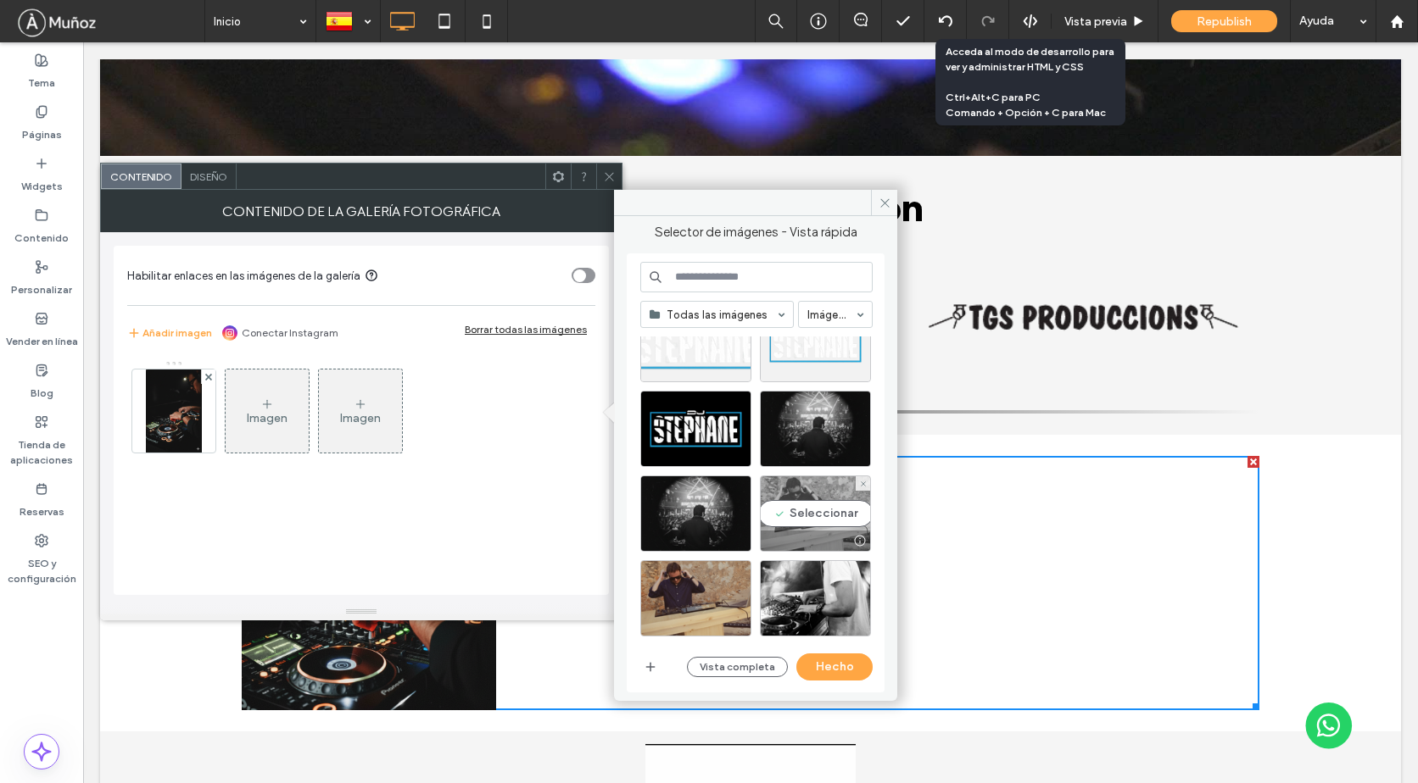
click at [804, 499] on div "Seleccionar" at bounding box center [815, 514] width 111 height 76
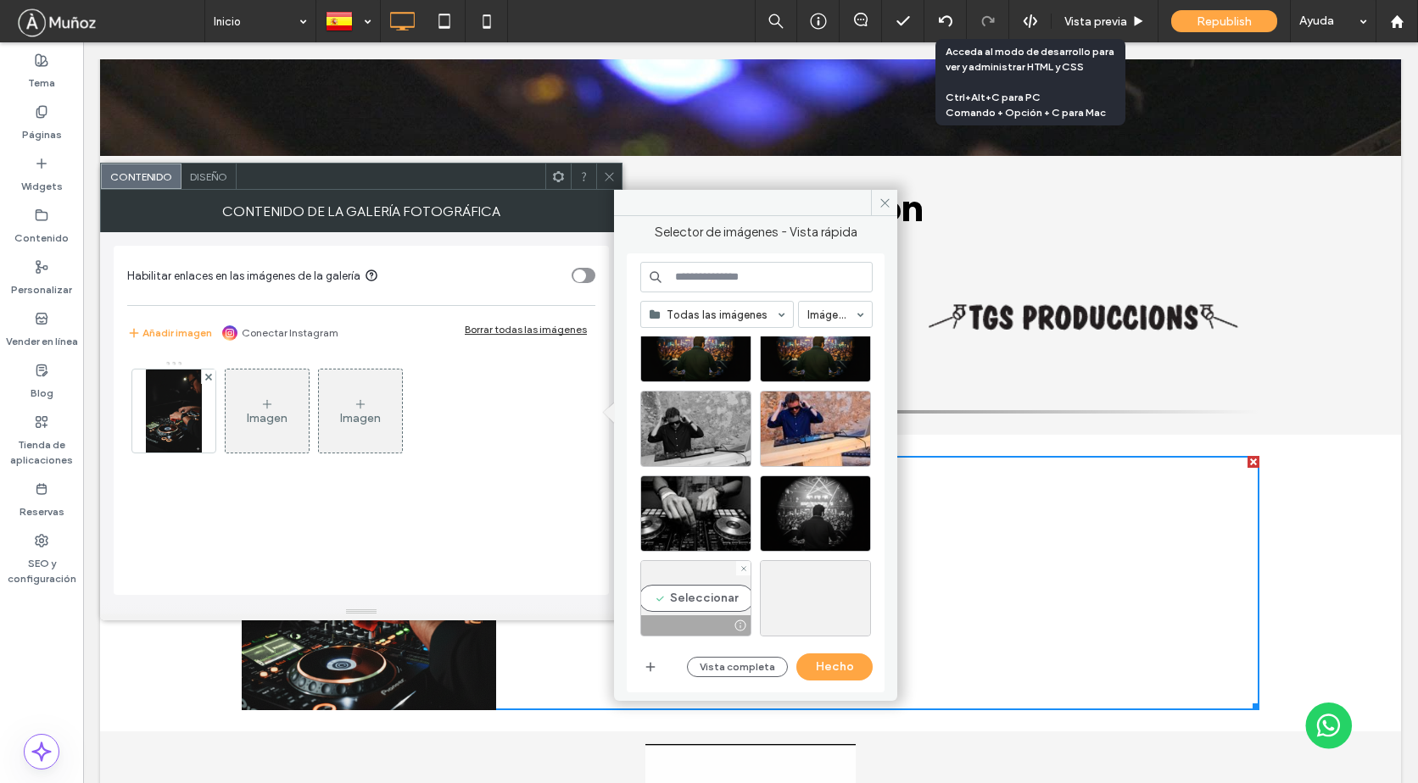
scroll to position [3702, 0]
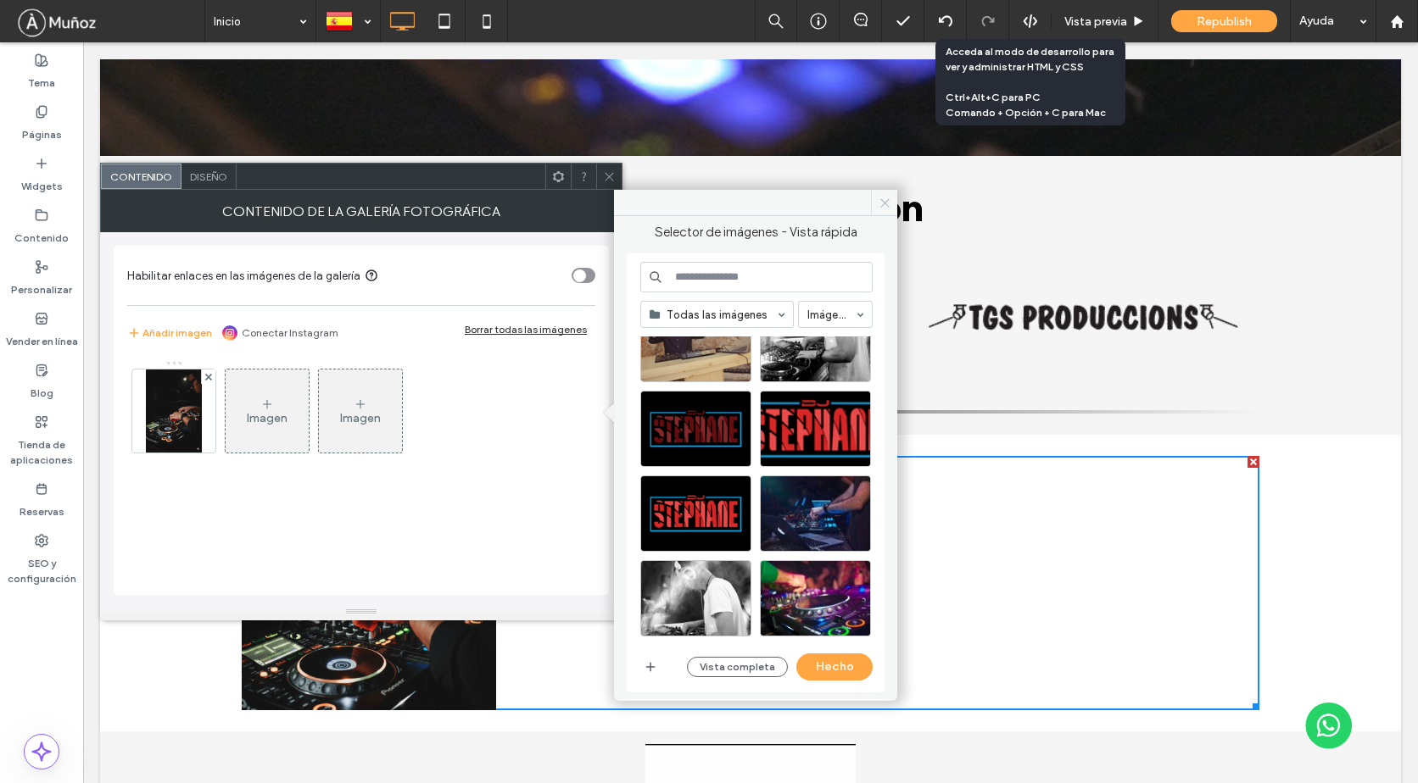
click at [875, 203] on span at bounding box center [884, 202] width 26 height 25
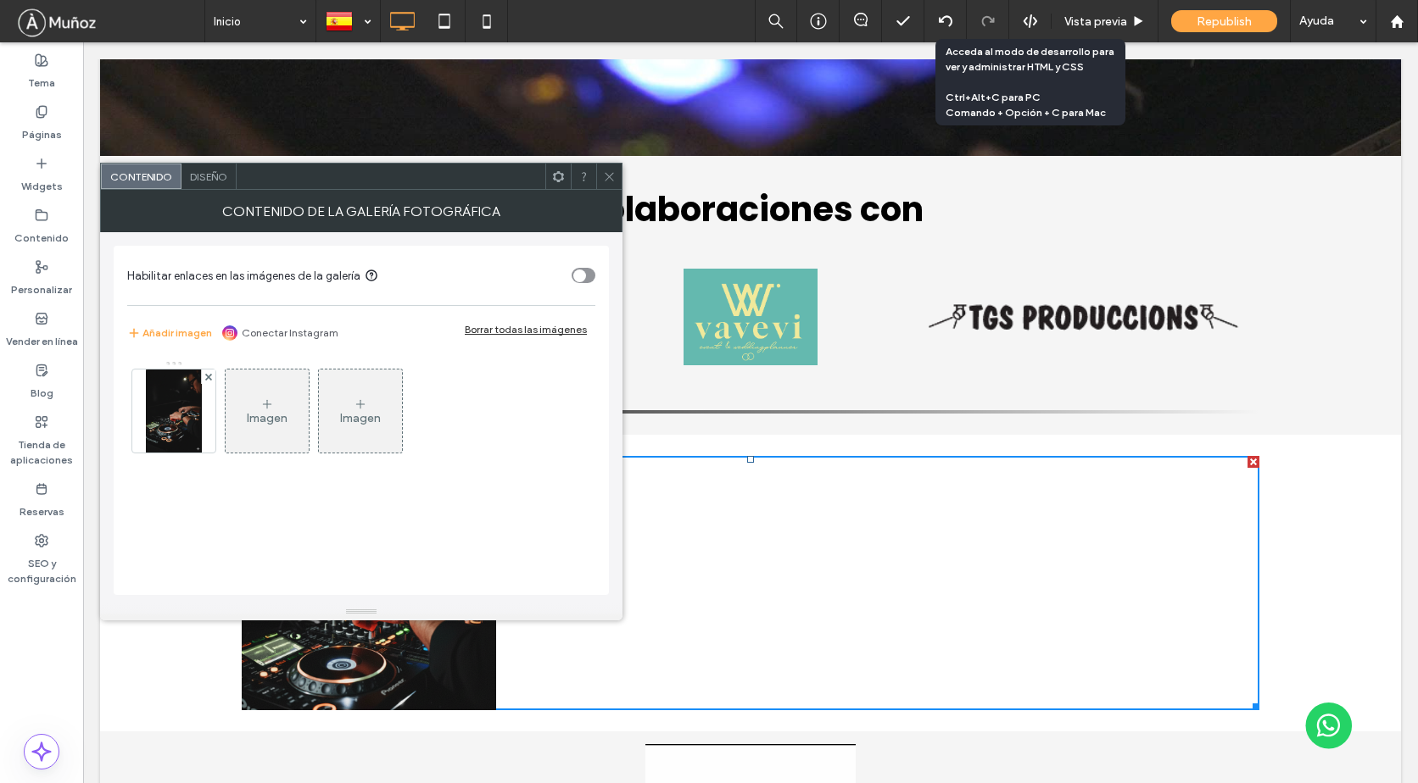
click at [603, 181] on icon at bounding box center [609, 176] width 13 height 13
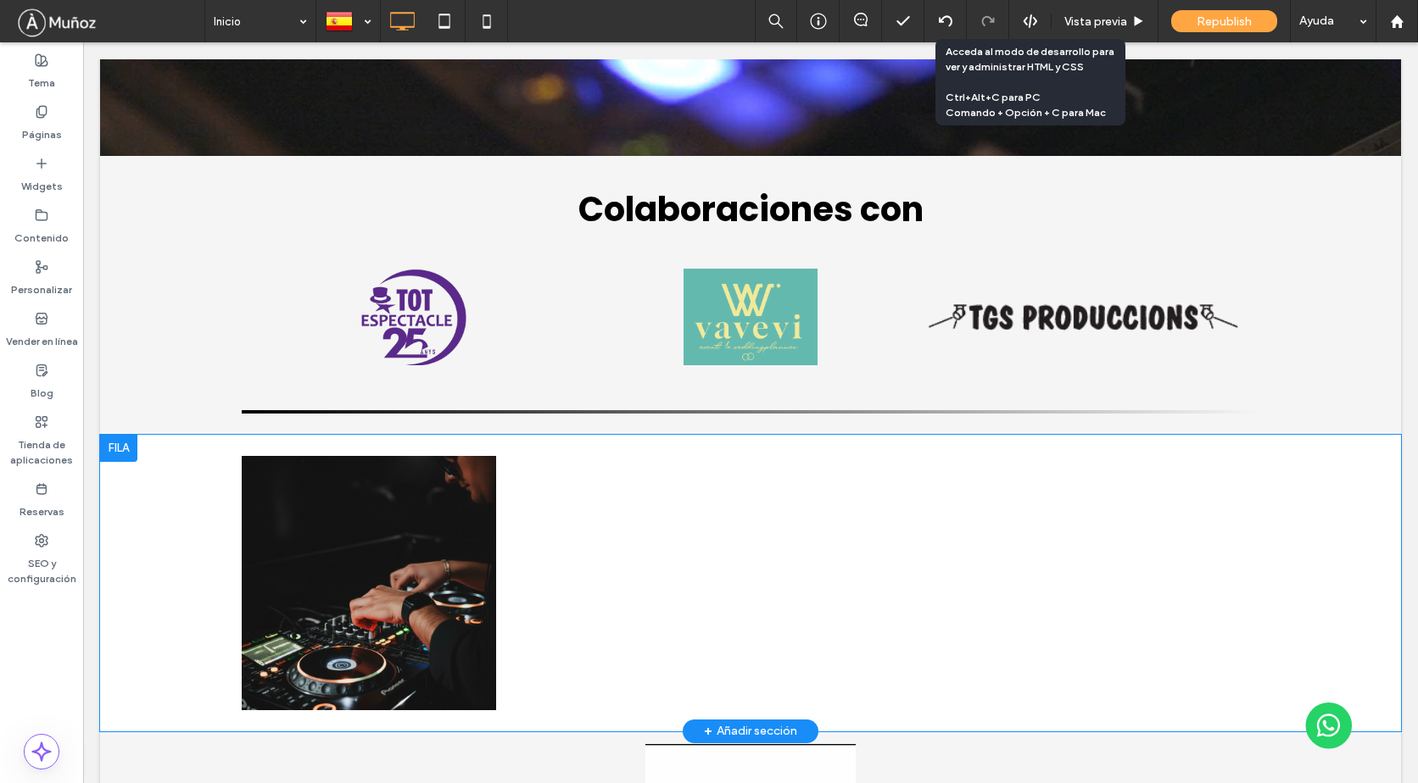
click at [111, 435] on div at bounding box center [118, 448] width 37 height 27
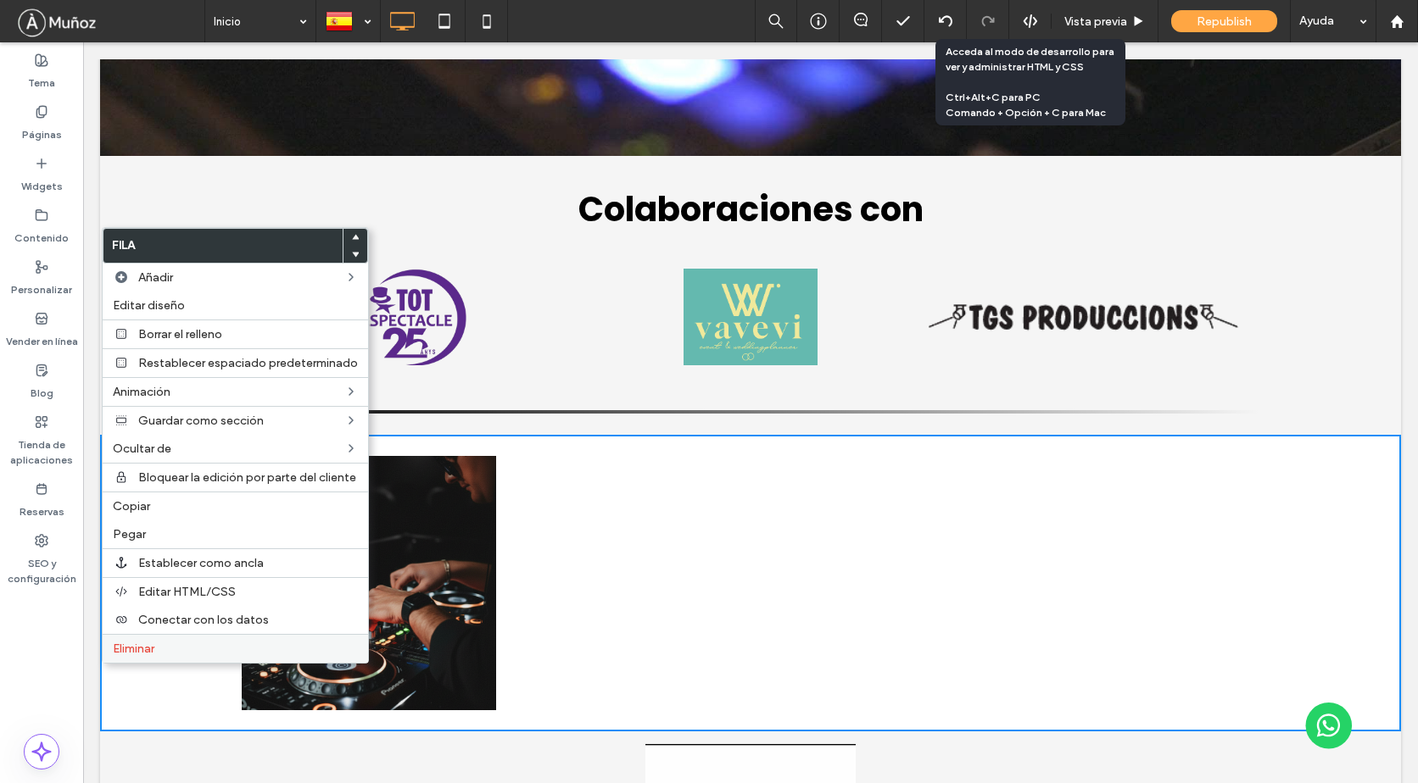
click at [137, 647] on span "Eliminar" at bounding box center [134, 649] width 42 height 14
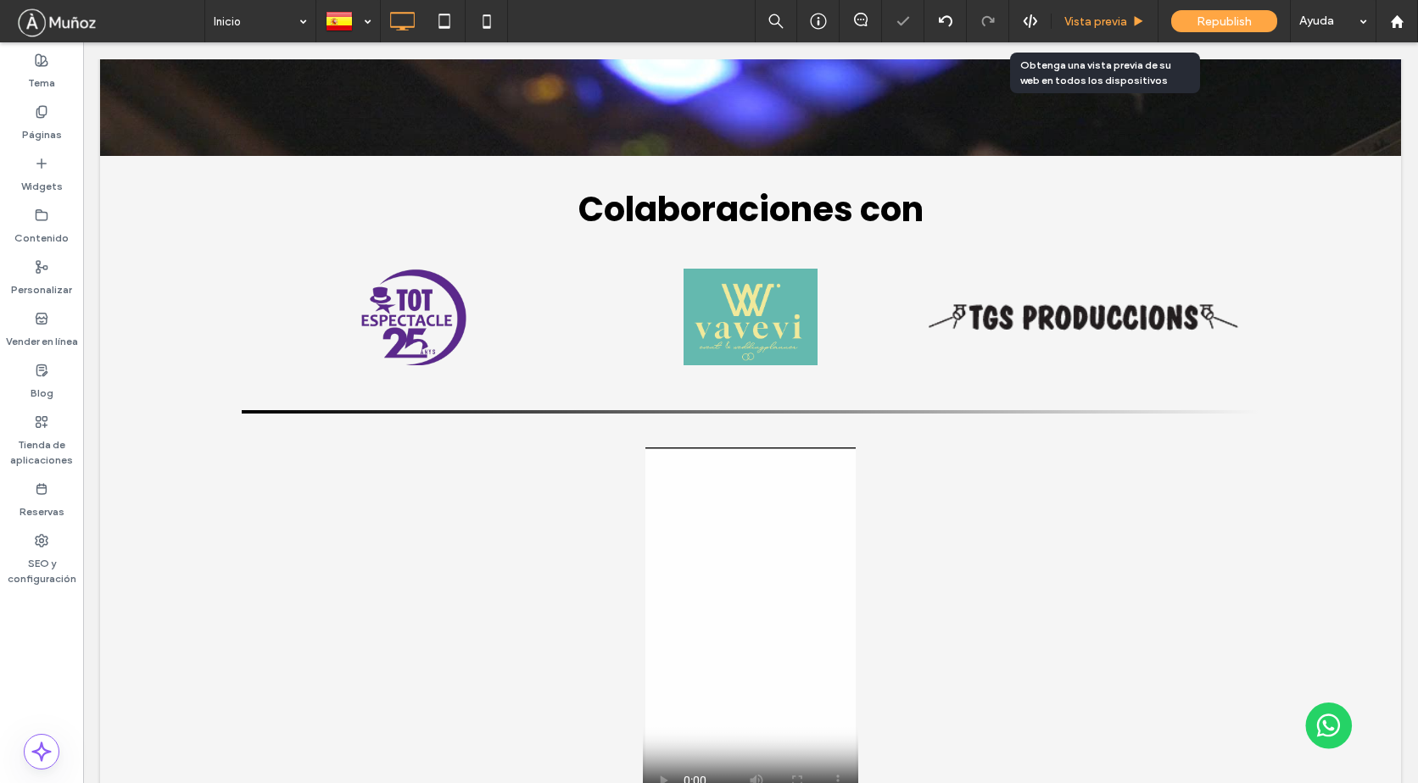
click at [1098, 25] on span "Vista previa" at bounding box center [1095, 21] width 63 height 14
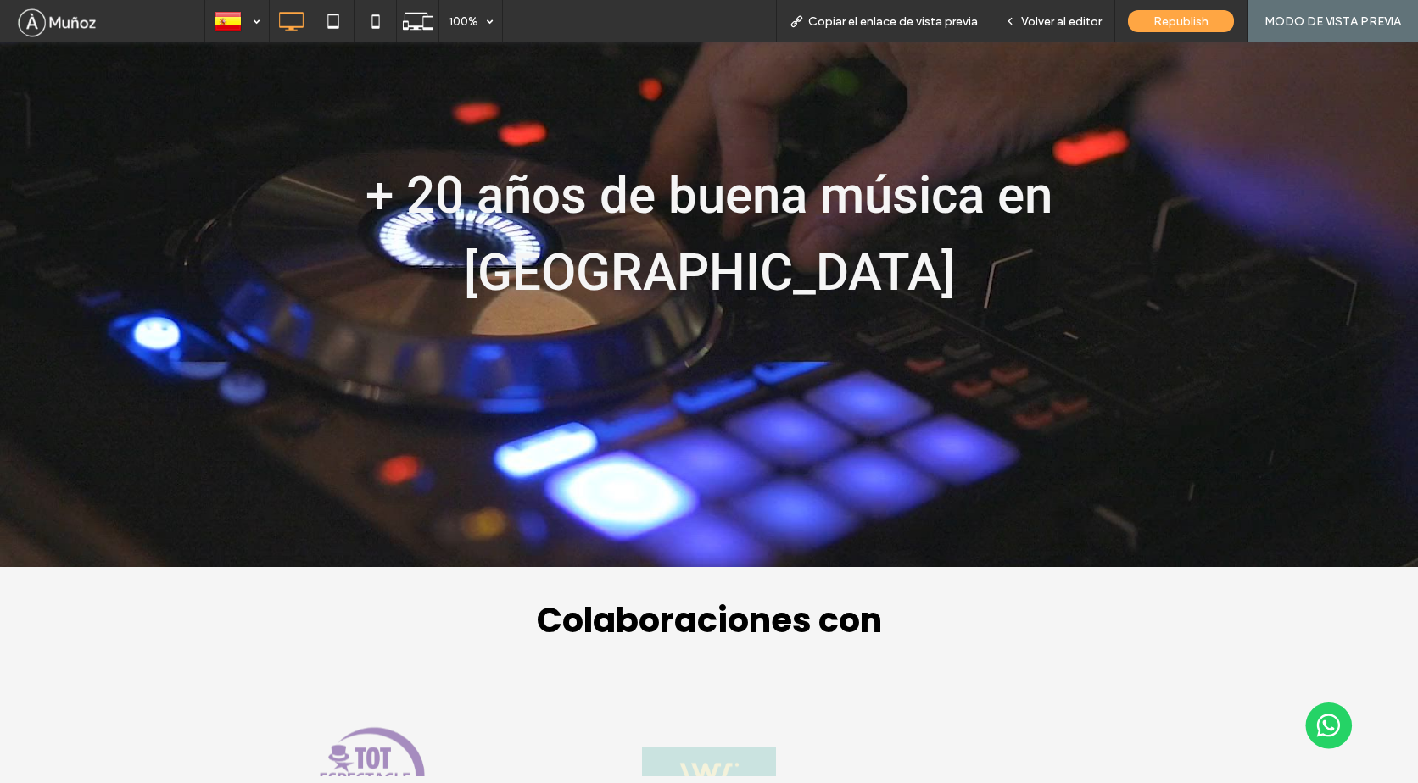
scroll to position [3519, 0]
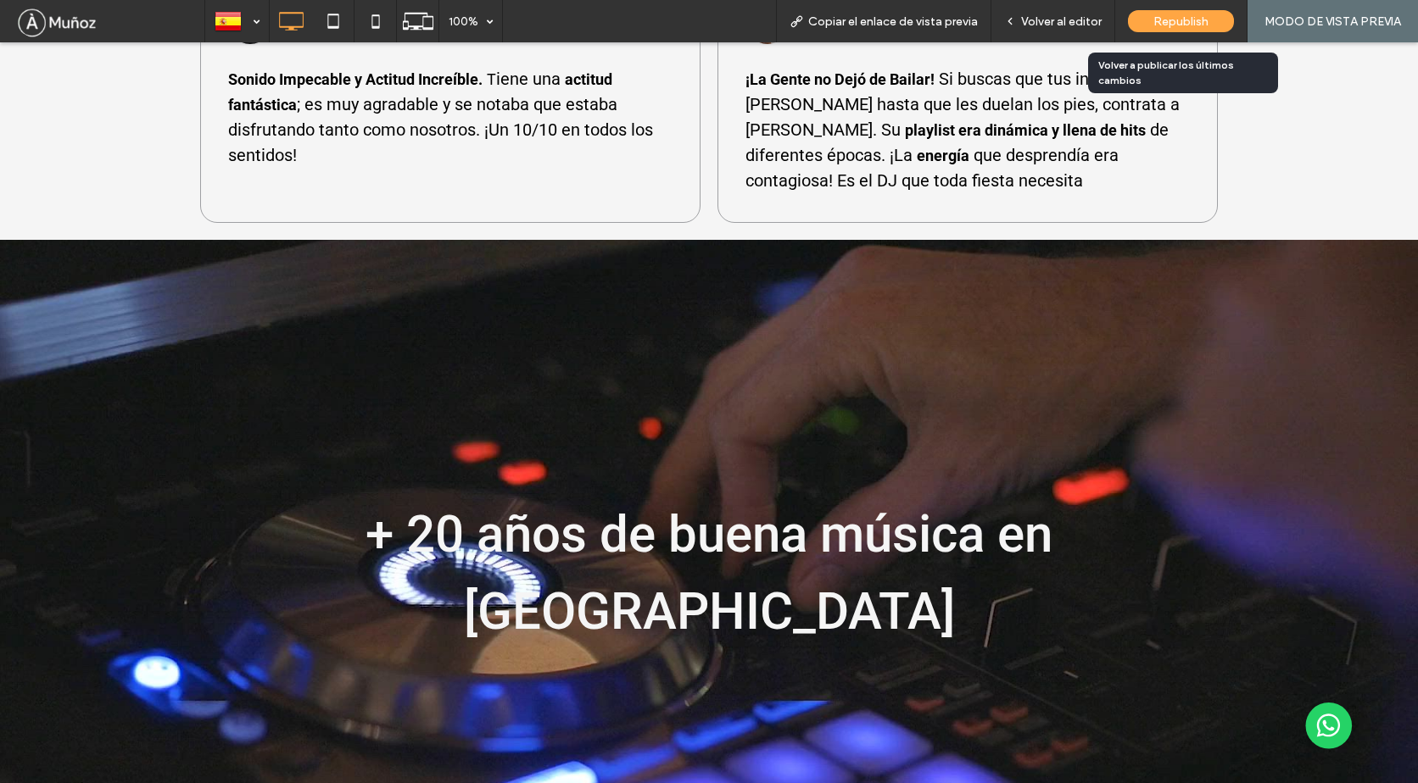
click at [1191, 19] on span "Republish" at bounding box center [1180, 21] width 55 height 14
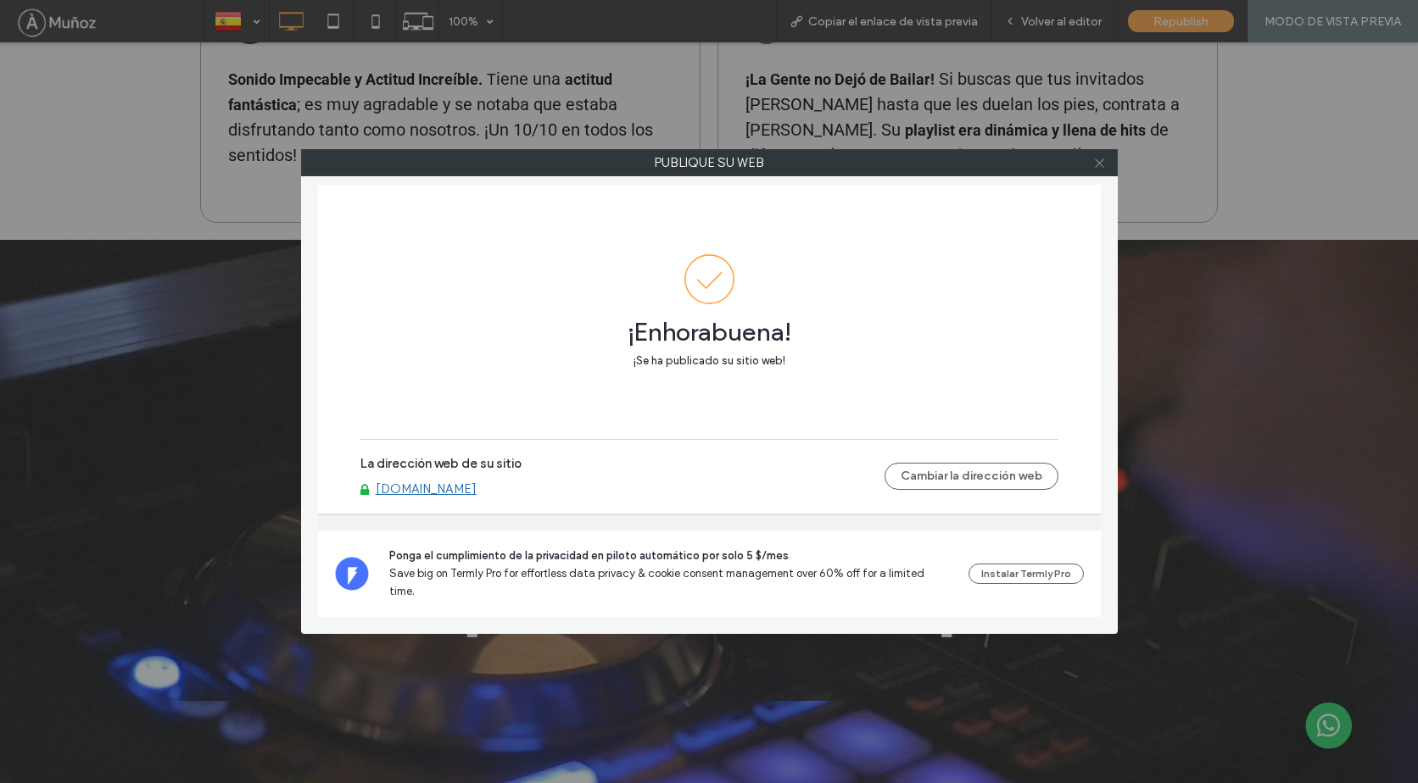
click at [1095, 170] on span at bounding box center [1099, 162] width 13 height 25
